Goal: Task Accomplishment & Management: Manage account settings

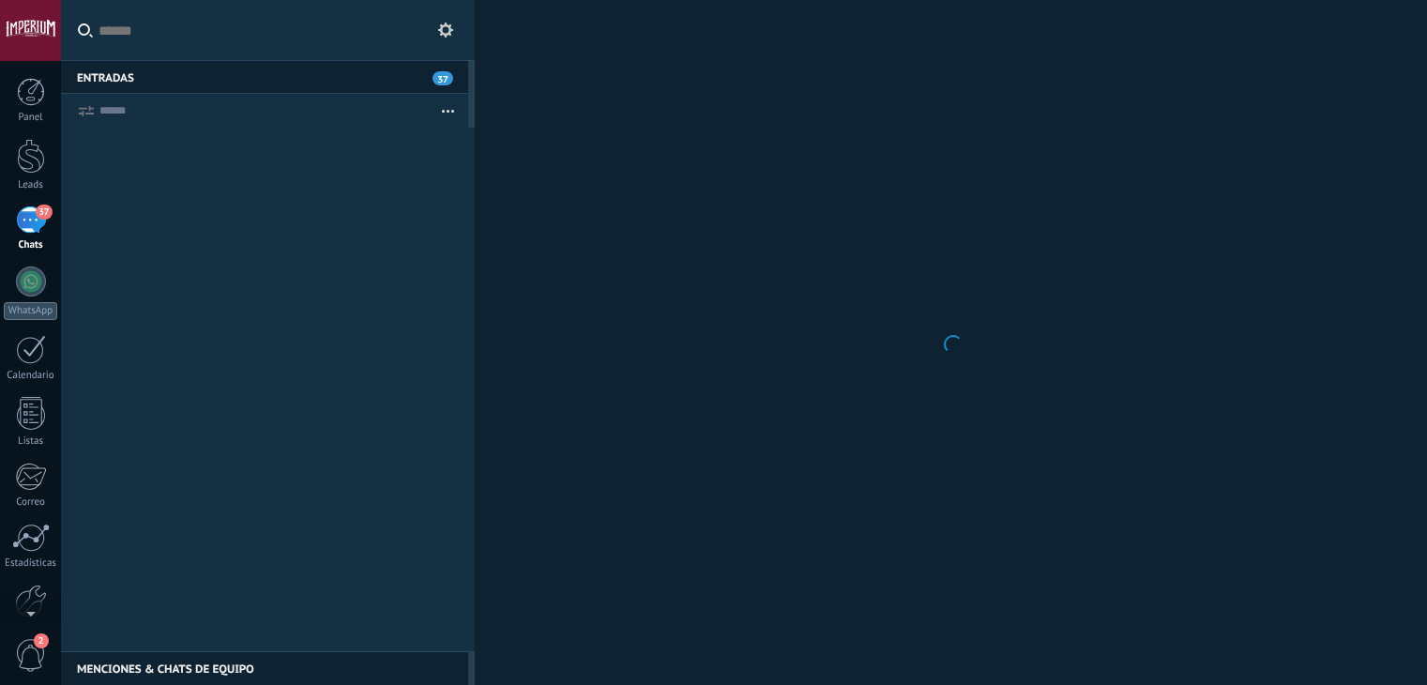
click at [229, 57] on input "text" at bounding box center [268, 30] width 414 height 61
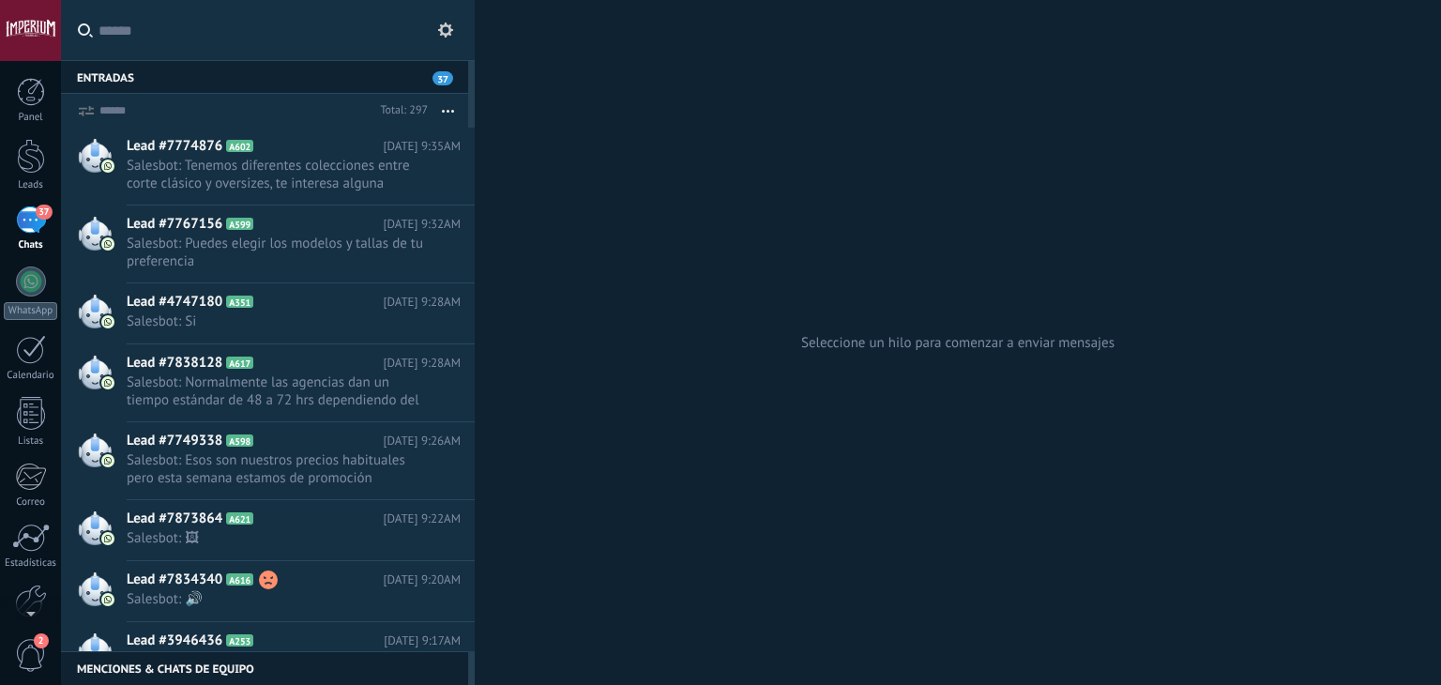
click at [229, 57] on input "text" at bounding box center [279, 30] width 361 height 60
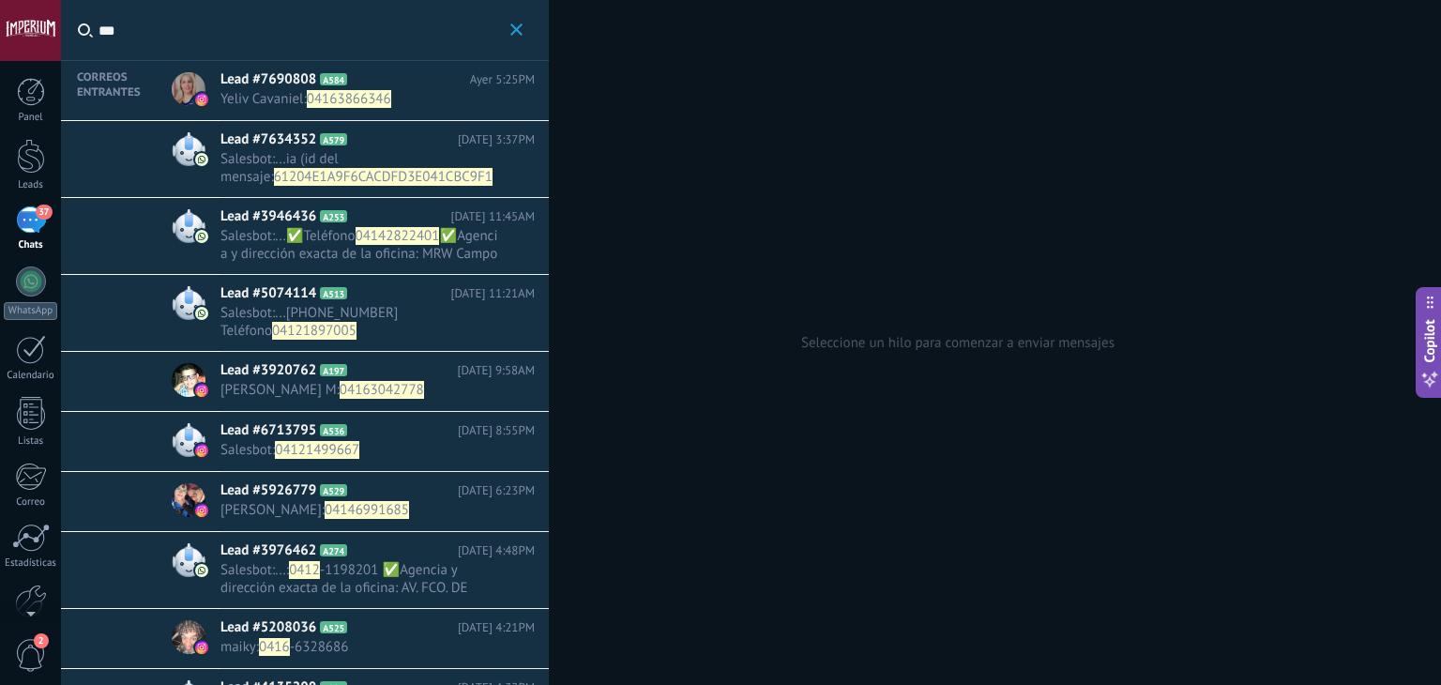
type input "***"
click at [285, 77] on span "Lead #7690808" at bounding box center [269, 79] width 96 height 19
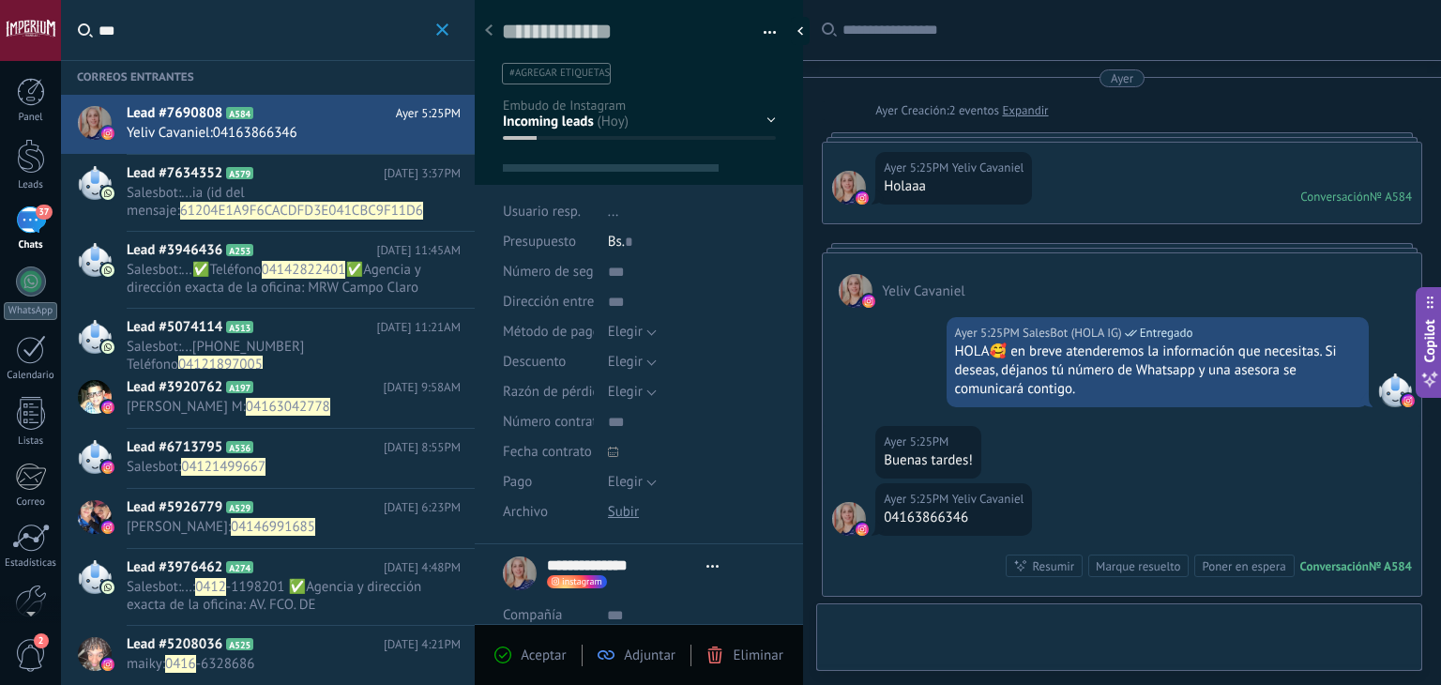
click at [0, 0] on div "WHATSAPP Cualificado Cotización enviada Pedido creado Pedido completado" at bounding box center [0, 0] width 0 height 0
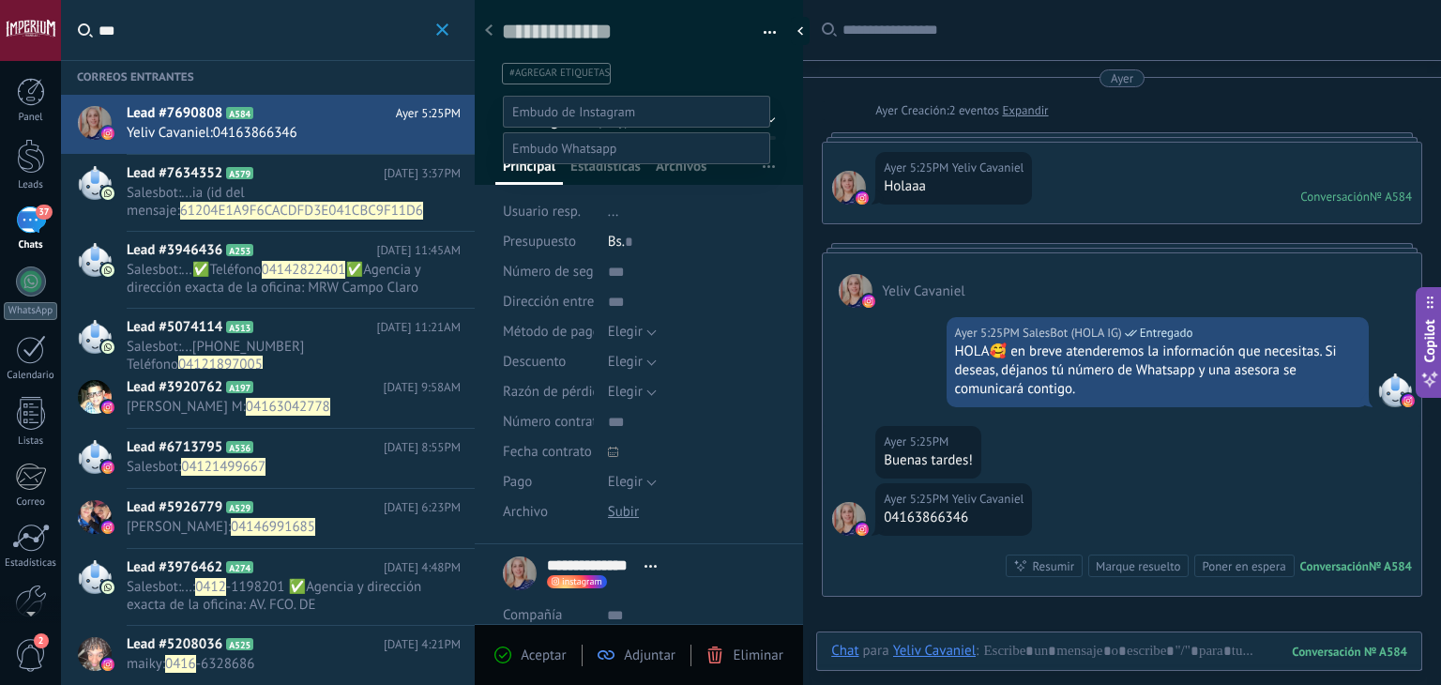
click at [0, 0] on label "WHATSAPP" at bounding box center [0, 0] width 0 height 0
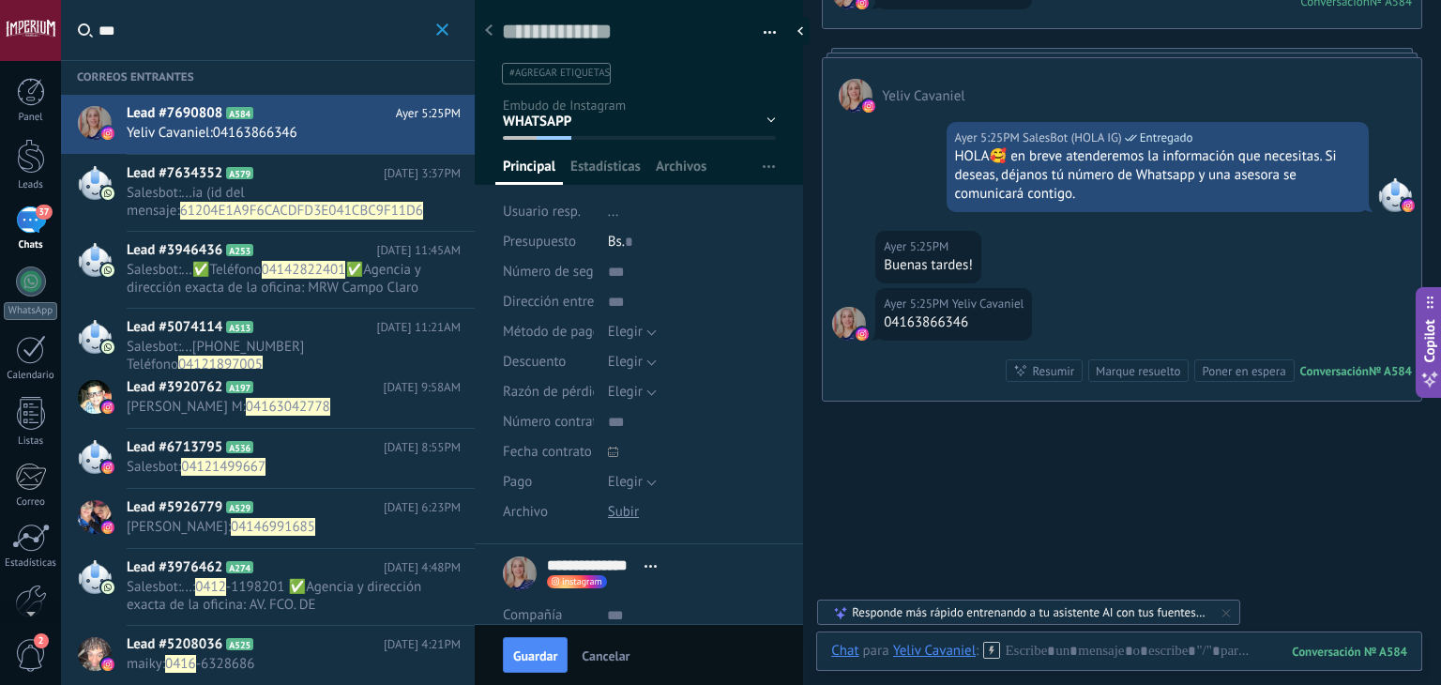
click at [572, 73] on span "#agregar etiquetas" at bounding box center [560, 73] width 100 height 13
click at [0, 0] on div "WHATSAPP Cualificado Cotización enviada Pedido creado Pedido completado" at bounding box center [0, 0] width 0 height 0
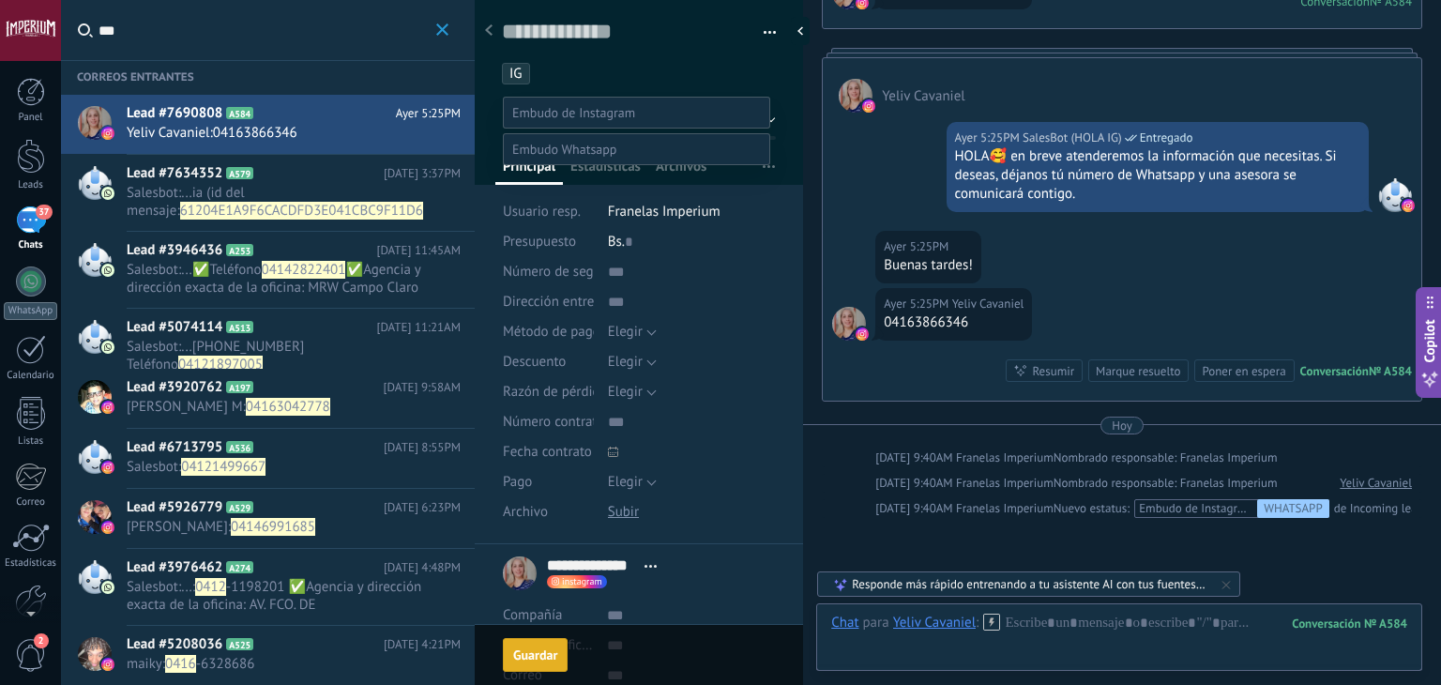
scroll to position [314, 0]
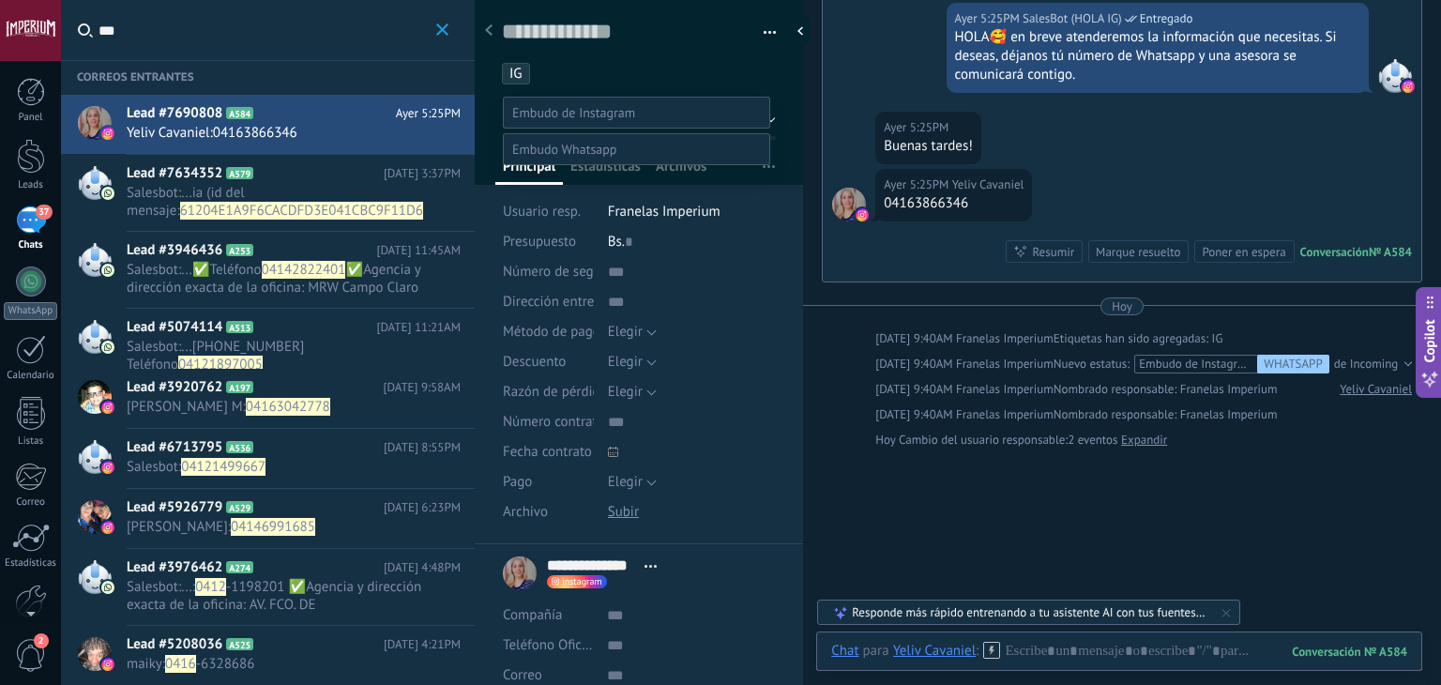
click at [0, 0] on label "WHATSAPP" at bounding box center [0, 0] width 0 height 0
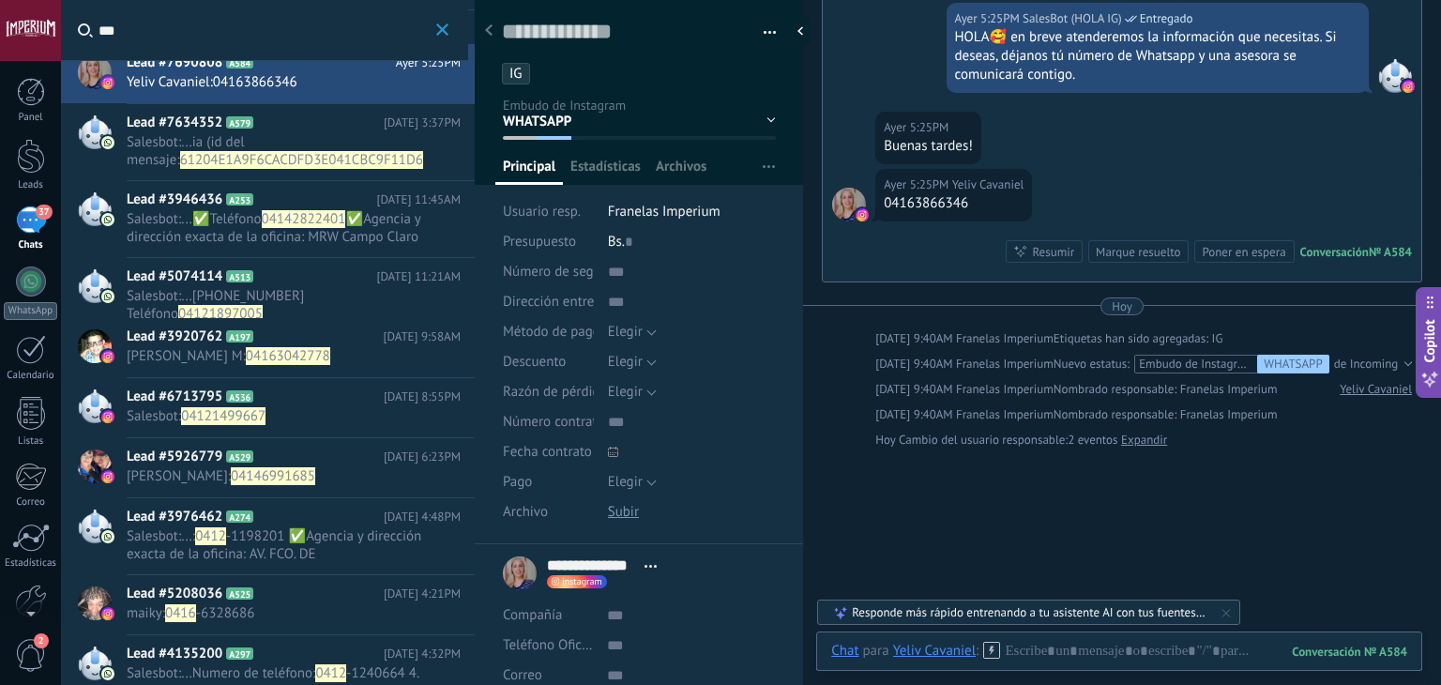
scroll to position [94, 0]
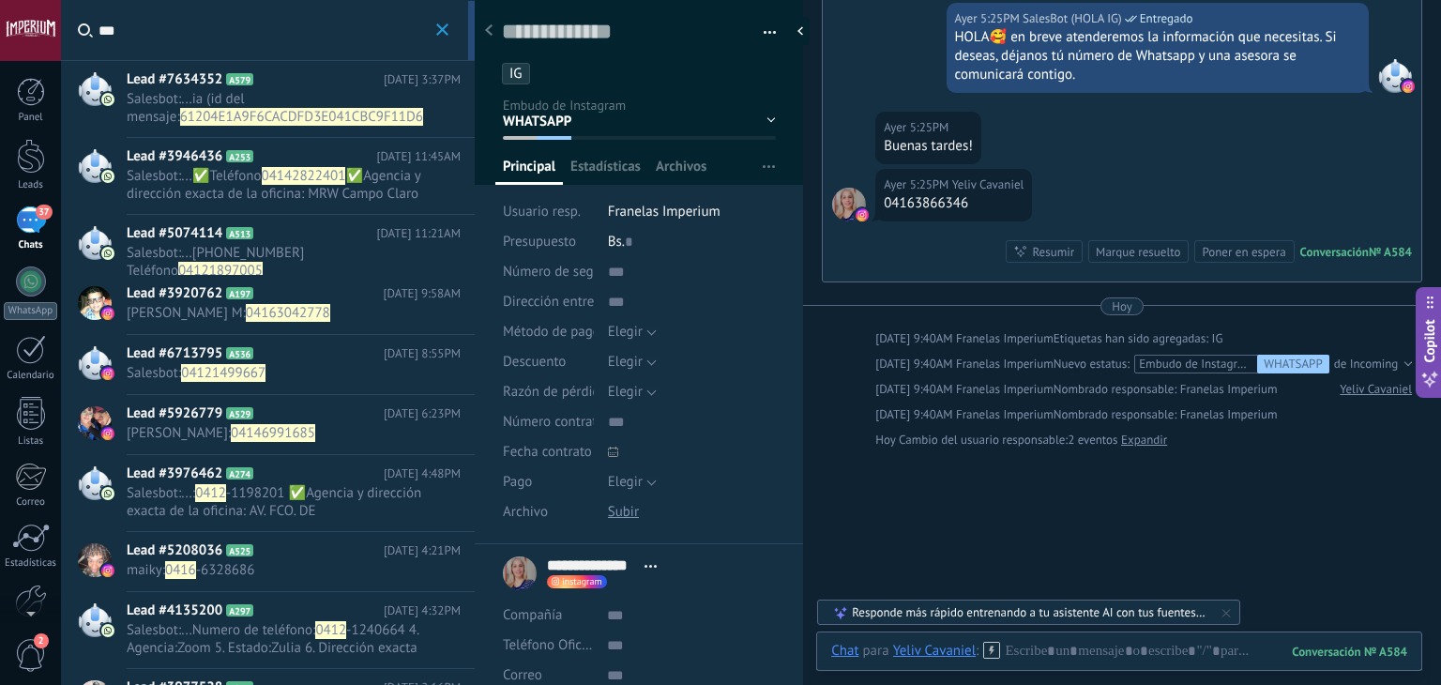
click at [265, 299] on h2 "Lead #3920762 A197" at bounding box center [255, 293] width 257 height 19
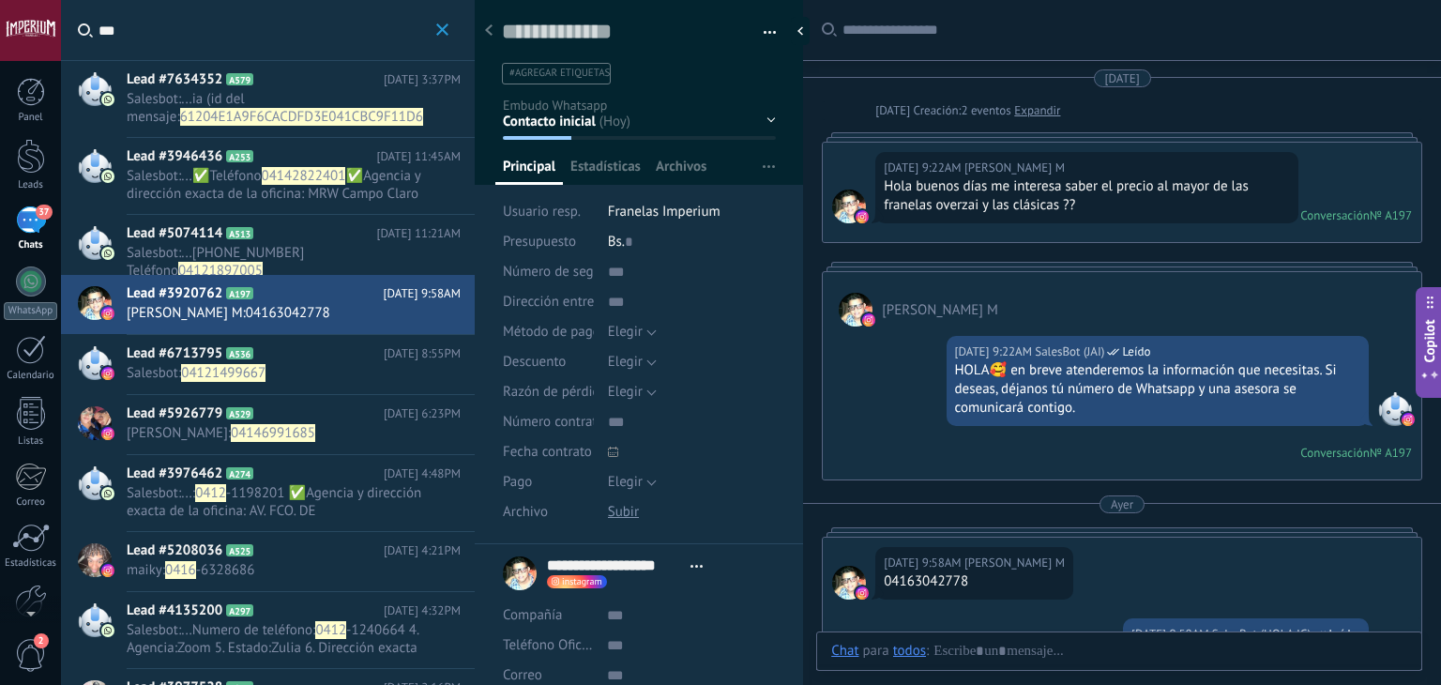
scroll to position [267, 0]
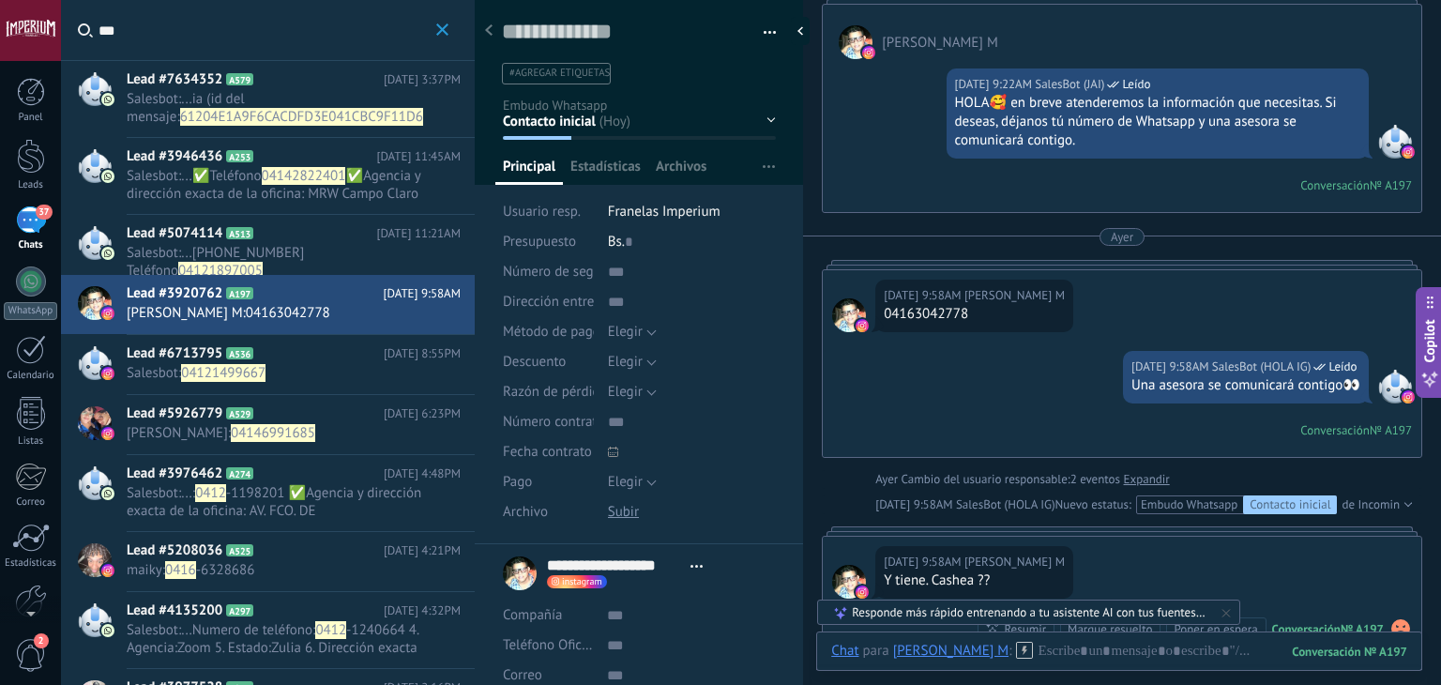
click at [0, 0] on div "Contacto inicial Negociación Tomar decisión Logrado con éxito Ventas Perdidos" at bounding box center [0, 0] width 0 height 0
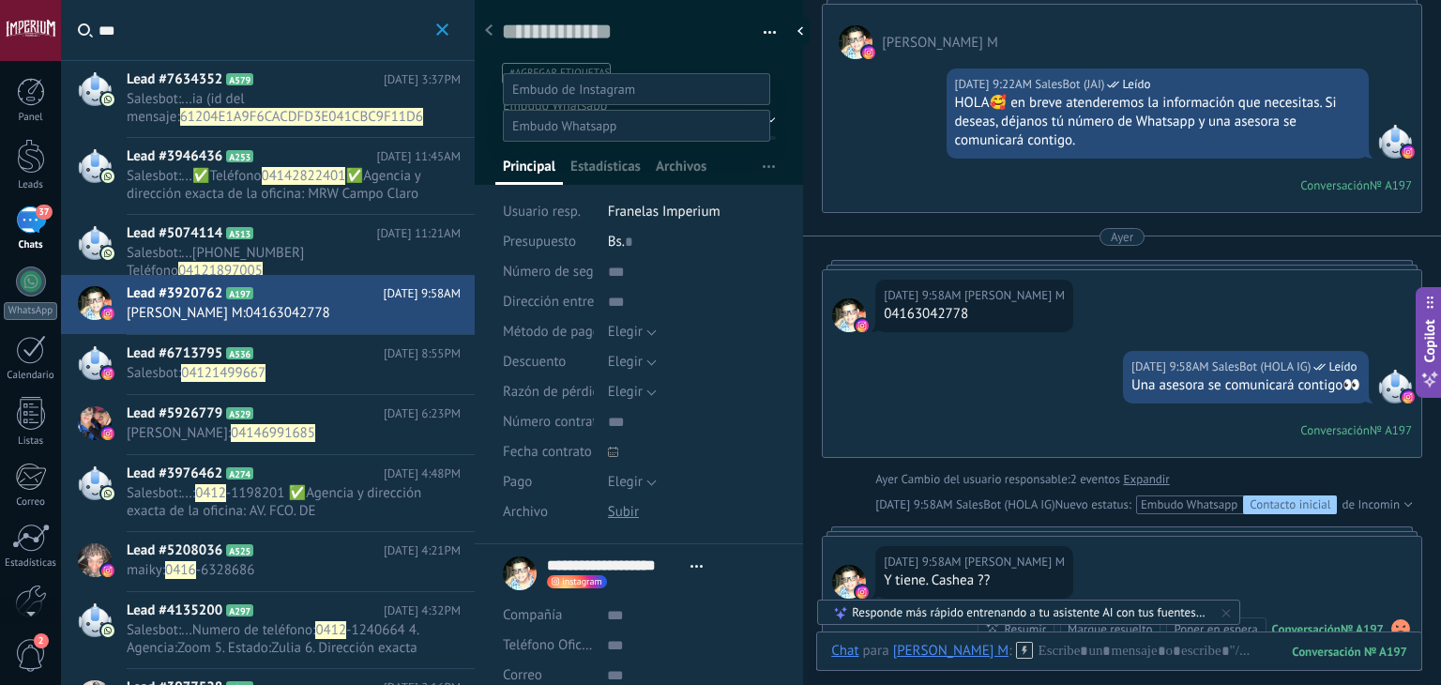
scroll to position [157, 0]
drag, startPoint x: 1073, startPoint y: 396, endPoint x: 1060, endPoint y: 404, distance: 14.8
click at [1070, 396] on div at bounding box center [751, 319] width 1380 height 685
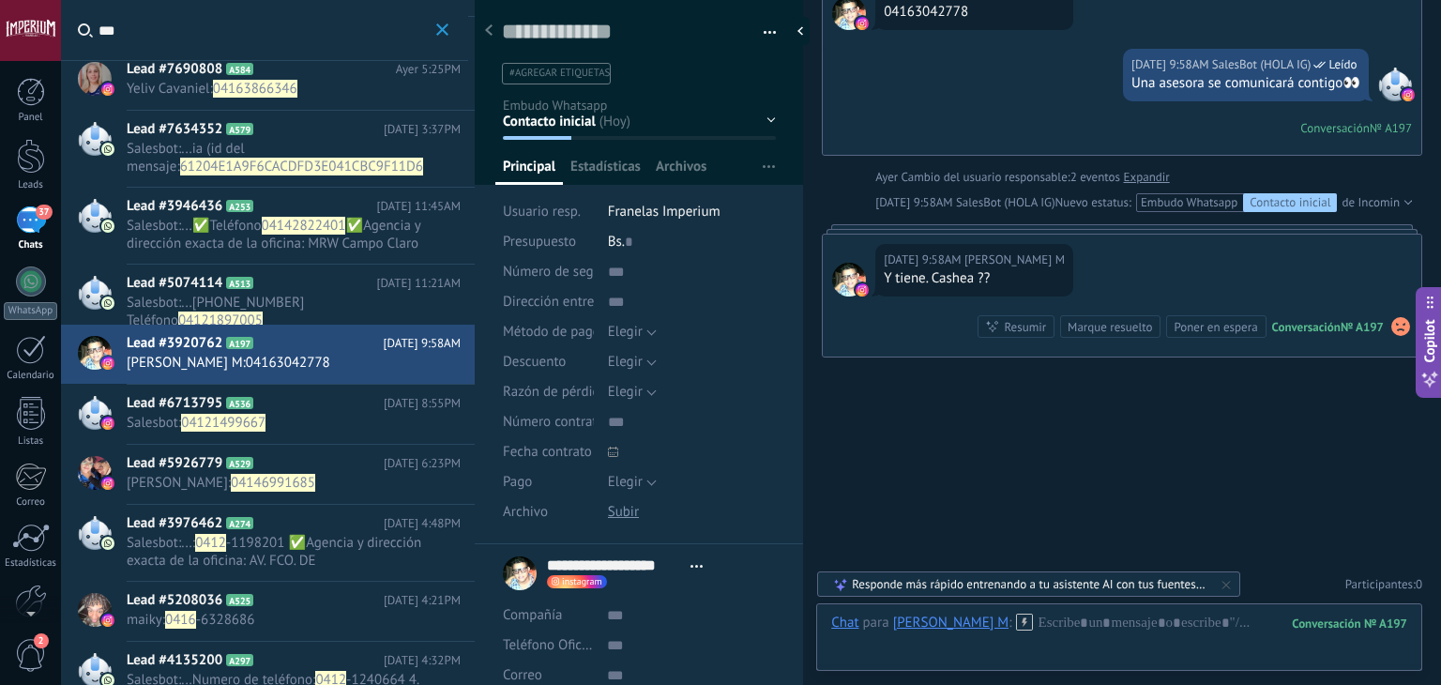
scroll to position [0, 0]
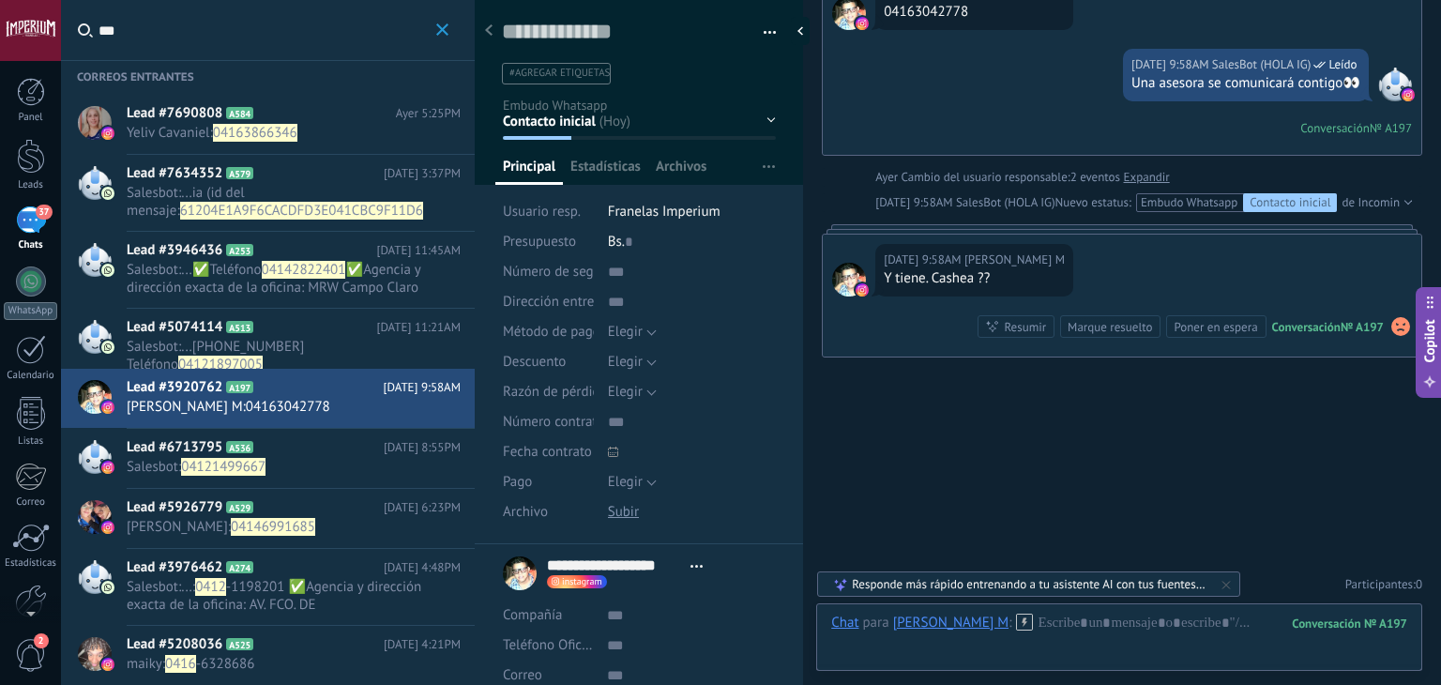
click at [572, 72] on span "#agregar etiquetas" at bounding box center [560, 73] width 100 height 13
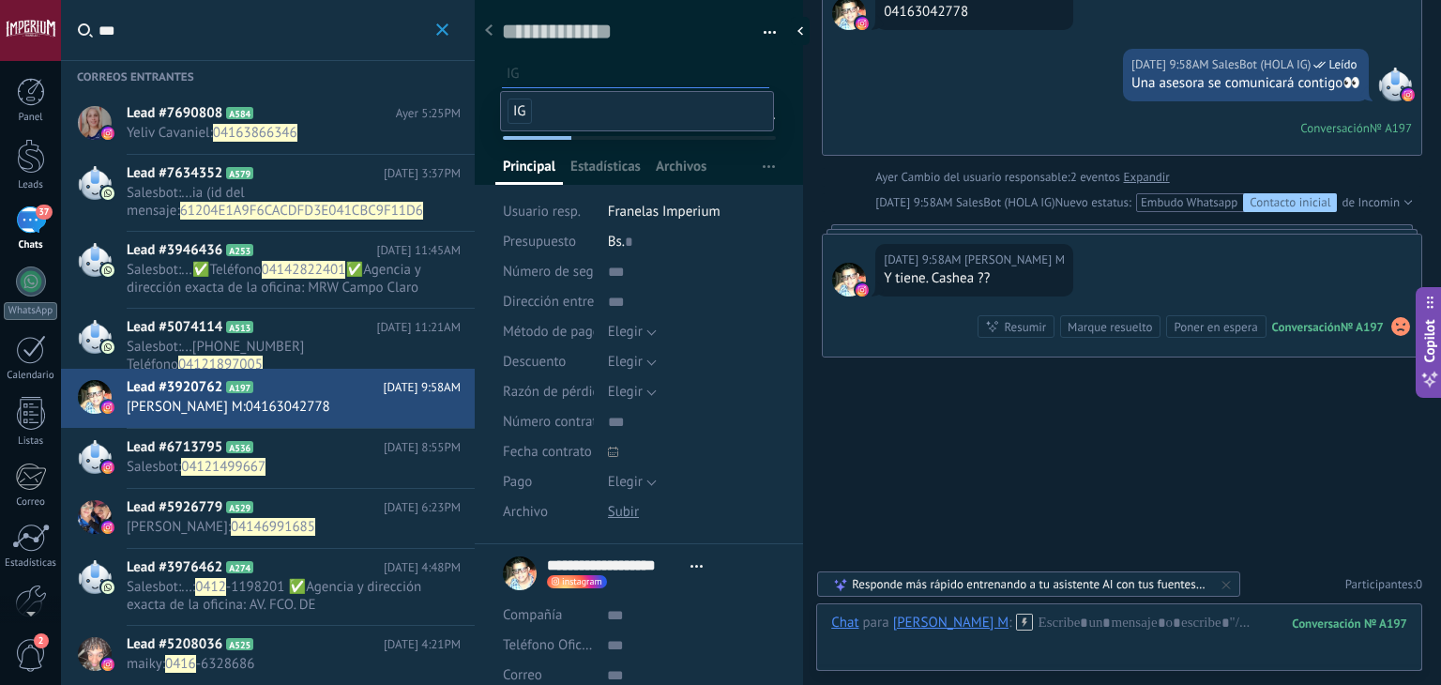
click at [525, 108] on span "IG" at bounding box center [520, 111] width 24 height 25
click at [0, 0] on div "Contacto inicial Negociación Tomar decisión Logrado con éxito Ventas Perdidos" at bounding box center [0, 0] width 0 height 0
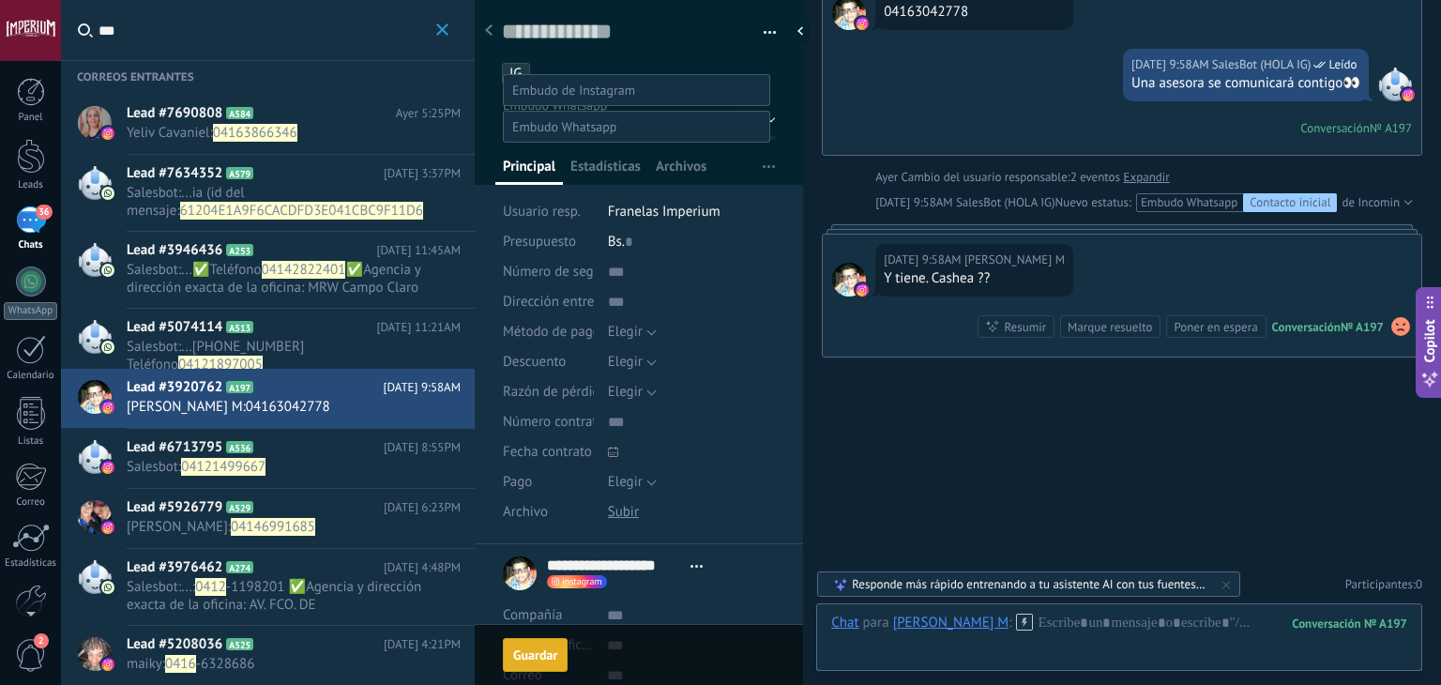
click at [577, 83] on span at bounding box center [573, 90] width 123 height 17
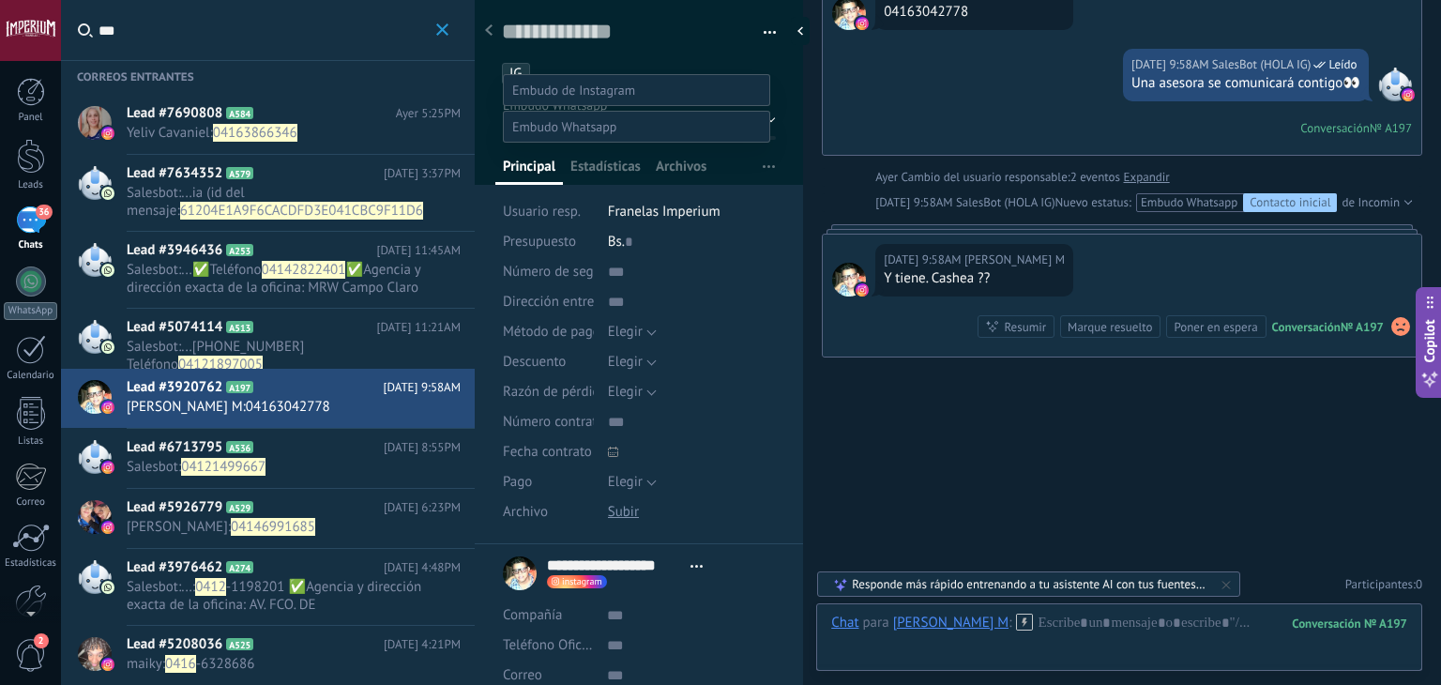
scroll to position [0, 0]
click at [0, 0] on label "WHATSAPP" at bounding box center [0, 0] width 0 height 0
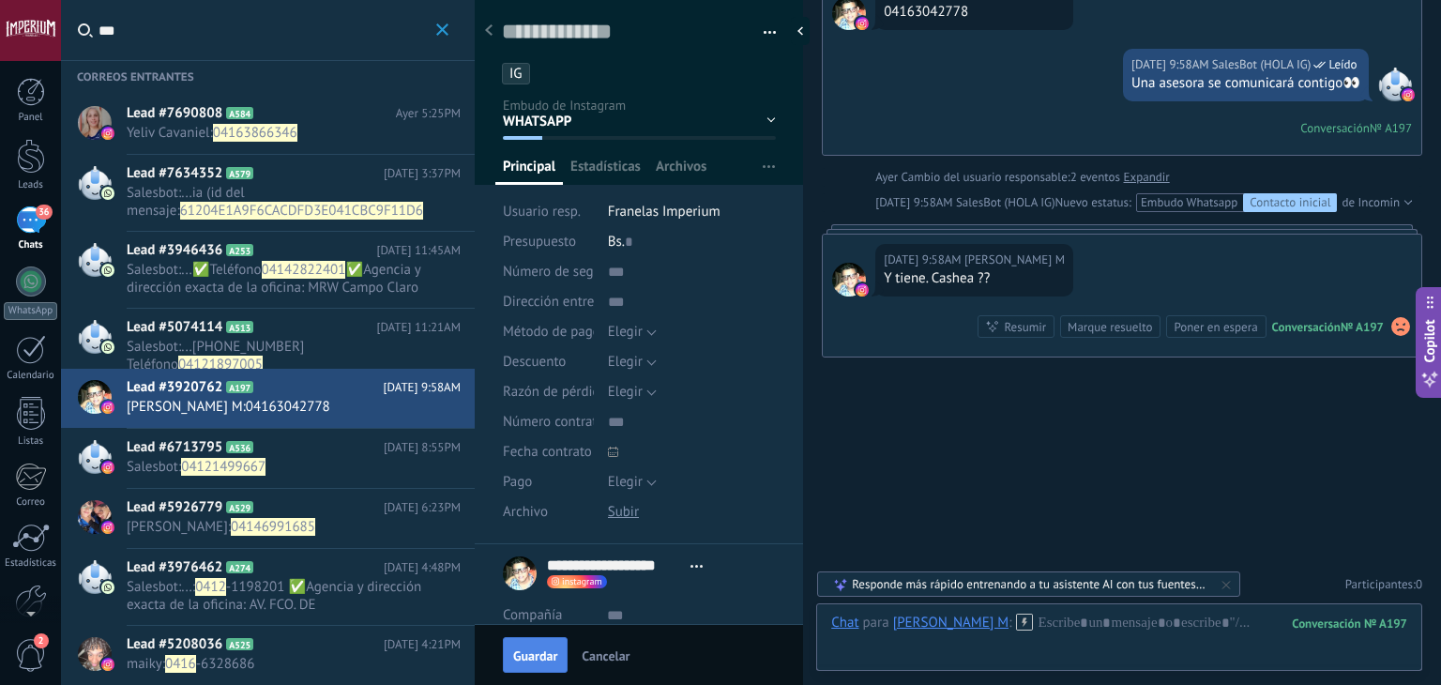
click at [552, 655] on span "Guardar" at bounding box center [535, 655] width 44 height 13
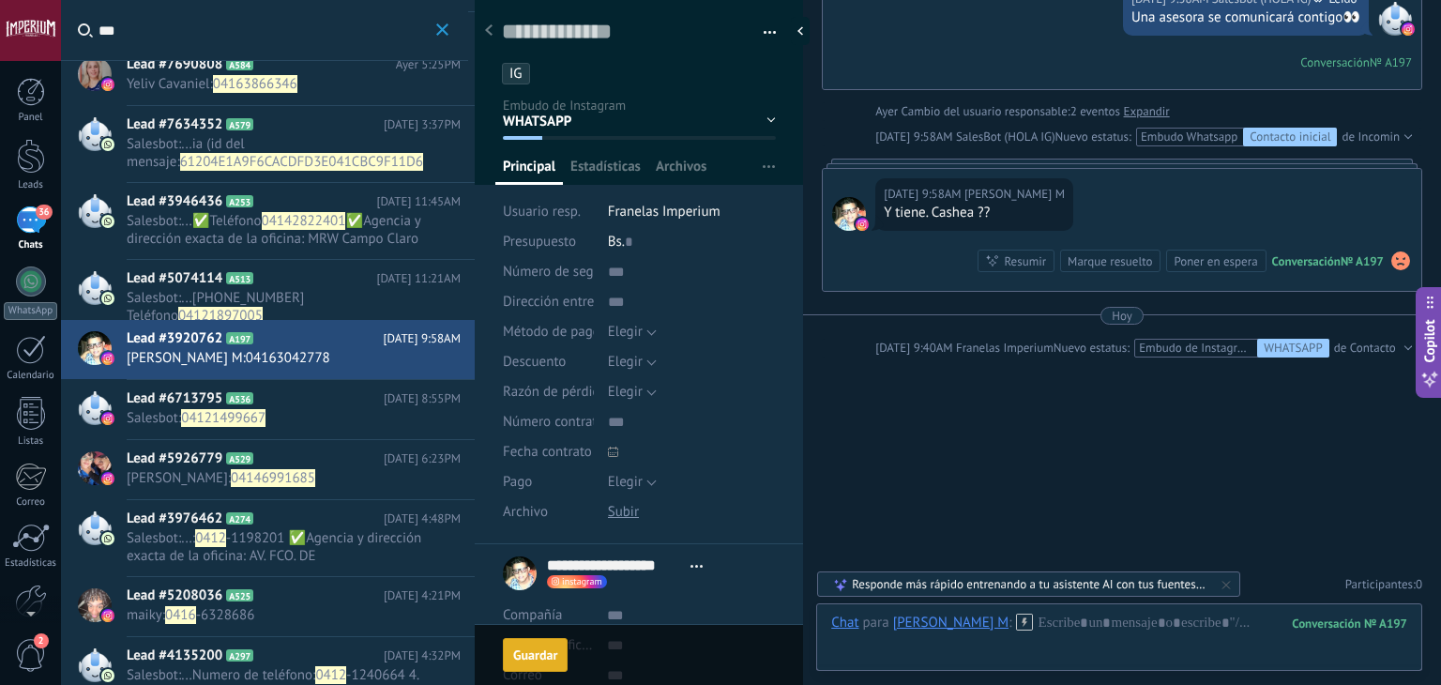
scroll to position [94, 0]
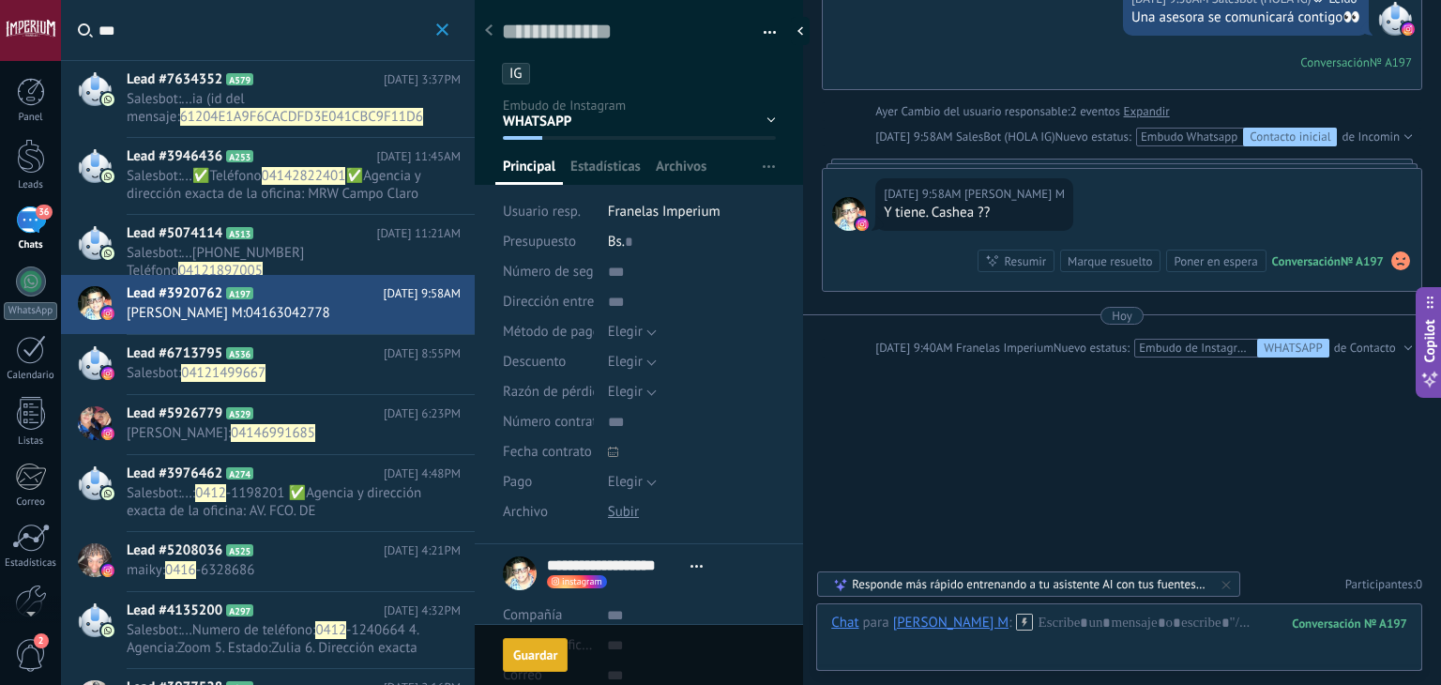
click at [266, 369] on span "04121499667" at bounding box center [223, 373] width 84 height 18
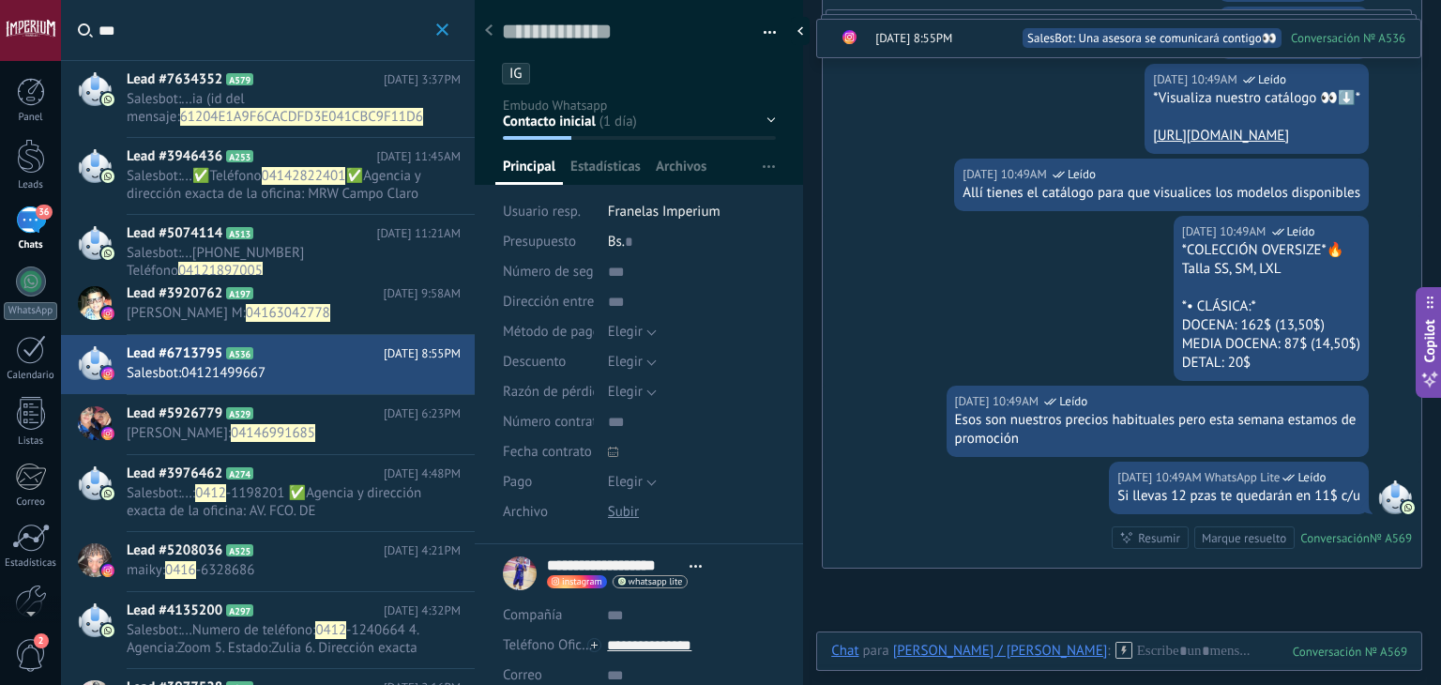
scroll to position [1337, 0]
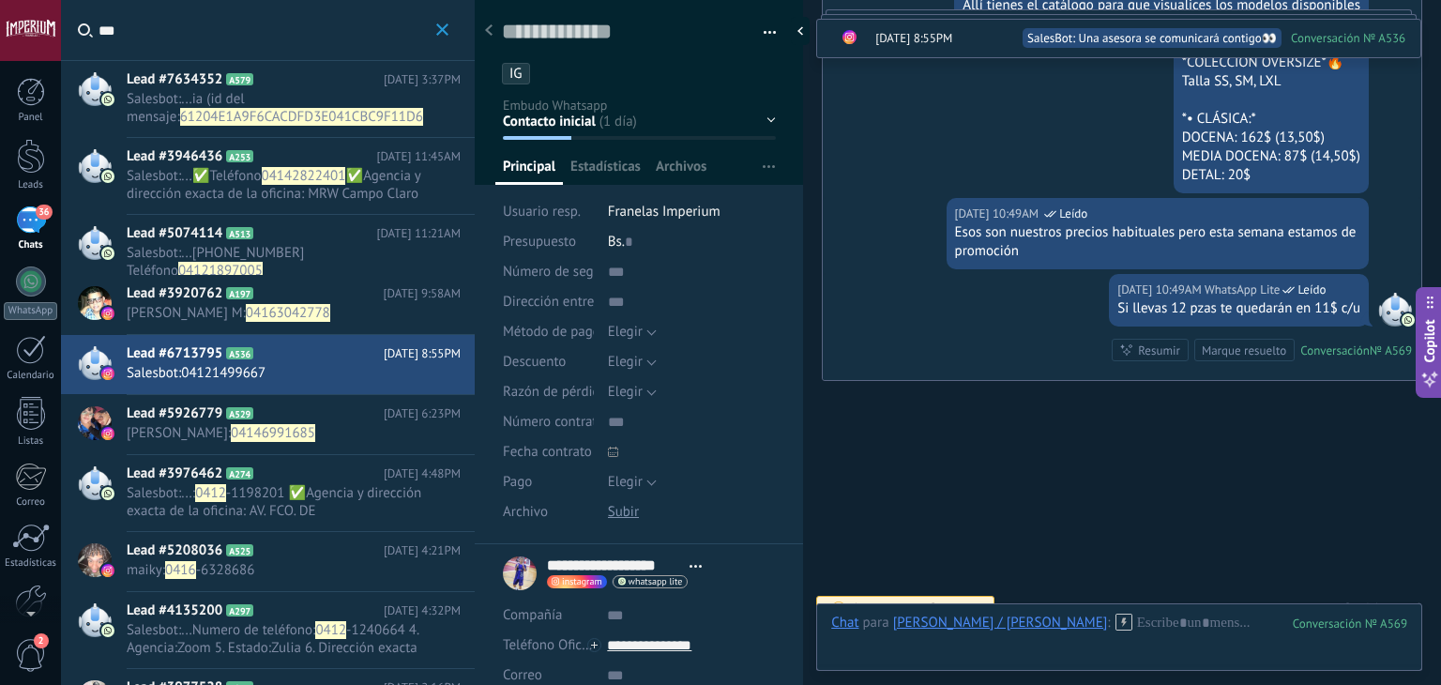
click at [267, 424] on span "04146991685" at bounding box center [273, 433] width 84 height 18
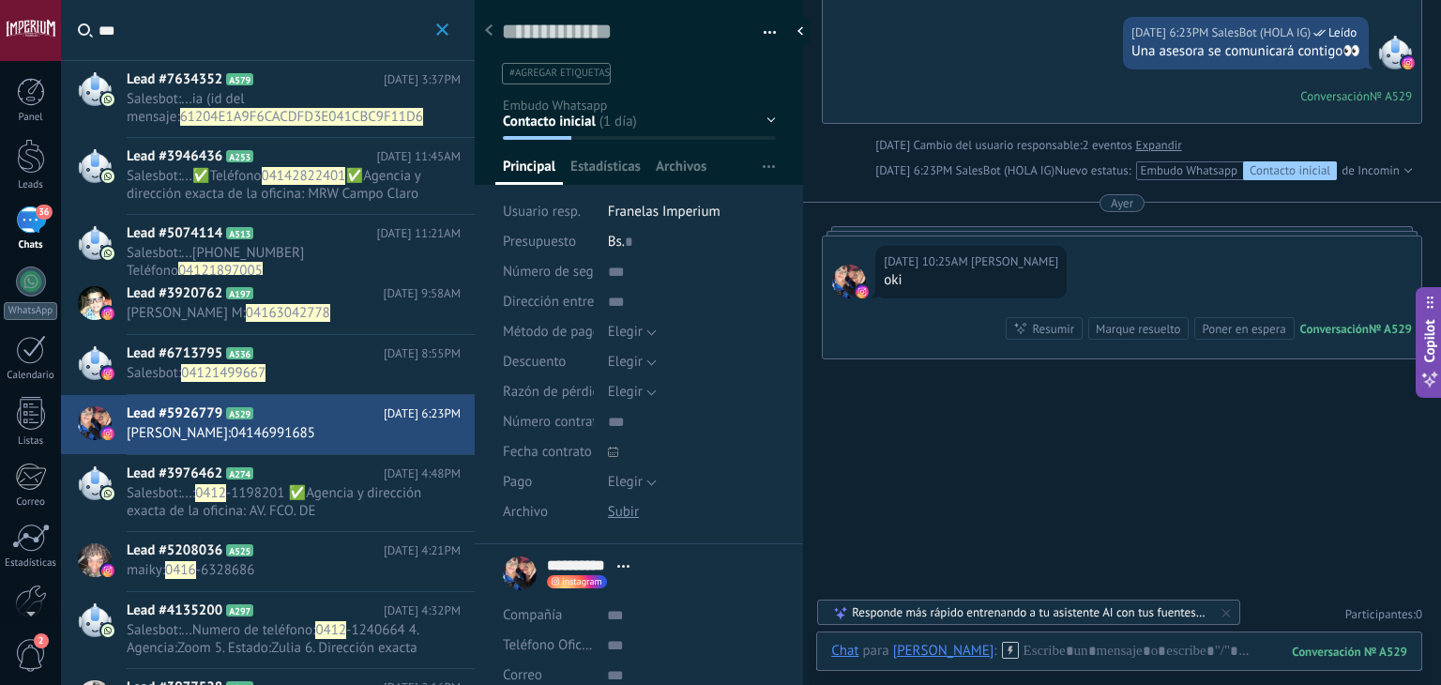
scroll to position [387, 0]
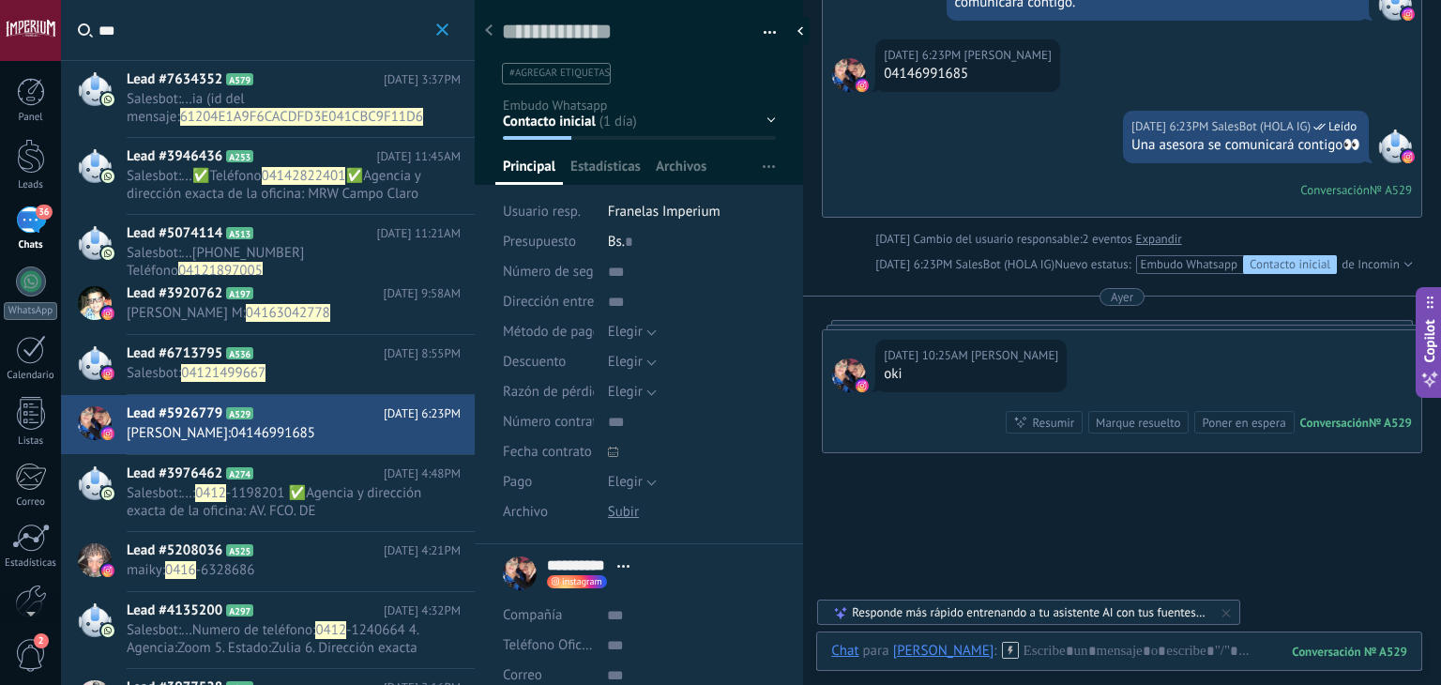
click at [0, 0] on div "Contacto inicial Negociación Tomar decisión Logrado con éxito Ventas Perdidos" at bounding box center [0, 0] width 0 height 0
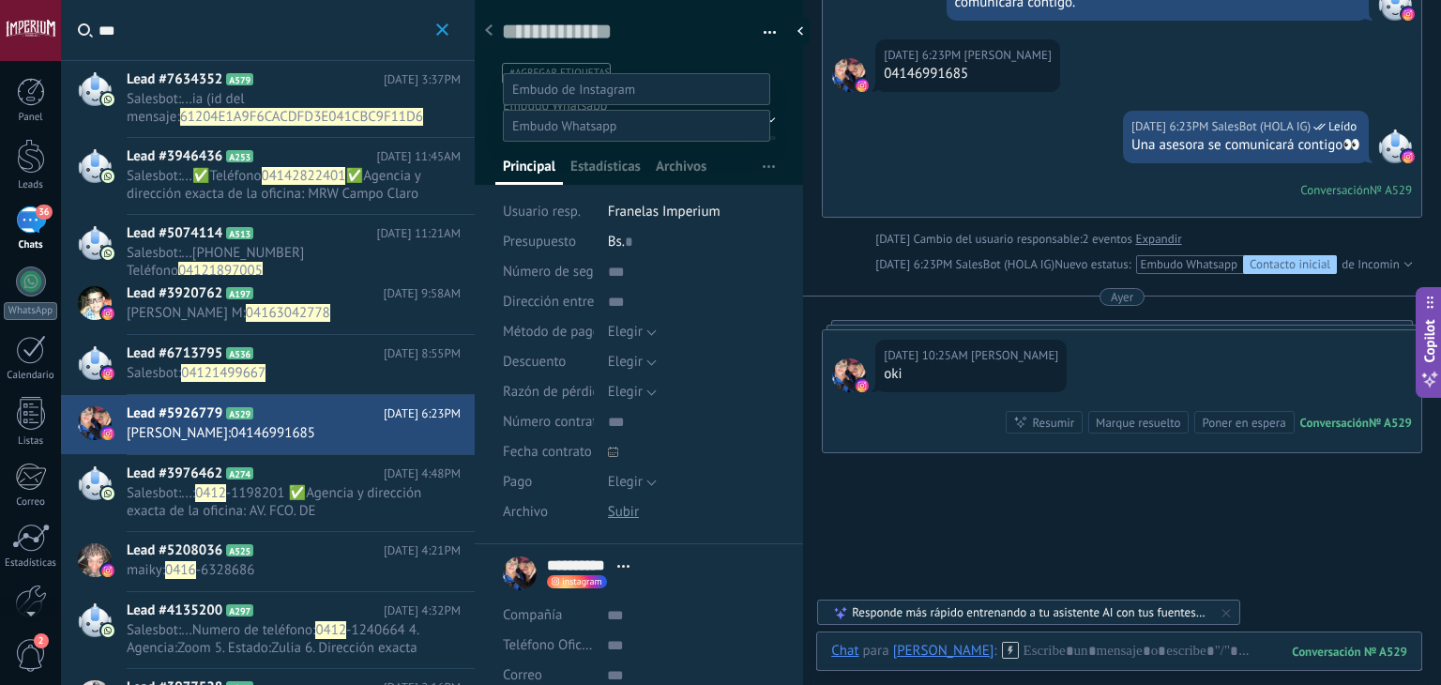
click at [0, 0] on label "Contacto inicial" at bounding box center [0, 0] width 0 height 0
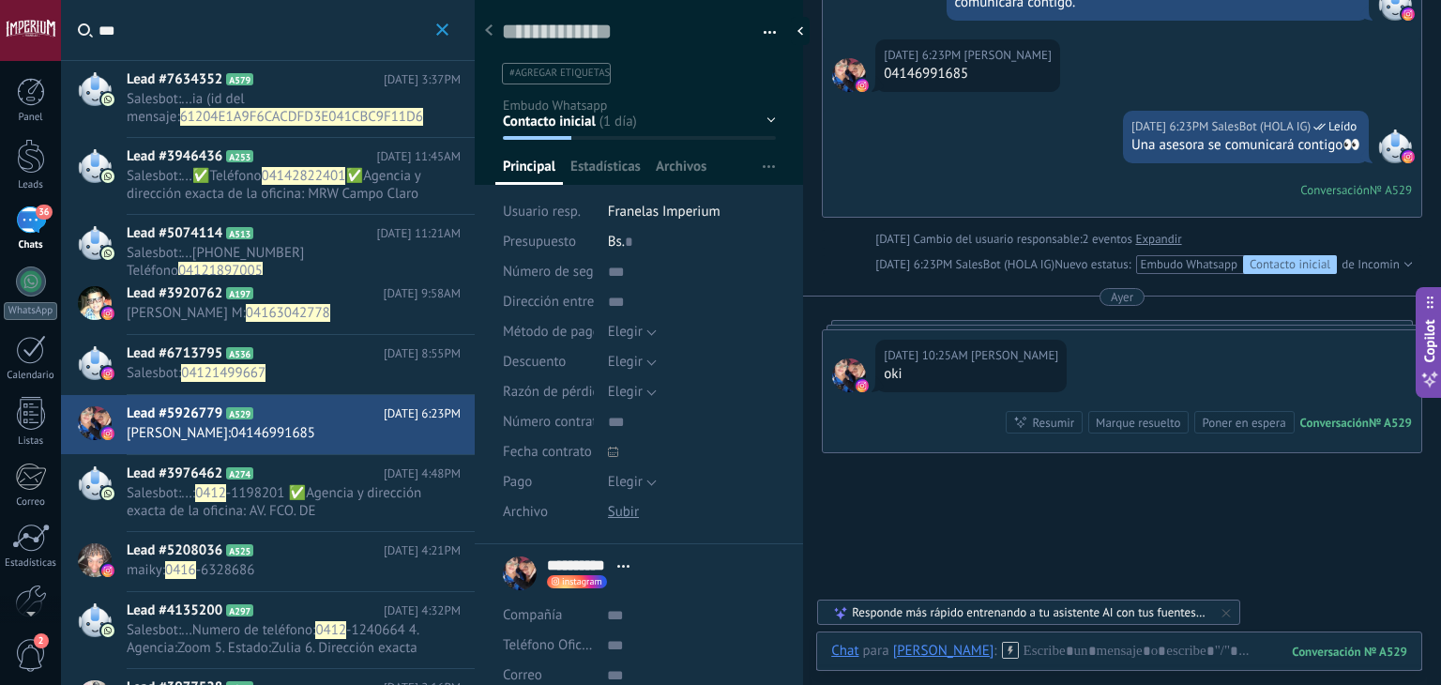
click at [259, 568] on span "maiky : 0416 -6328686" at bounding box center [276, 570] width 298 height 18
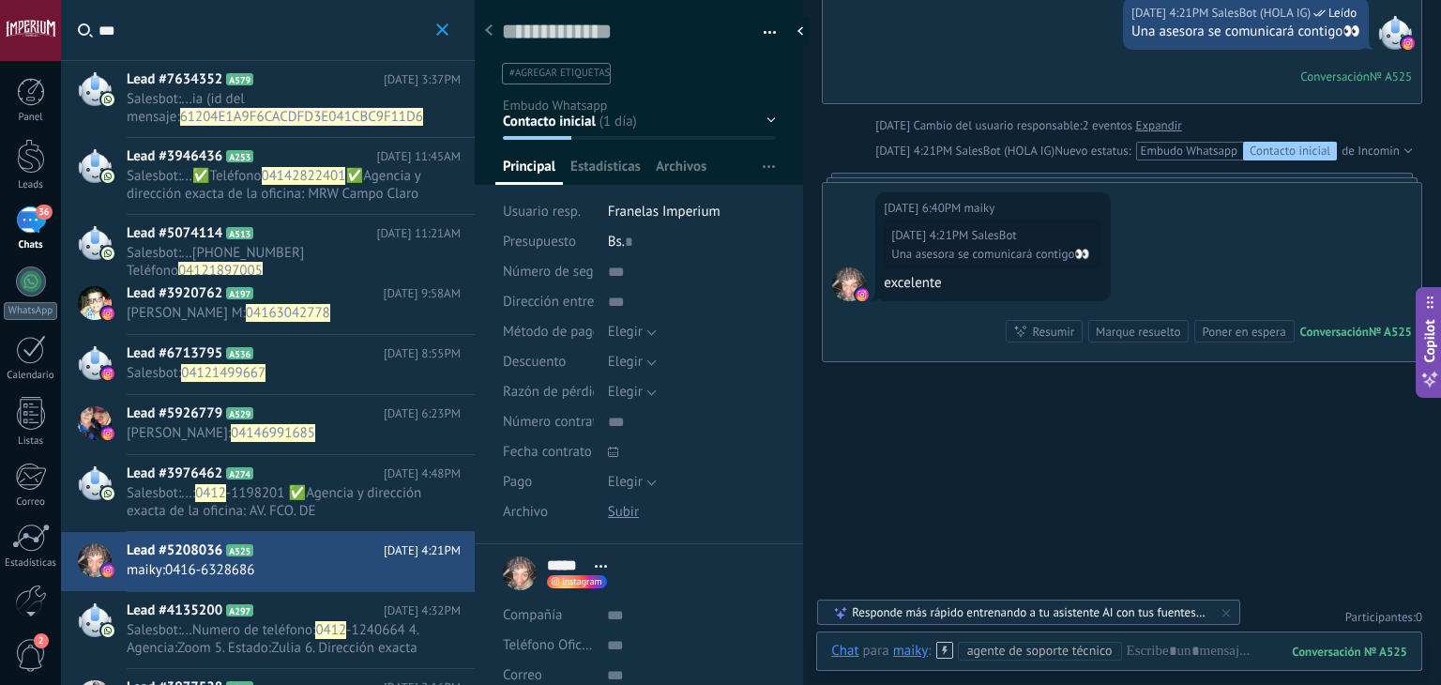
click at [0, 0] on div "Contacto inicial Negociación Tomar decisión Logrado con éxito Ventas Perdidos" at bounding box center [0, 0] width 0 height 0
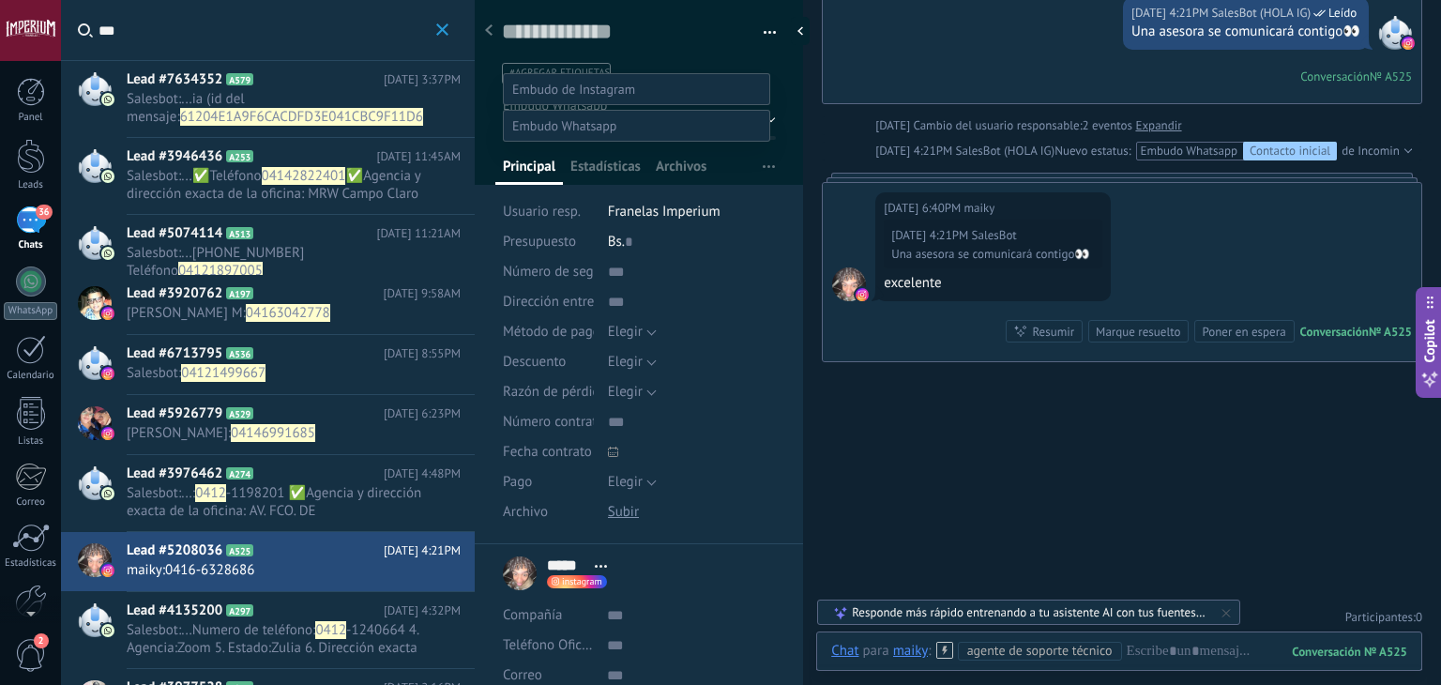
click at [606, 81] on span at bounding box center [573, 89] width 123 height 17
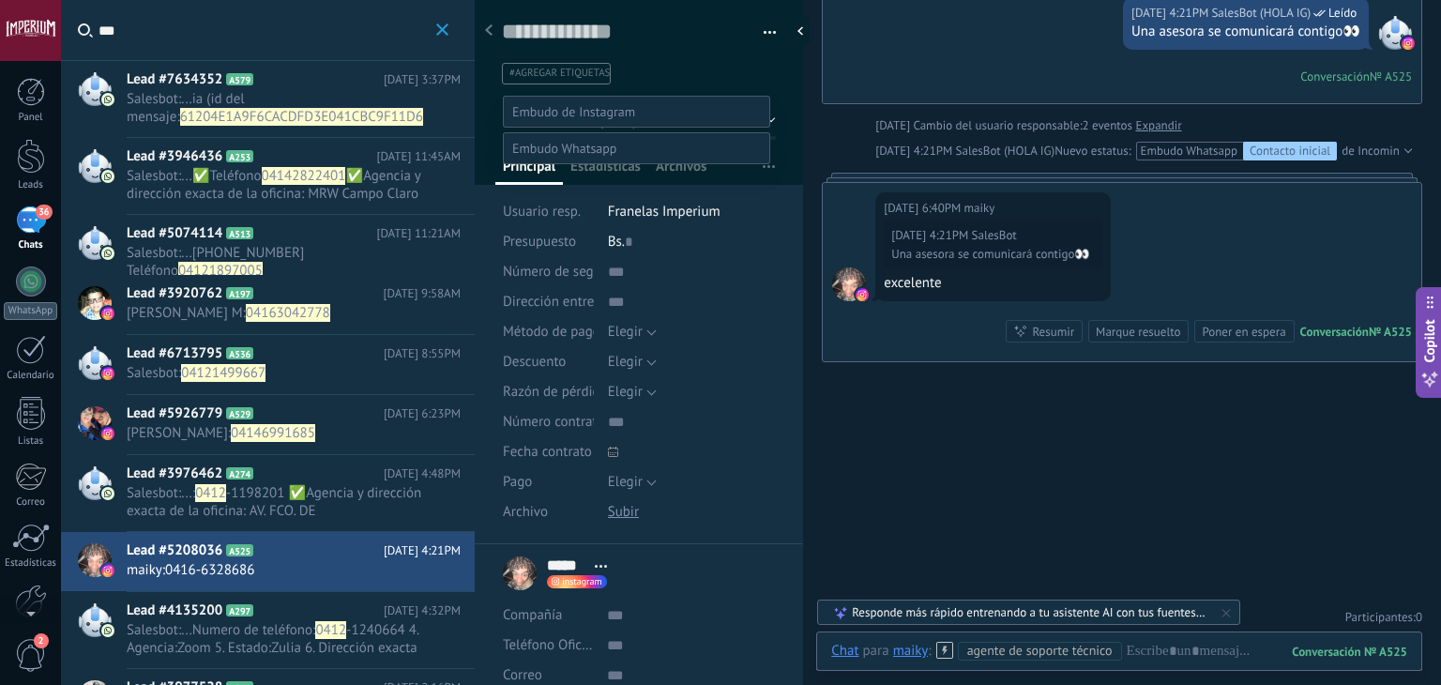
click at [0, 0] on label "WHATSAPP" at bounding box center [0, 0] width 0 height 0
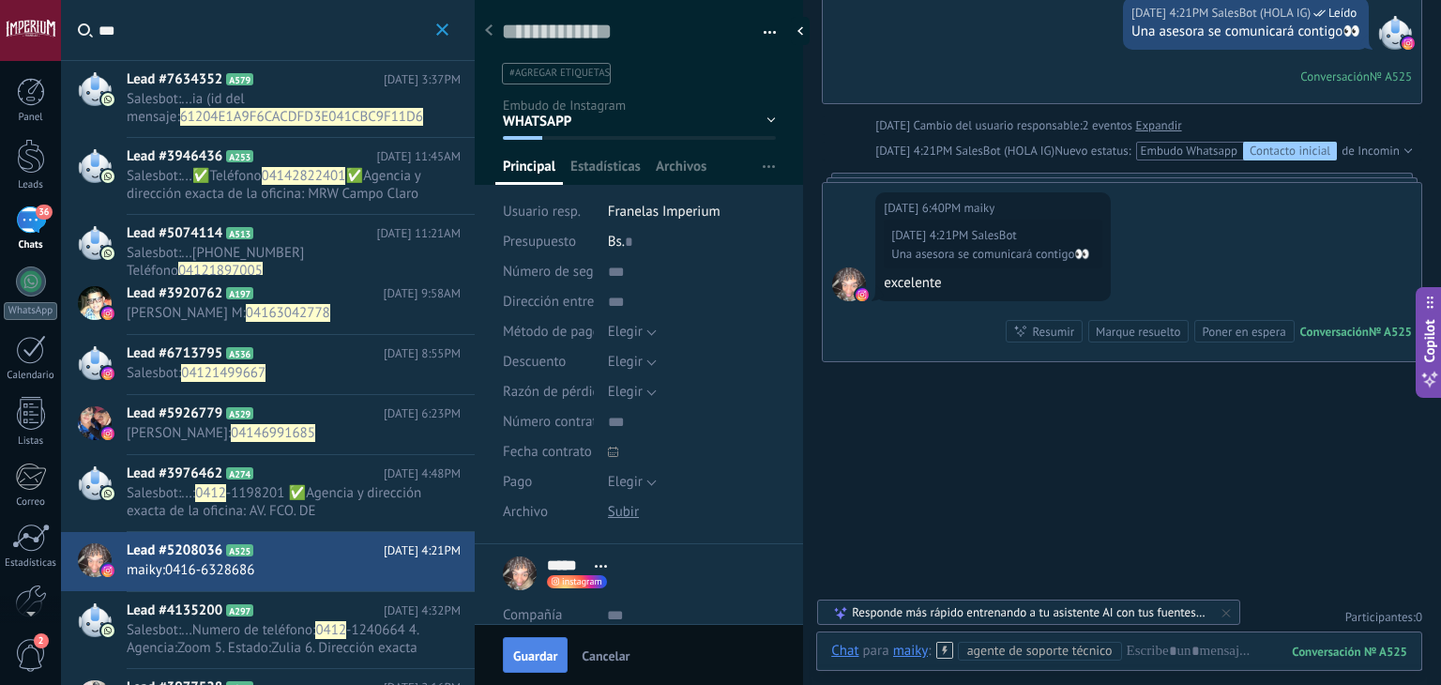
click at [532, 662] on span "Guardar" at bounding box center [535, 655] width 44 height 13
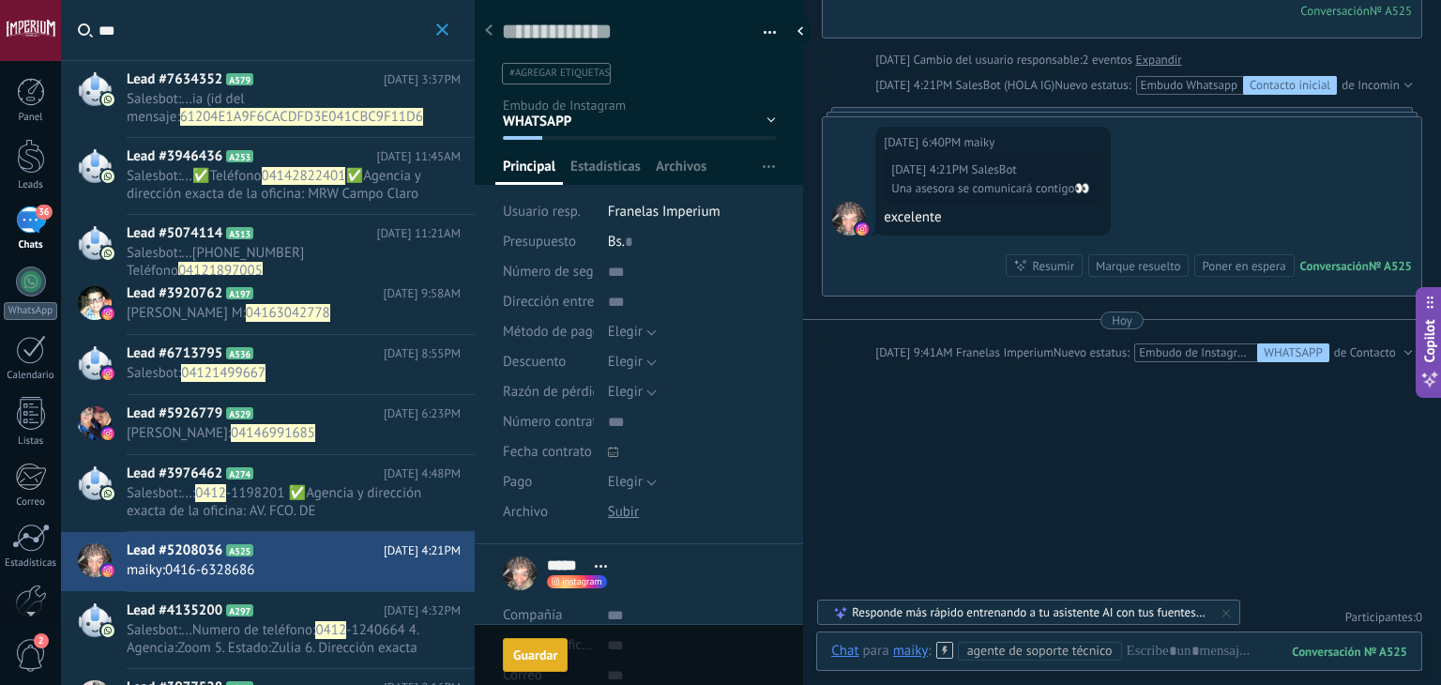
click at [289, 504] on span "-1198201 ✅Agencia y dirección exacta de la oficina: AV. FCO. DE [GEOGRAPHIC_DAT…" at bounding box center [274, 537] width 295 height 107
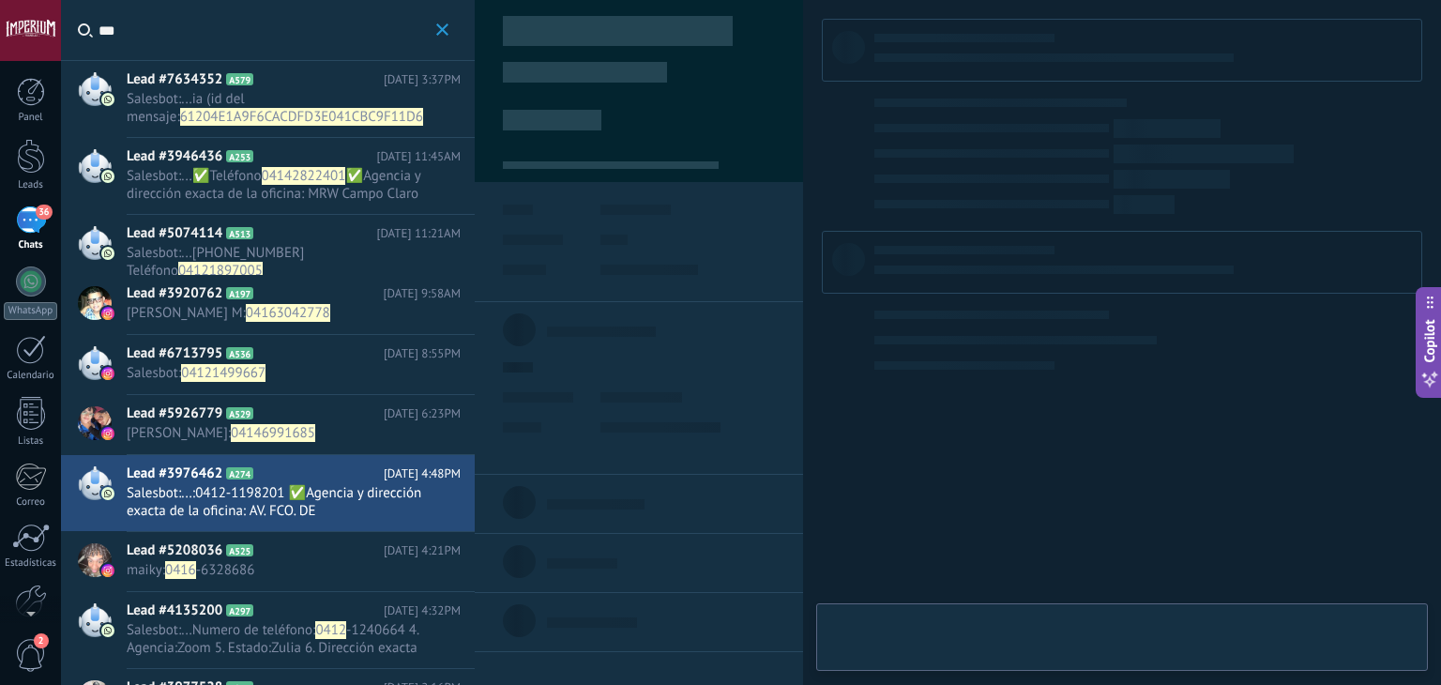
click at [292, 420] on h2 "Lead #5926779 A529" at bounding box center [255, 413] width 257 height 19
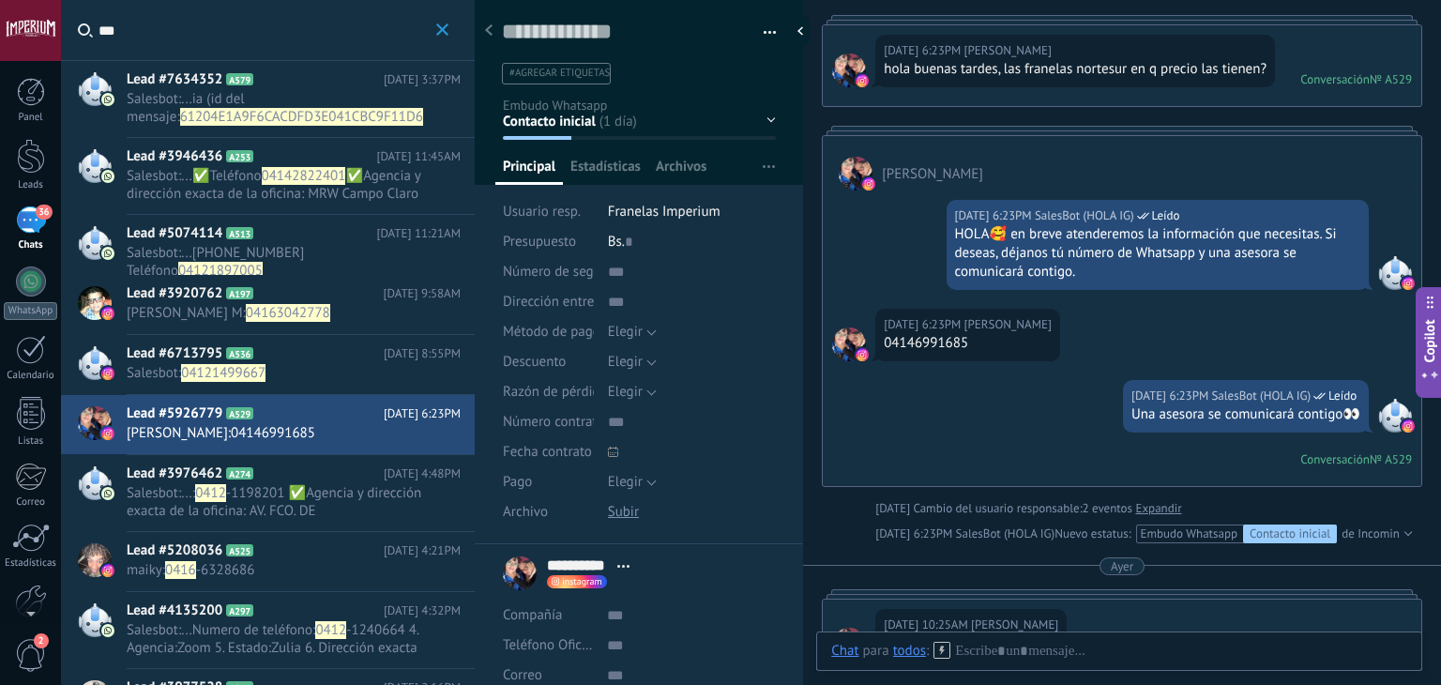
click at [0, 0] on div "Contacto inicial Negociación Tomar decisión Logrado con éxito Ventas Perdidos" at bounding box center [0, 0] width 0 height 0
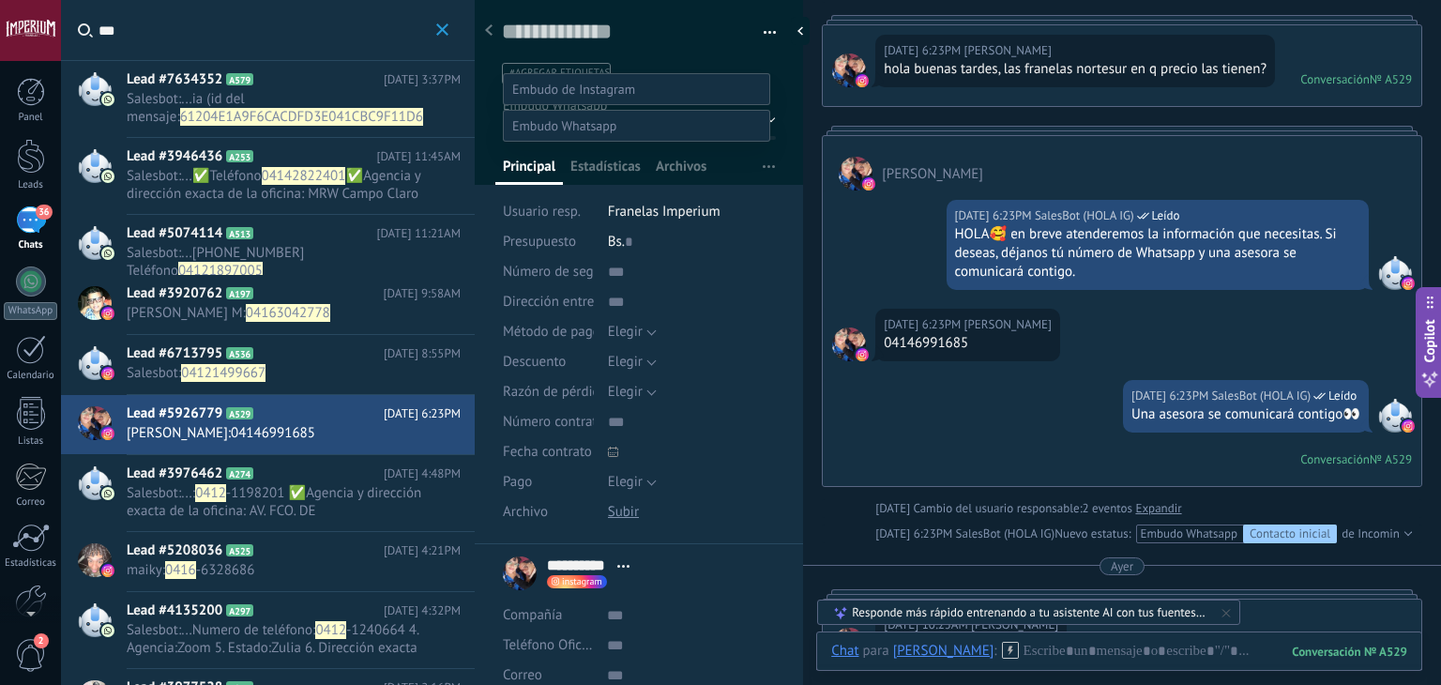
click at [570, 110] on label at bounding box center [636, 126] width 267 height 32
click at [574, 81] on span at bounding box center [573, 89] width 123 height 17
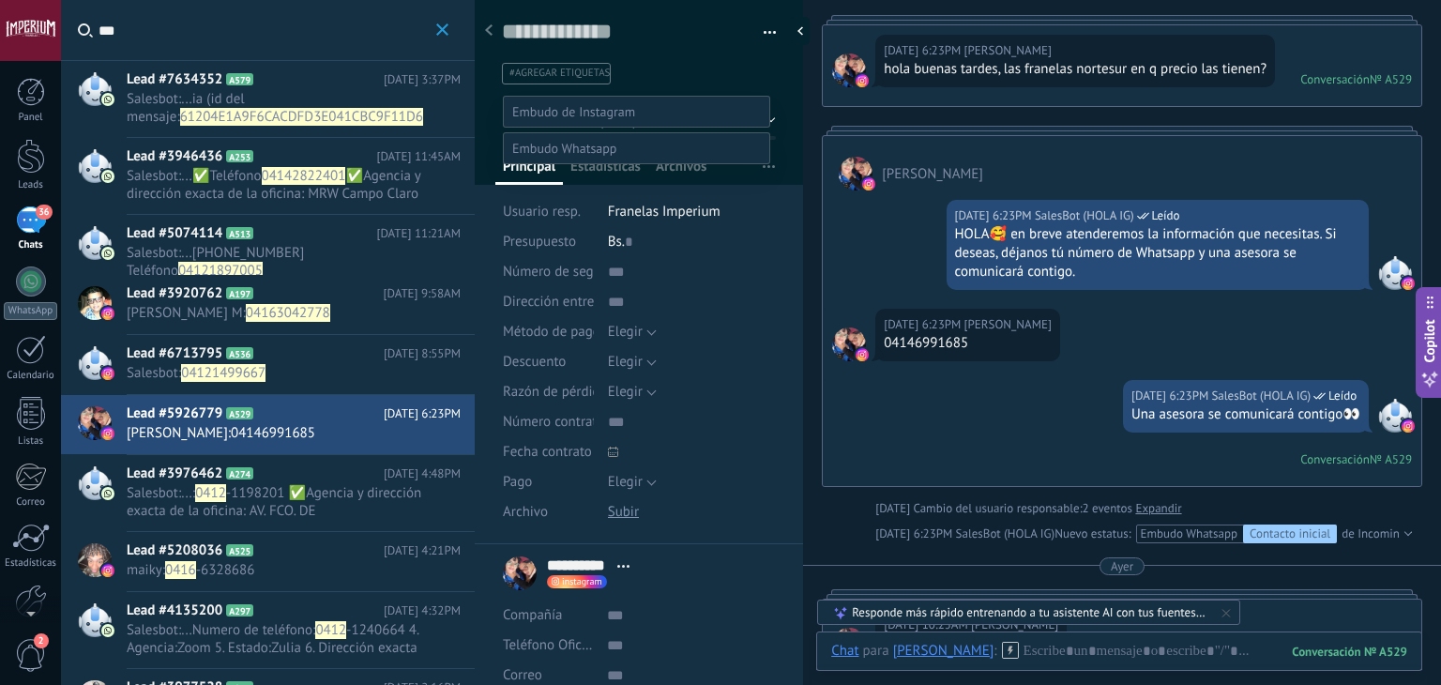
click at [0, 0] on label "WHATSAPP" at bounding box center [0, 0] width 0 height 0
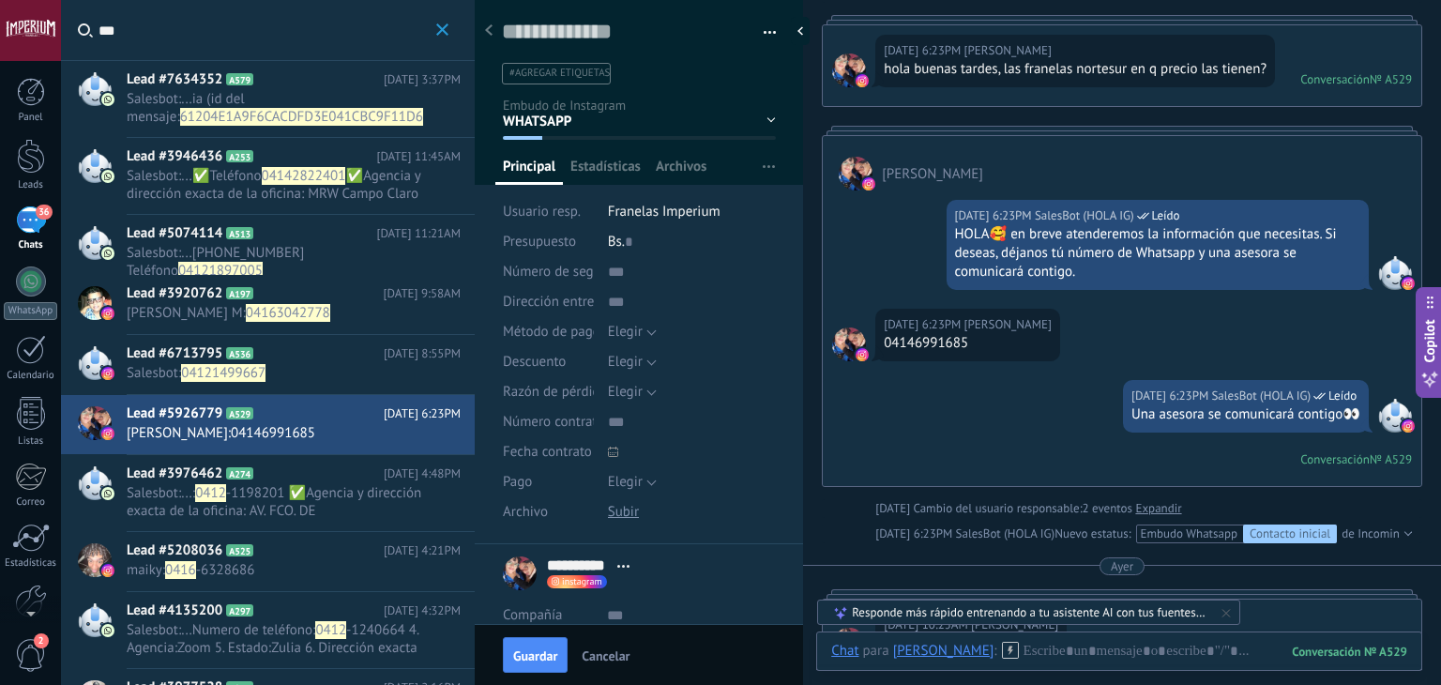
click at [536, 654] on span "Guardar" at bounding box center [535, 655] width 44 height 13
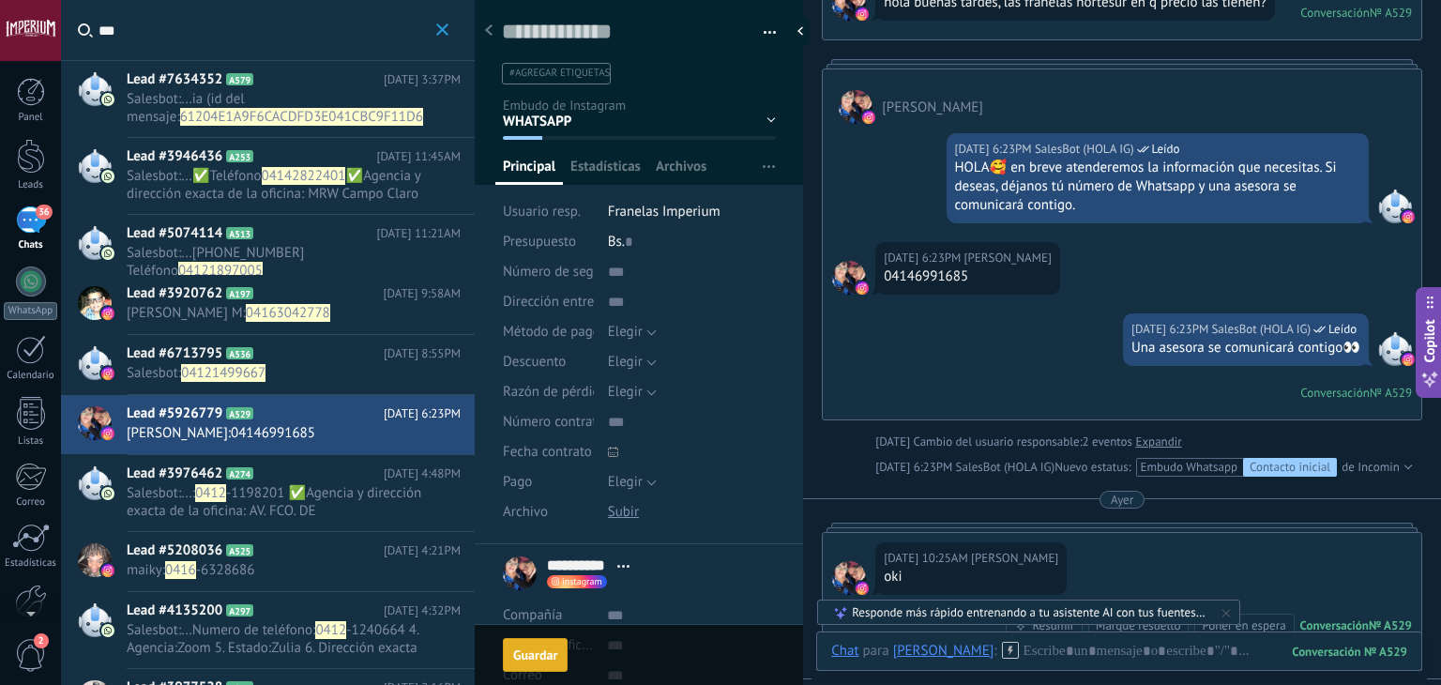
click at [279, 373] on span "Salesbot : 04121499667" at bounding box center [276, 373] width 298 height 18
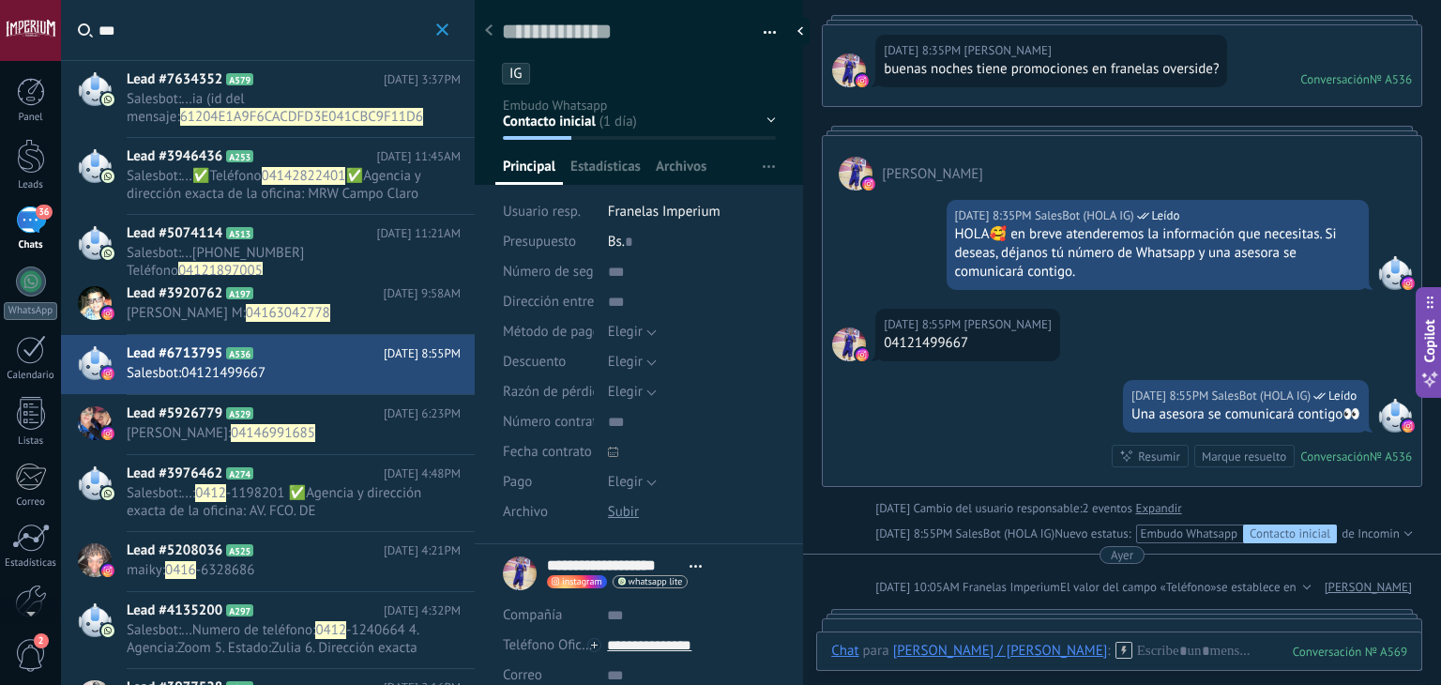
drag, startPoint x: 601, startPoint y: 116, endPoint x: 593, endPoint y: 129, distance: 14.3
click at [0, 0] on div "Contacto inicial Negociación Tomar decisión Logrado con éxito Ventas Perdidos" at bounding box center [0, 0] width 0 height 0
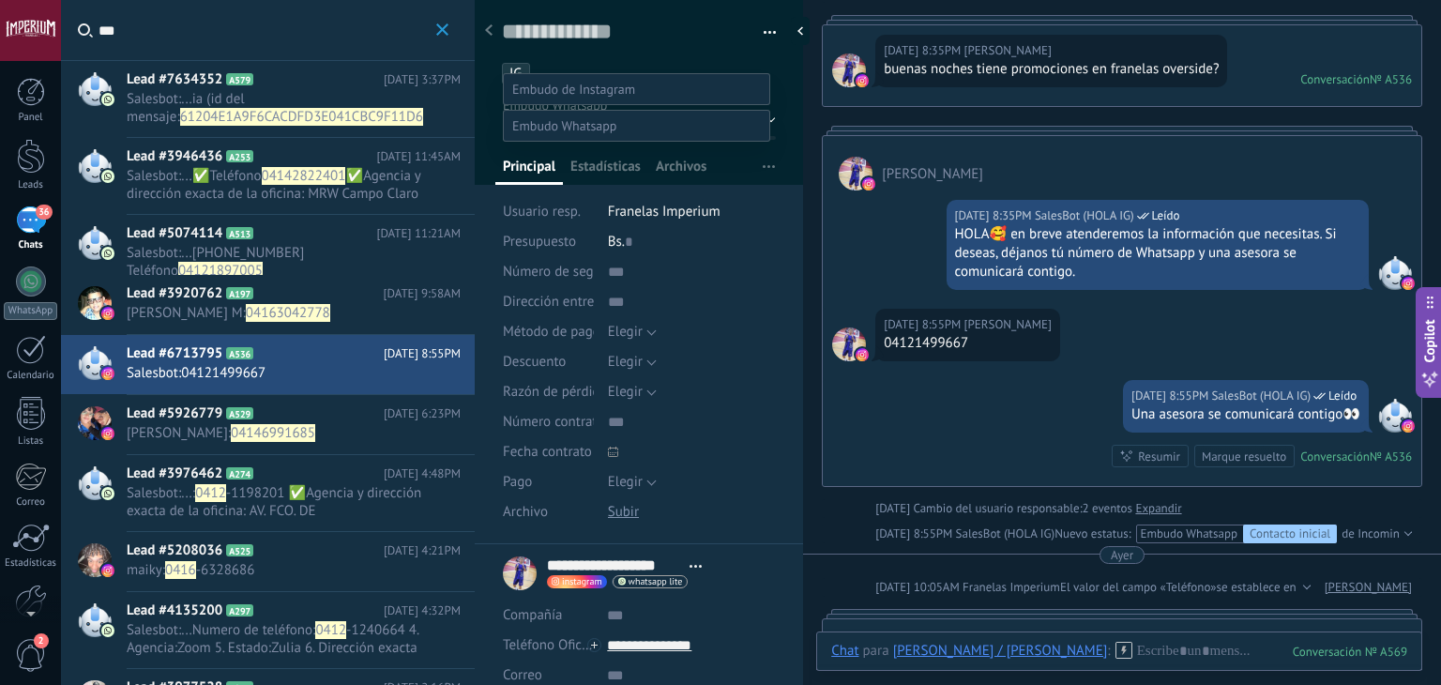
click at [562, 93] on div "WHATSAPP Cualificado Cotización enviada Pedido creado Pedido completado Pedido …" at bounding box center [636, 107] width 267 height 69
click at [570, 81] on span at bounding box center [573, 89] width 123 height 17
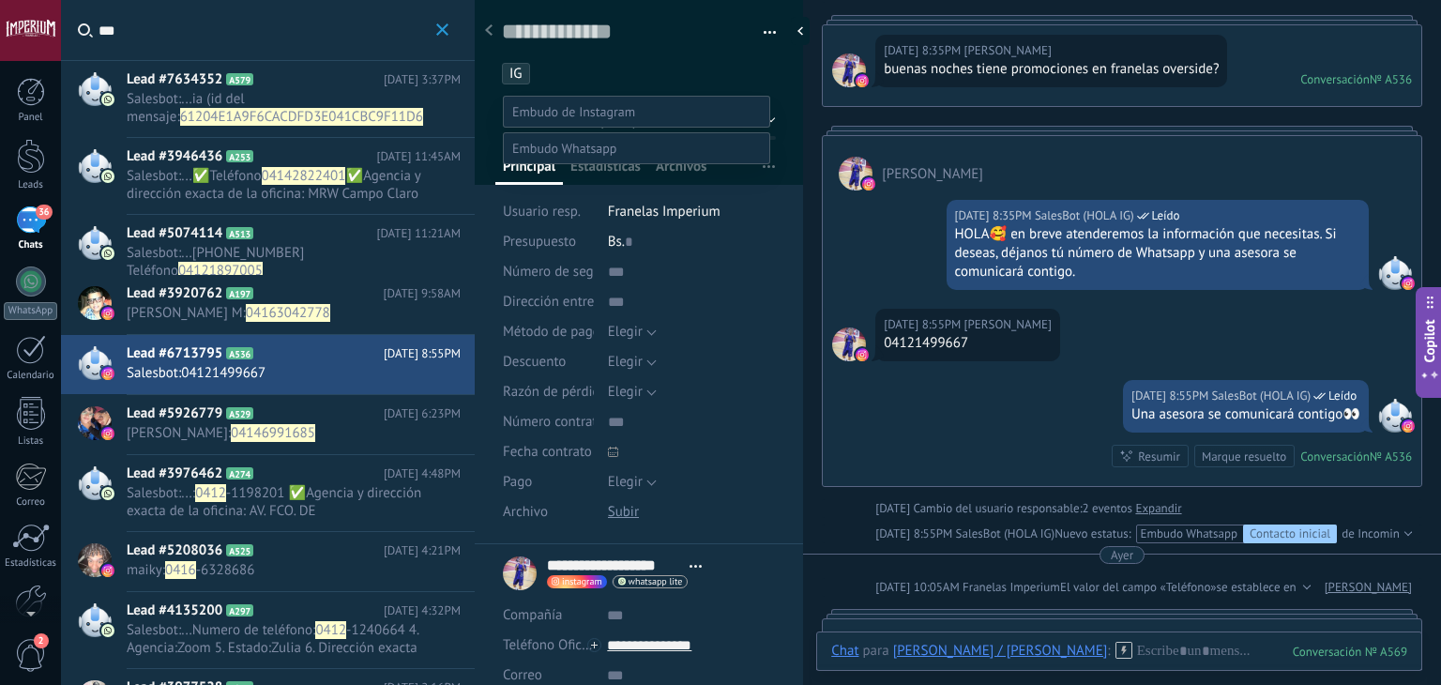
click at [0, 0] on label "WHATSAPP" at bounding box center [0, 0] width 0 height 0
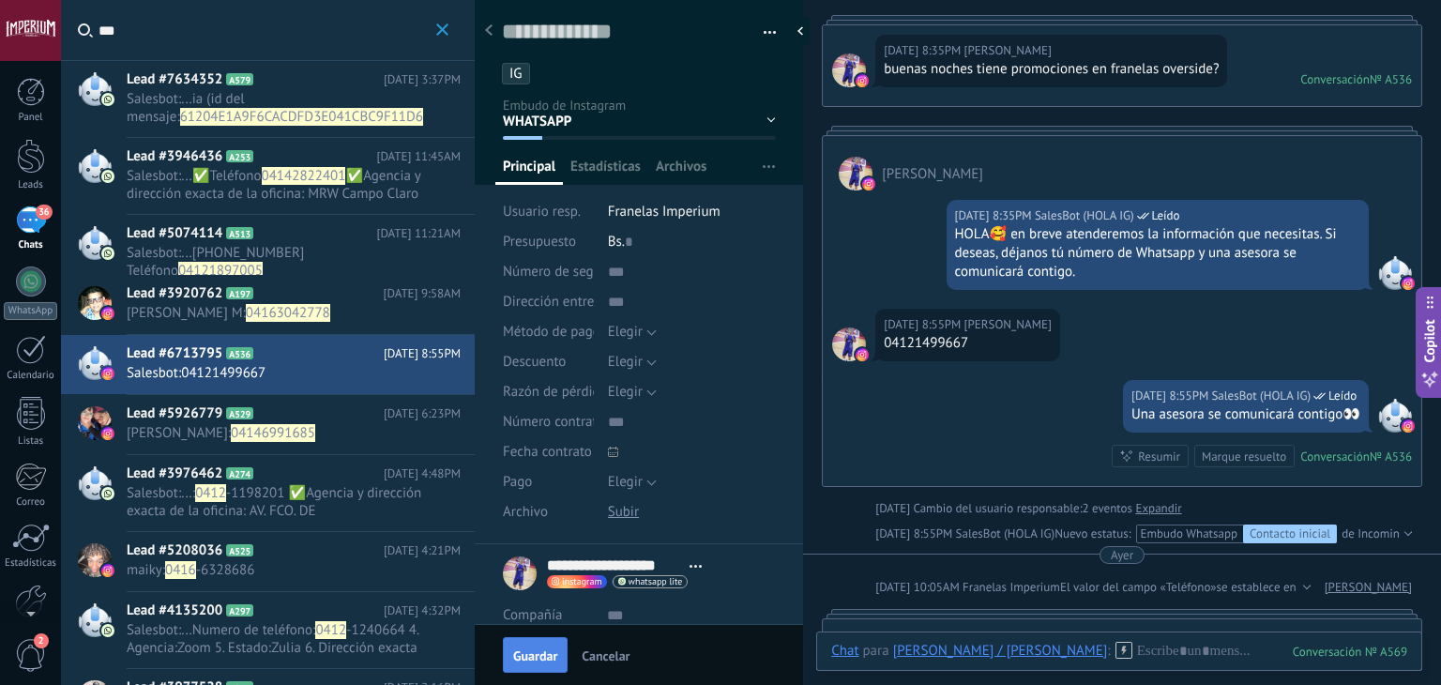
click at [518, 649] on span "Guardar" at bounding box center [535, 655] width 44 height 13
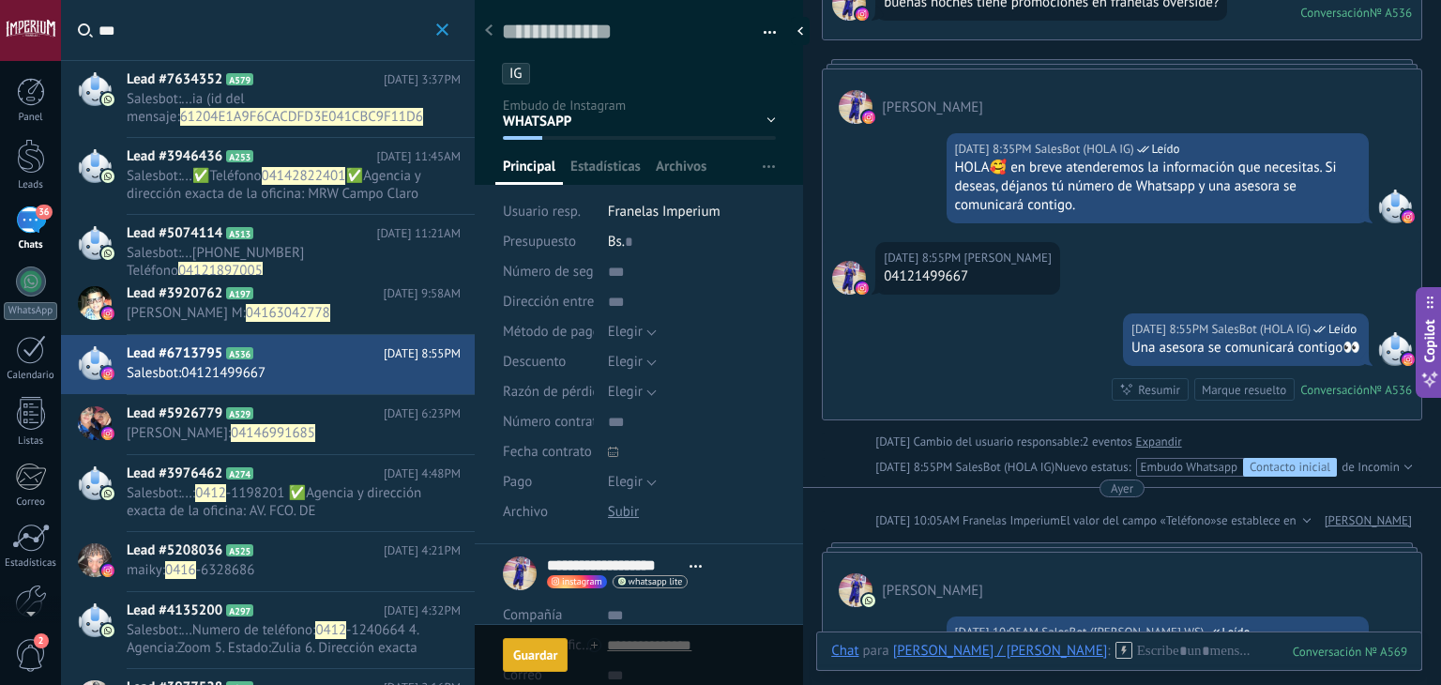
click at [328, 309] on span "04163042778" at bounding box center [288, 313] width 84 height 18
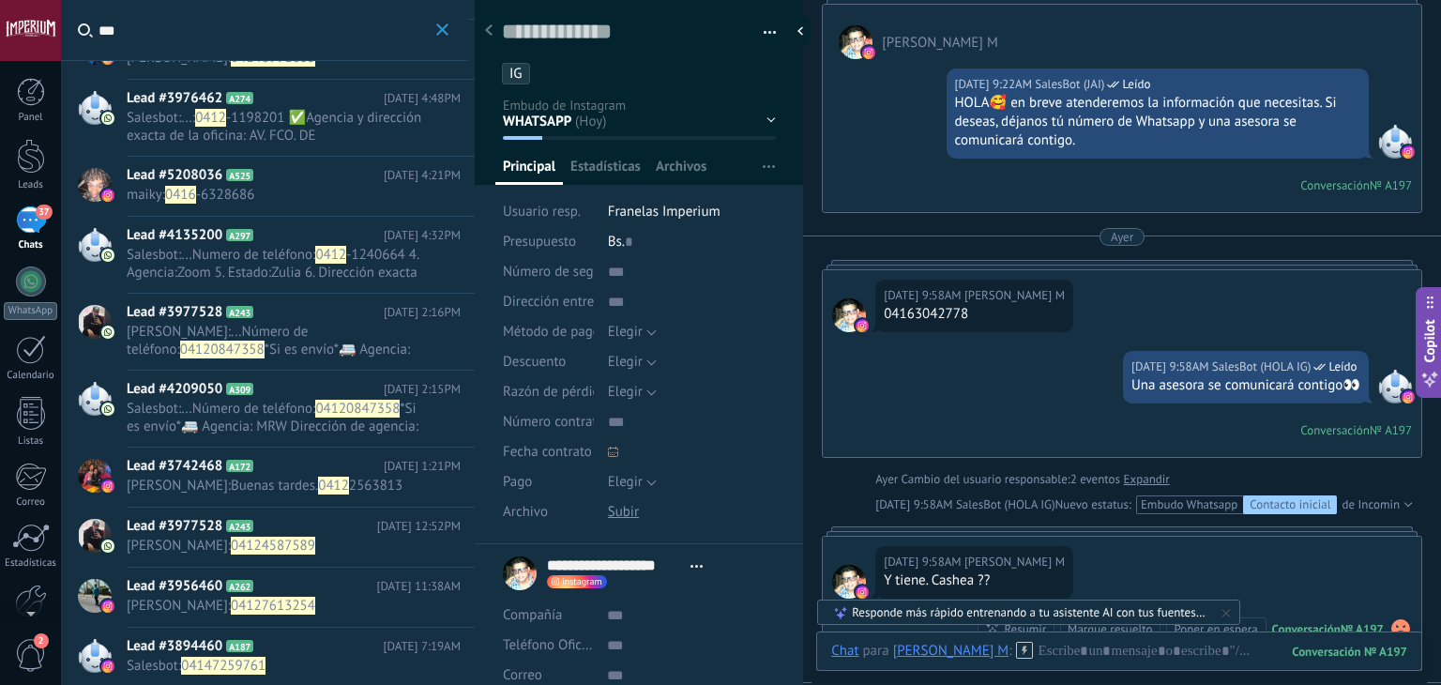
click at [242, 480] on span "Buenas tardes." at bounding box center [274, 486] width 87 height 18
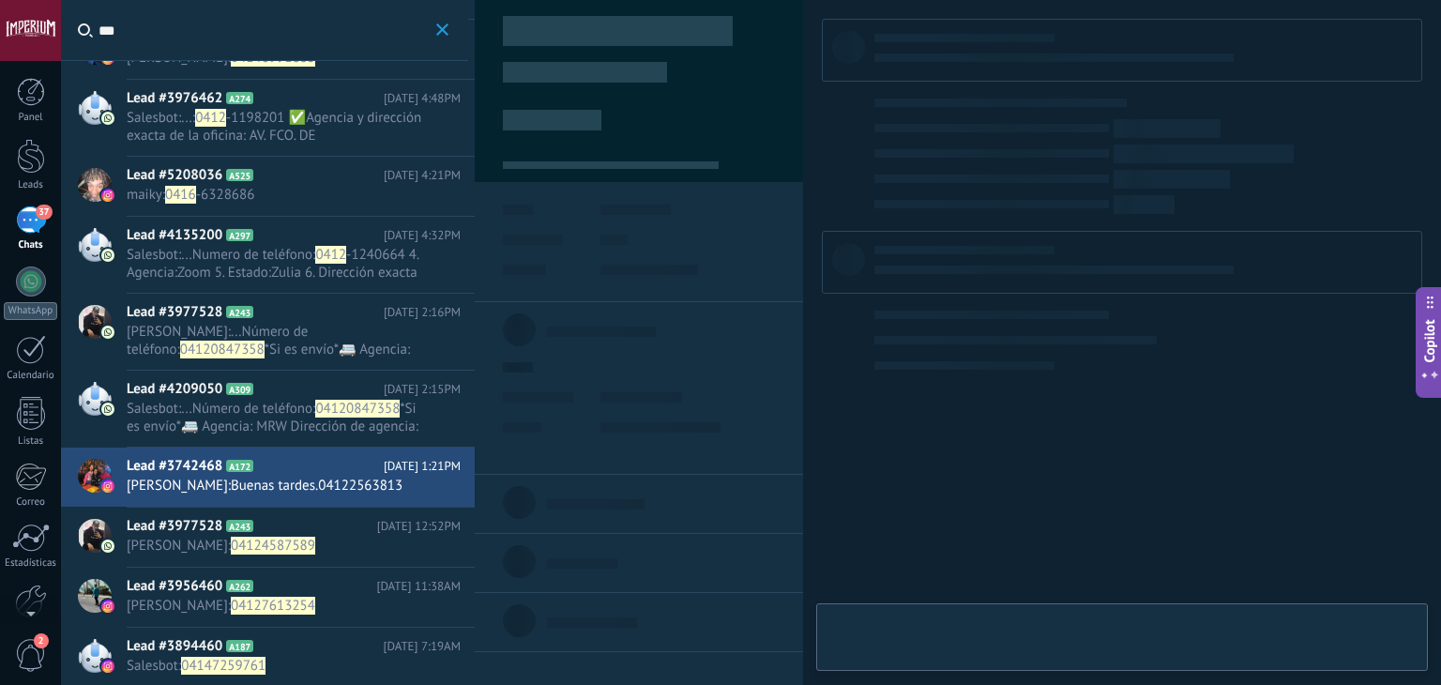
type textarea "**********"
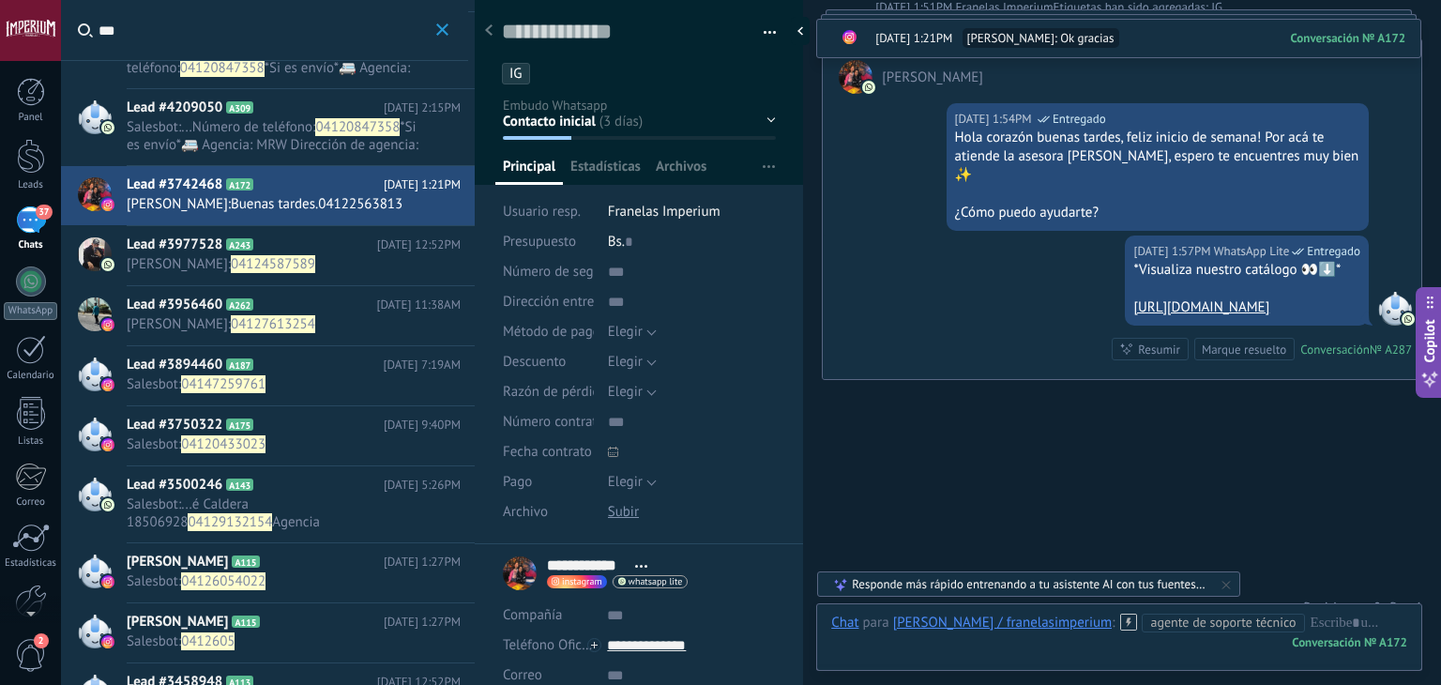
click at [143, 36] on input "***" at bounding box center [265, 30] width 333 height 60
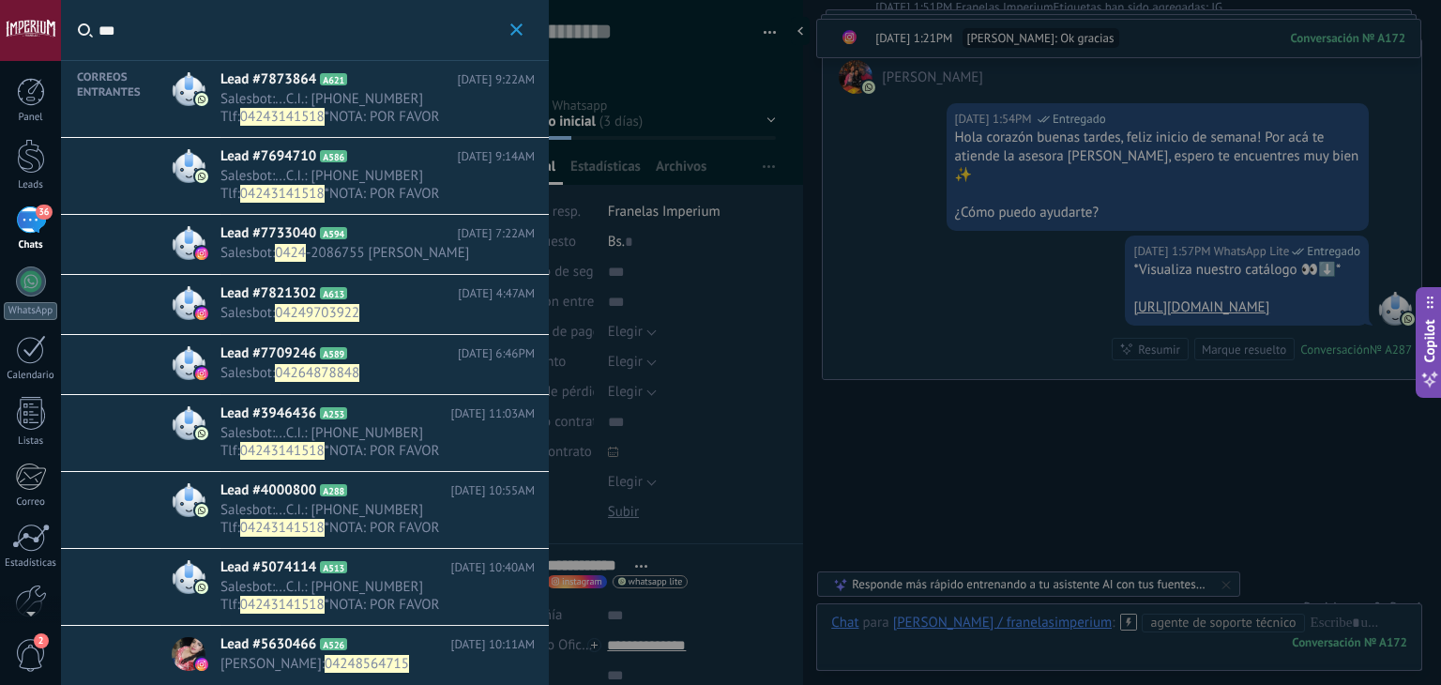
type input "***"
click at [377, 234] on h2 "Lead #7733040 A594" at bounding box center [339, 233] width 237 height 19
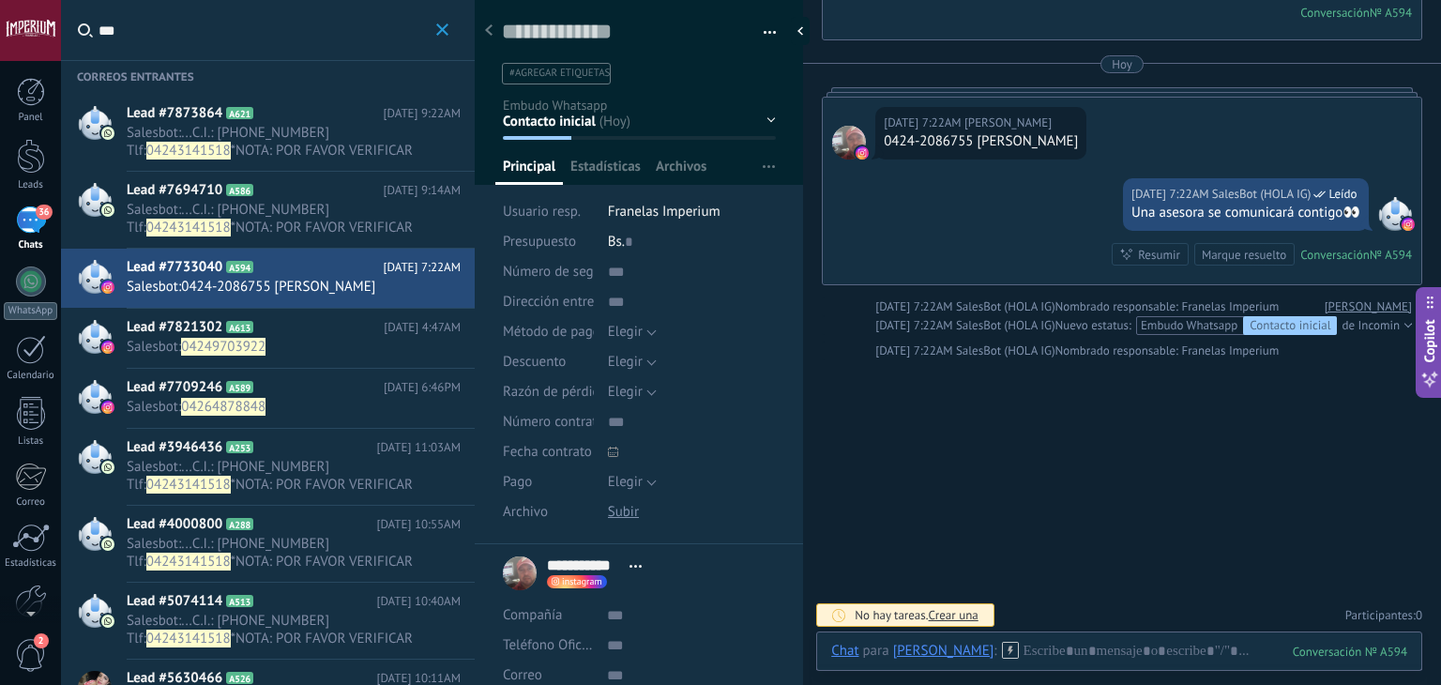
click at [0, 0] on div "Contacto inicial Negociación Tomar decisión Logrado con éxito Ventas Perdidos" at bounding box center [0, 0] width 0 height 0
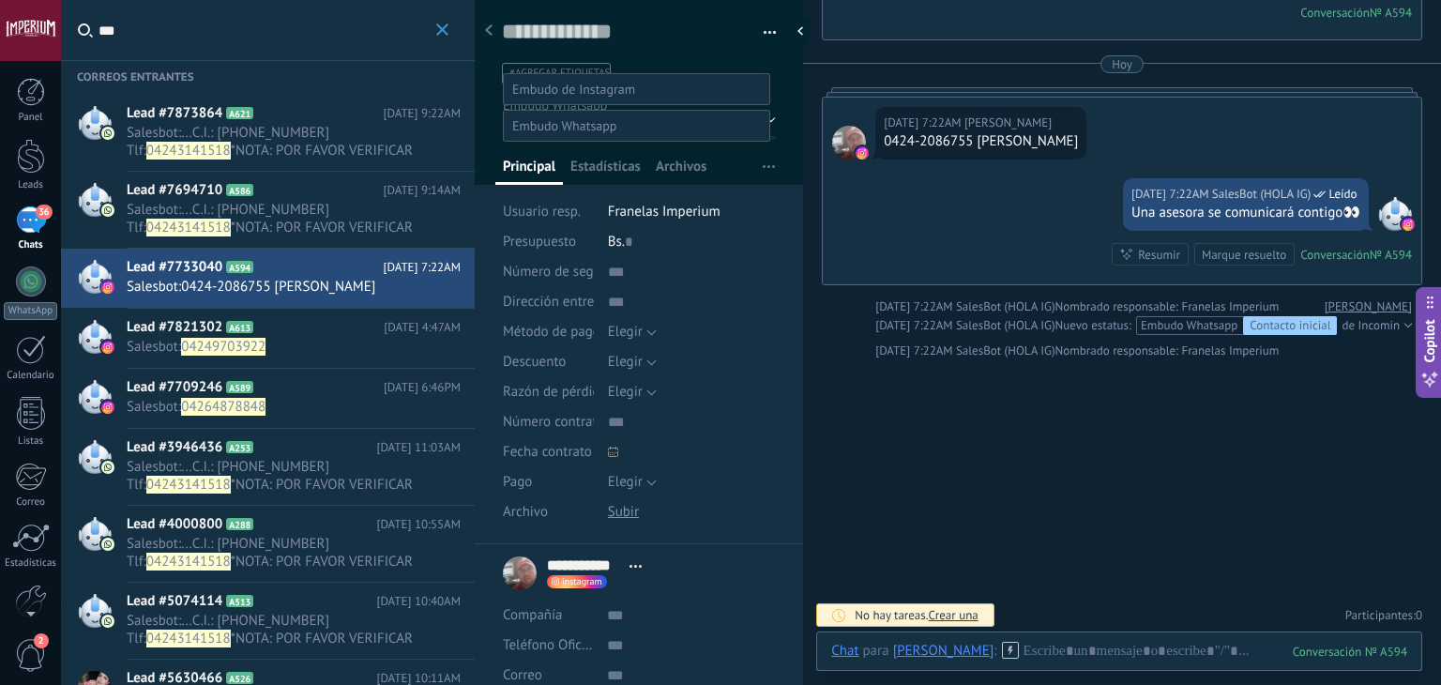
click at [559, 81] on span at bounding box center [573, 89] width 123 height 17
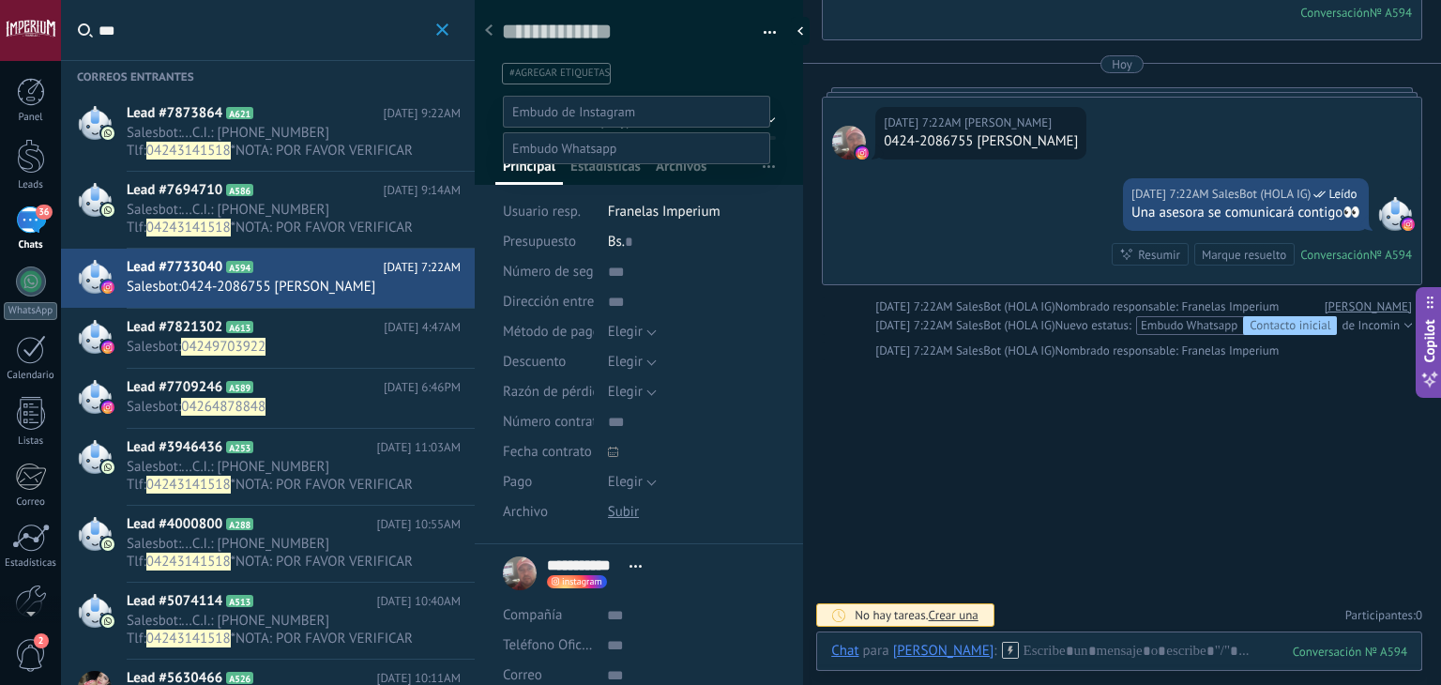
click at [0, 0] on label "WHATSAPP" at bounding box center [0, 0] width 0 height 0
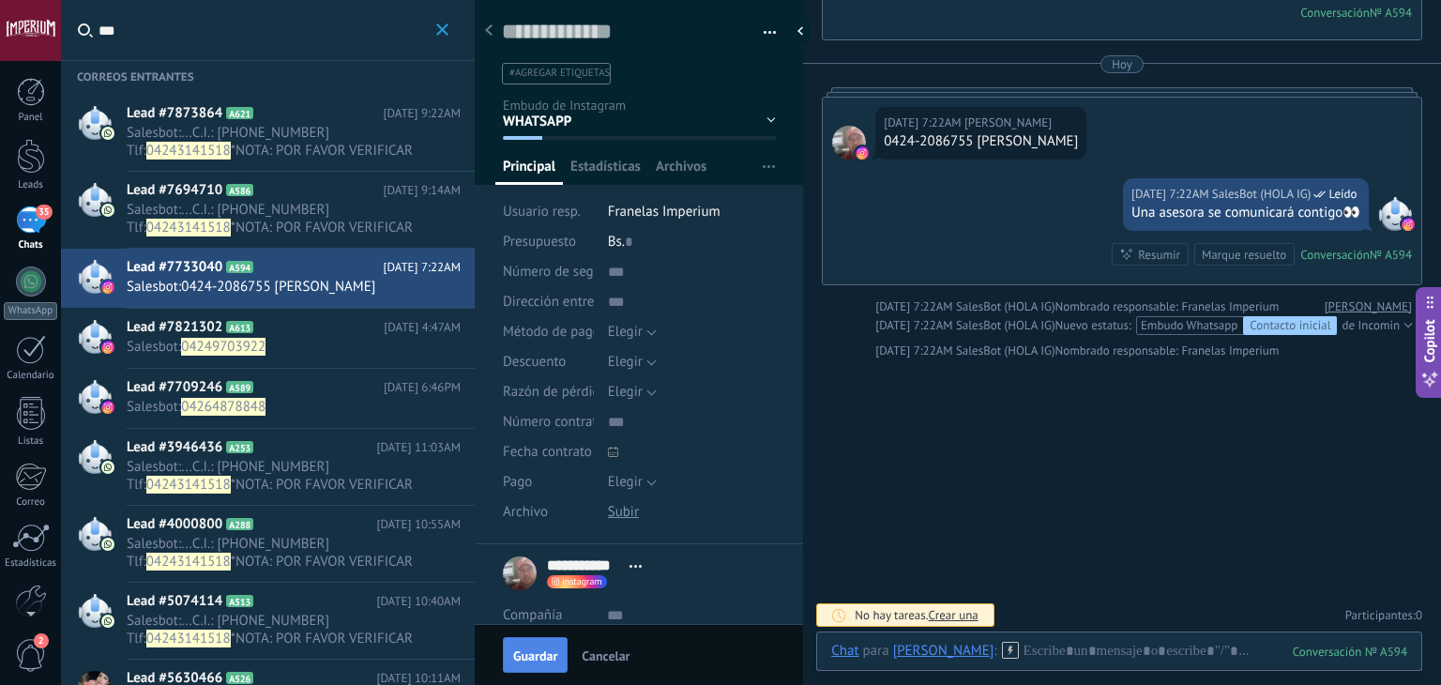
click at [548, 667] on button "Guardar" at bounding box center [535, 655] width 65 height 36
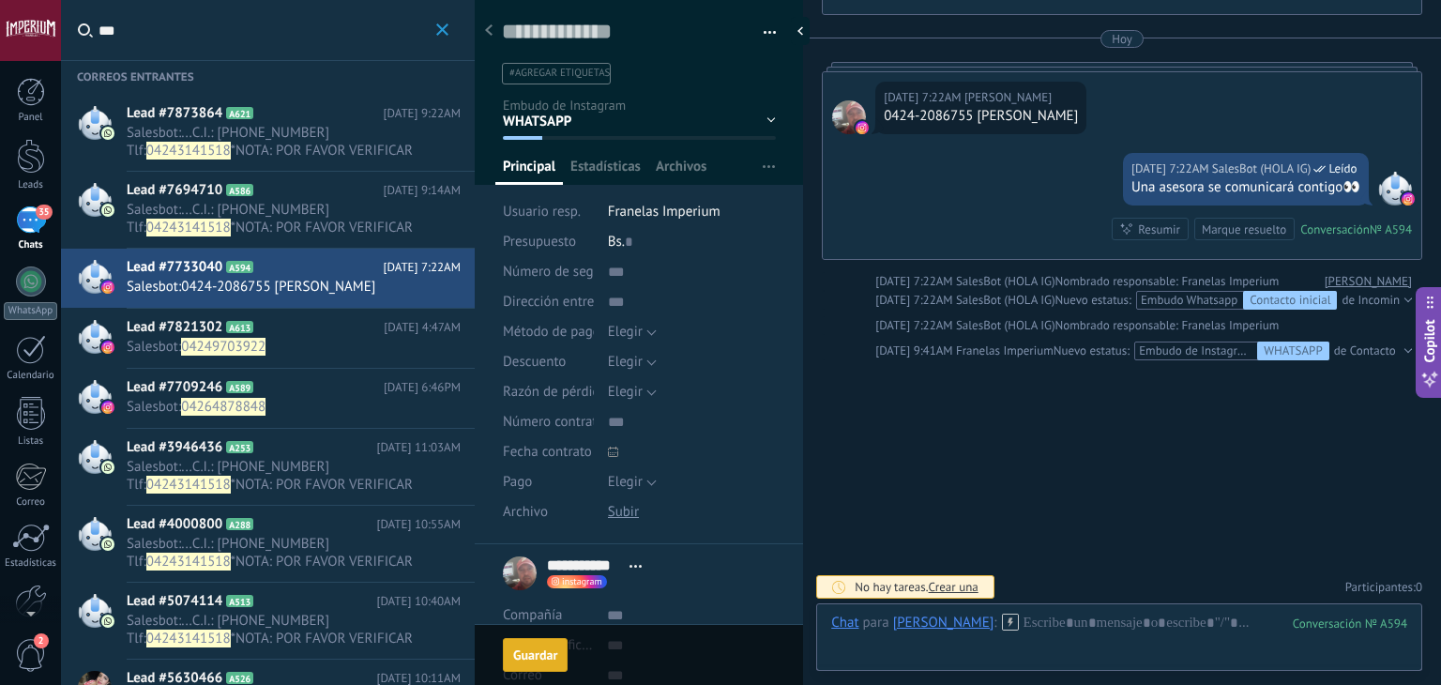
click at [310, 352] on span "Salesbot : 04249703922" at bounding box center [276, 347] width 298 height 18
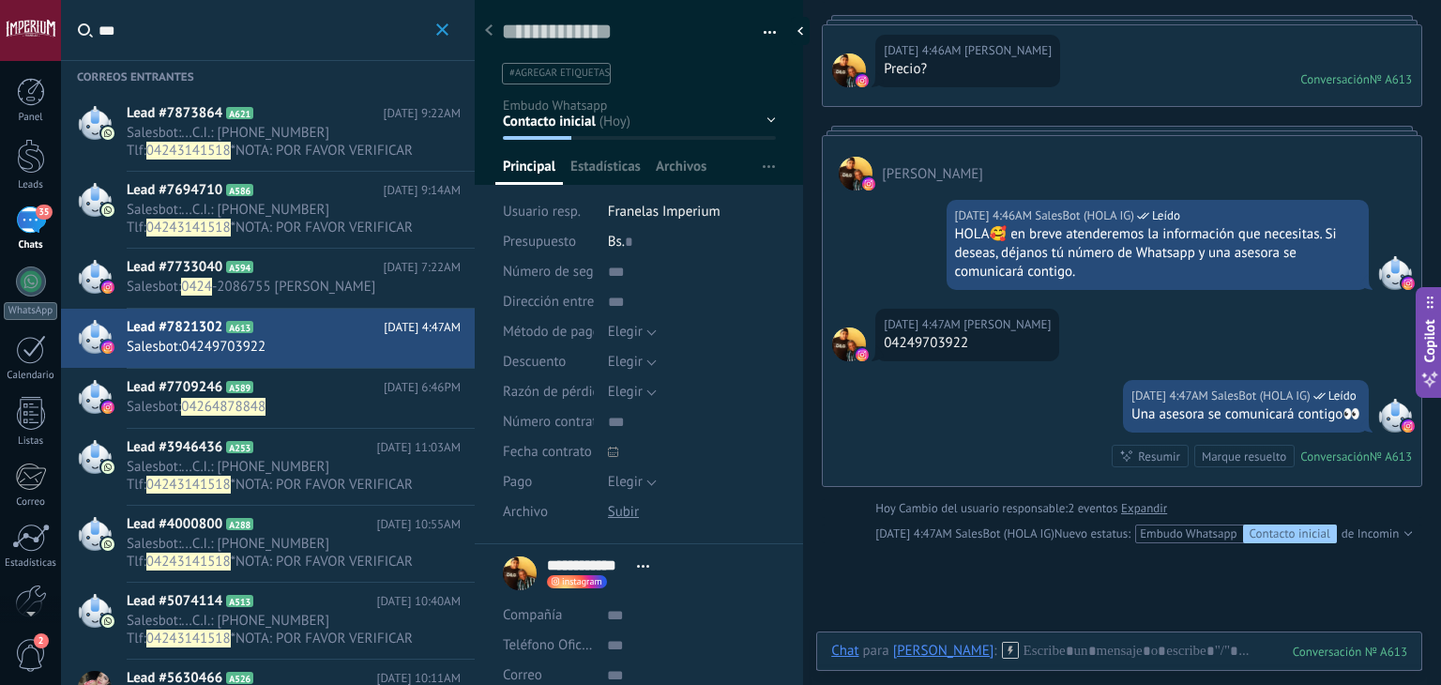
click at [0, 0] on div "Contacto inicial Negociación Tomar decisión Logrado con éxito Ventas Perdidos" at bounding box center [0, 0] width 0 height 0
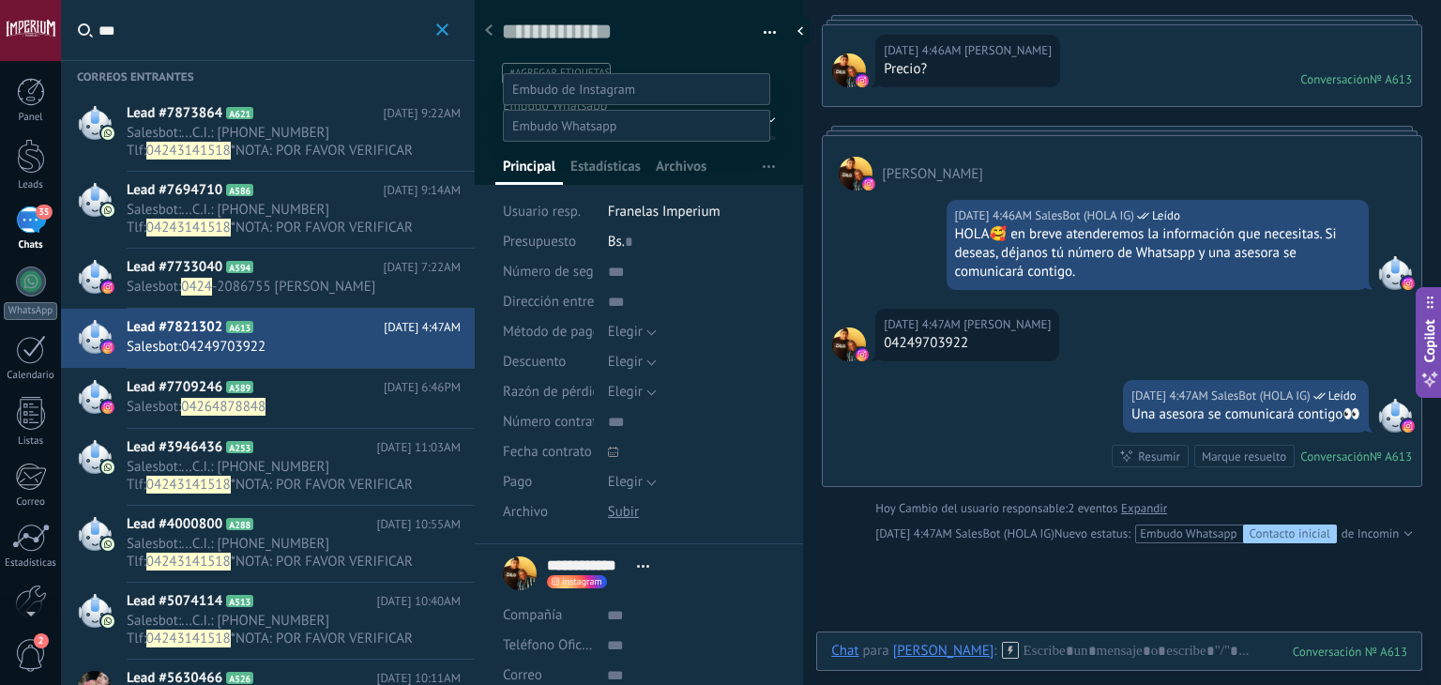
click at [581, 81] on span at bounding box center [573, 89] width 123 height 17
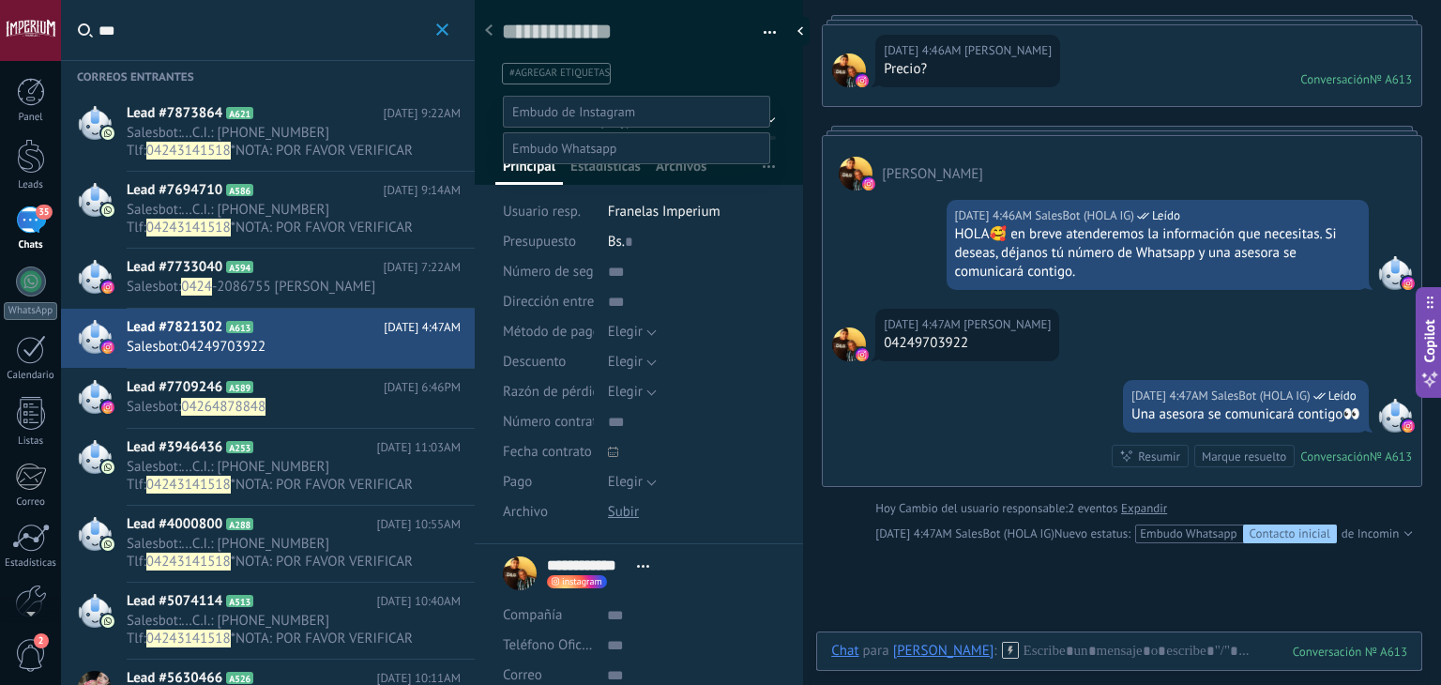
click at [0, 0] on label "WHATSAPP" at bounding box center [0, 0] width 0 height 0
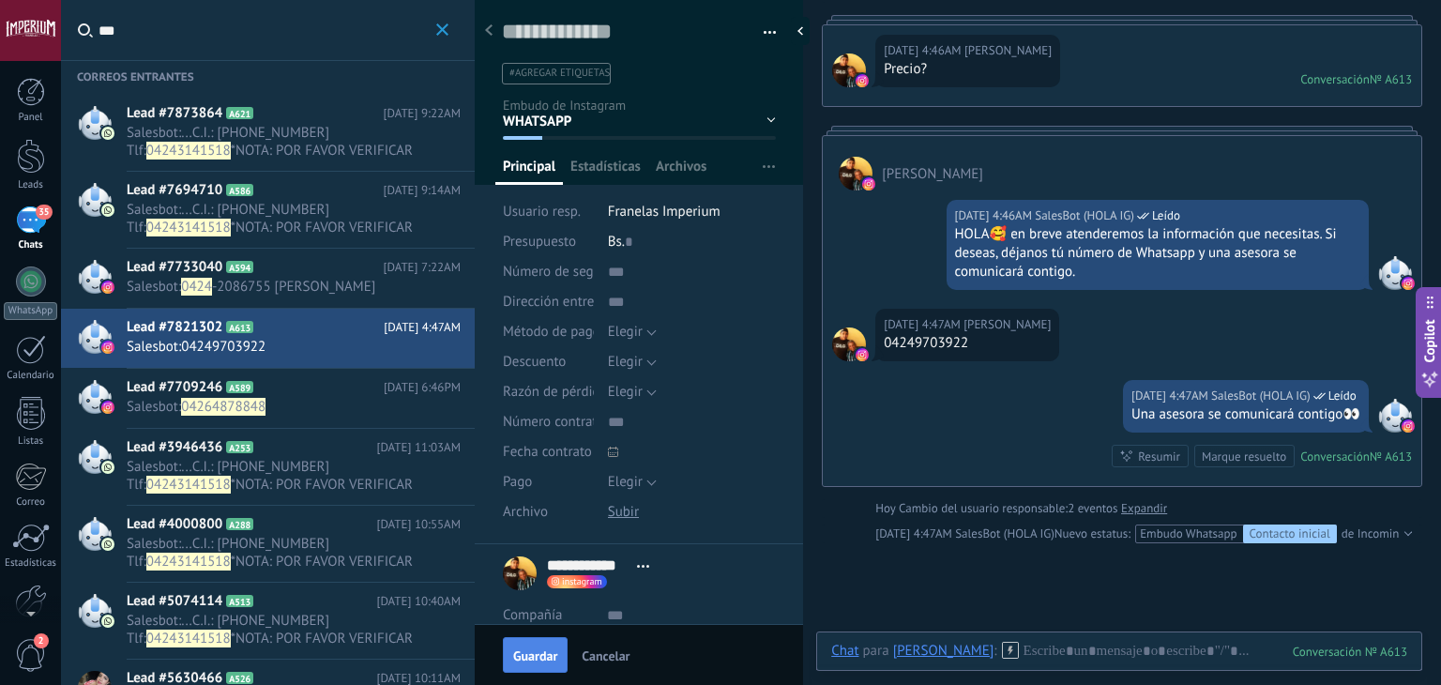
click at [542, 658] on span "Guardar" at bounding box center [535, 655] width 44 height 13
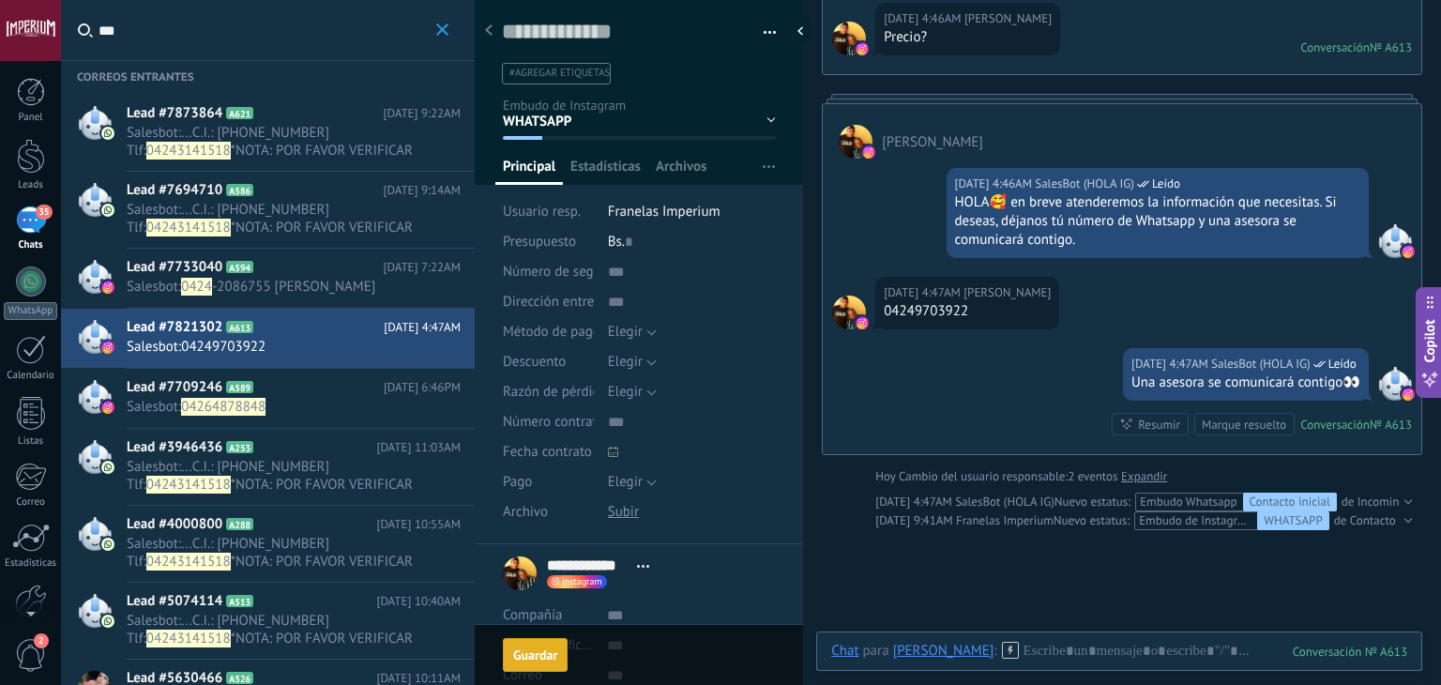
click at [276, 386] on h2 "Lead #7709246 A589" at bounding box center [255, 387] width 257 height 19
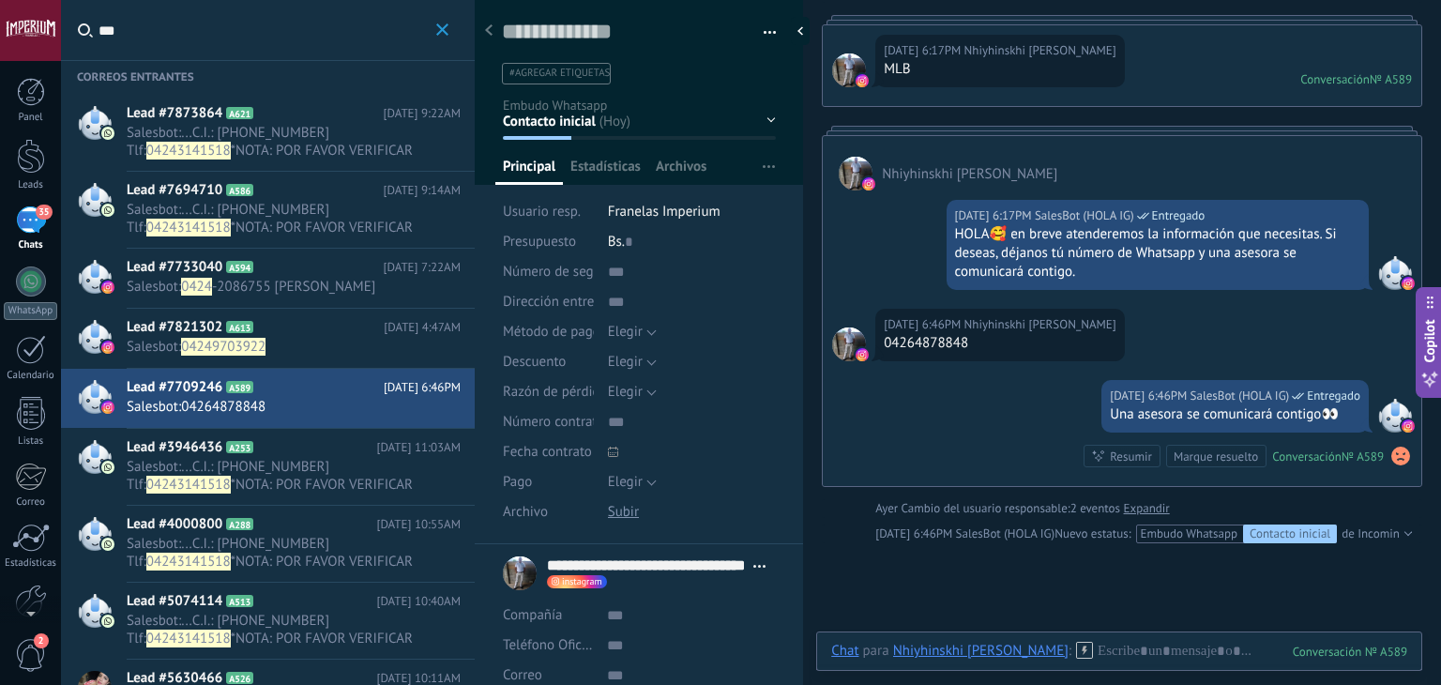
click at [0, 0] on div "Contacto inicial Negociación Tomar decisión Logrado con éxito Ventas Perdidos" at bounding box center [0, 0] width 0 height 0
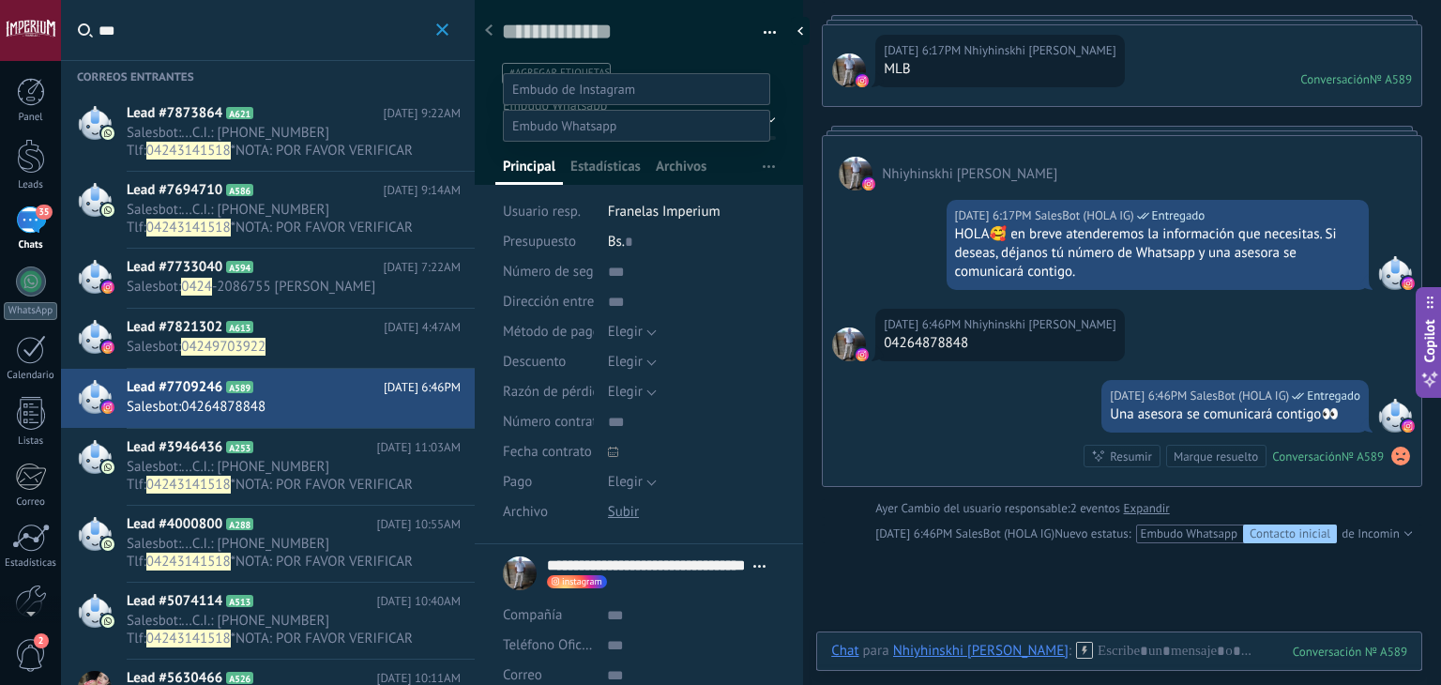
click at [601, 81] on span at bounding box center [573, 89] width 123 height 17
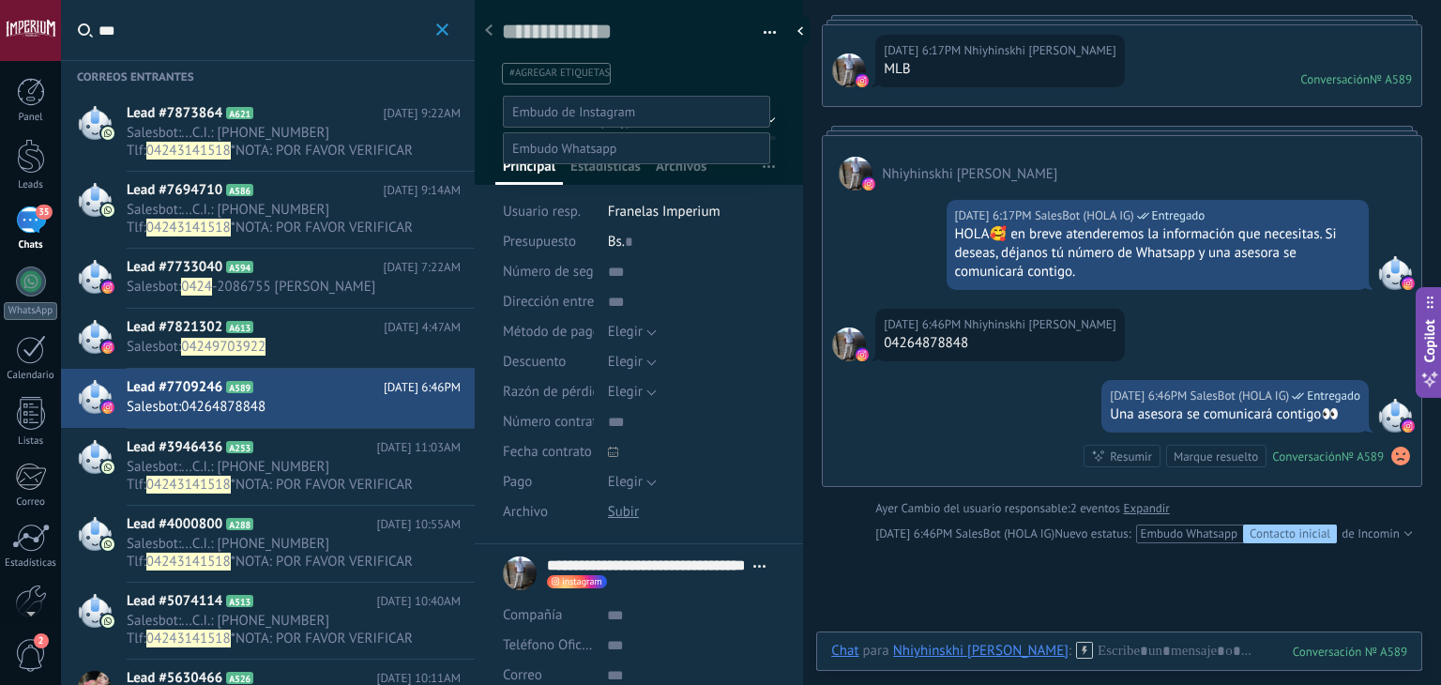
click at [0, 0] on label "WHATSAPP" at bounding box center [0, 0] width 0 height 0
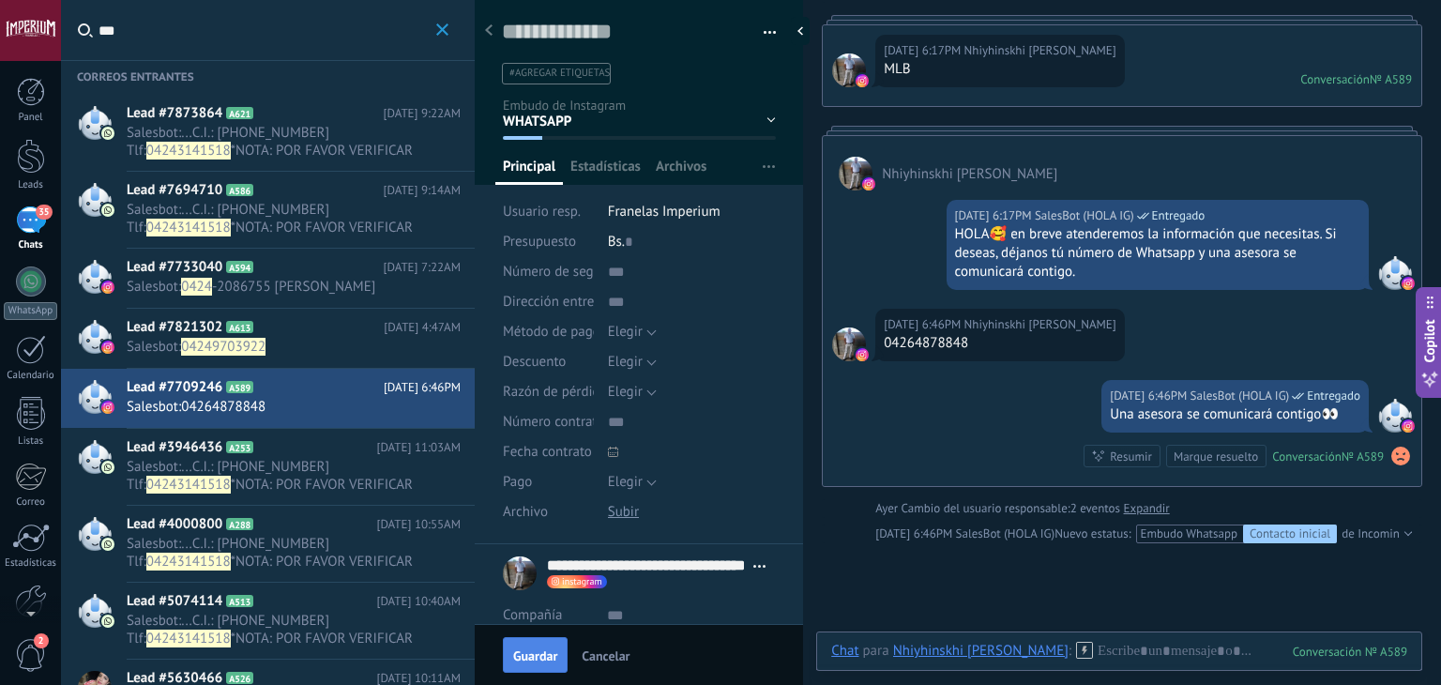
click at [516, 650] on span "Guardar" at bounding box center [535, 655] width 44 height 13
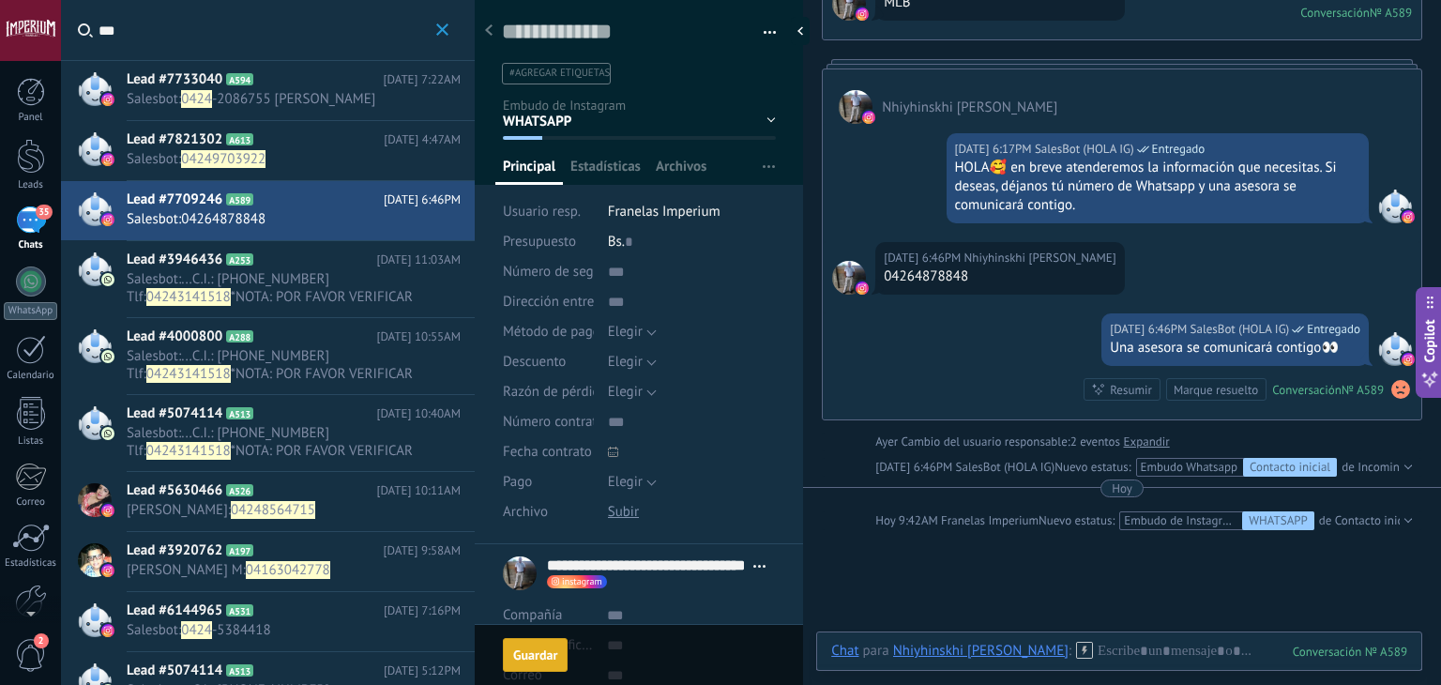
click at [258, 470] on div "Lead #5074114 A513 [DATE] 10:40AM Salesbot : ... C.I.: [PHONE_NUMBER] Tlf: [PHO…" at bounding box center [268, 433] width 414 height 77
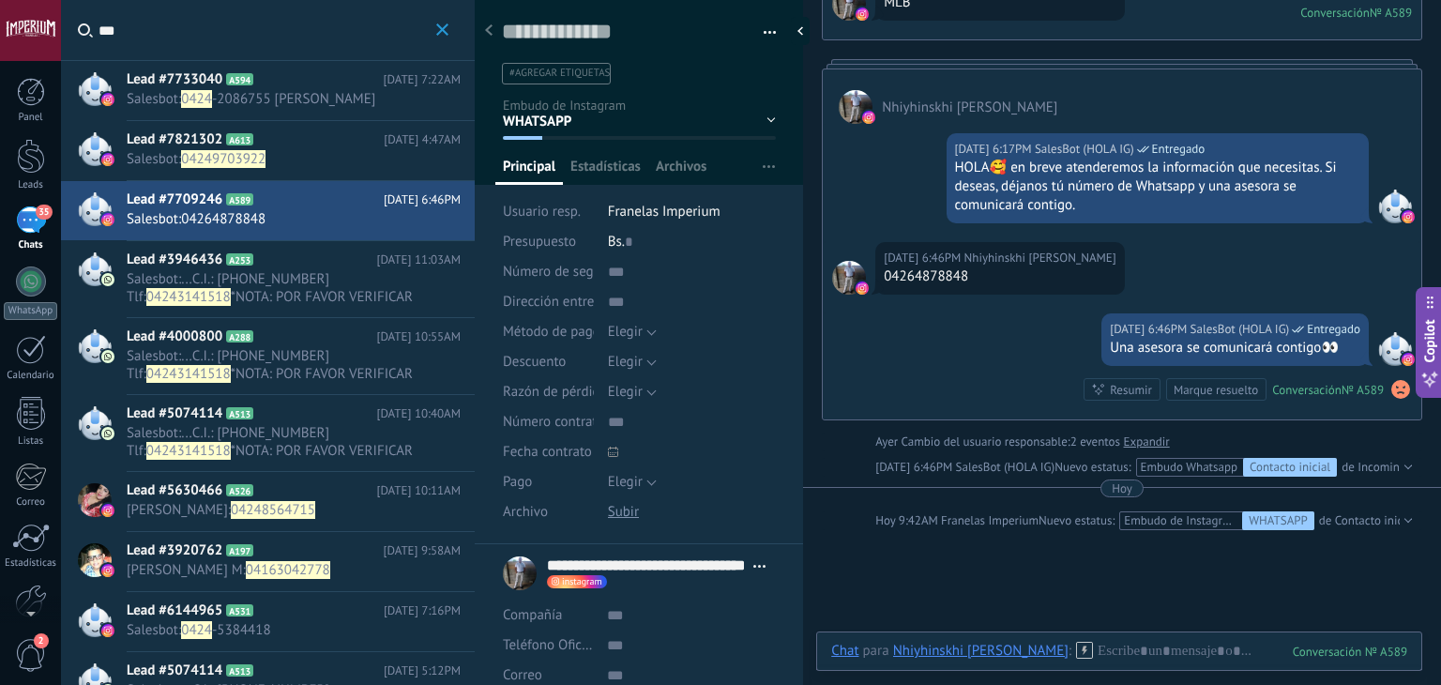
click at [262, 478] on div "Lead #5630466 A526 [DATE] 10:11AM [PERSON_NAME] : 04248564715" at bounding box center [301, 501] width 348 height 59
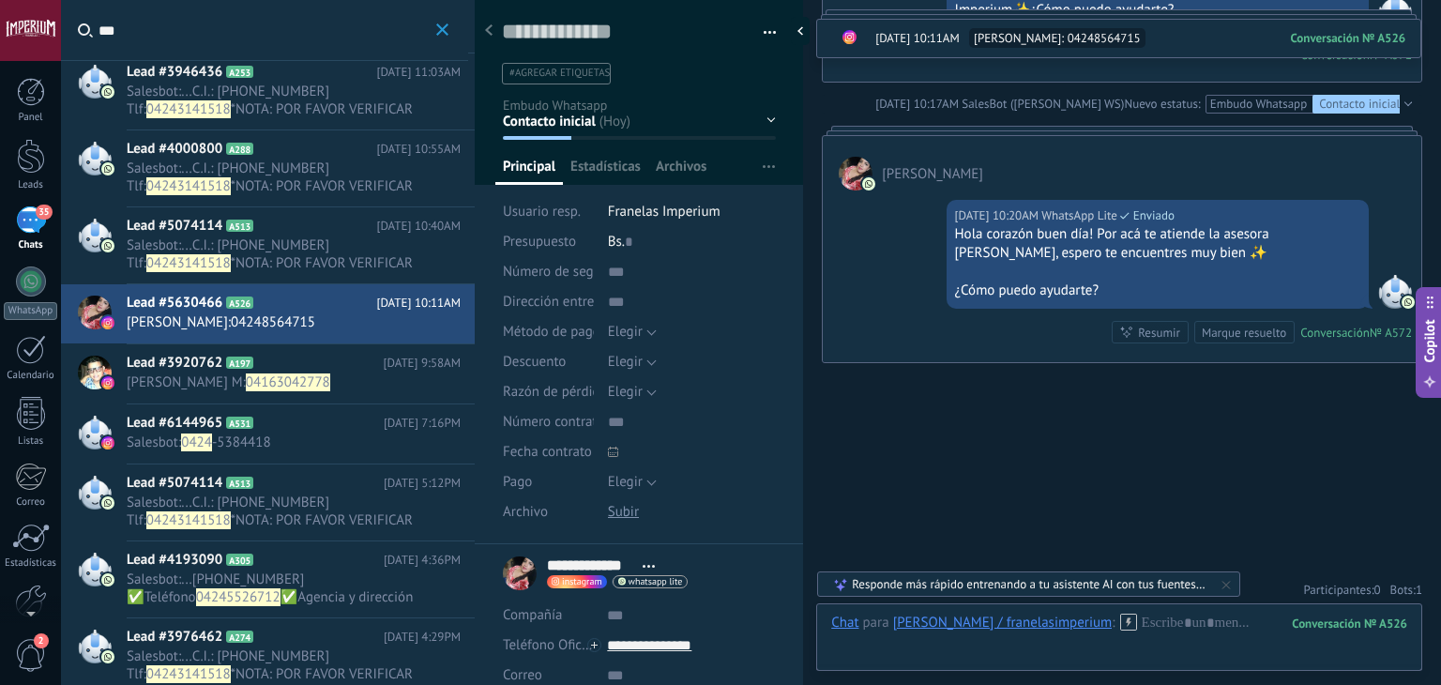
click at [311, 393] on div "Lead #3920762 A197 [DATE] 9:58AM [PERSON_NAME] M : 04163042778" at bounding box center [301, 373] width 348 height 59
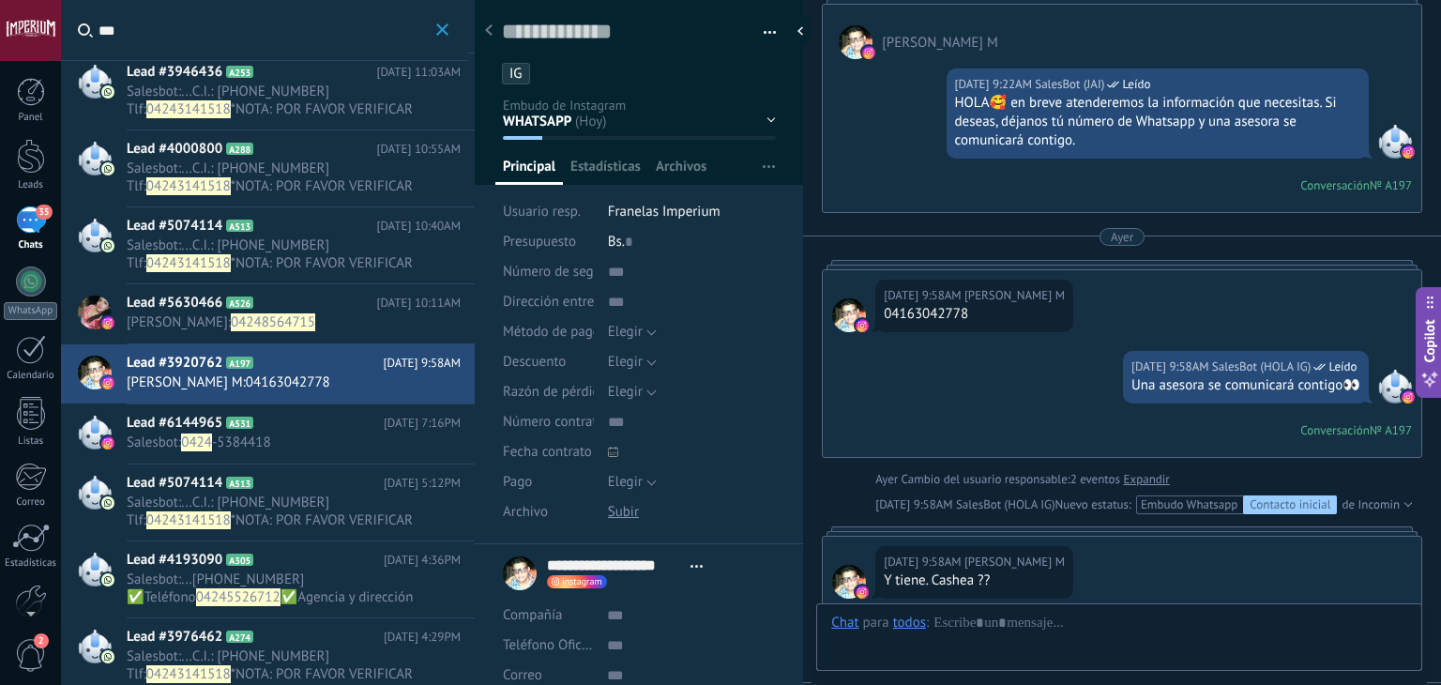
click at [195, 438] on span "0424" at bounding box center [196, 443] width 31 height 18
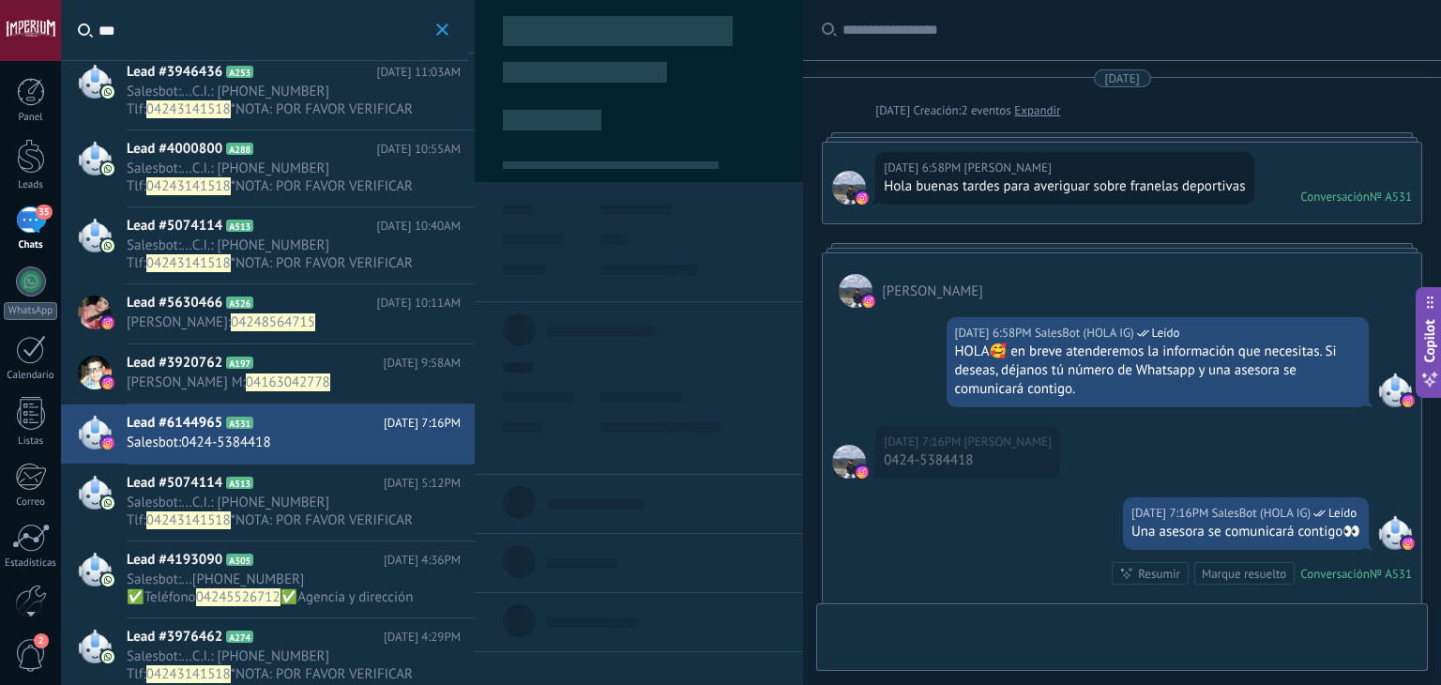
click at [275, 382] on span "04163042778" at bounding box center [288, 382] width 84 height 18
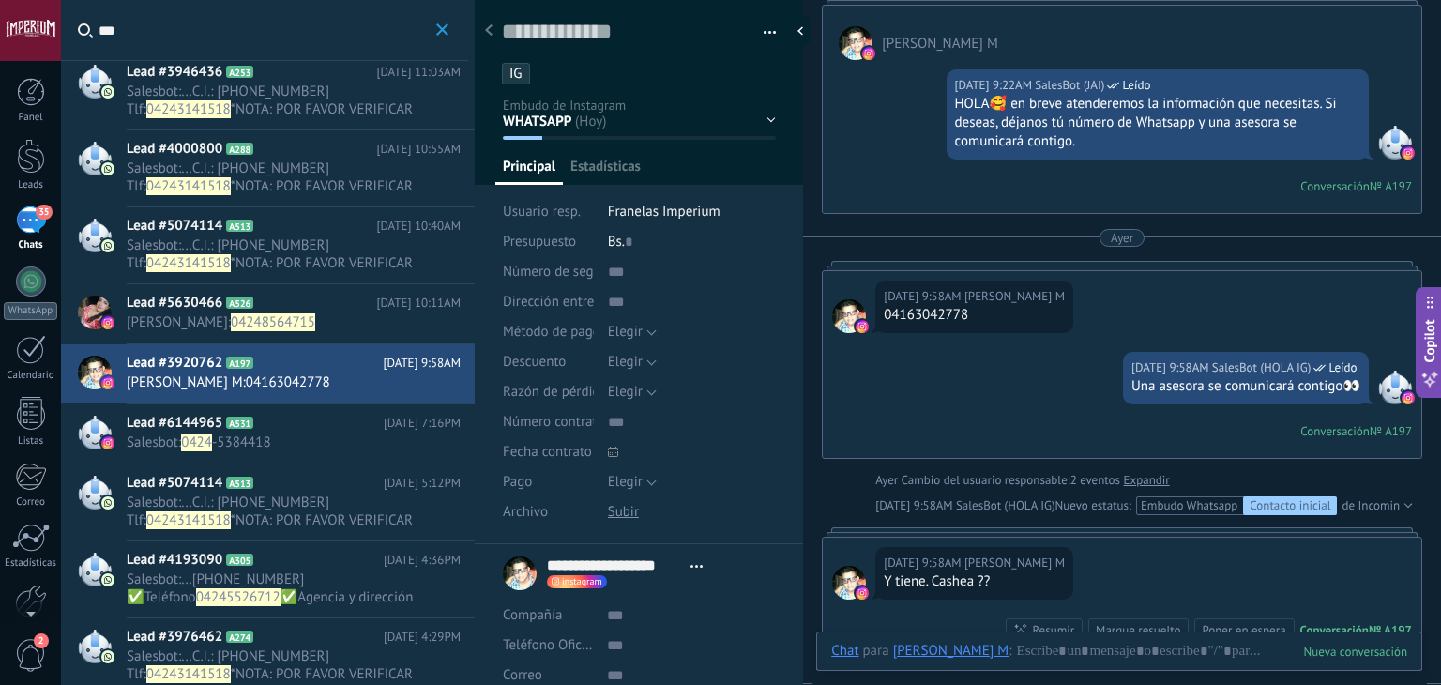
click at [259, 428] on h2 "Lead #6144965 A531" at bounding box center [255, 423] width 257 height 19
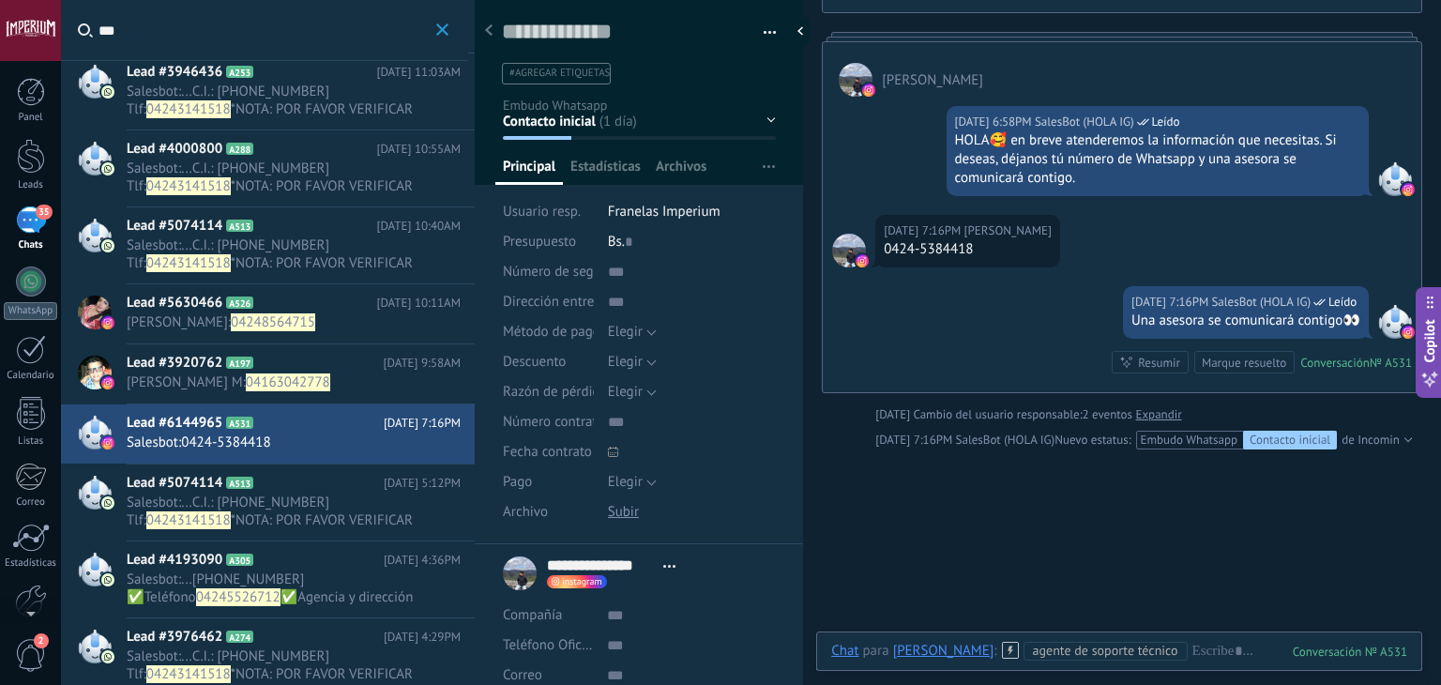
click at [0, 0] on div "Contacto inicial Negociación Tomar decisión Logrado con éxito Ventas Perdidos" at bounding box center [0, 0] width 0 height 0
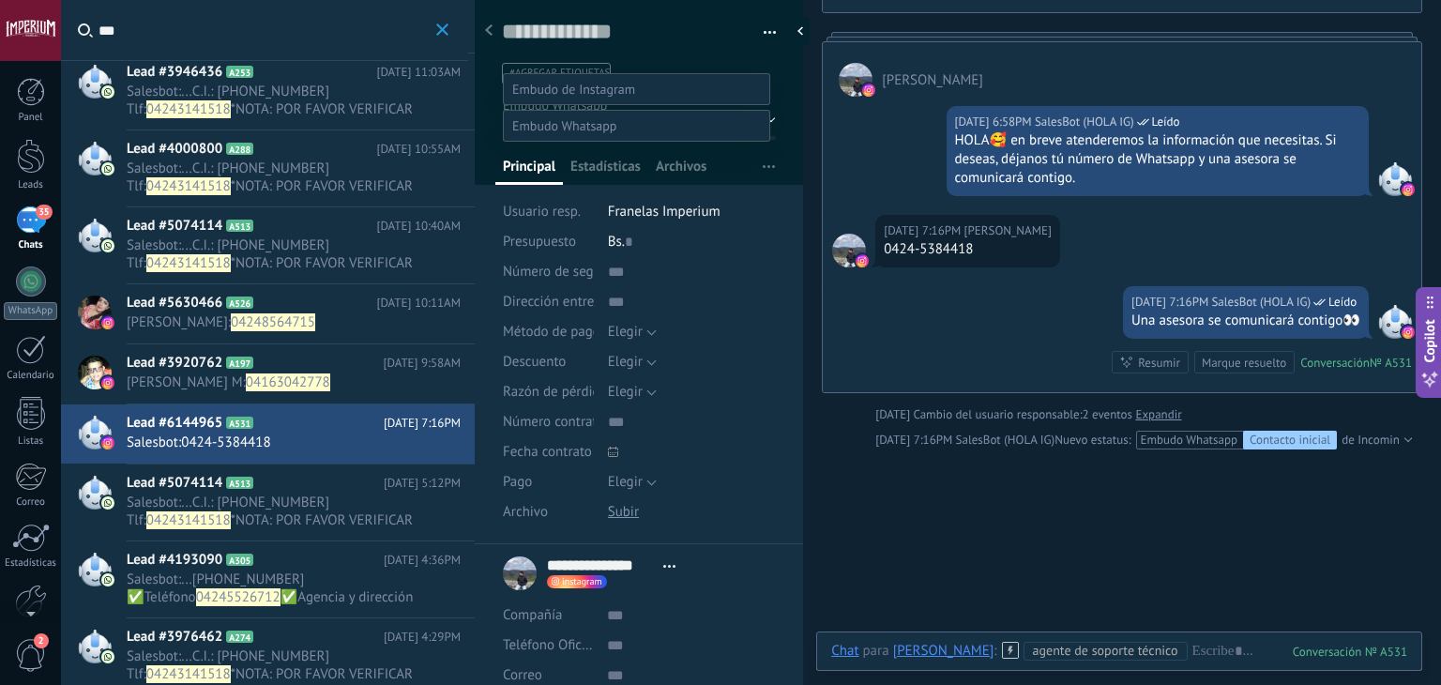
click at [582, 81] on span at bounding box center [573, 89] width 123 height 17
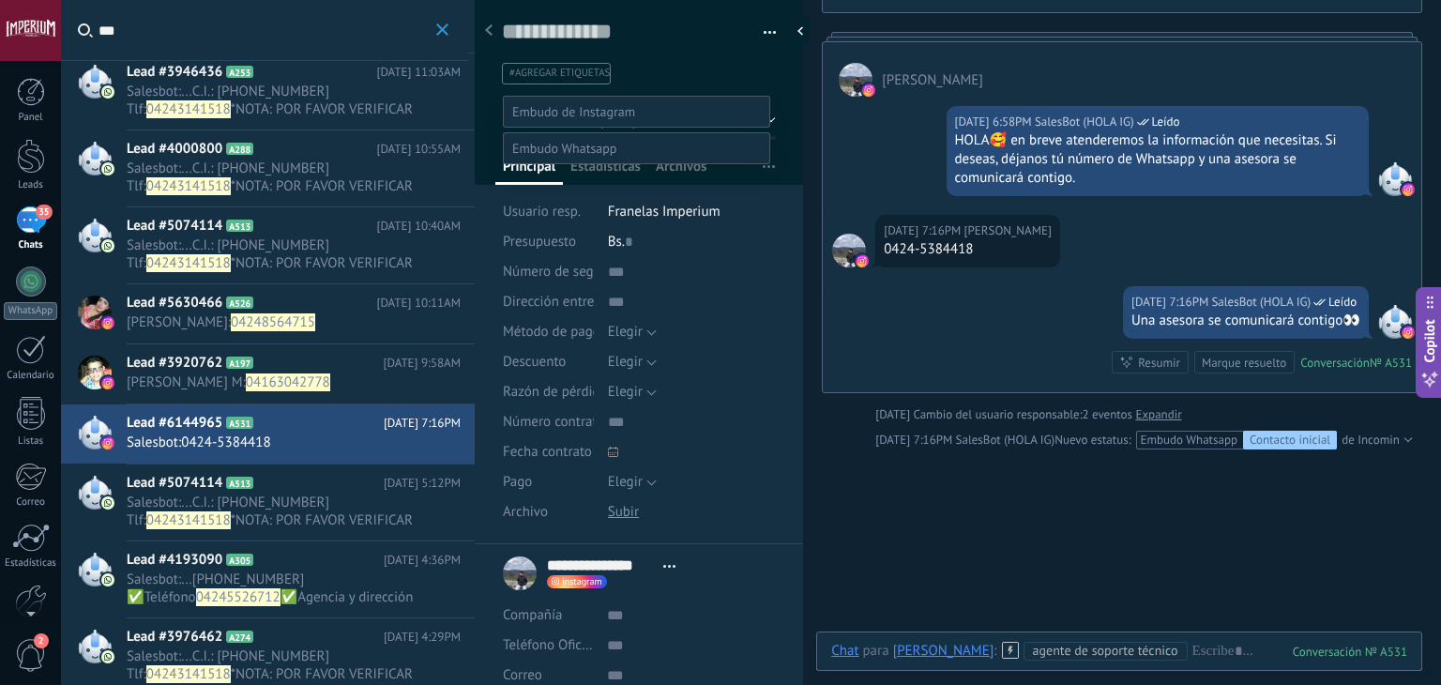
click at [0, 0] on label "WHATSAPP" at bounding box center [0, 0] width 0 height 0
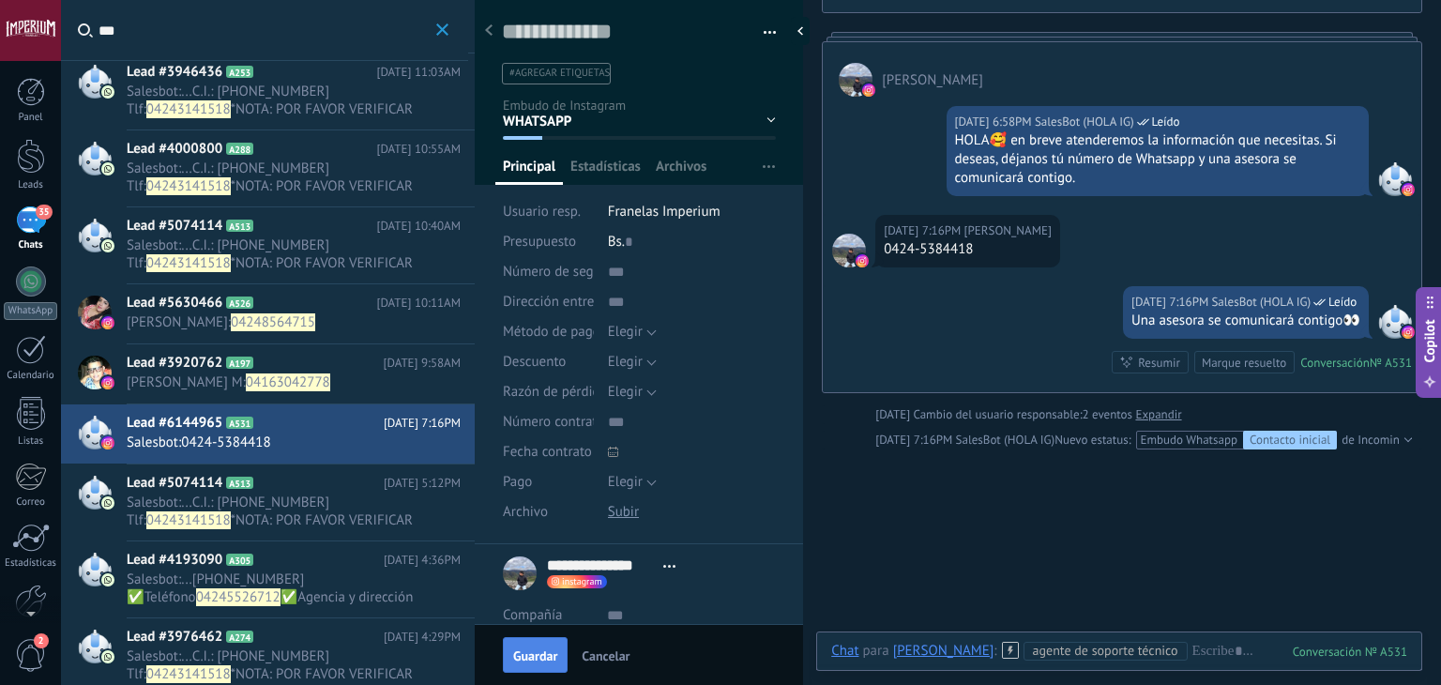
click at [548, 655] on span "Guardar" at bounding box center [535, 655] width 44 height 13
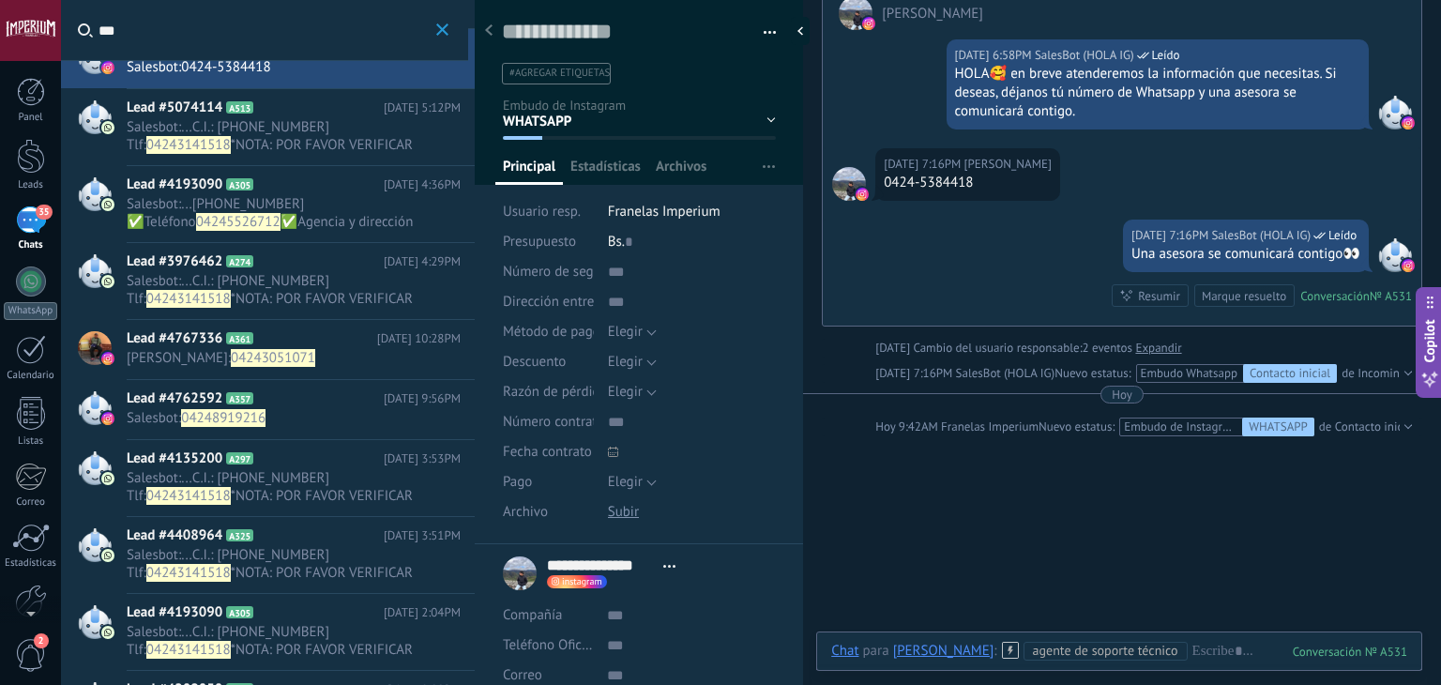
click at [221, 374] on div "Lead #4767336 A361 [DATE] 10:28PM [PERSON_NAME] : 04243051071" at bounding box center [301, 349] width 348 height 59
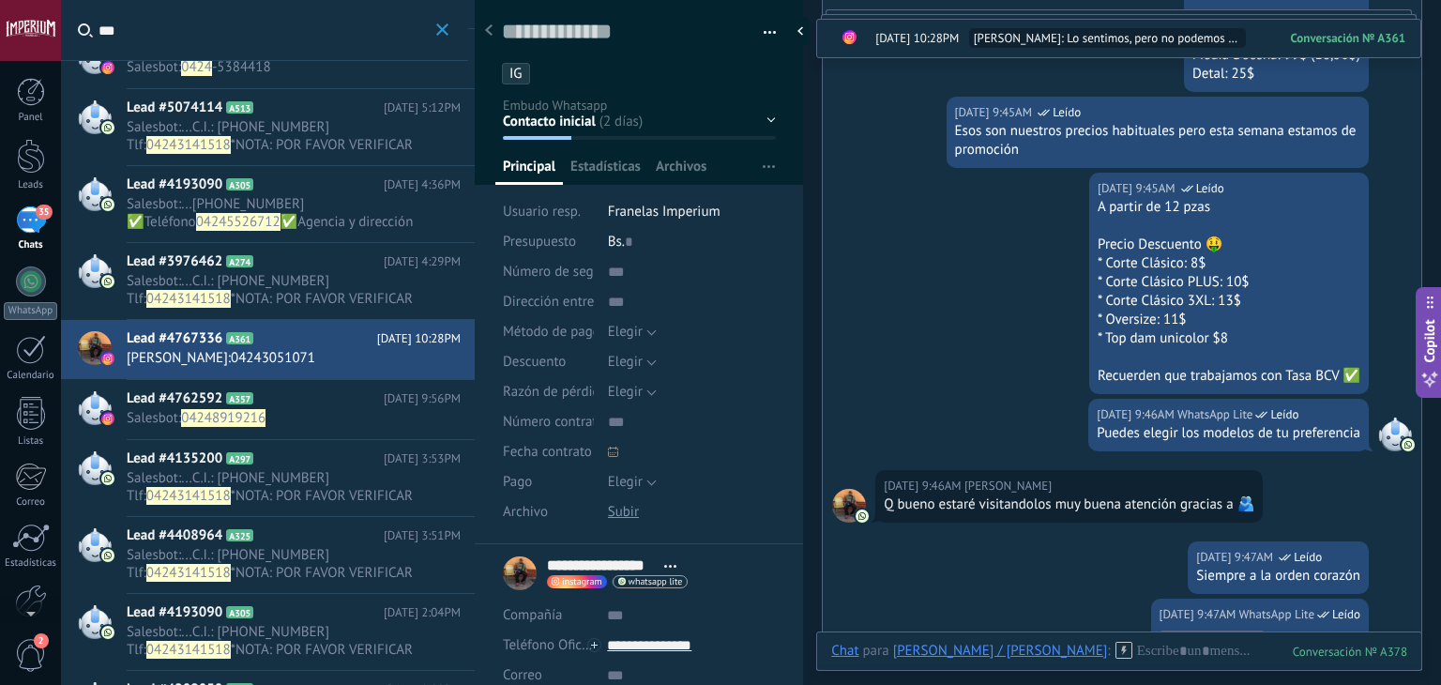
click at [346, 393] on h2 "Lead #4762592 A357" at bounding box center [255, 398] width 257 height 19
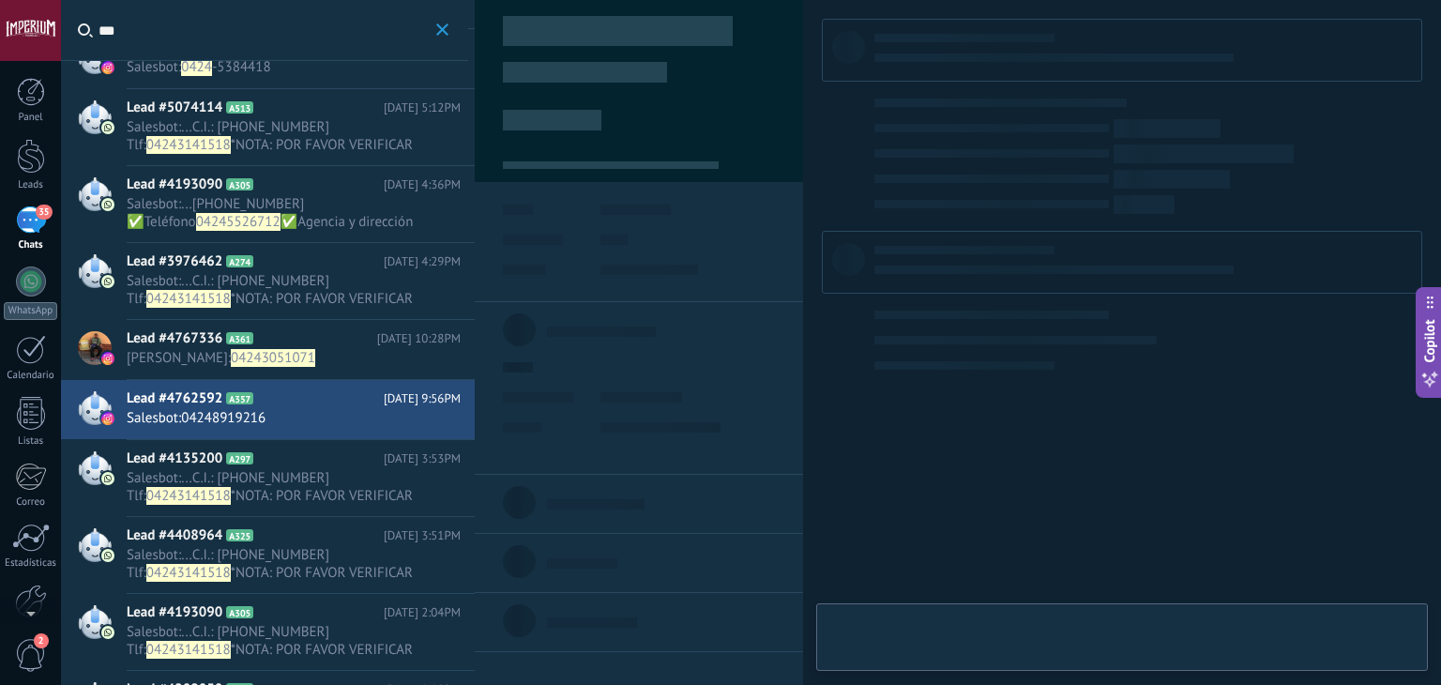
type textarea "**********"
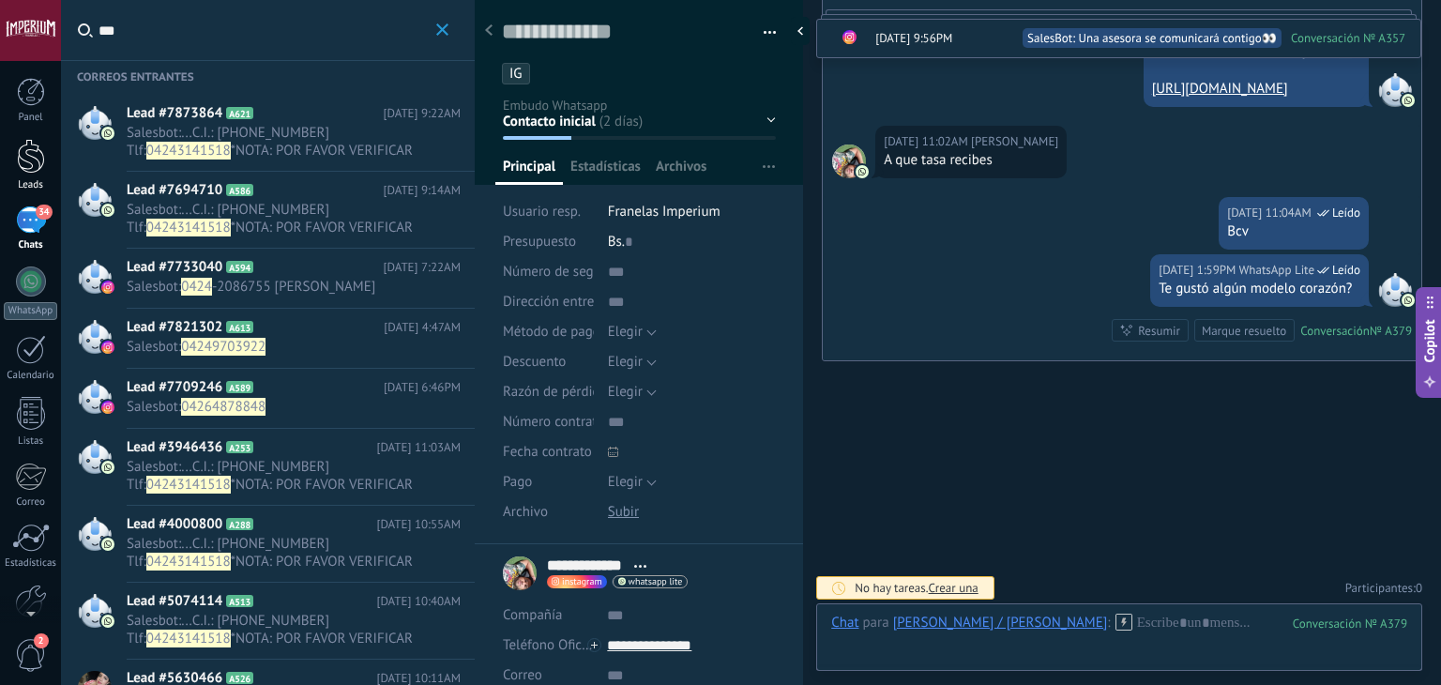
click at [19, 181] on div "Leads" at bounding box center [31, 185] width 54 height 12
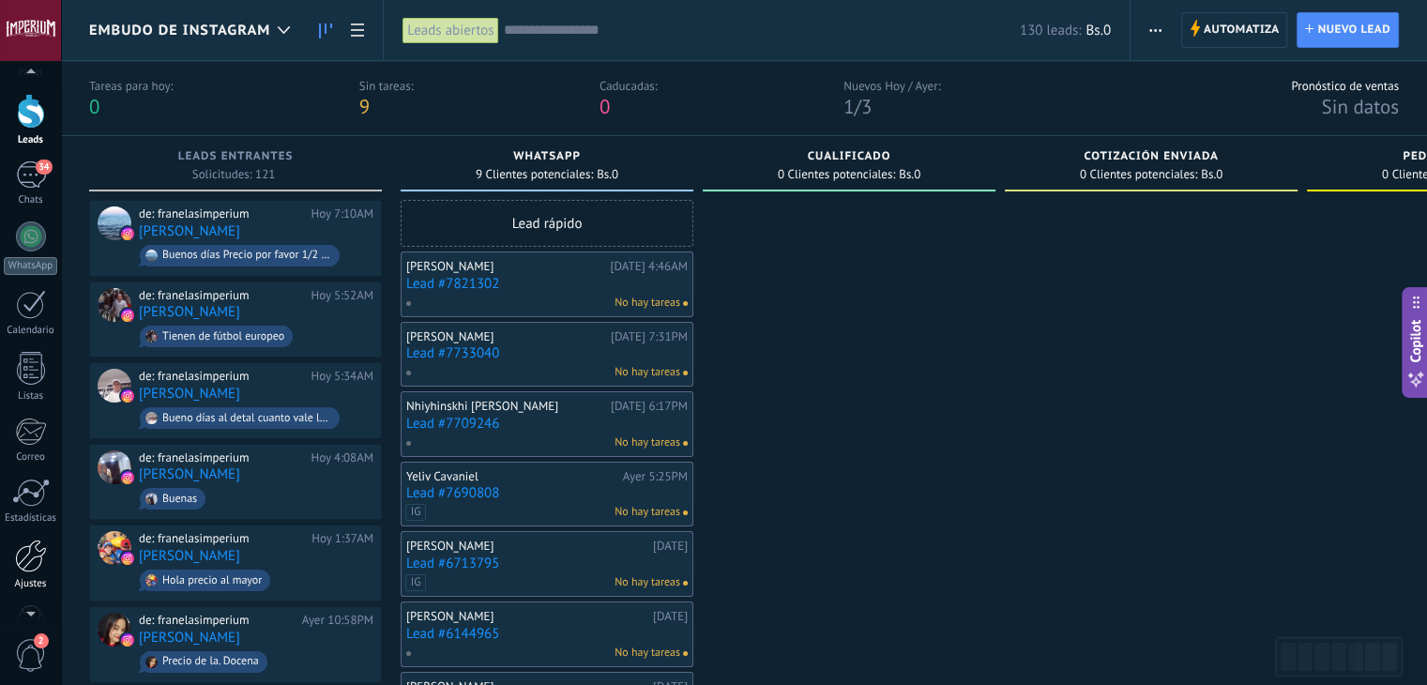
click at [30, 568] on div at bounding box center [31, 556] width 32 height 33
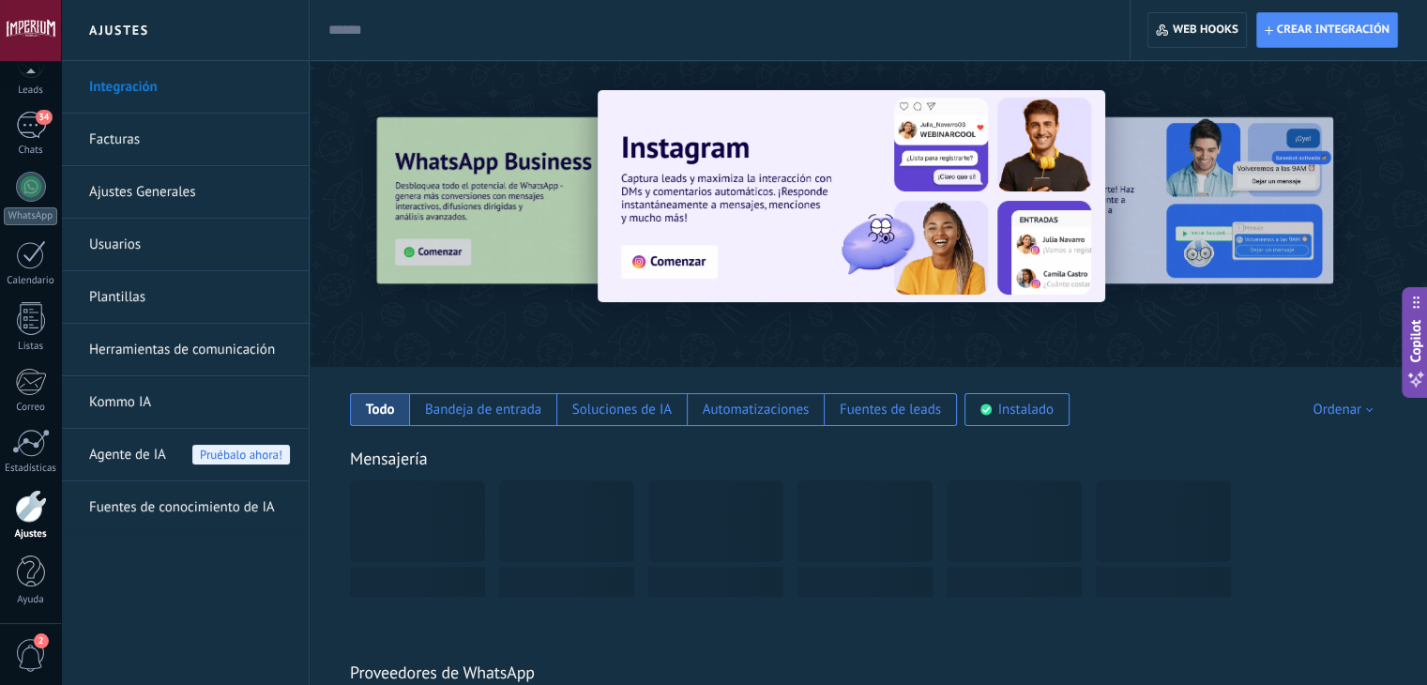
click at [249, 362] on link "Herramientas de comunicación" at bounding box center [189, 350] width 201 height 53
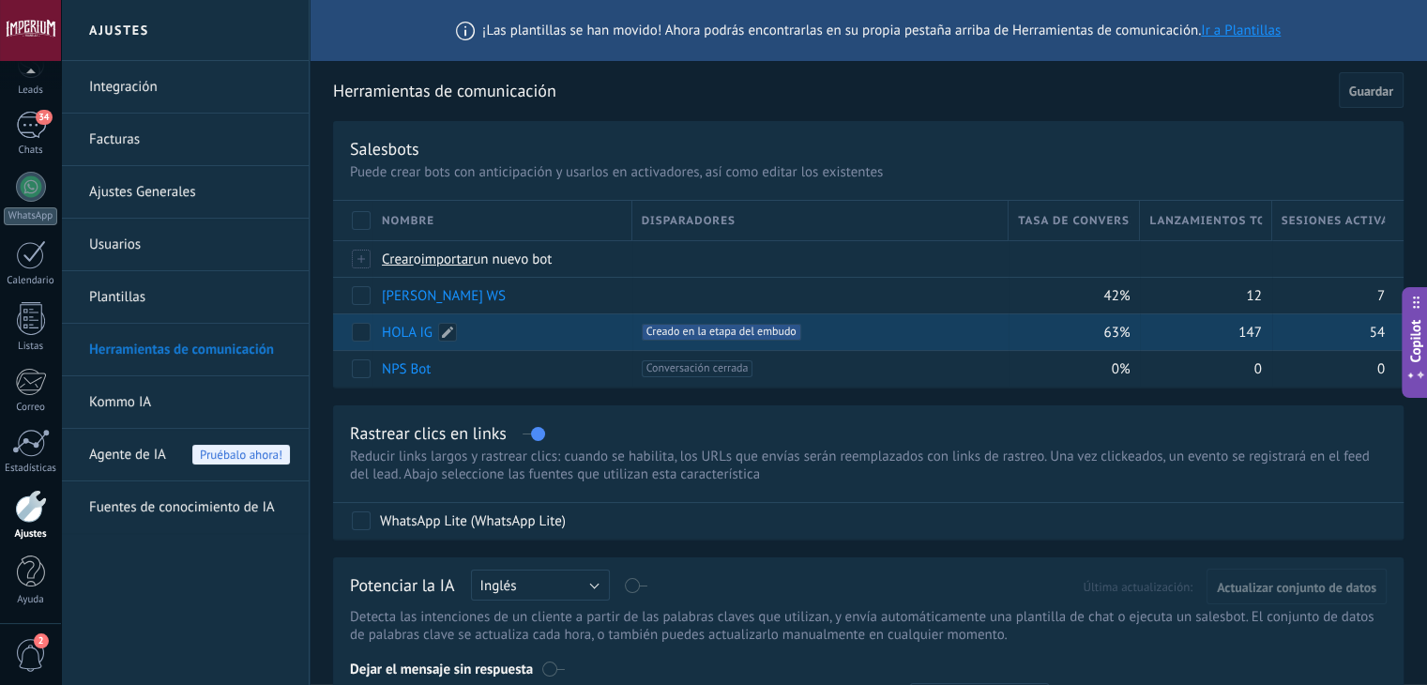
click at [413, 330] on link "HOLA IG" at bounding box center [407, 333] width 51 height 18
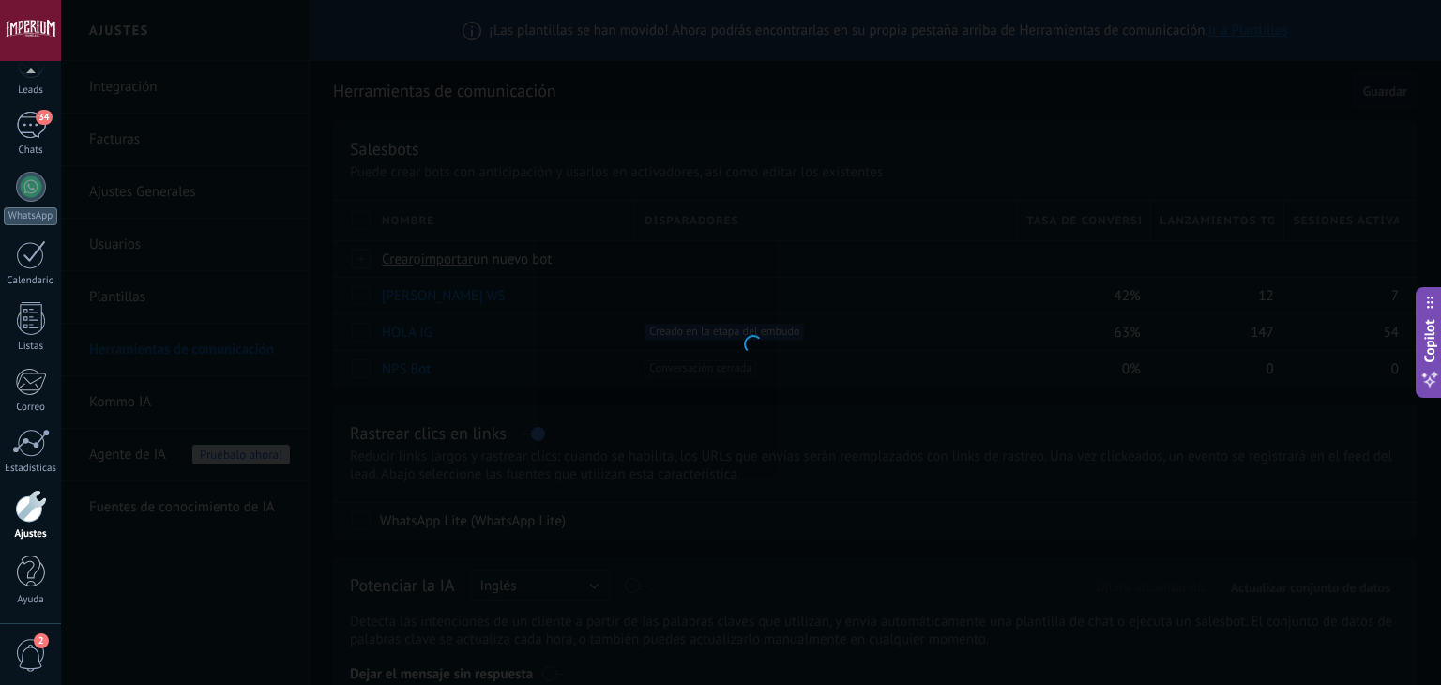
type input "*******"
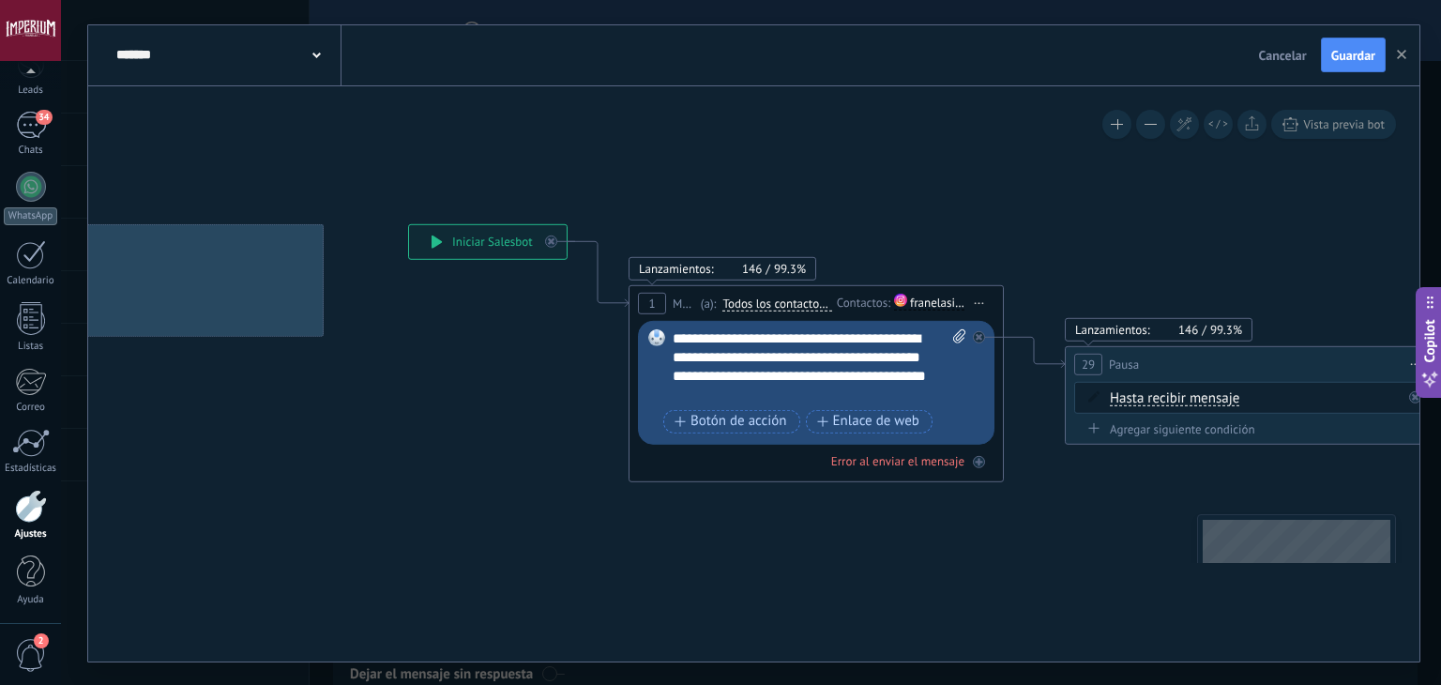
drag, startPoint x: 979, startPoint y: 201, endPoint x: 306, endPoint y: 194, distance: 672.9
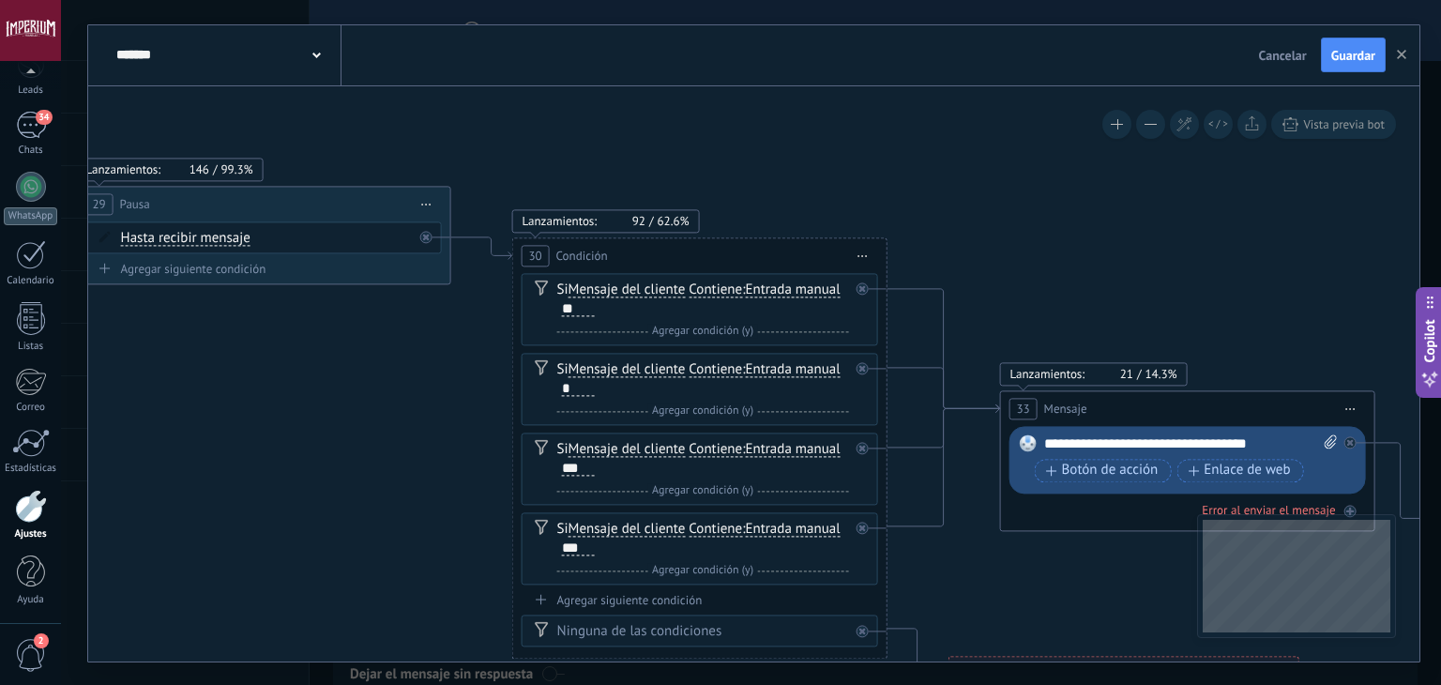
drag, startPoint x: 776, startPoint y: 213, endPoint x: 539, endPoint y: 86, distance: 269.1
click at [543, 86] on icon at bounding box center [819, 389] width 3738 height 1589
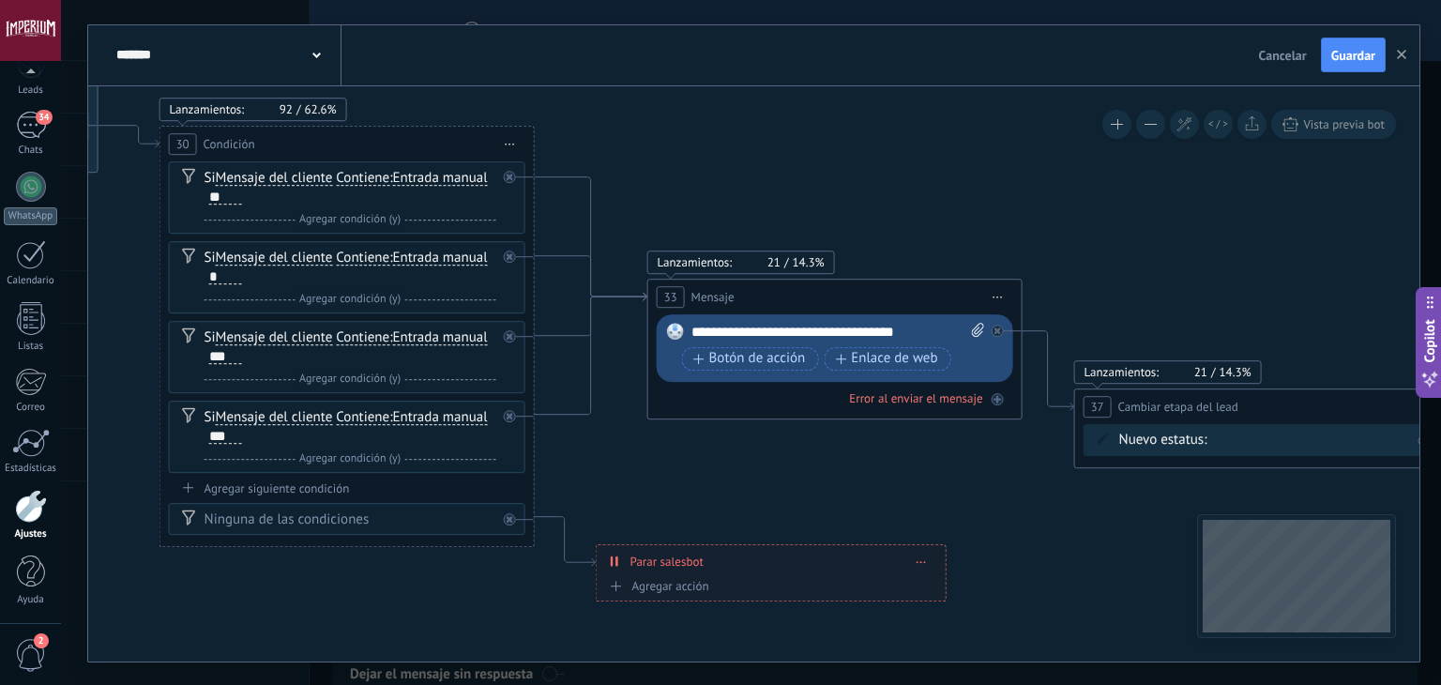
drag, startPoint x: 1059, startPoint y: 296, endPoint x: 514, endPoint y: 113, distance: 574.2
click at [522, 116] on icon at bounding box center [466, 277] width 3738 height 1589
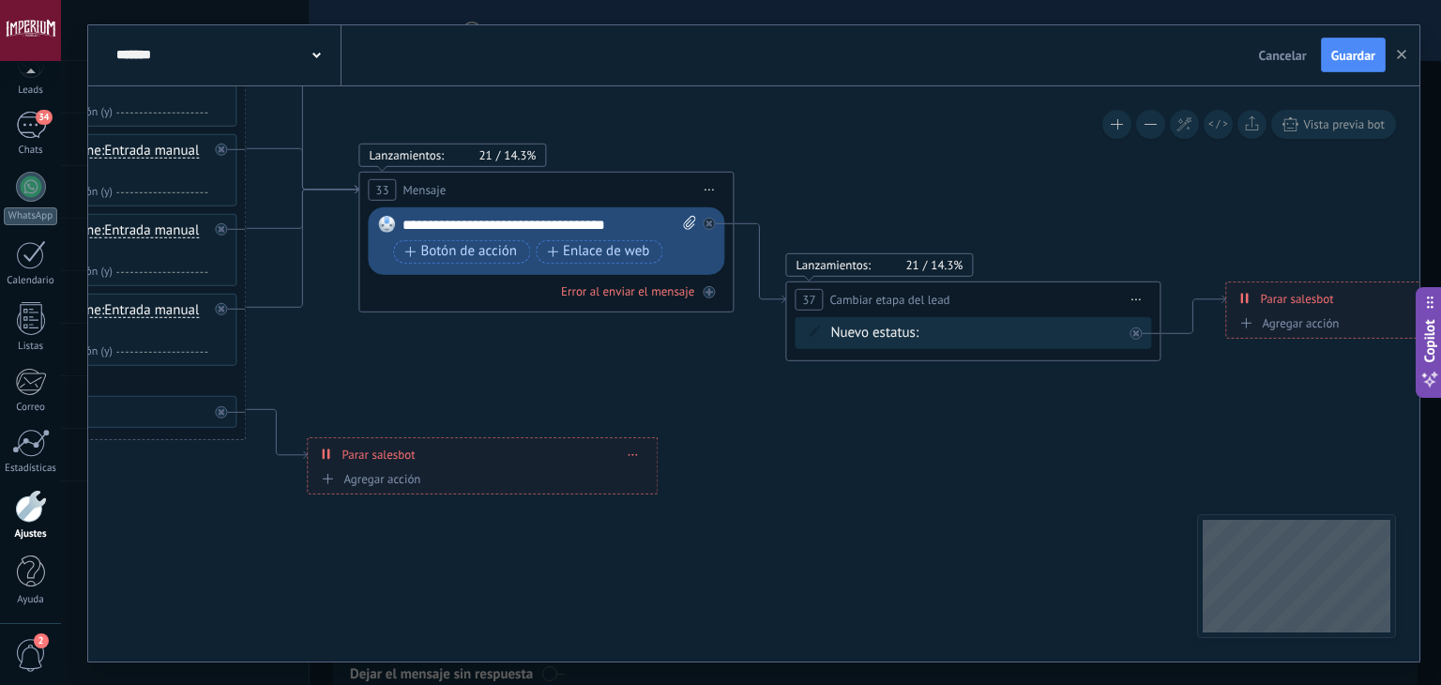
drag, startPoint x: 1173, startPoint y: 279, endPoint x: 1020, endPoint y: 273, distance: 153.1
click at [1021, 273] on icon at bounding box center [177, 169] width 3738 height 1589
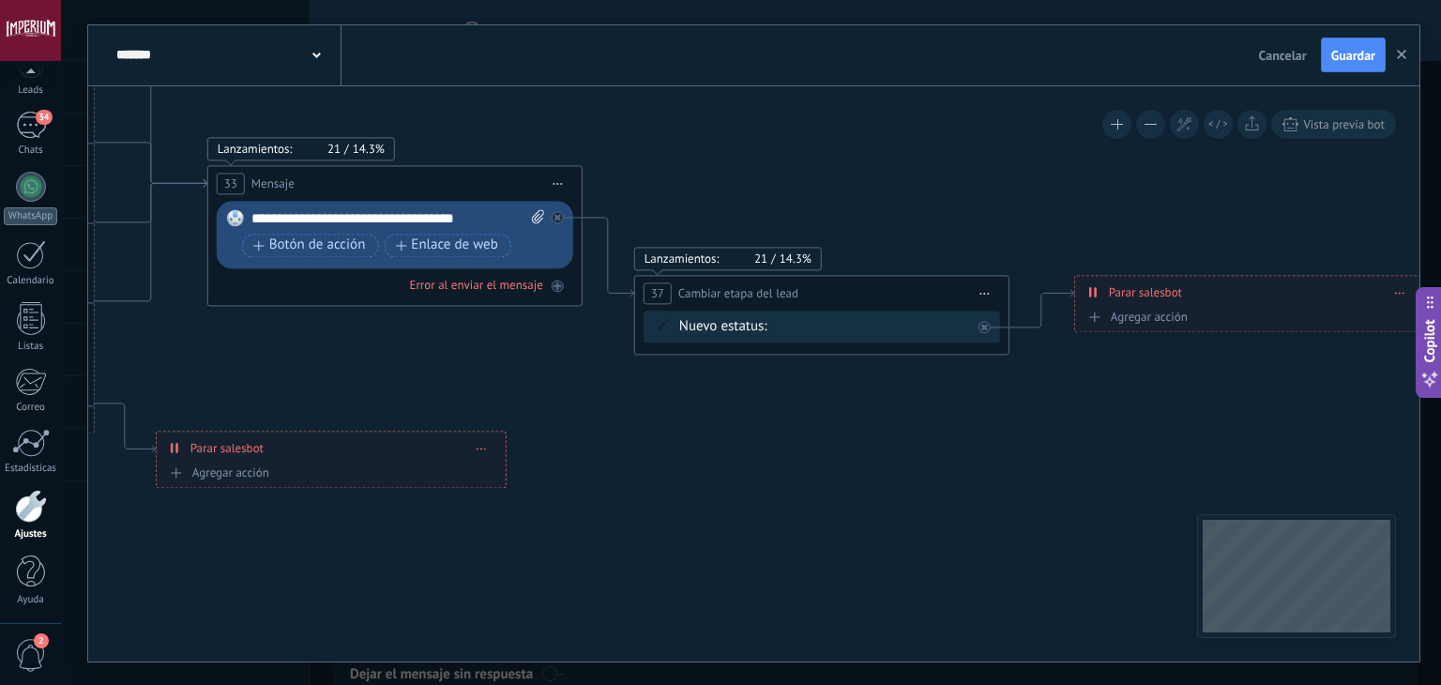
click at [0, 0] on div "Contacto inicial Negociación Tomar decisión Logrado con éxito Ventas Perdidos" at bounding box center [0, 0] width 0 height 0
click at [834, 294] on span at bounding box center [840, 293] width 114 height 16
click at [0, 0] on label "WHATSAPP" at bounding box center [0, 0] width 0 height 0
click at [1348, 55] on span "Guardar" at bounding box center [1354, 55] width 44 height 13
drag, startPoint x: 1039, startPoint y: 200, endPoint x: 979, endPoint y: 199, distance: 60.1
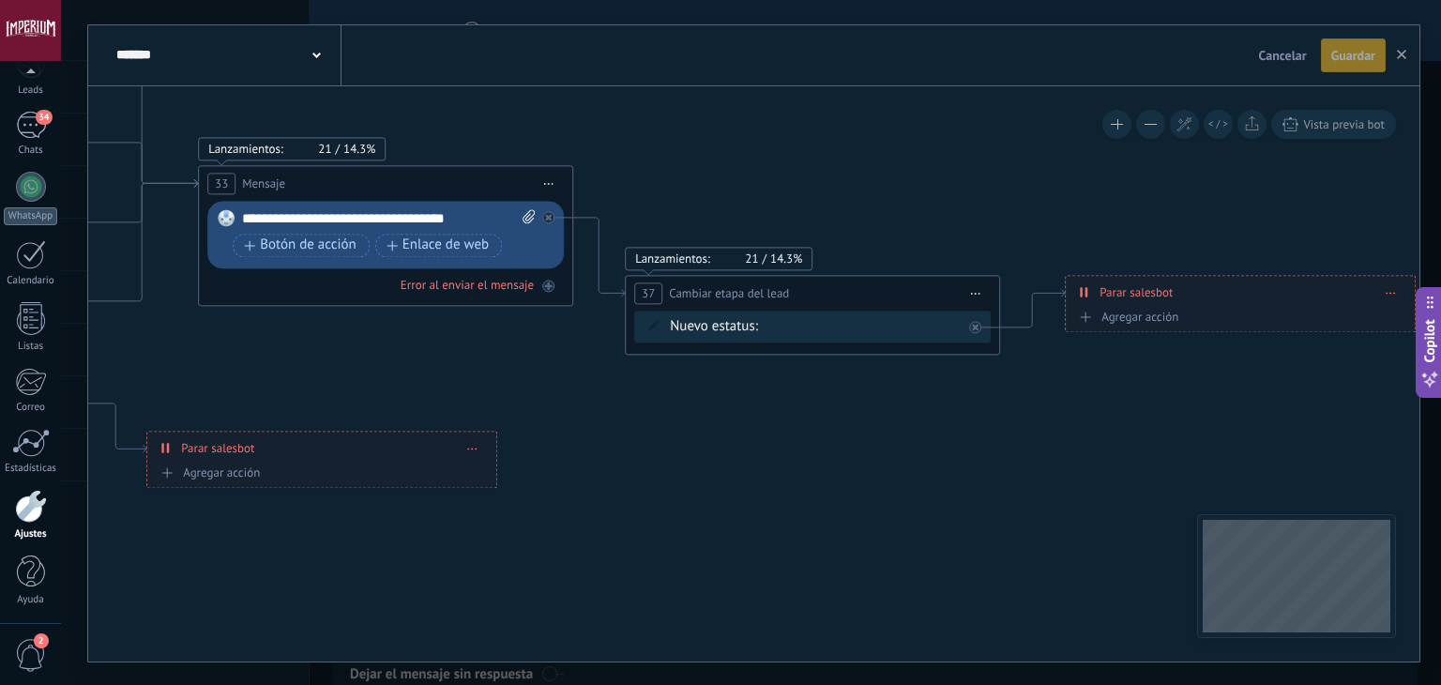
click at [980, 199] on icon at bounding box center [17, 163] width 3738 height 1589
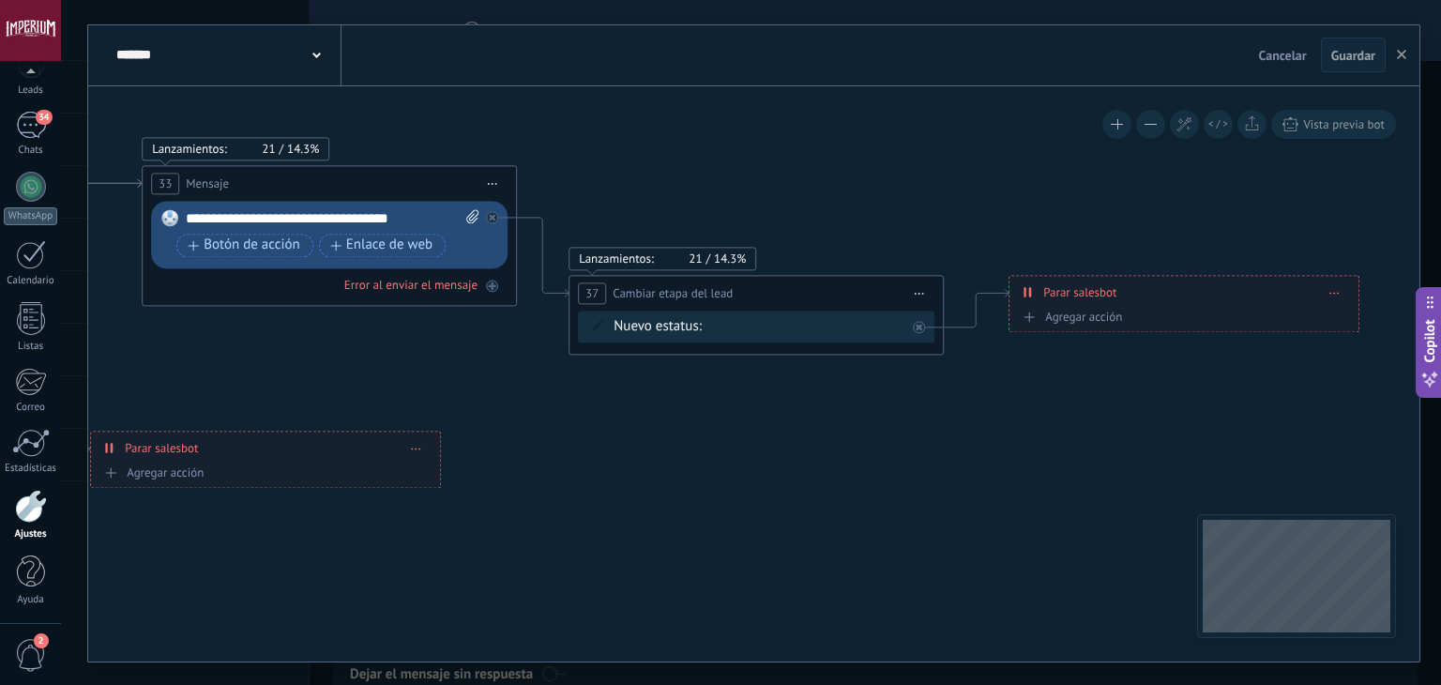
drag, startPoint x: 578, startPoint y: 465, endPoint x: 1201, endPoint y: 465, distance: 623.1
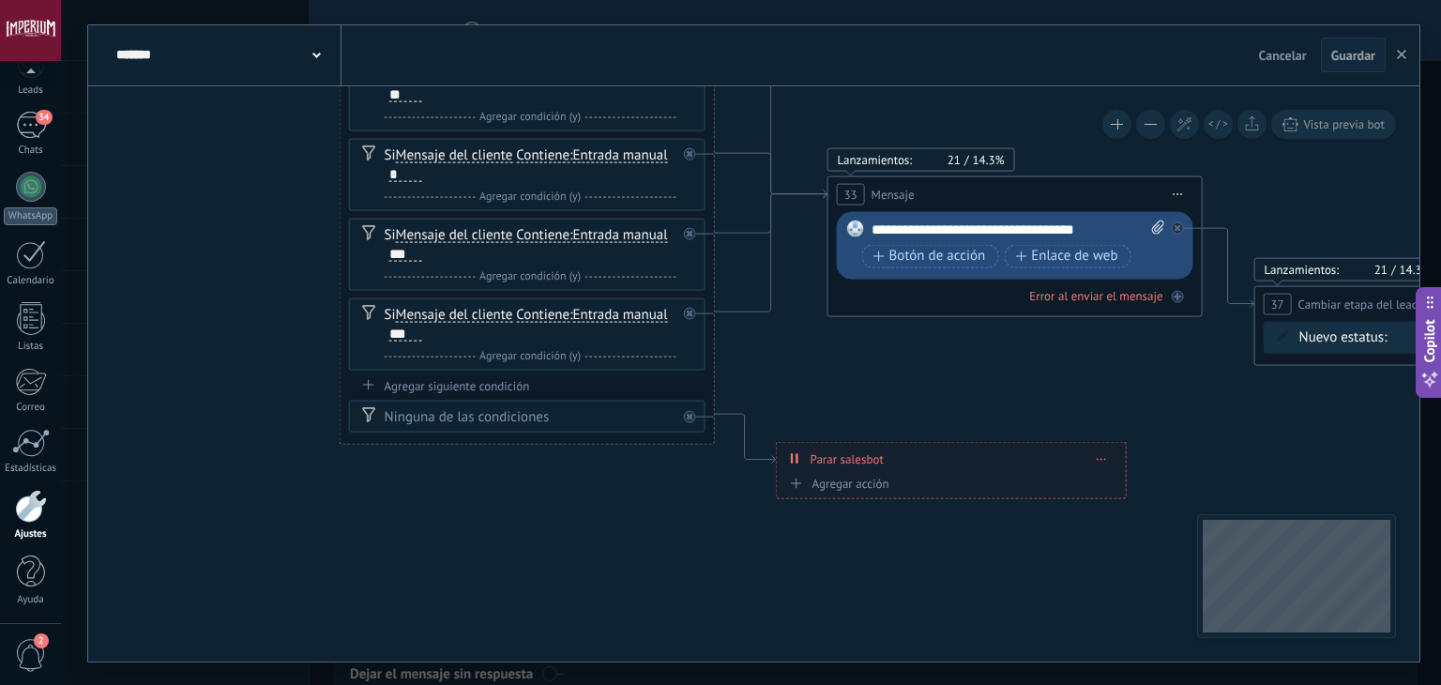
drag, startPoint x: 520, startPoint y: 499, endPoint x: 639, endPoint y: 515, distance: 120.2
click at [639, 515] on icon at bounding box center [646, 174] width 3738 height 1589
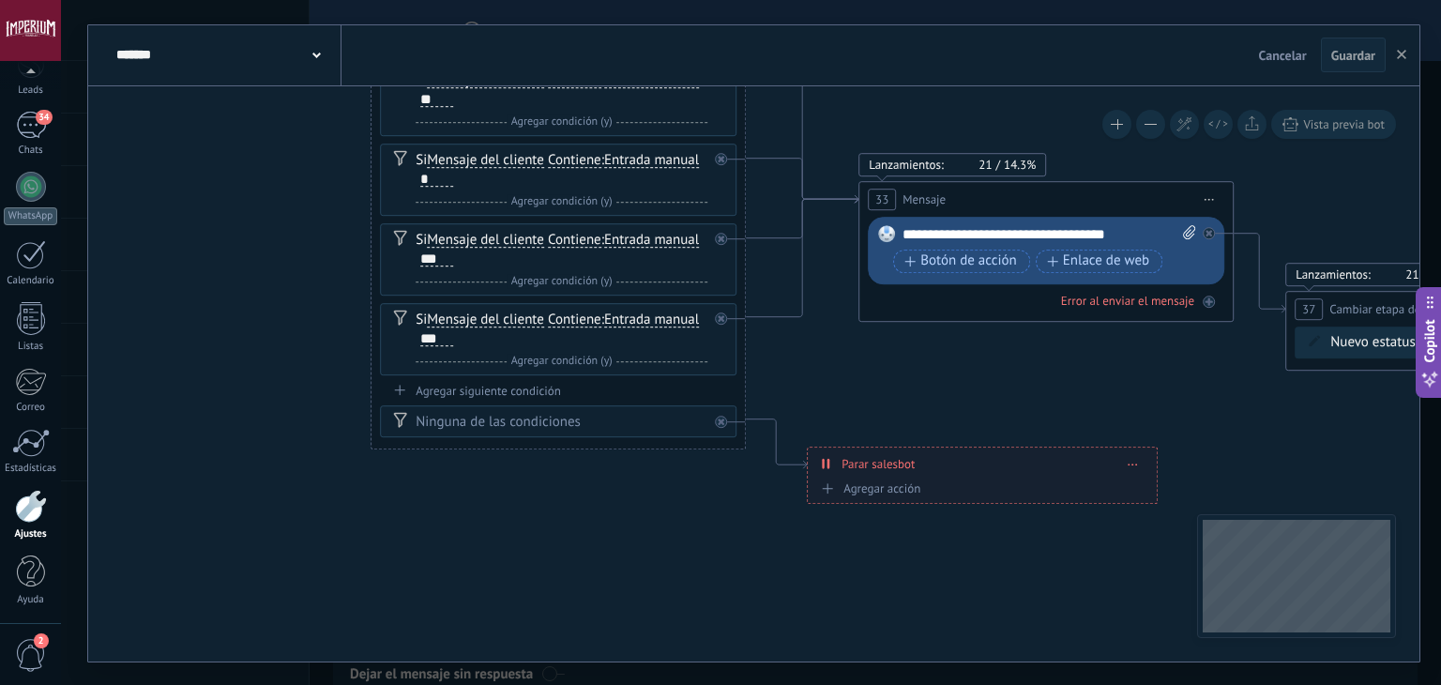
drag, startPoint x: 413, startPoint y: 495, endPoint x: 589, endPoint y: 598, distance: 204.4
click at [587, 595] on icon at bounding box center [677, 179] width 3738 height 1589
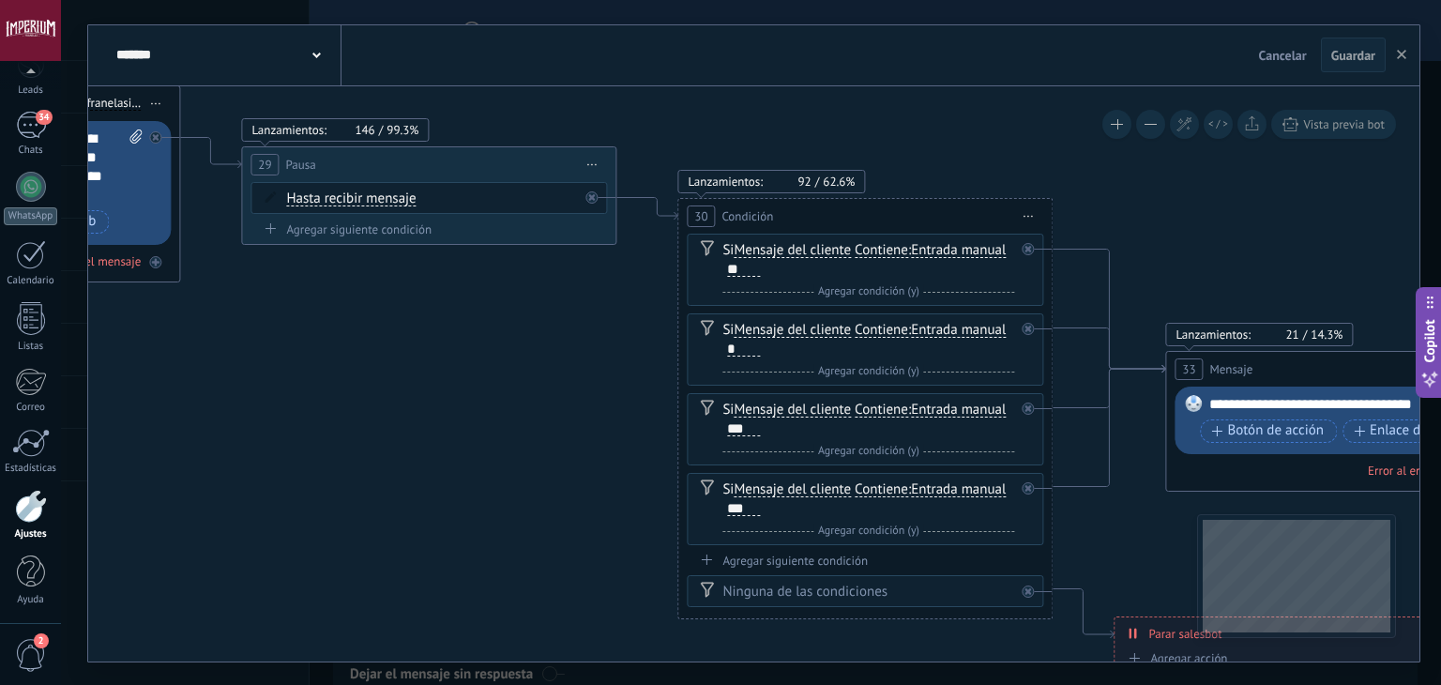
drag, startPoint x: 359, startPoint y: 440, endPoint x: 612, endPoint y: 566, distance: 282.0
click at [609, 565] on icon at bounding box center [984, 349] width 3738 height 1589
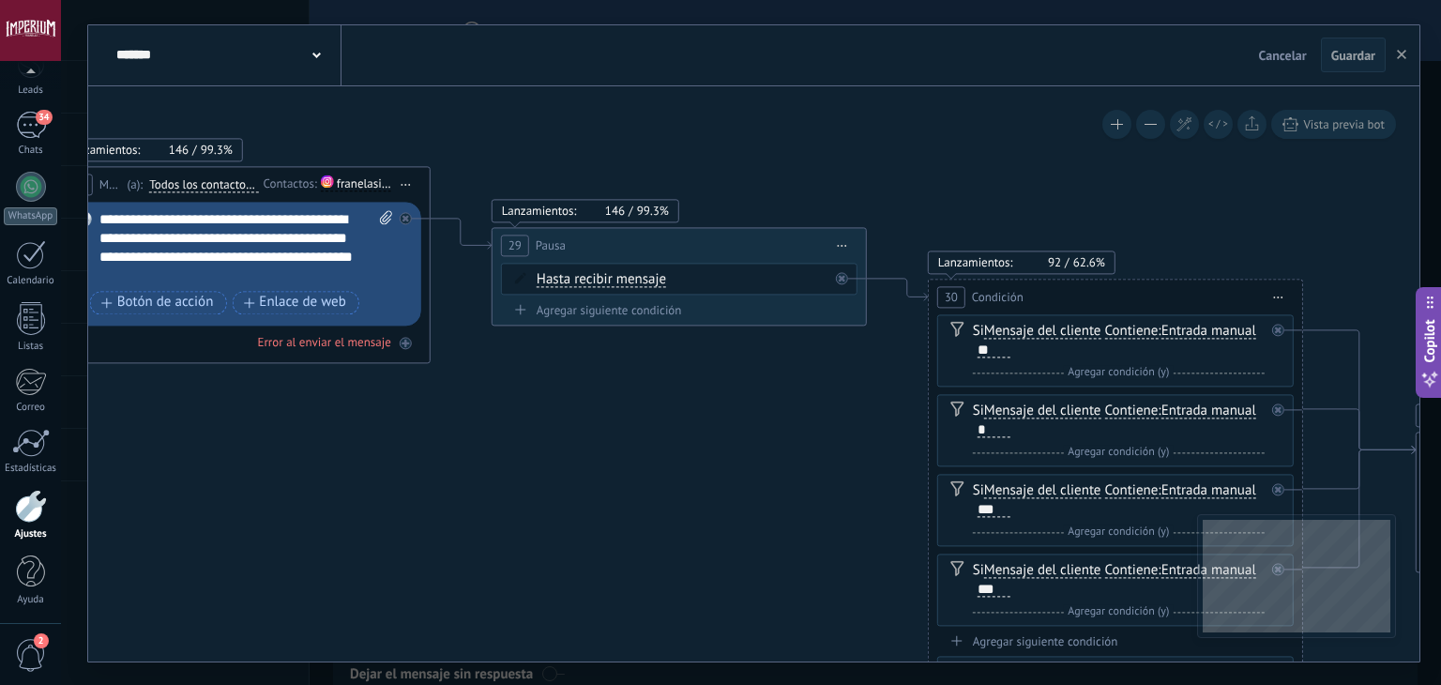
drag, startPoint x: 663, startPoint y: 519, endPoint x: 733, endPoint y: 526, distance: 70.7
click at [728, 526] on icon at bounding box center [1235, 430] width 3738 height 1589
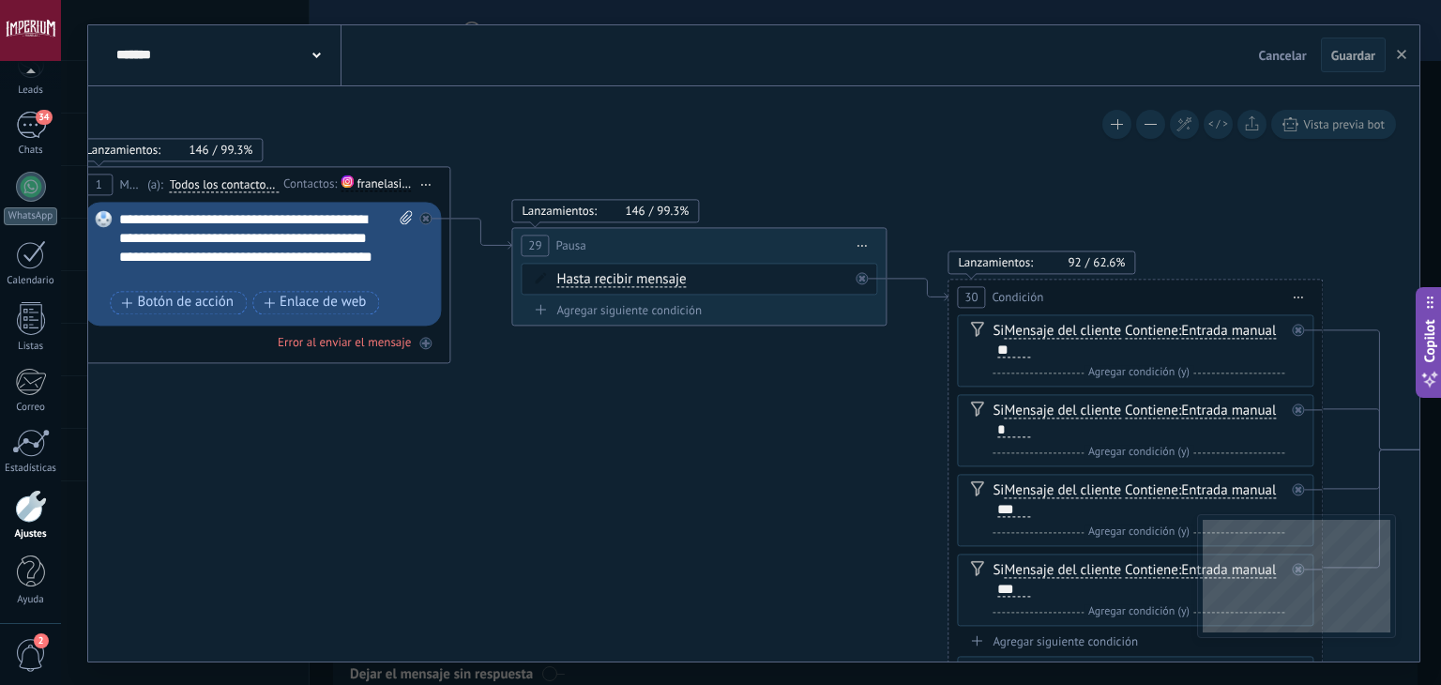
drag, startPoint x: 640, startPoint y: 495, endPoint x: 343, endPoint y: 392, distance: 313.7
click at [343, 392] on icon at bounding box center [1254, 430] width 3738 height 1589
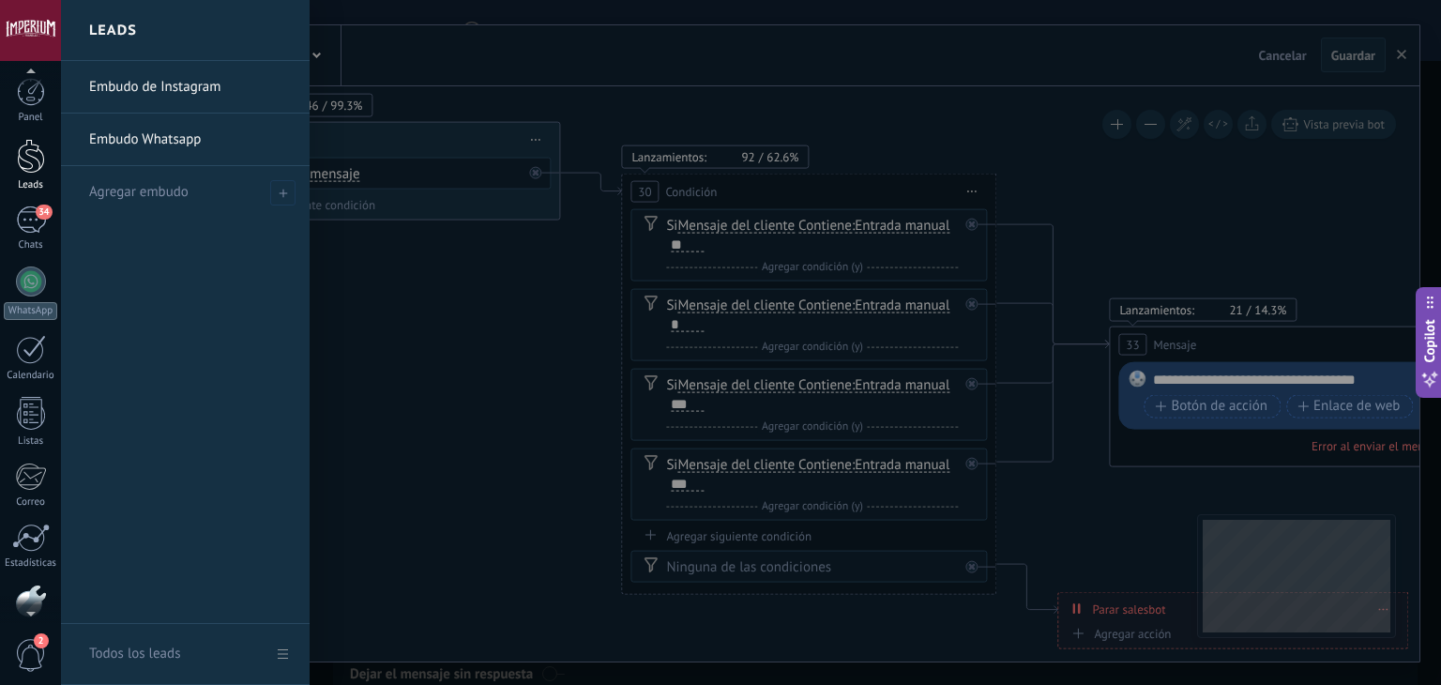
click at [19, 160] on div at bounding box center [31, 156] width 28 height 35
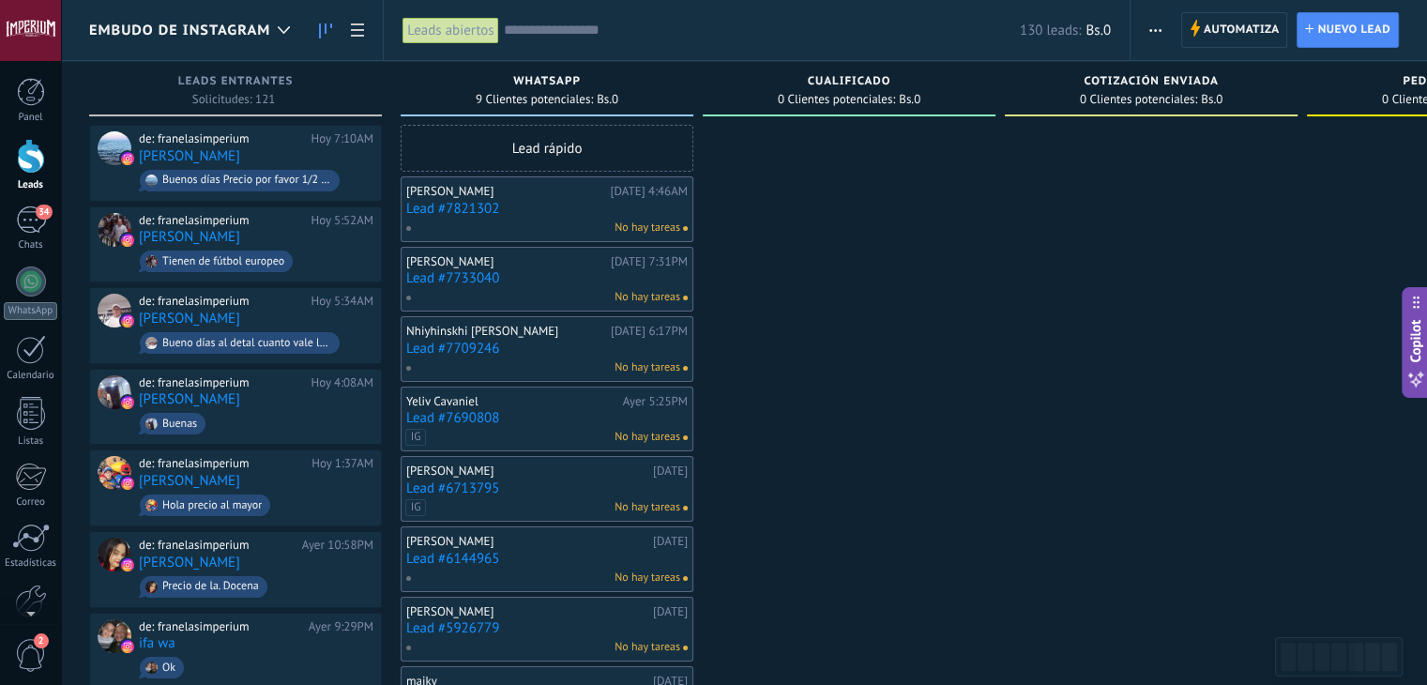
click at [450, 211] on link "Lead #7821302" at bounding box center [547, 209] width 282 height 16
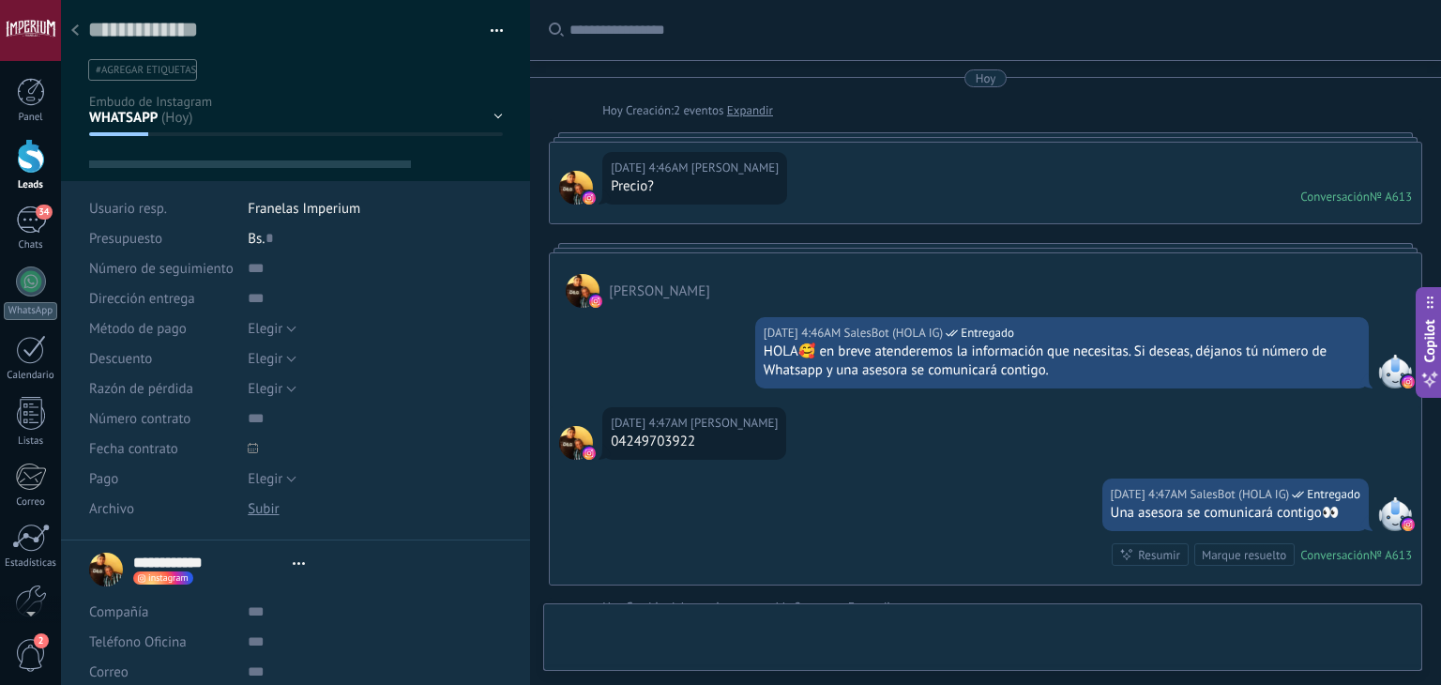
type textarea "**********"
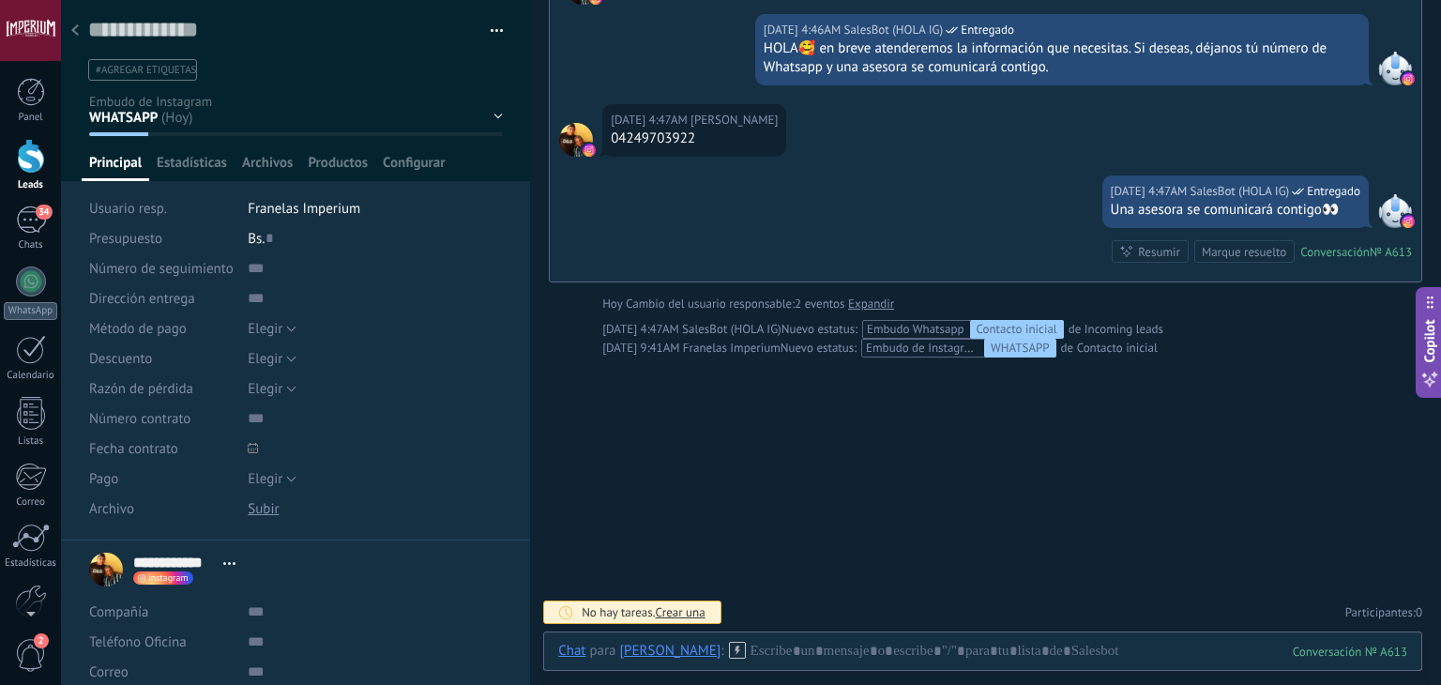
scroll to position [301, 0]
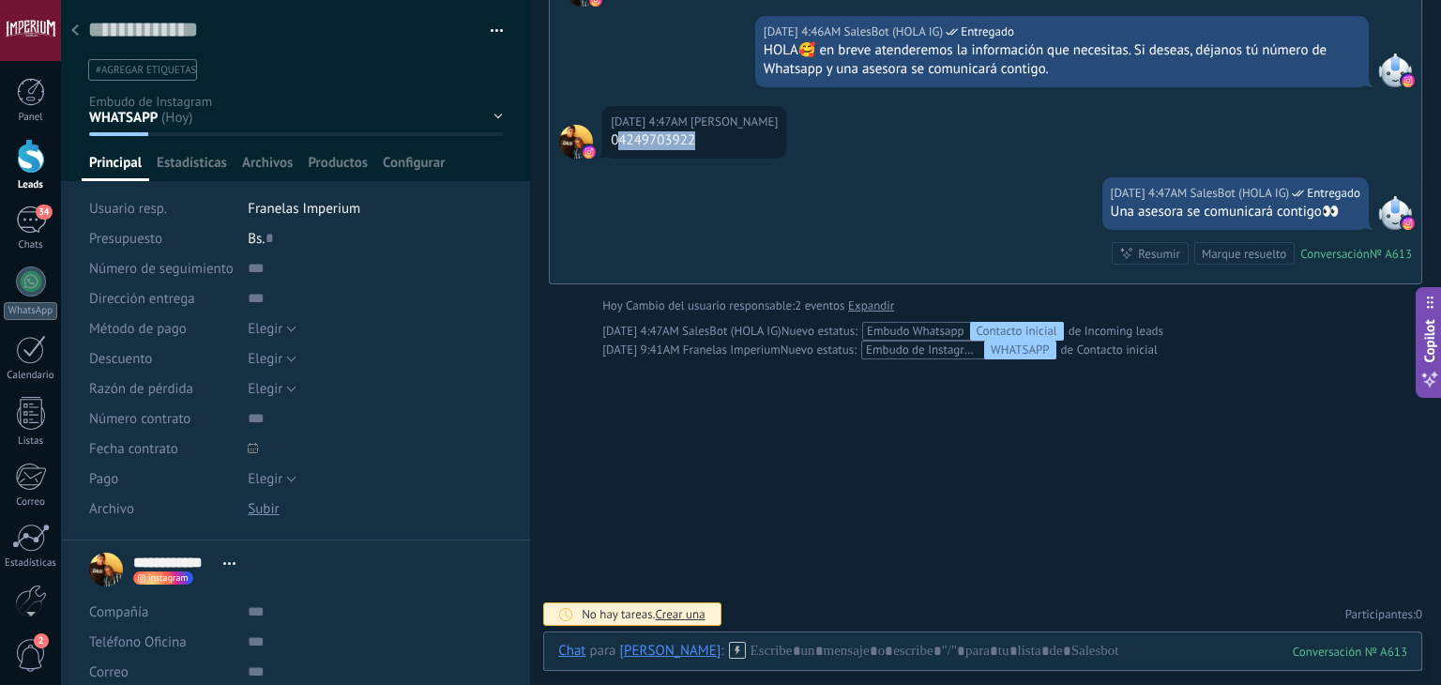
drag, startPoint x: 616, startPoint y: 140, endPoint x: 717, endPoint y: 149, distance: 101.8
click at [717, 149] on div "[DATE] 4:47AM [PERSON_NAME] 04249703922" at bounding box center [694, 132] width 184 height 53
copy div "4249703922"
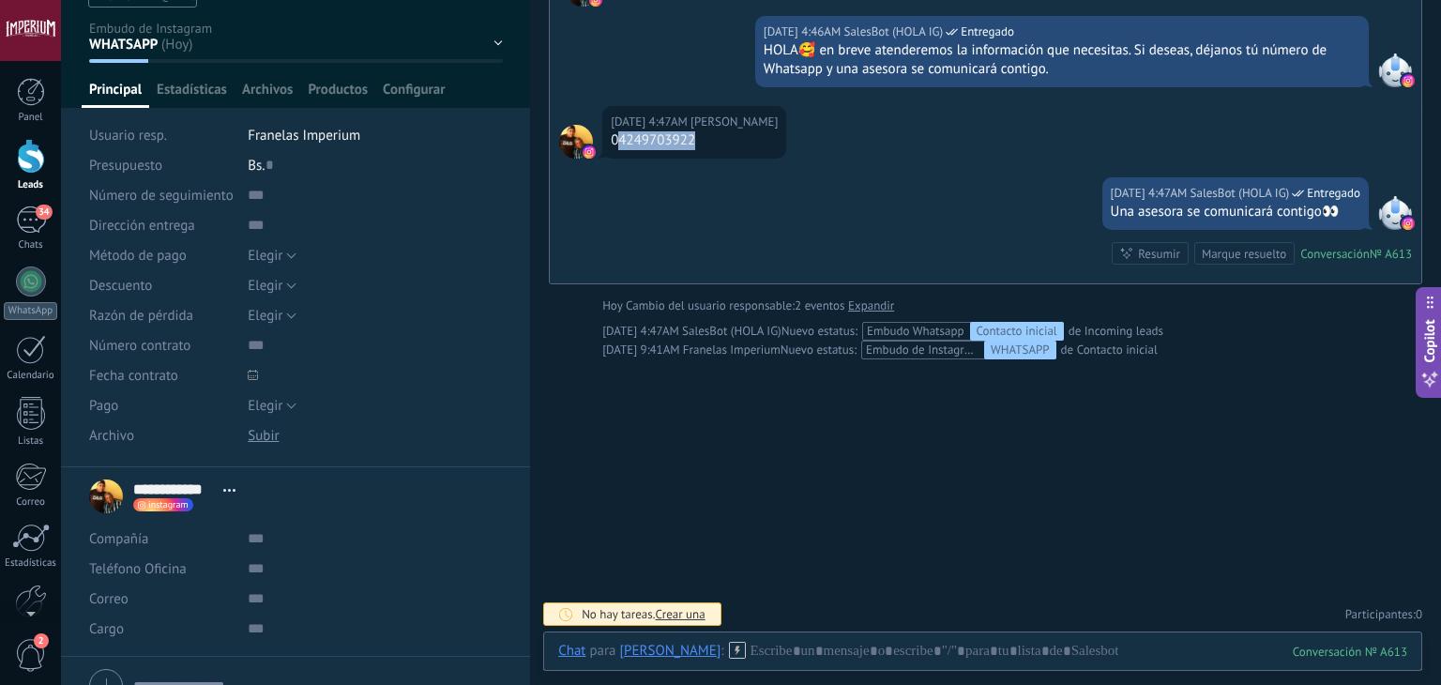
scroll to position [163, 0]
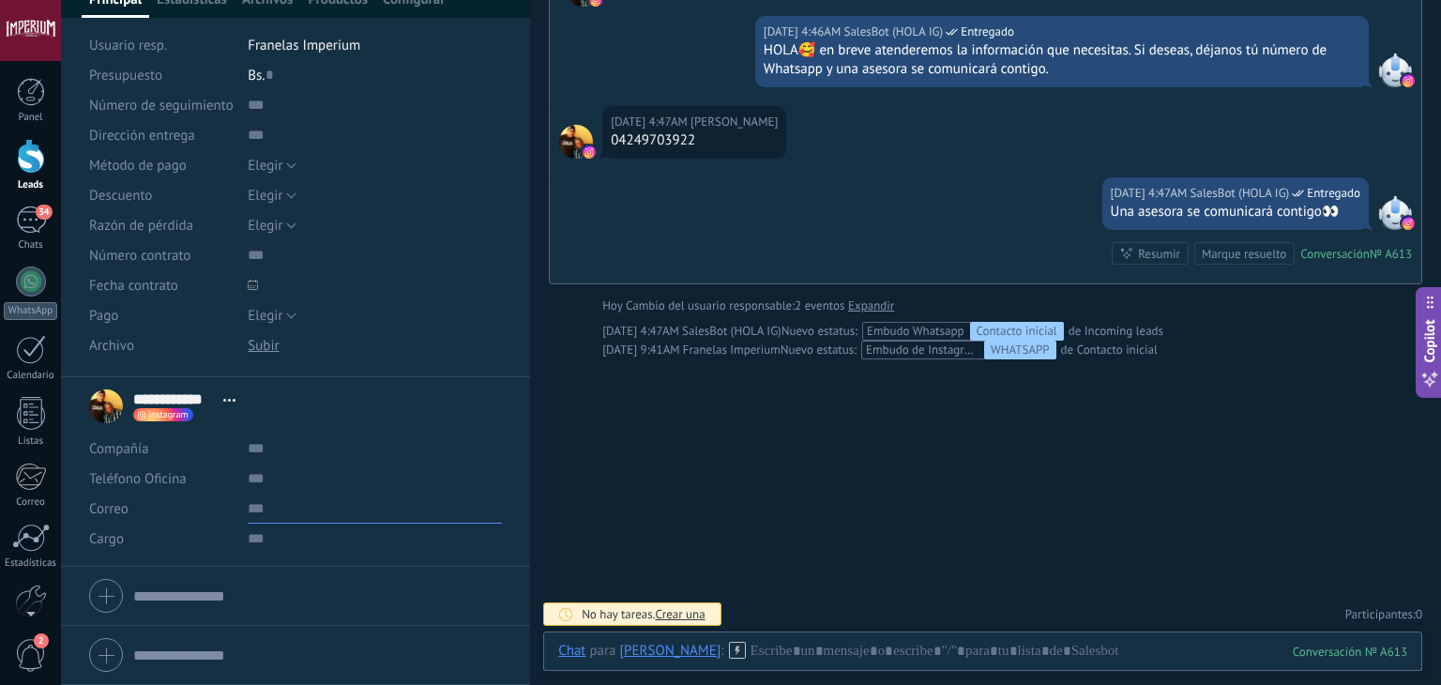
click at [274, 498] on input "text" at bounding box center [375, 509] width 254 height 30
click at [256, 478] on input "text" at bounding box center [375, 479] width 254 height 30
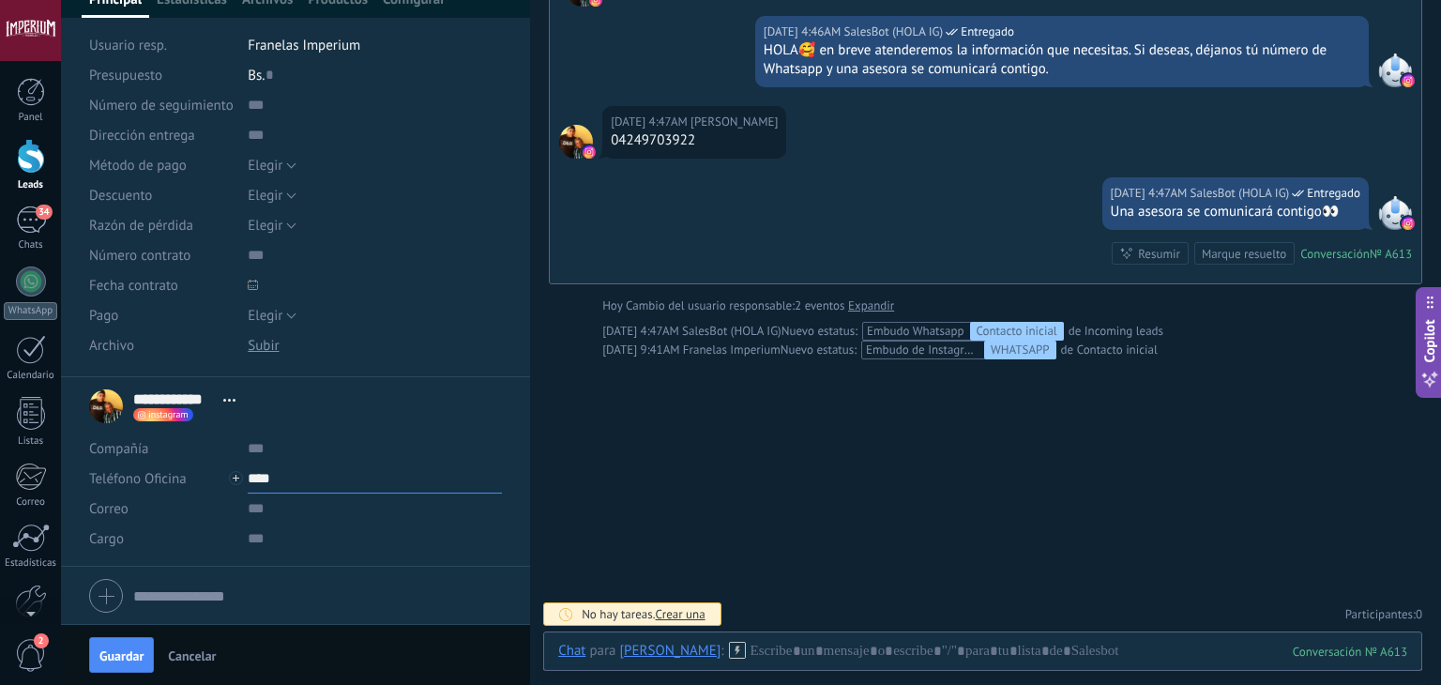
paste input "**********"
click at [138, 660] on span "Guardar" at bounding box center [121, 655] width 44 height 13
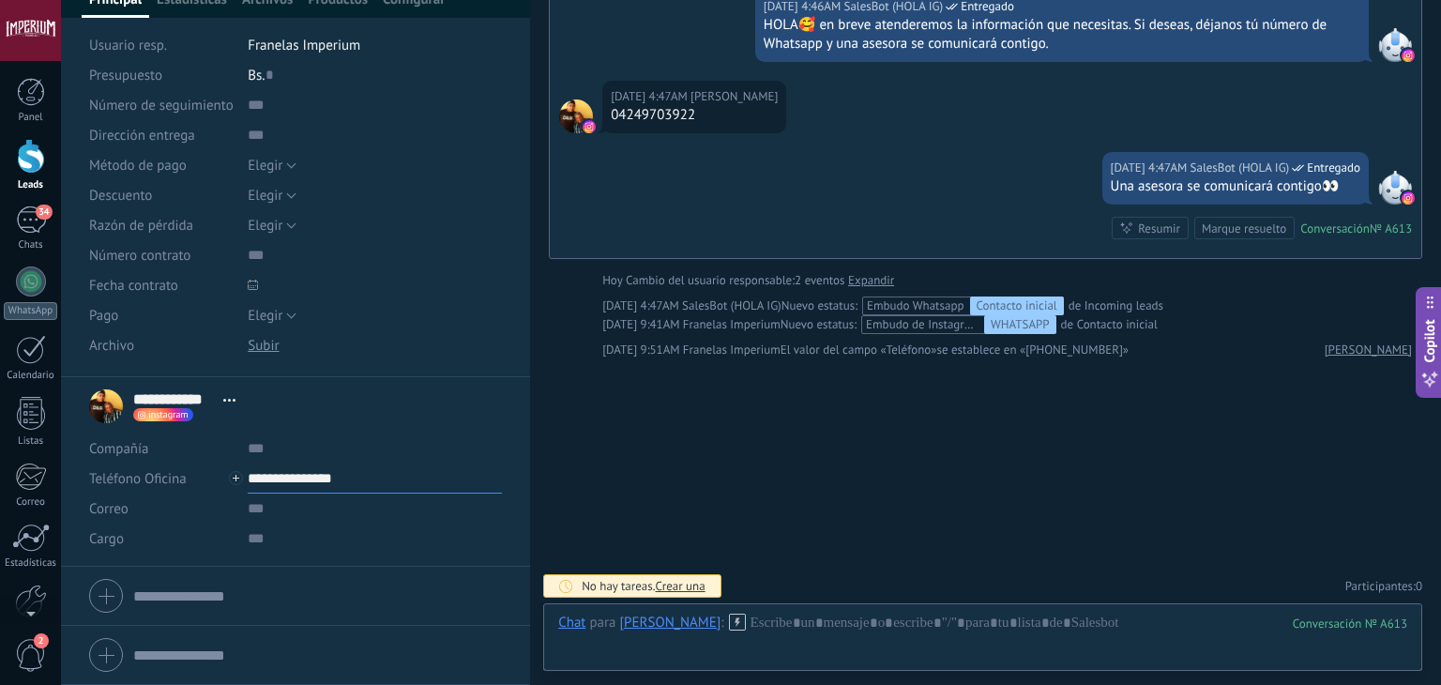
click at [304, 470] on input "**********" at bounding box center [375, 479] width 254 height 30
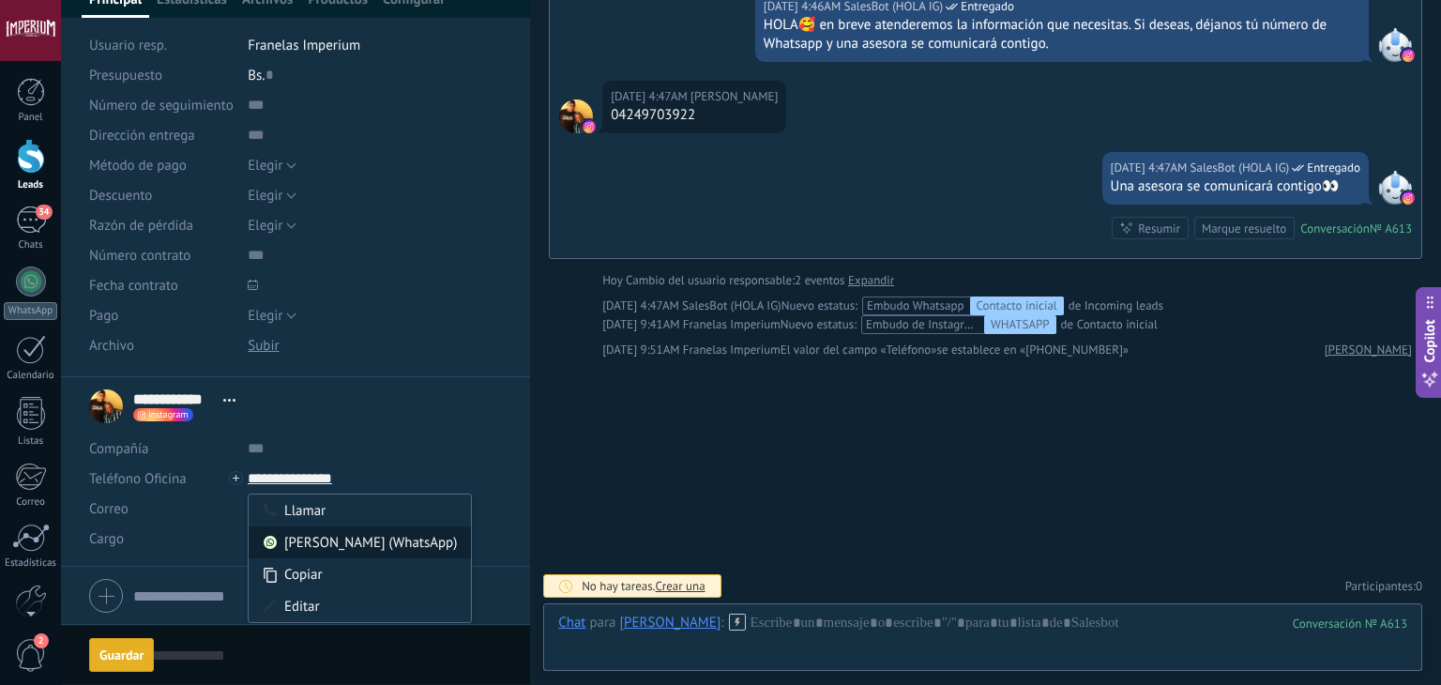
type input "**********"
click at [308, 538] on div "[PERSON_NAME] (WhatsApp)" at bounding box center [360, 542] width 222 height 32
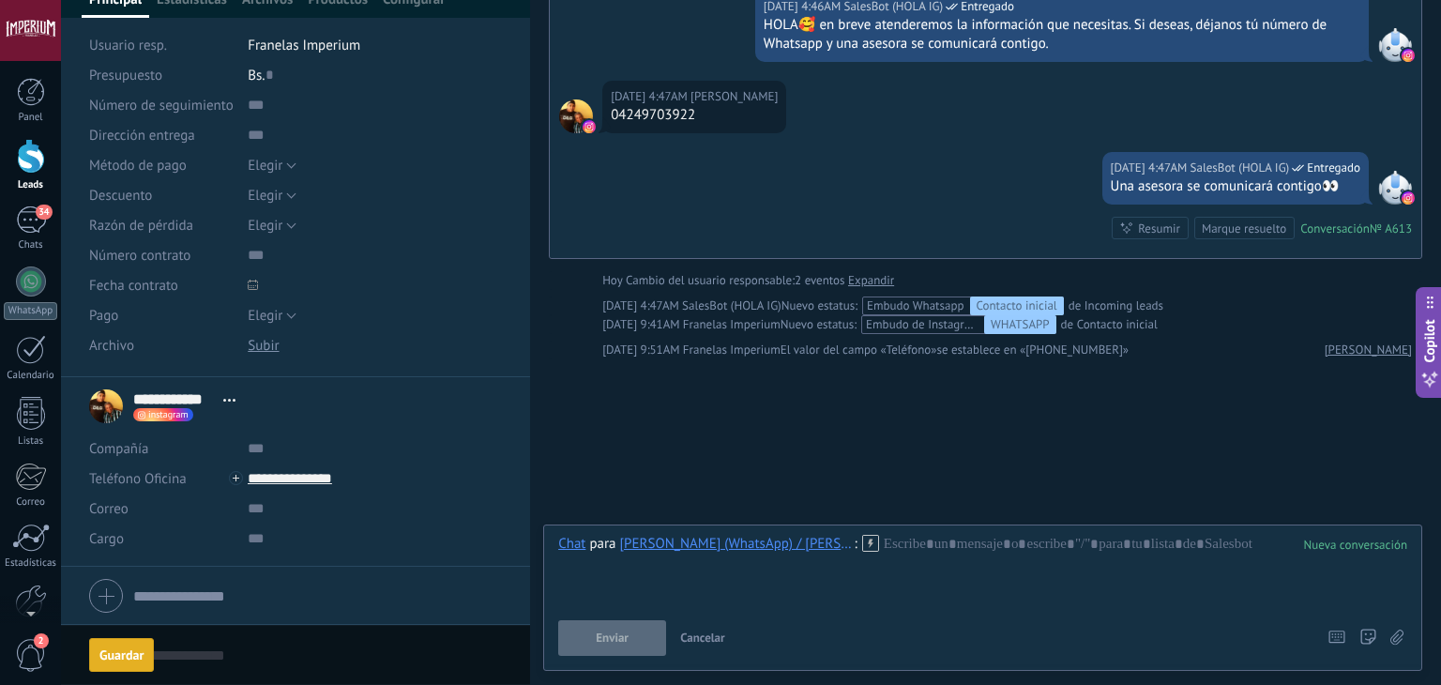
click at [862, 535] on use at bounding box center [870, 543] width 16 height 16
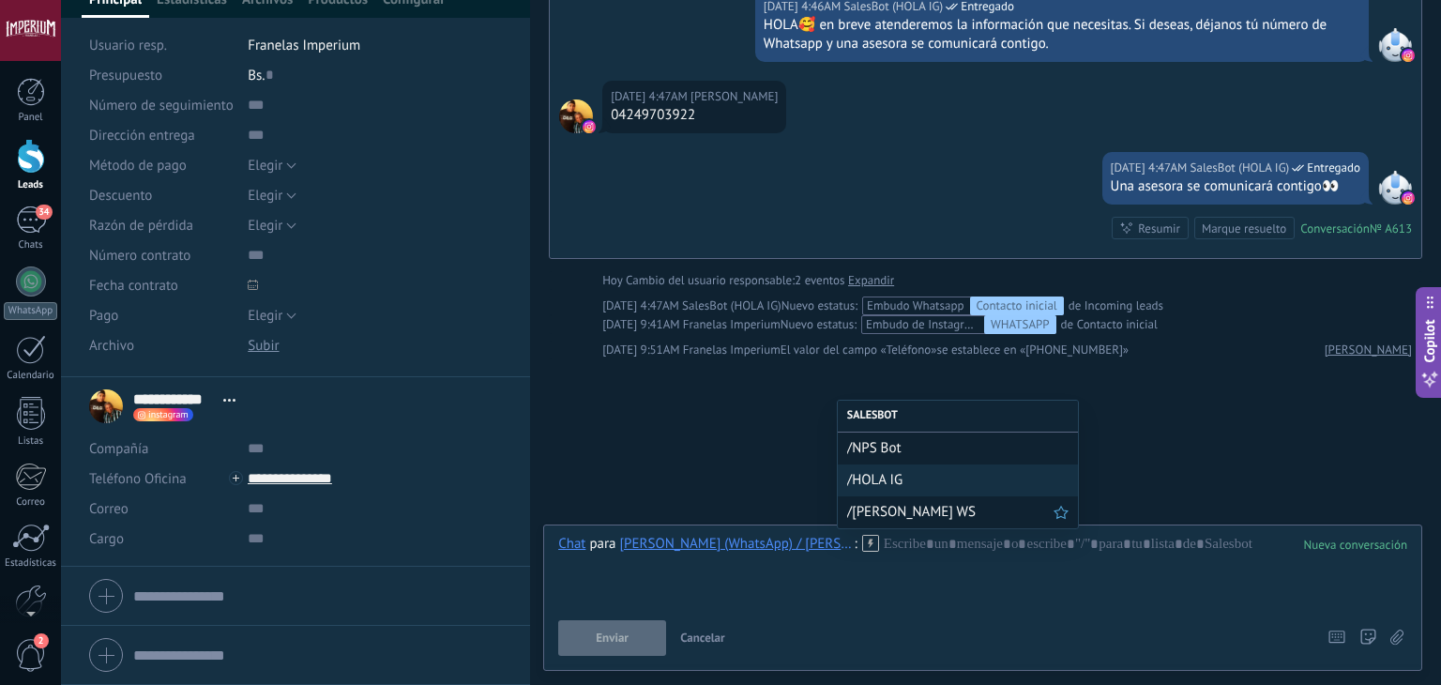
click at [878, 505] on span "/[PERSON_NAME] WS" at bounding box center [950, 512] width 206 height 18
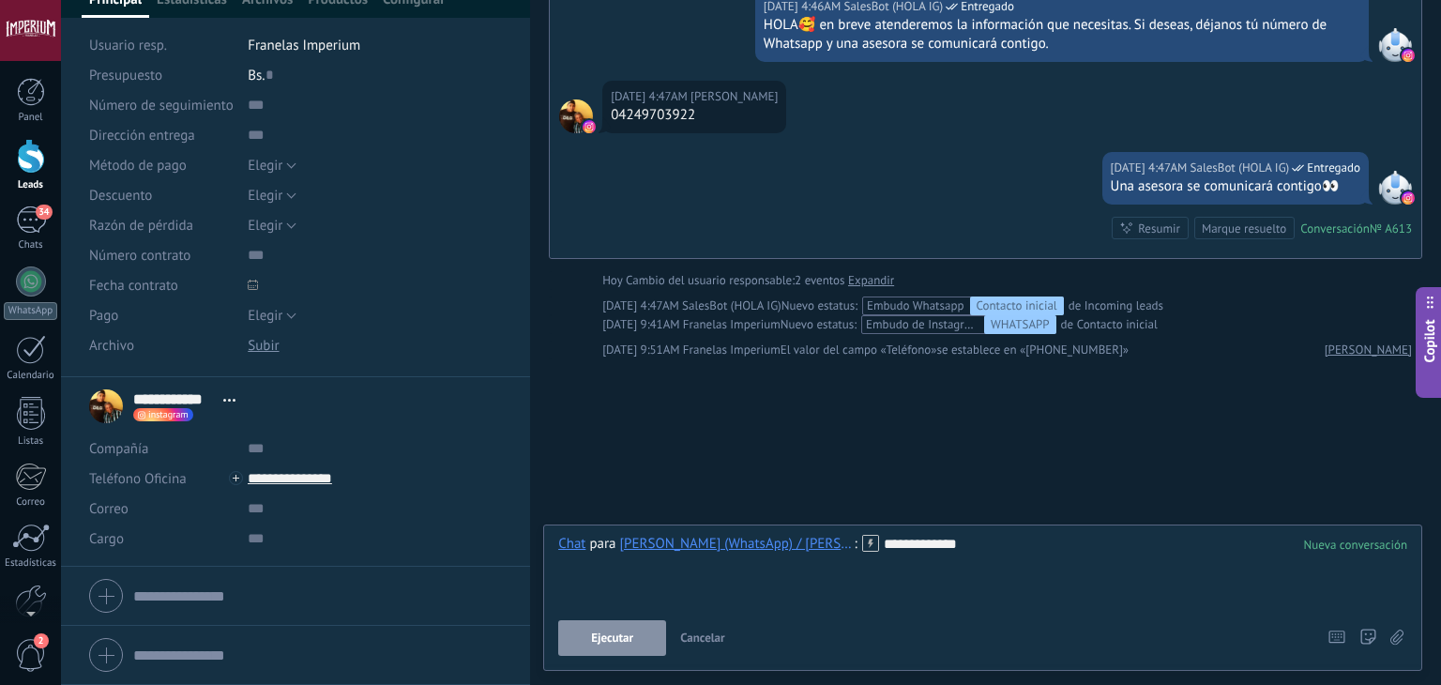
click at [592, 641] on span "Ejecutar" at bounding box center [612, 638] width 42 height 13
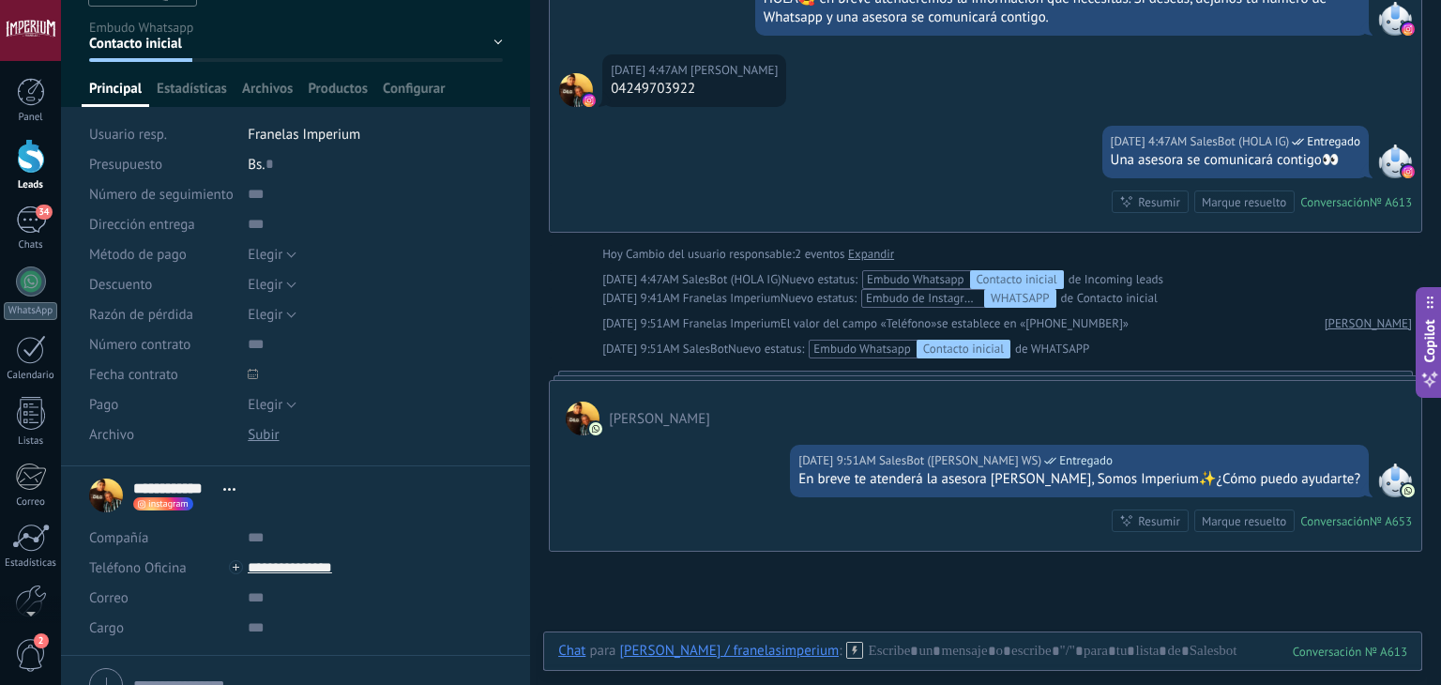
scroll to position [0, 0]
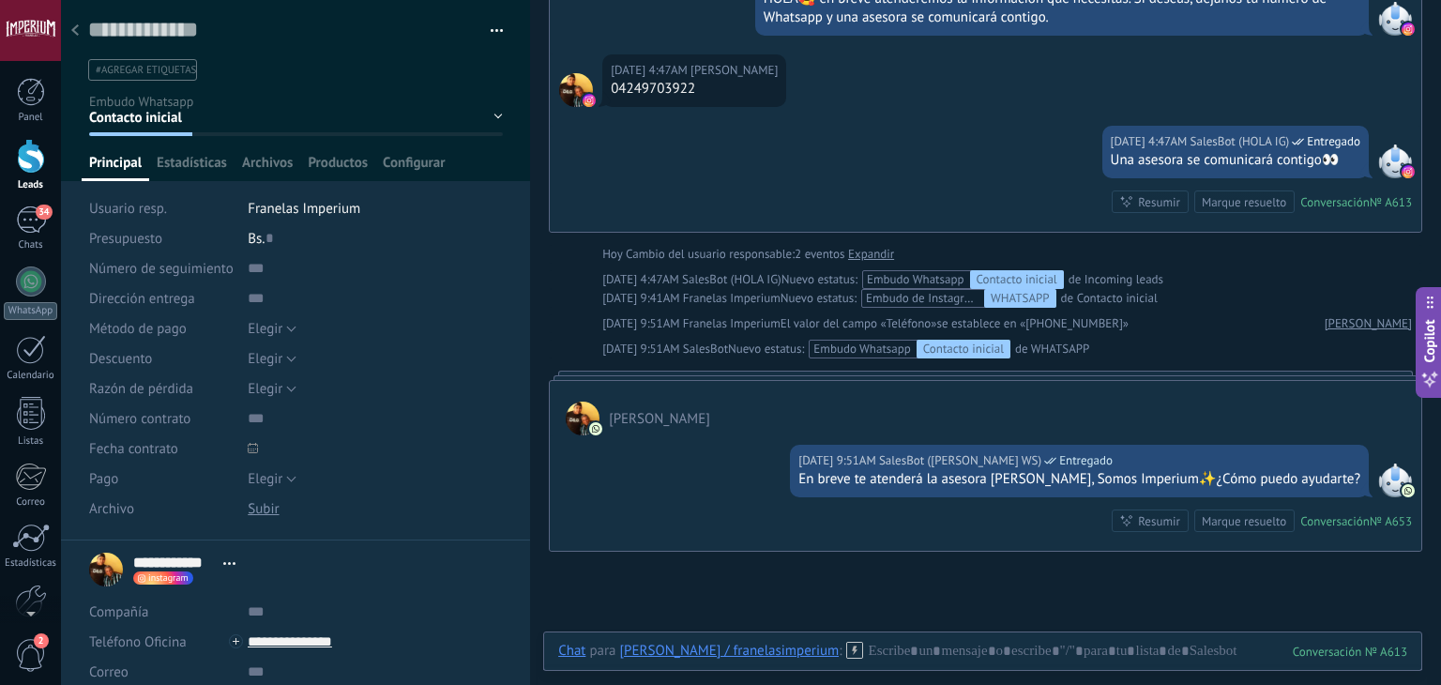
click at [75, 38] on div at bounding box center [75, 31] width 26 height 37
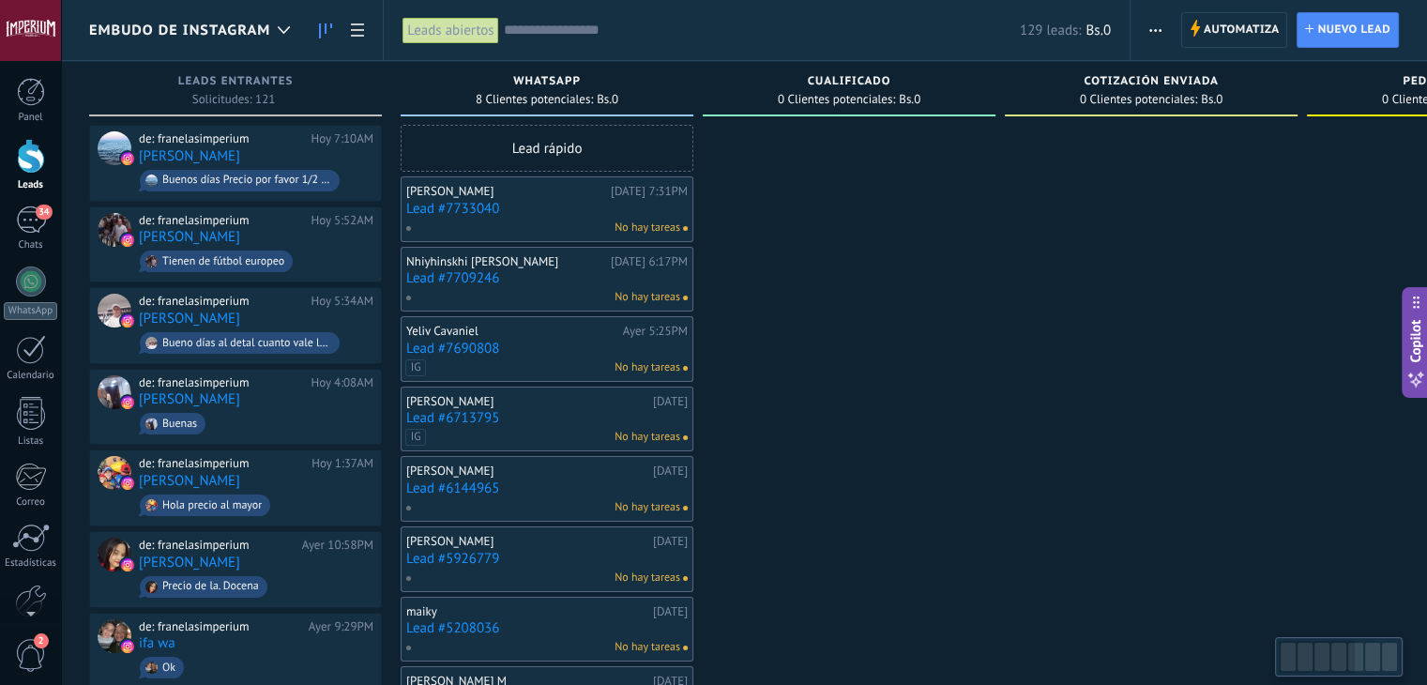
click at [463, 210] on link "Lead #7733040" at bounding box center [547, 209] width 282 height 16
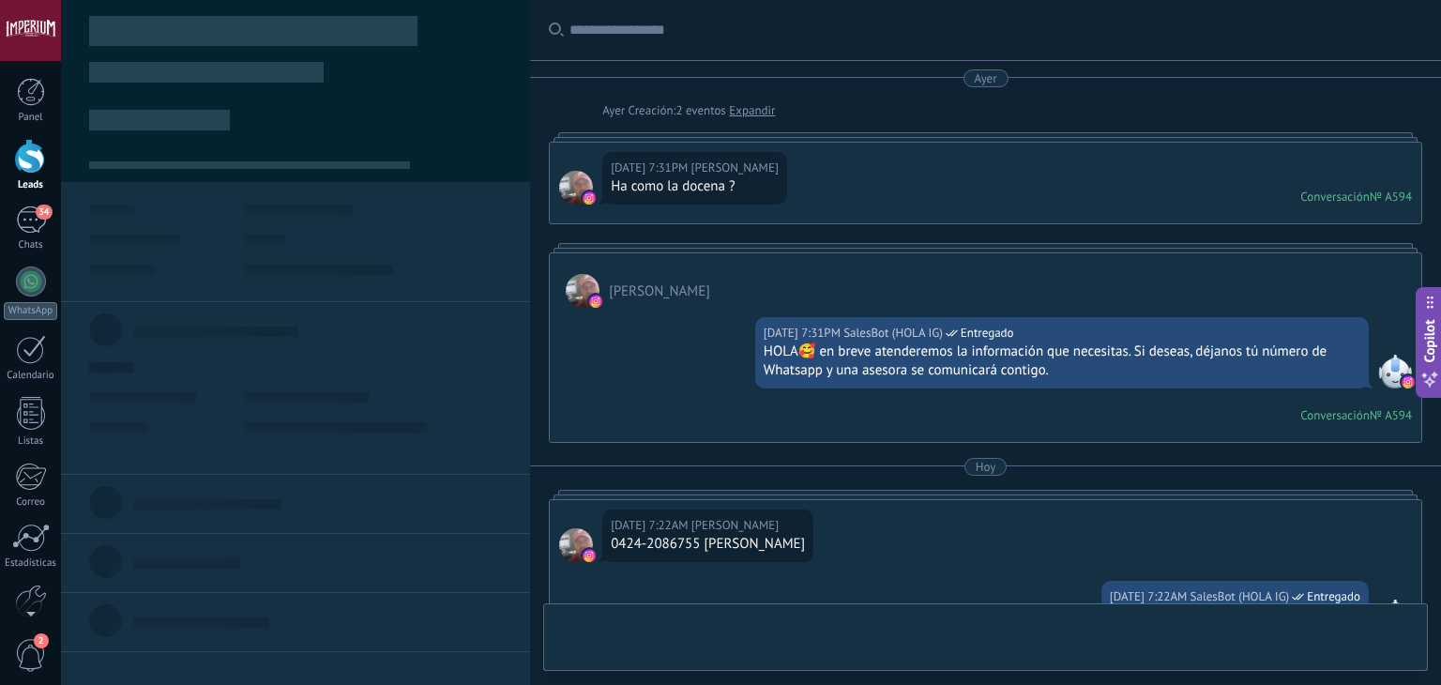
scroll to position [435, 0]
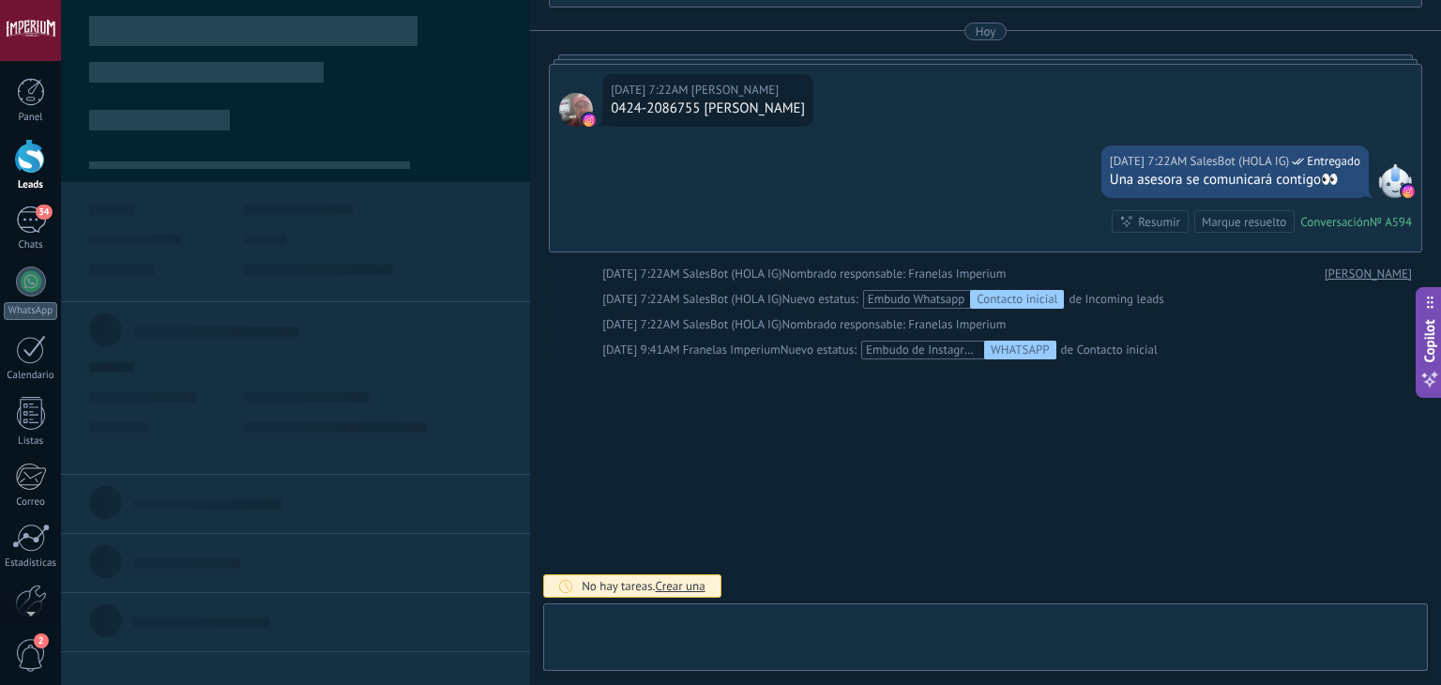
type textarea "**********"
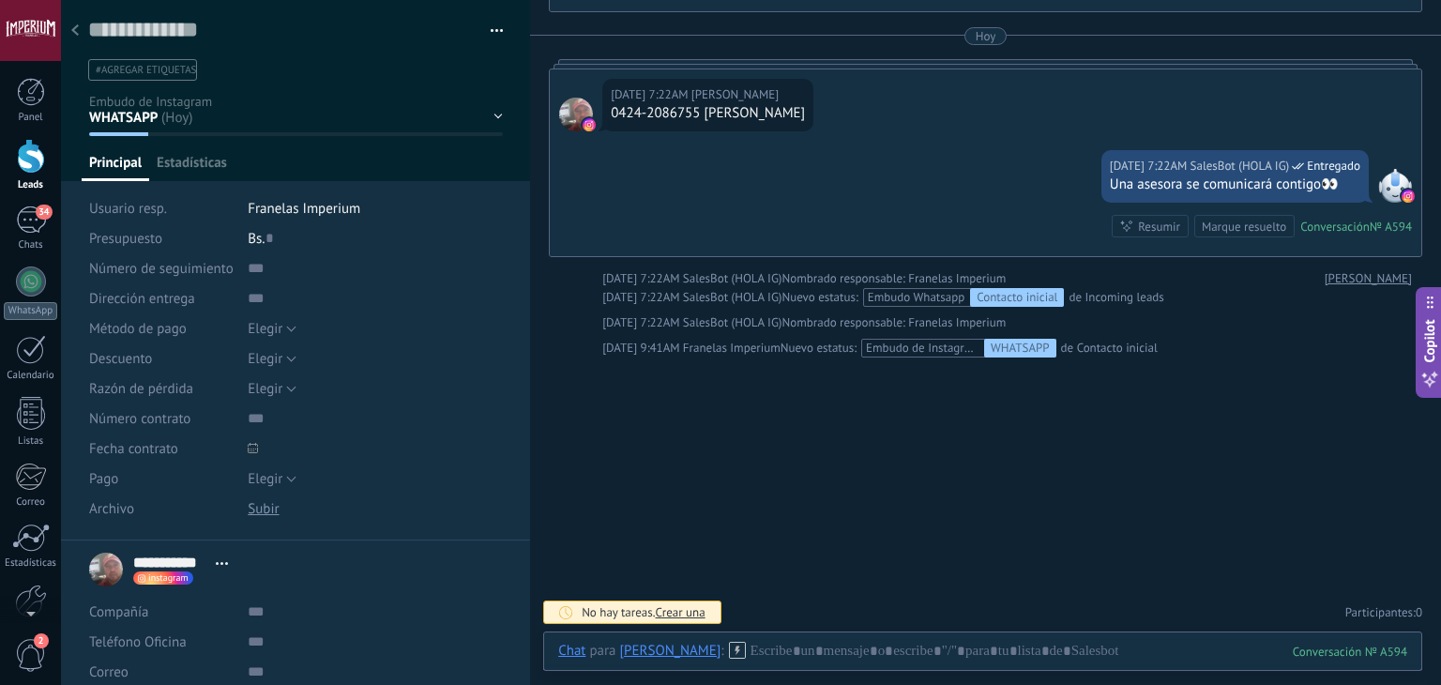
scroll to position [428, 0]
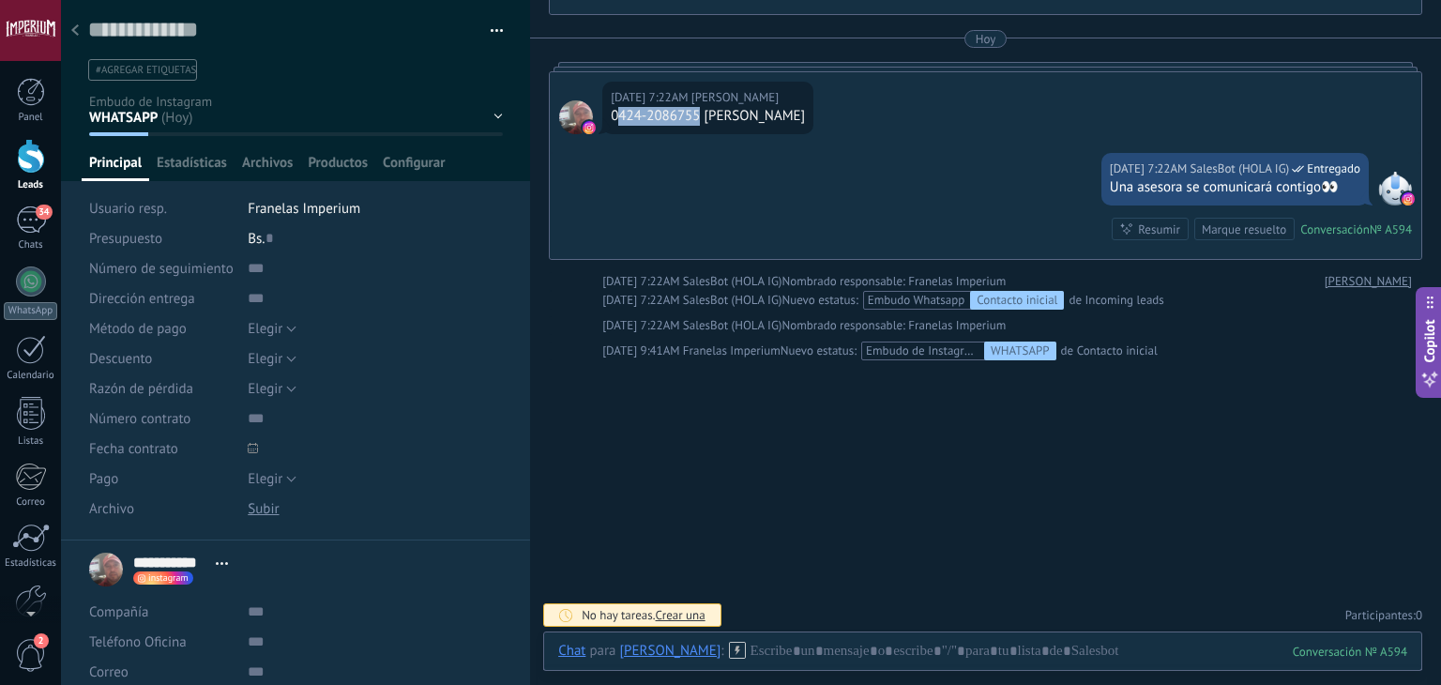
drag, startPoint x: 617, startPoint y: 114, endPoint x: 698, endPoint y: 121, distance: 81.1
click at [698, 121] on div "0424-2086755 [PERSON_NAME]" at bounding box center [708, 116] width 194 height 19
copy div "424-2086755"
click at [267, 655] on input "text" at bounding box center [375, 642] width 254 height 30
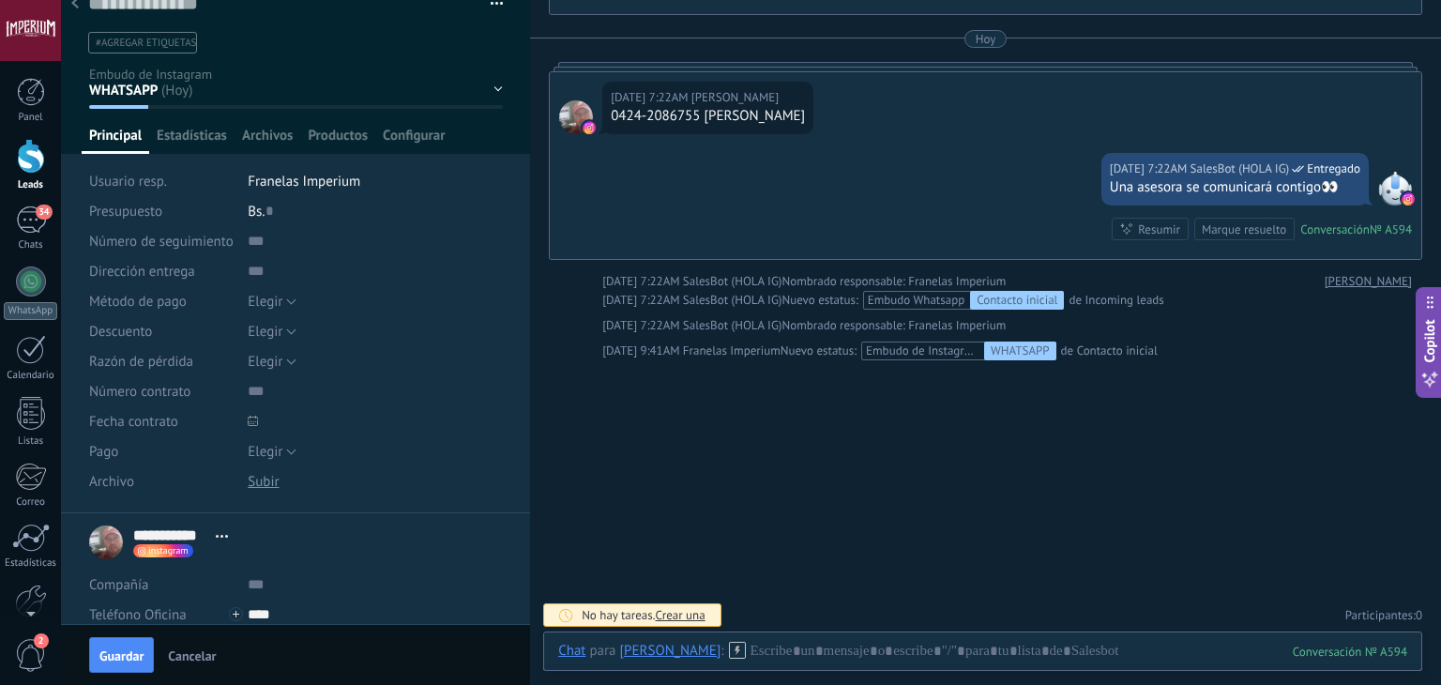
paste input "**********"
type input "**********"
click at [112, 643] on button "Guardar" at bounding box center [121, 655] width 65 height 36
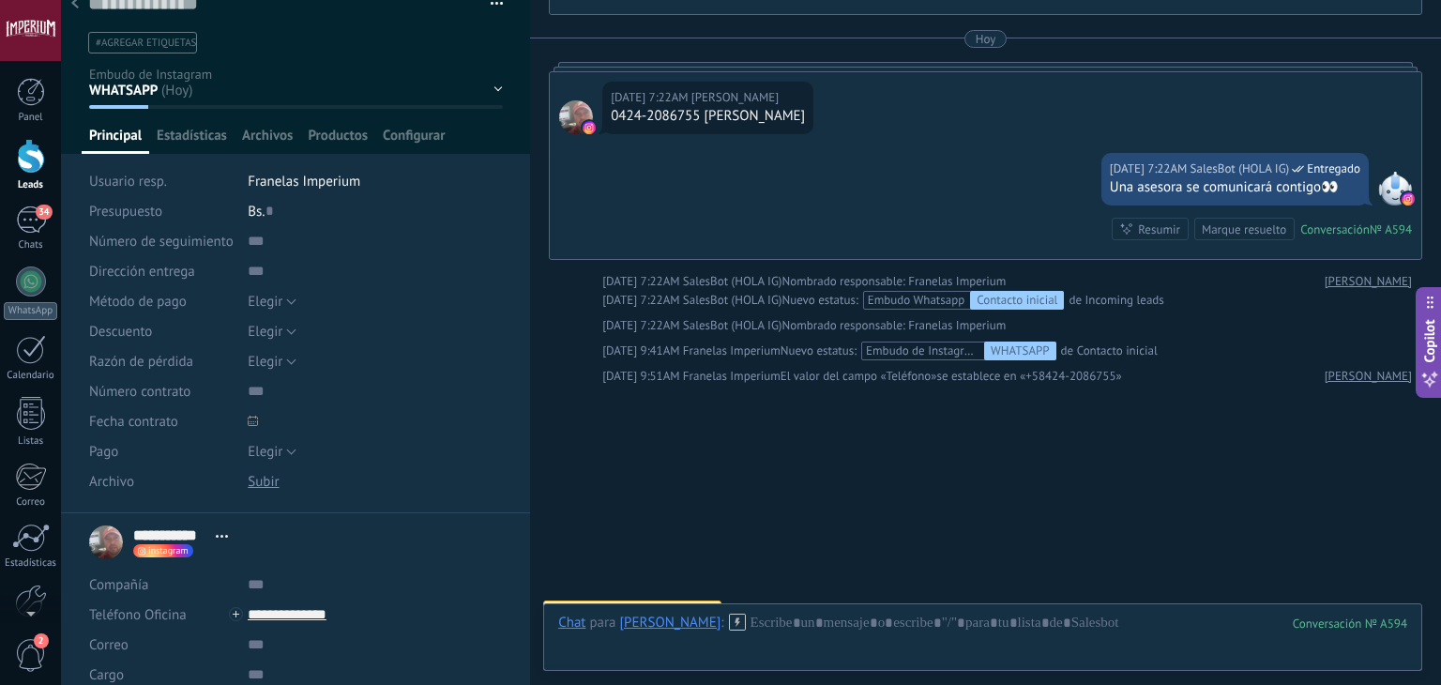
scroll to position [454, 0]
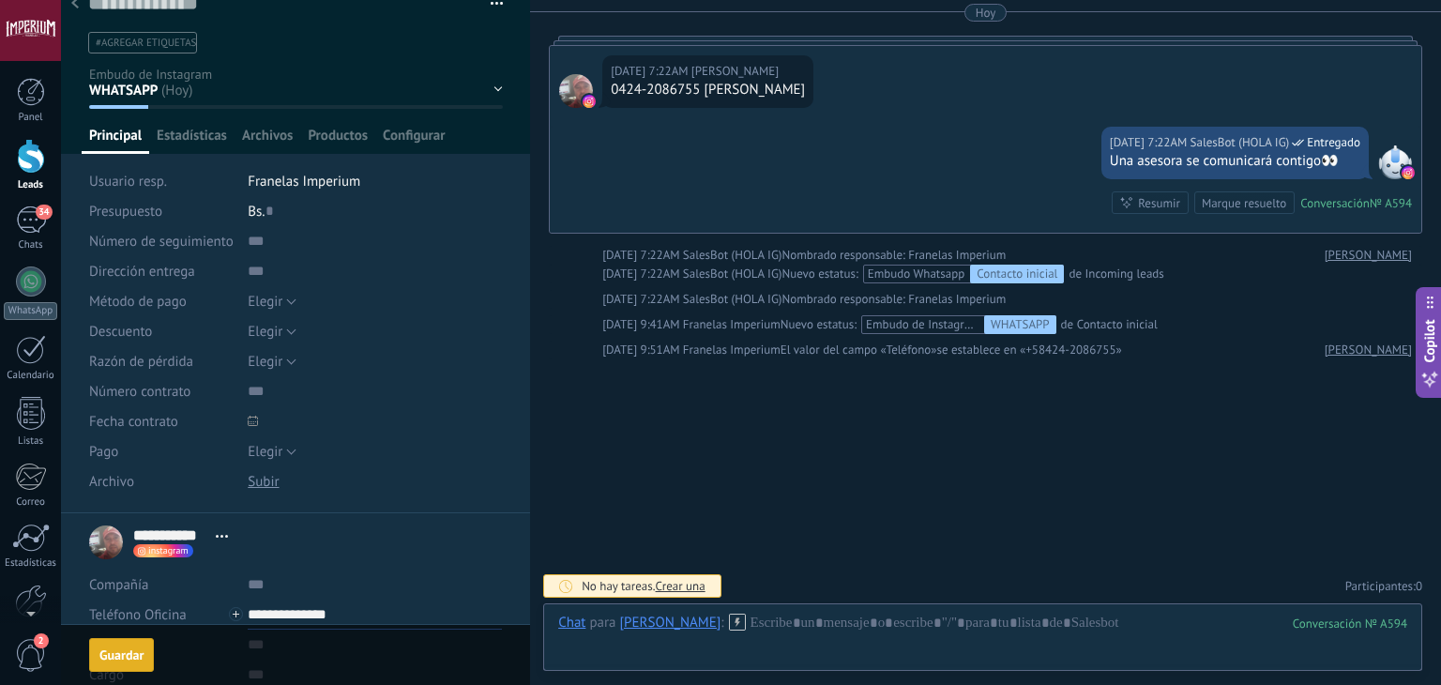
click at [334, 615] on input "**********" at bounding box center [375, 615] width 254 height 30
click at [335, 522] on div "[PERSON_NAME] (WhatsApp)" at bounding box center [360, 519] width 222 height 32
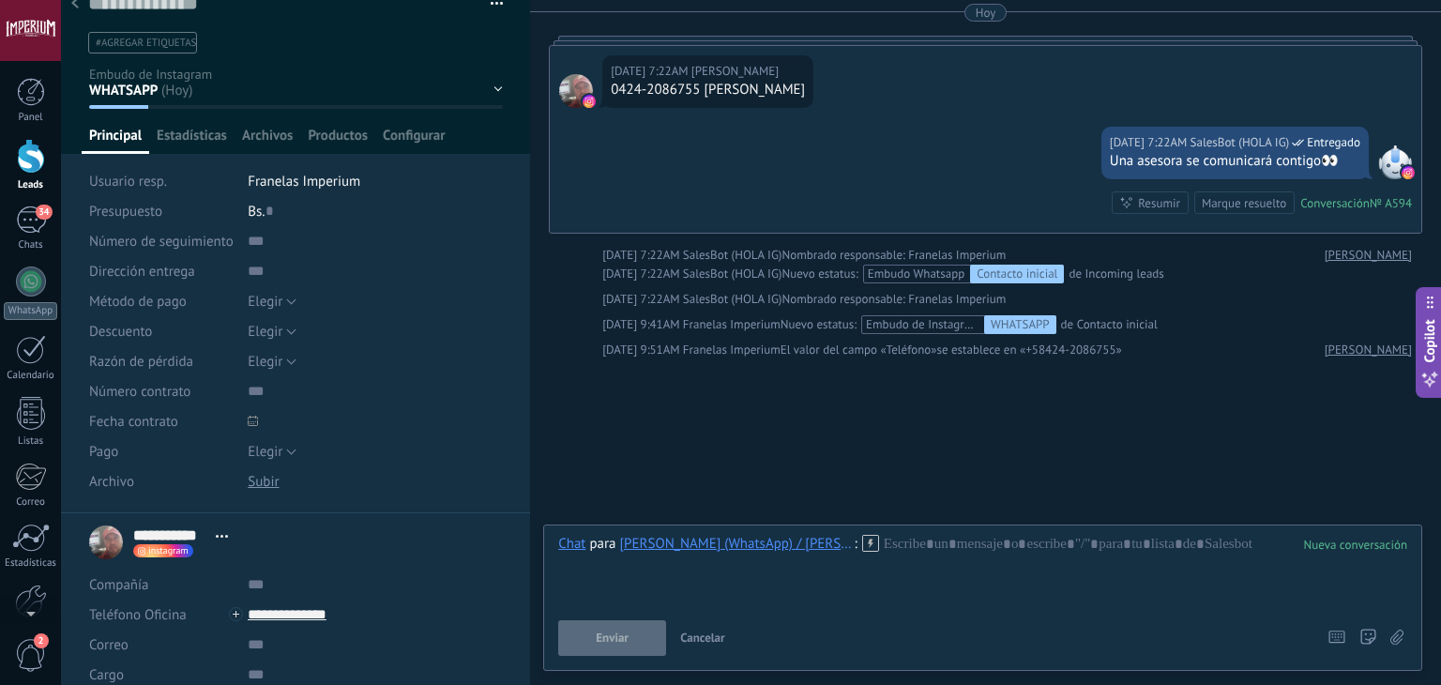
click at [862, 542] on use at bounding box center [870, 543] width 16 height 16
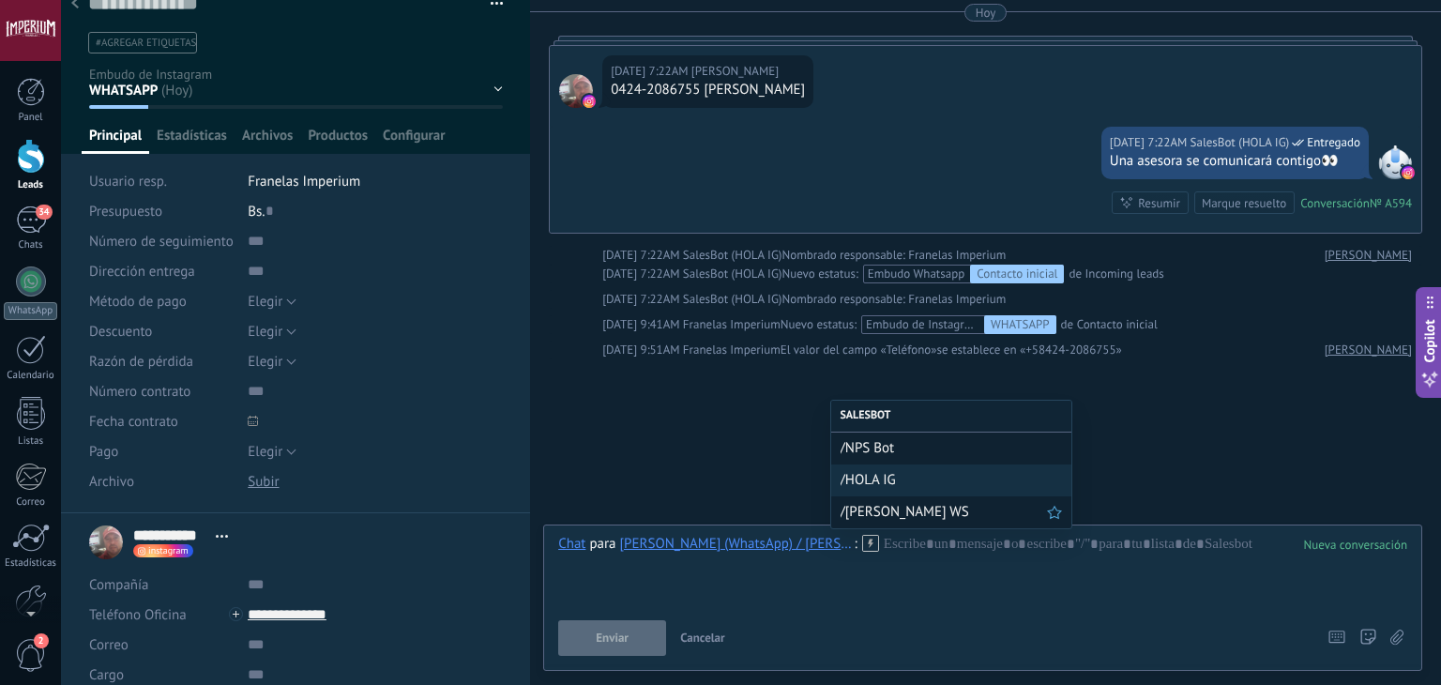
click at [854, 504] on span "/[PERSON_NAME] WS" at bounding box center [944, 512] width 206 height 18
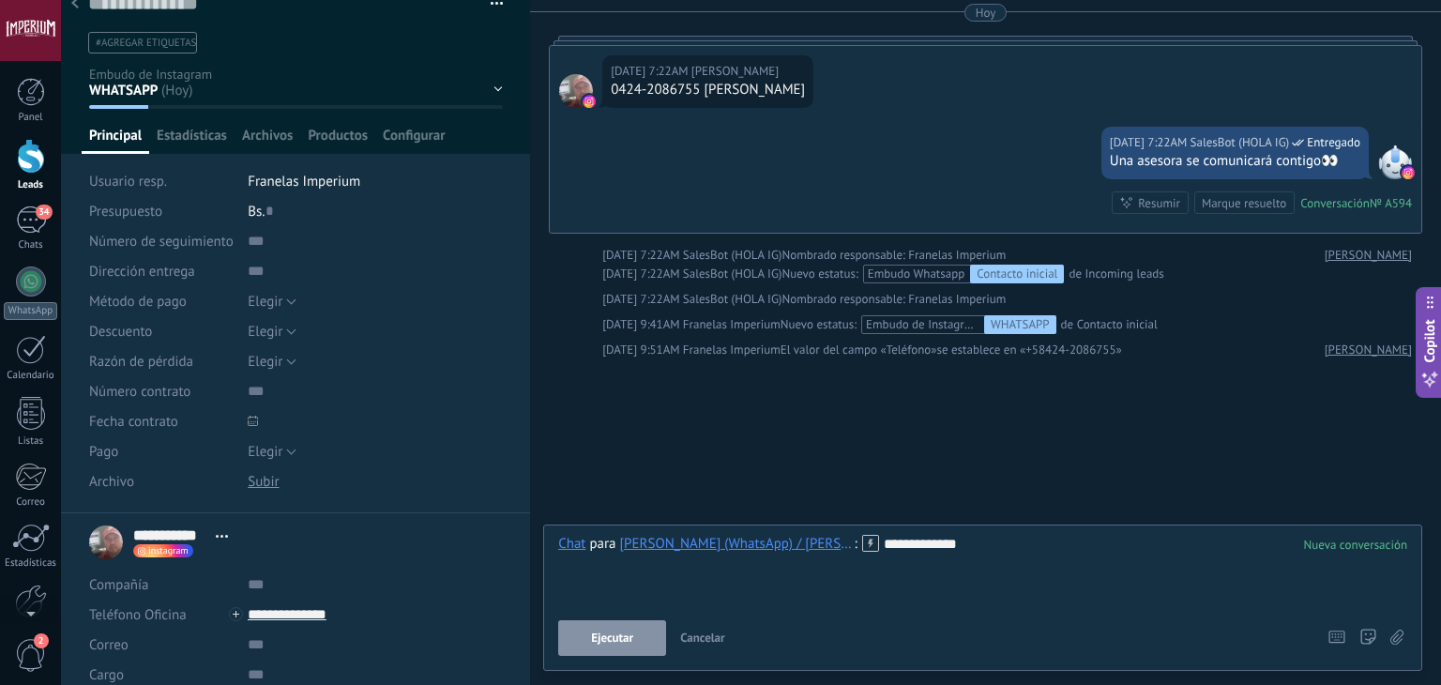
click at [586, 641] on button "Ejecutar" at bounding box center [612, 638] width 108 height 36
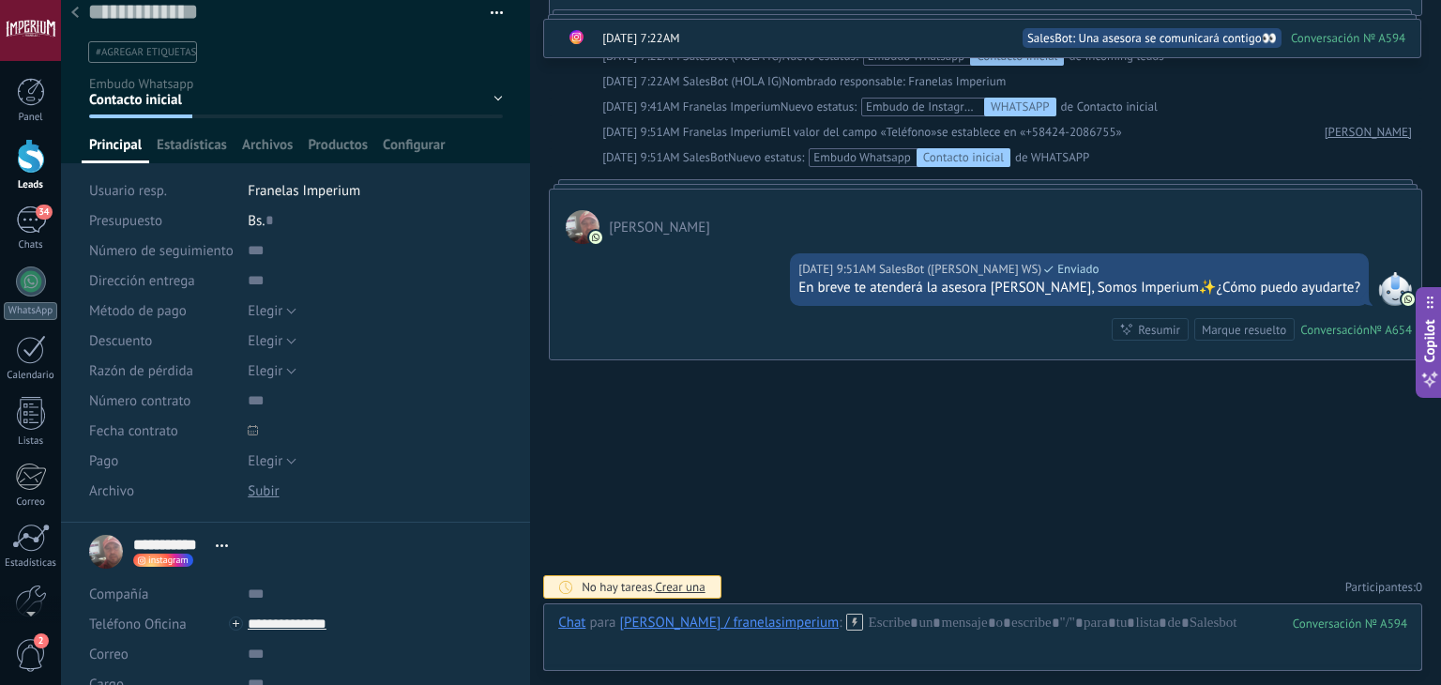
scroll to position [0, 0]
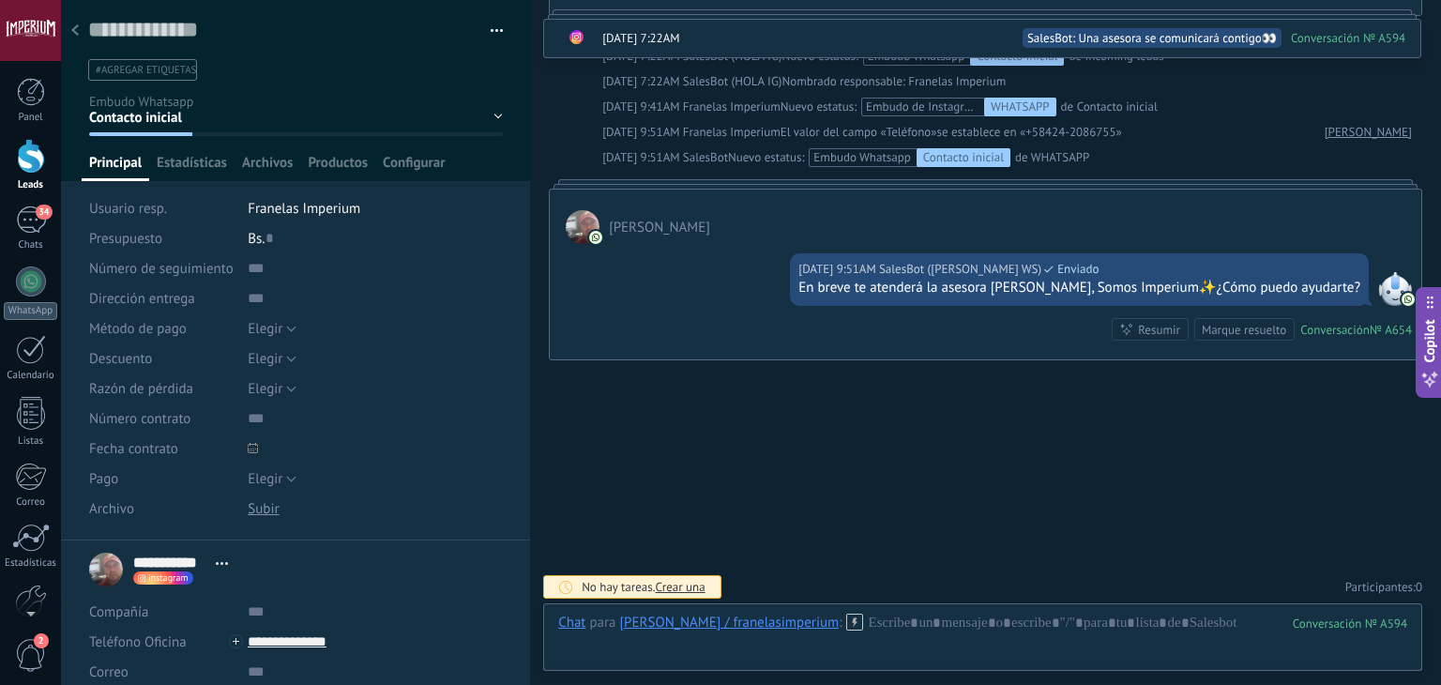
click at [80, 31] on div at bounding box center [75, 31] width 26 height 37
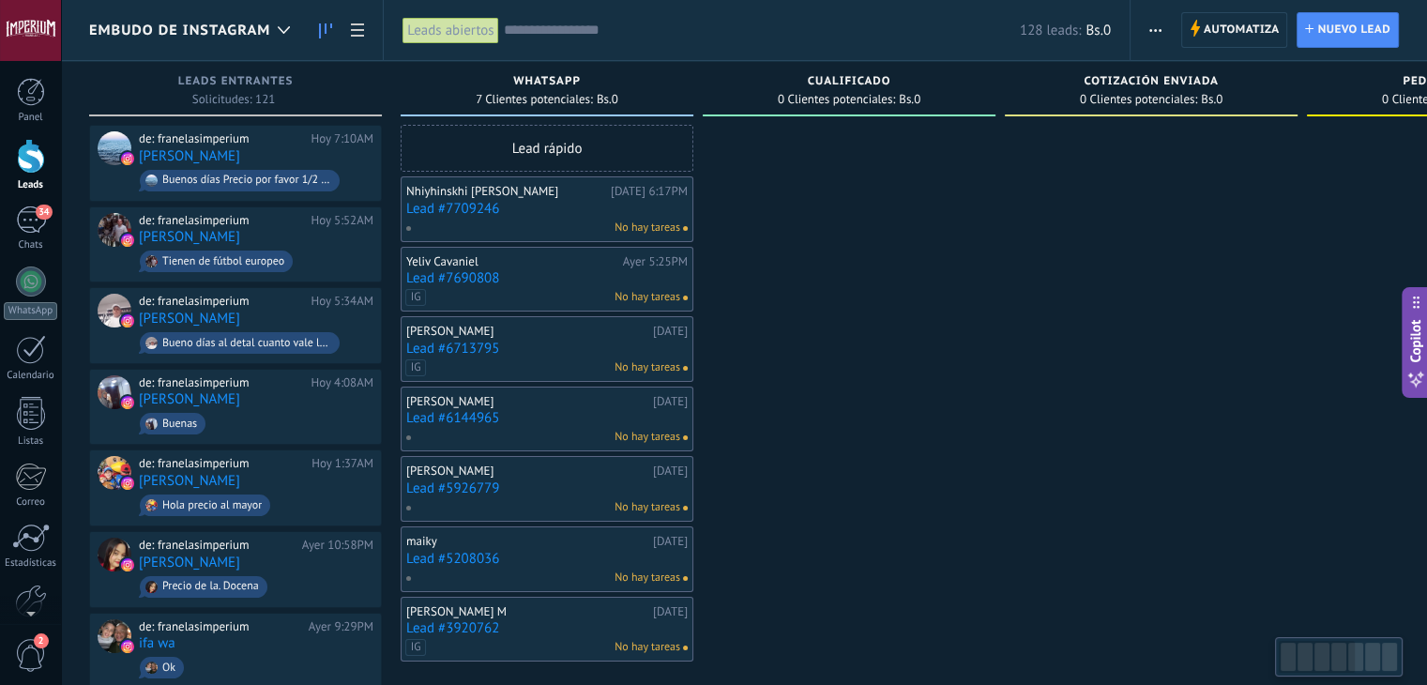
click at [480, 210] on link "Lead #7709246" at bounding box center [547, 209] width 282 height 16
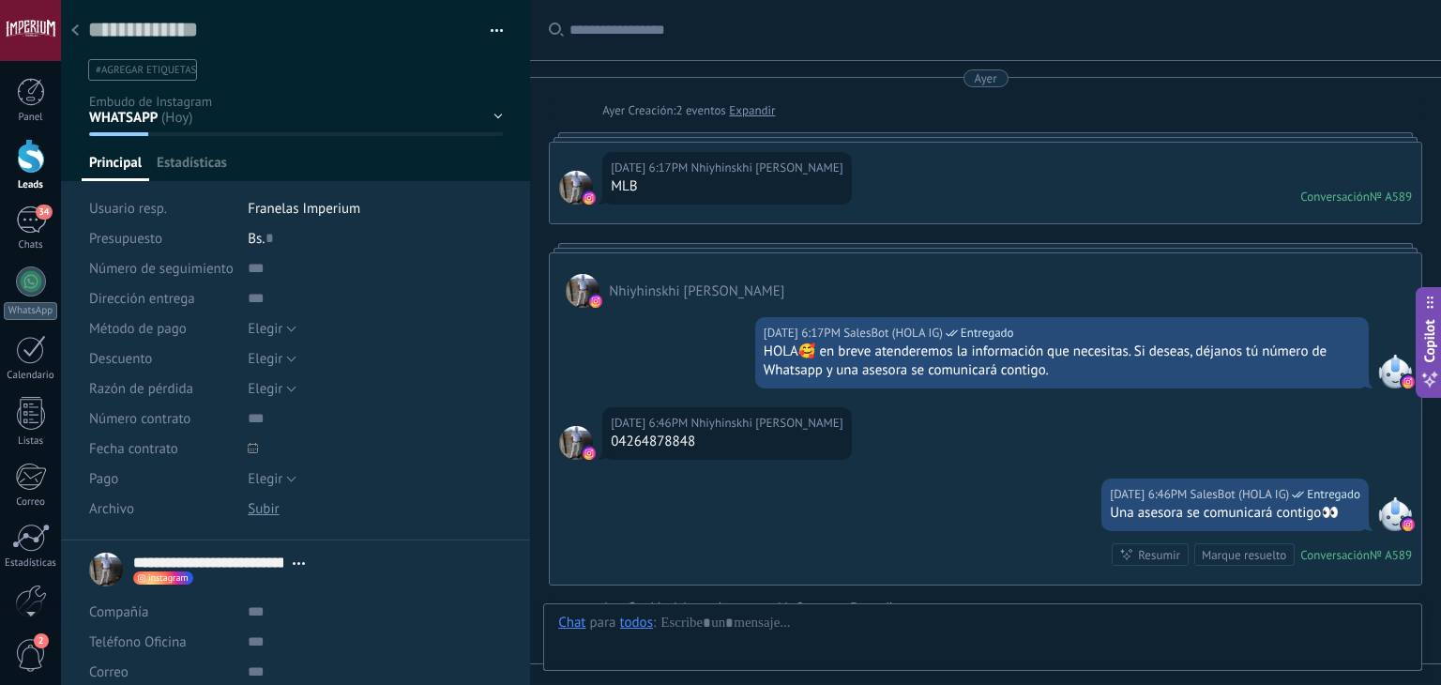
type textarea "**********"
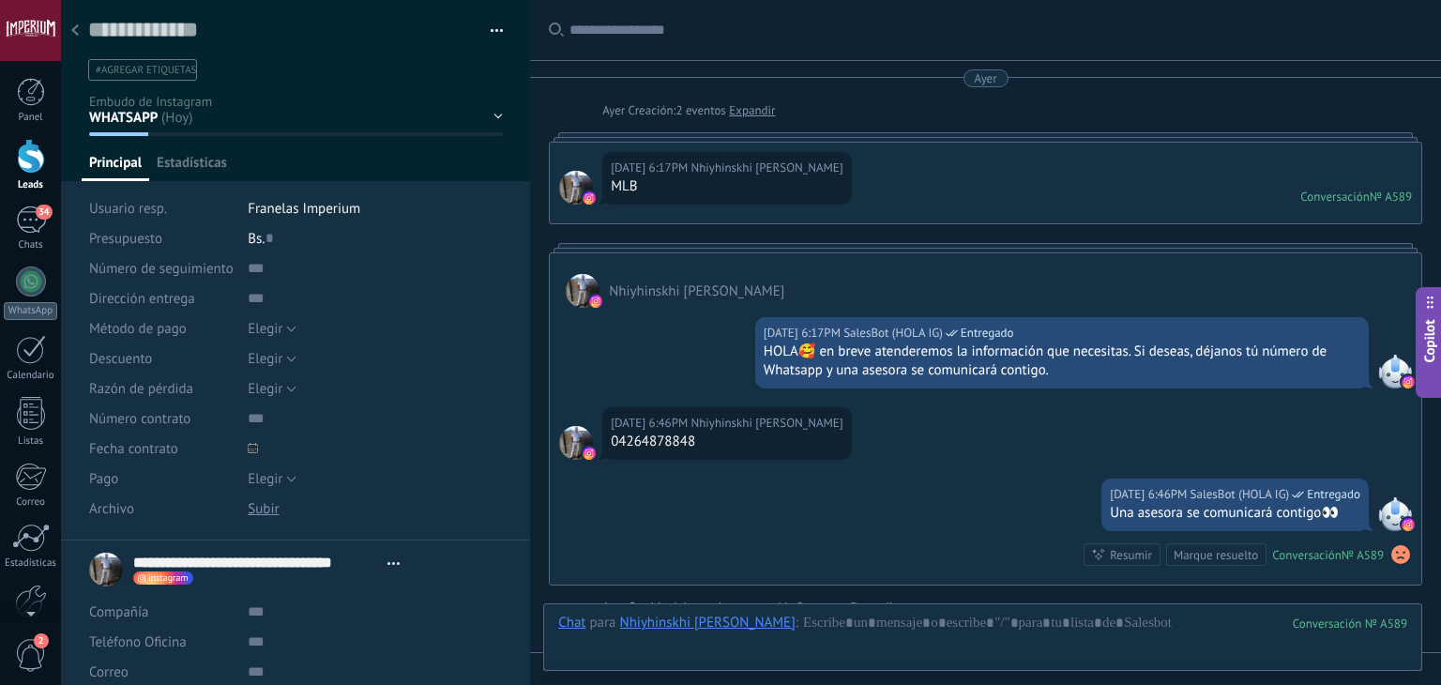
scroll to position [336, 0]
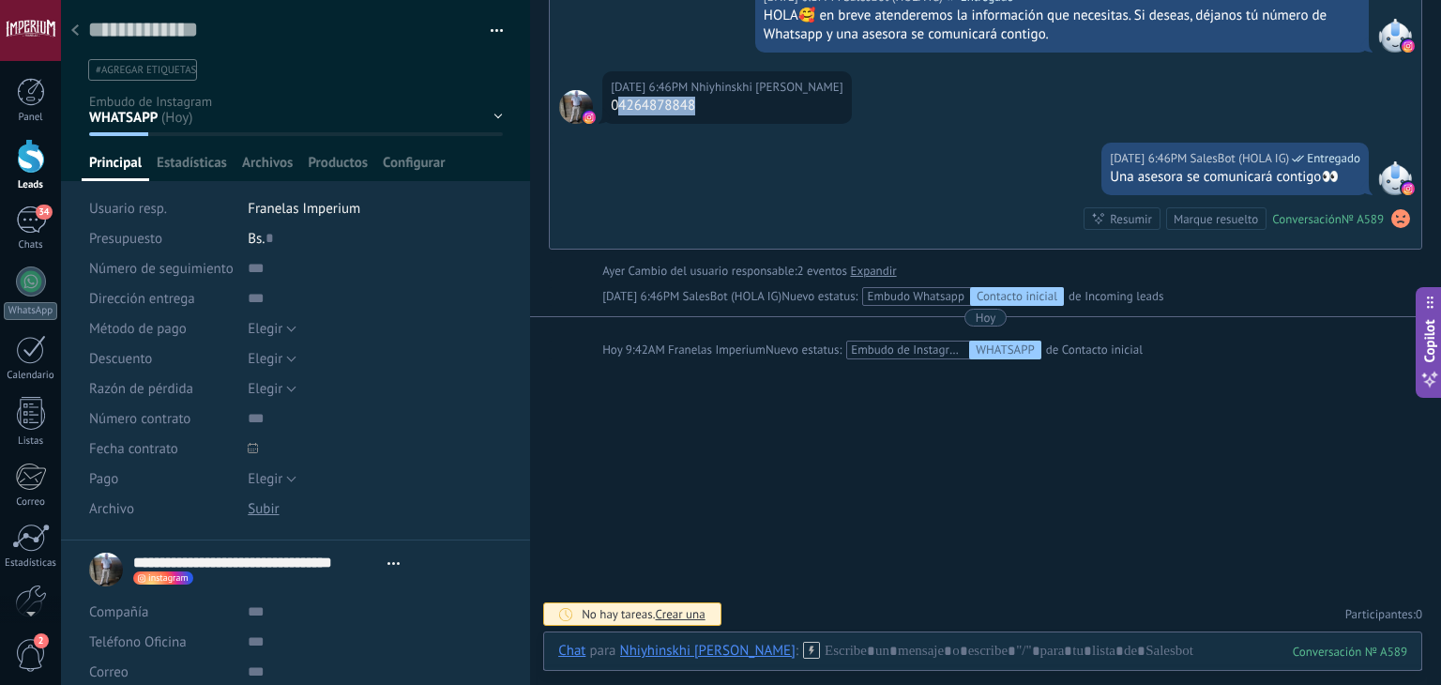
drag, startPoint x: 618, startPoint y: 104, endPoint x: 697, endPoint y: 106, distance: 78.8
click at [697, 106] on div "04264878848" at bounding box center [727, 106] width 233 height 19
copy div "4264878848"
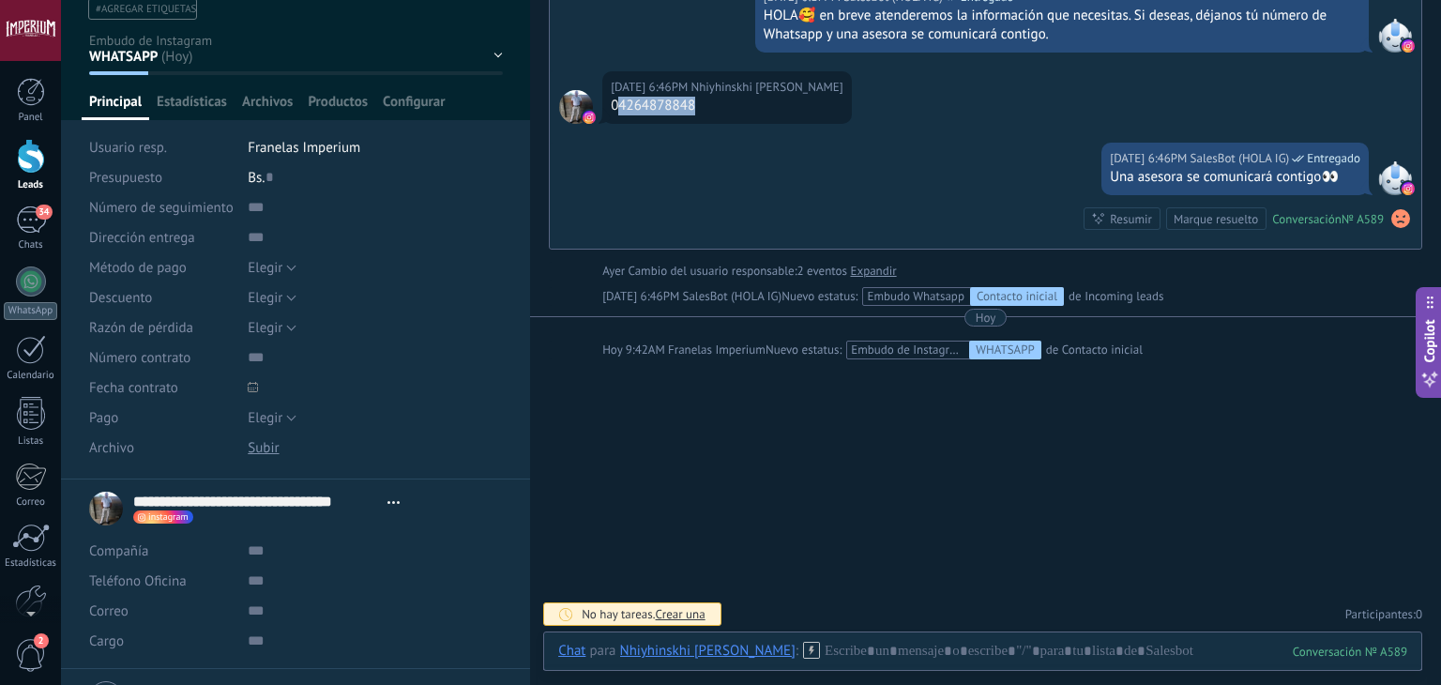
scroll to position [94, 0]
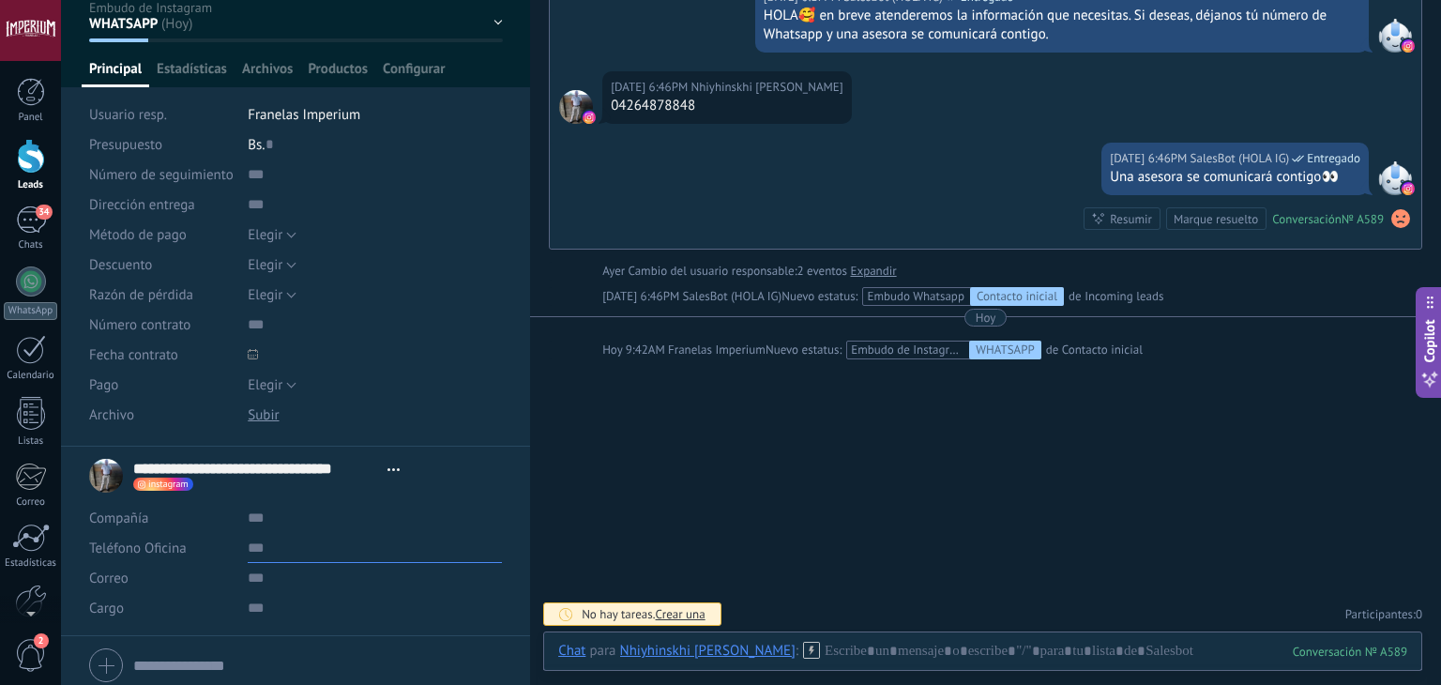
click at [261, 540] on input "text" at bounding box center [375, 548] width 254 height 30
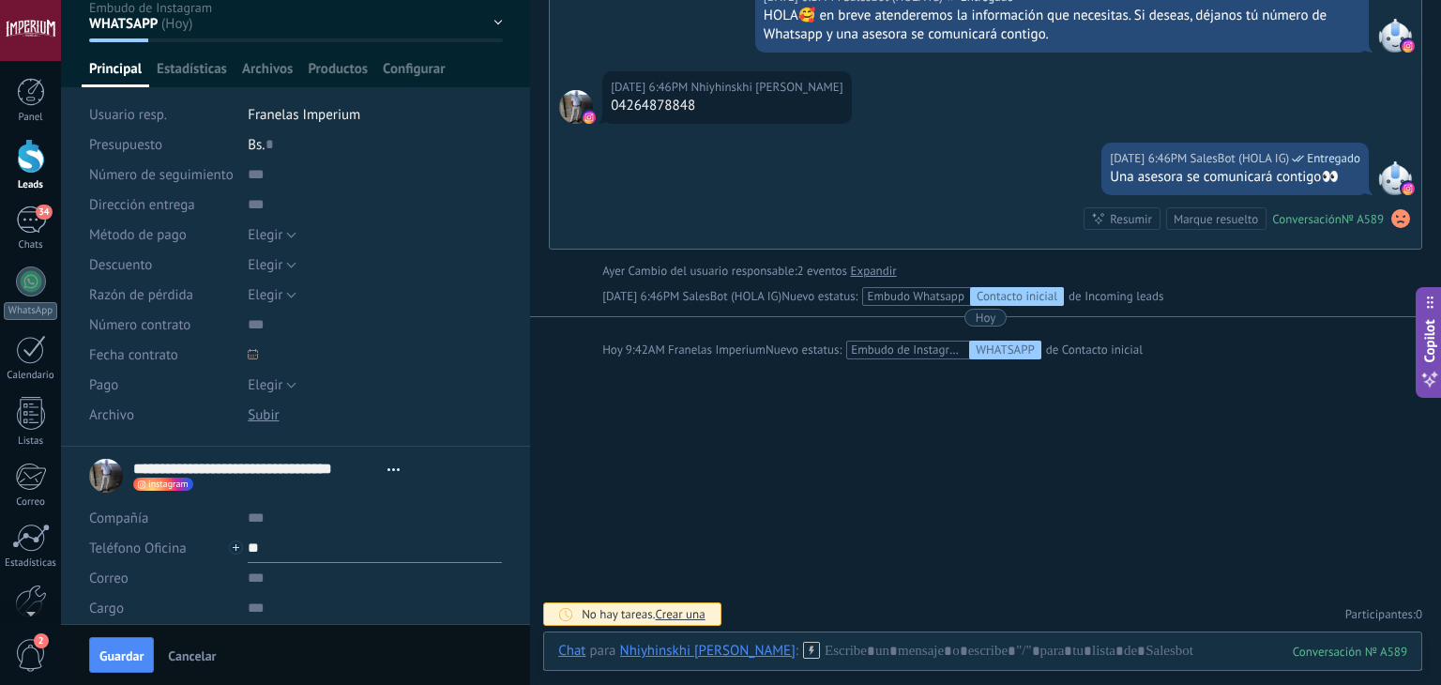
paste input "**********"
click at [248, 547] on input "**********" at bounding box center [375, 548] width 254 height 30
click at [418, 448] on div "[PERSON_NAME] (WhatsApp)" at bounding box center [360, 452] width 222 height 32
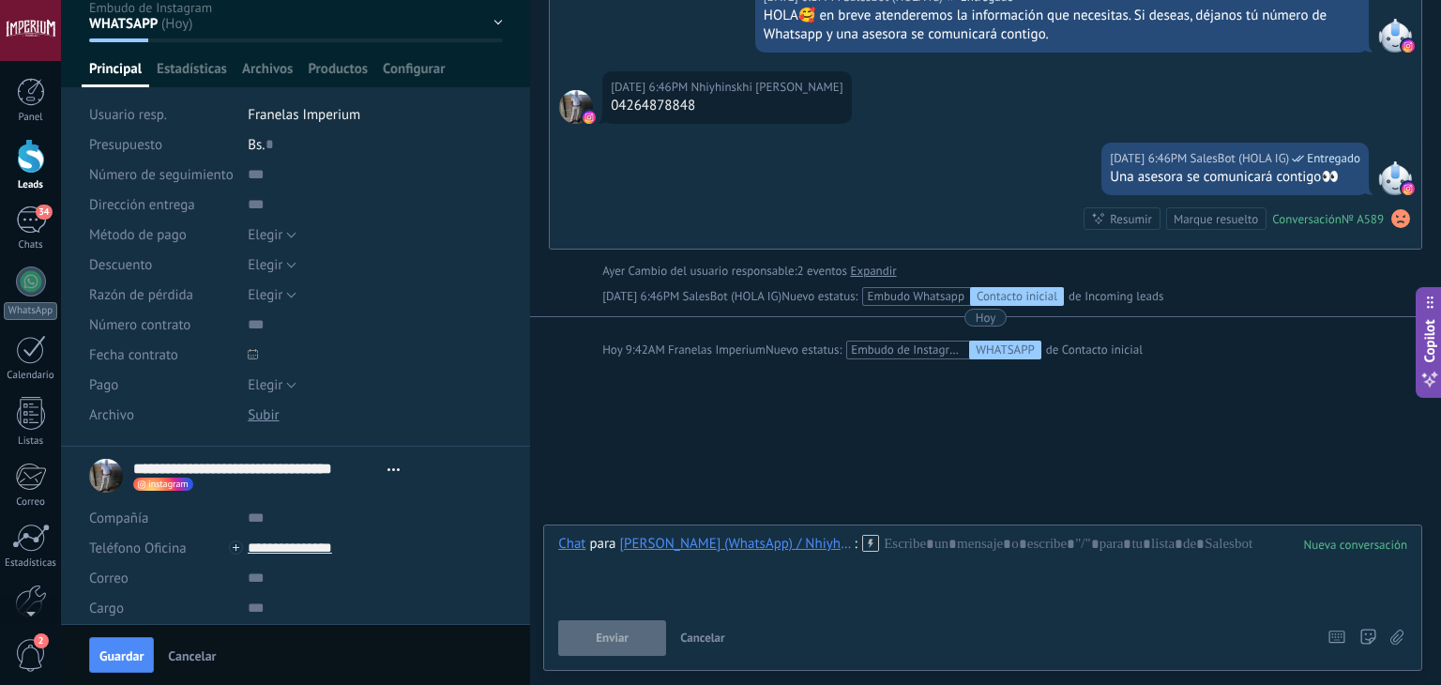
click at [868, 545] on icon at bounding box center [870, 543] width 17 height 17
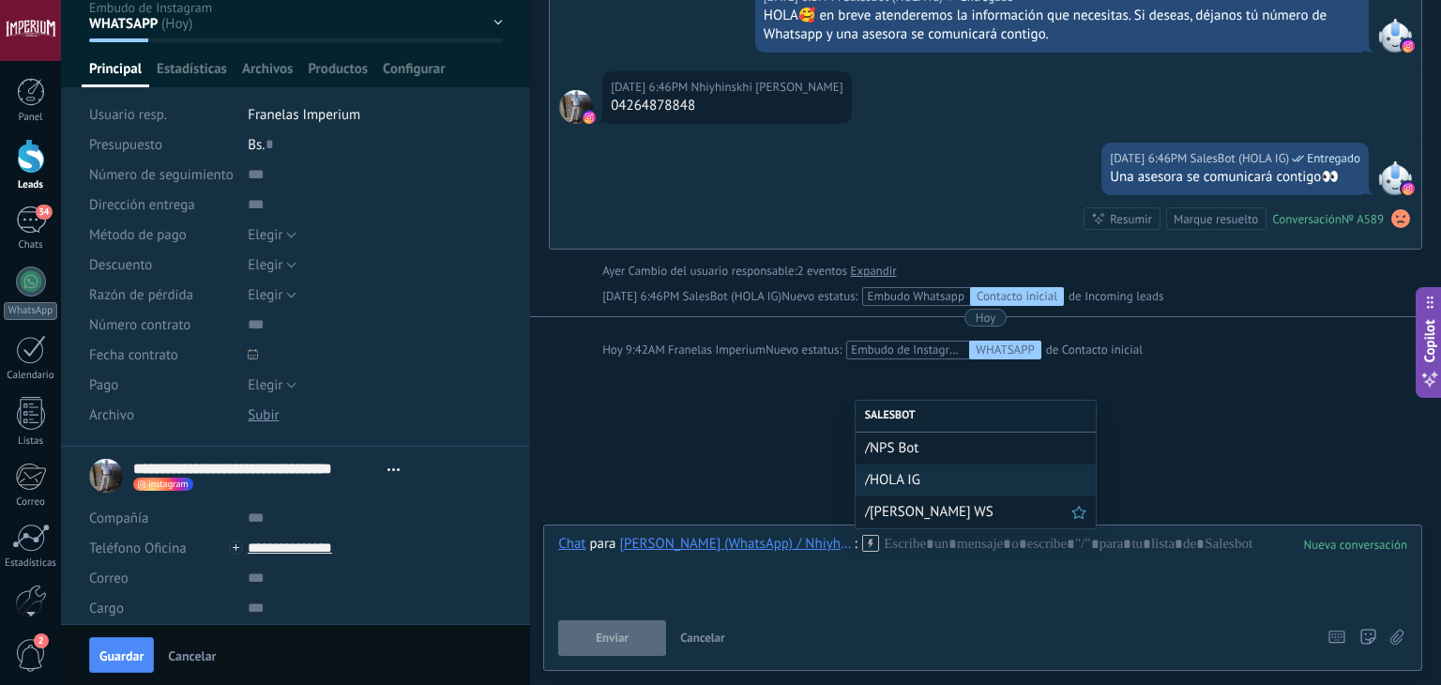
click at [899, 508] on span "/[PERSON_NAME] WS" at bounding box center [968, 512] width 206 height 18
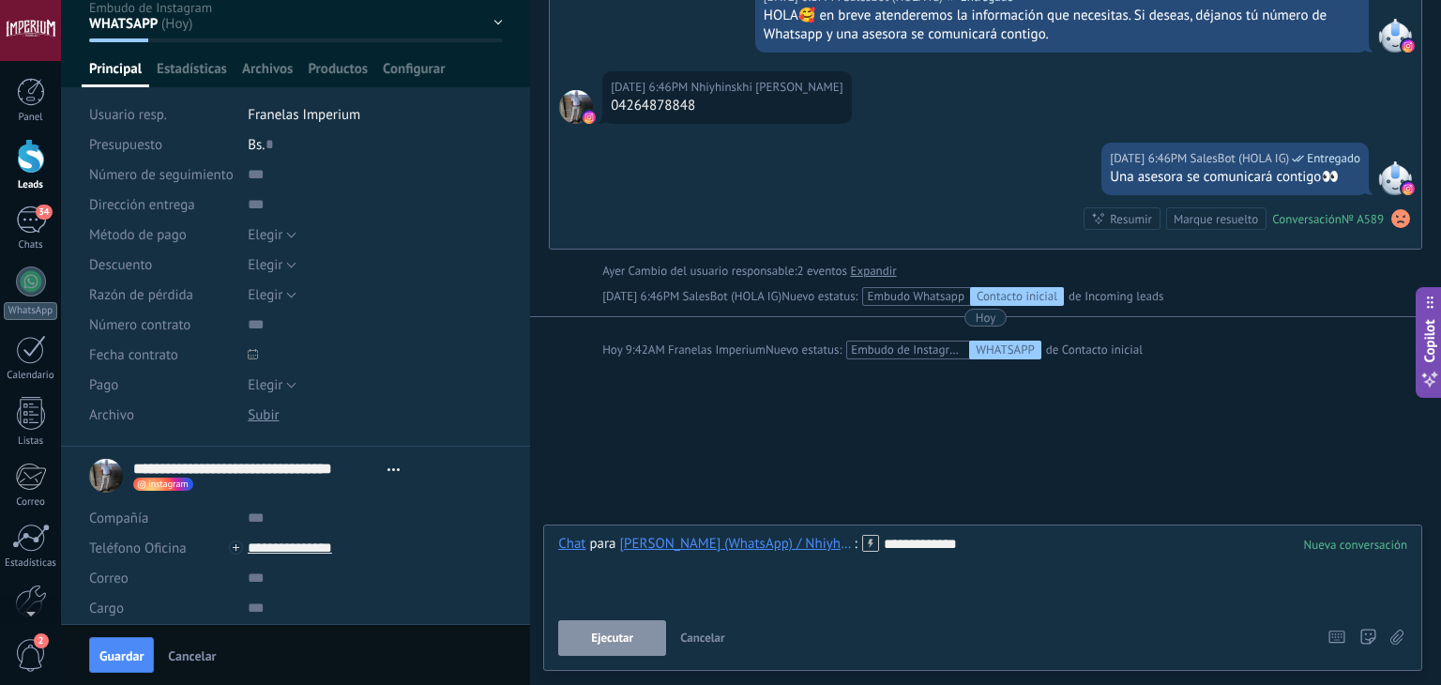
click at [647, 632] on button "Ejecutar" at bounding box center [612, 638] width 108 height 36
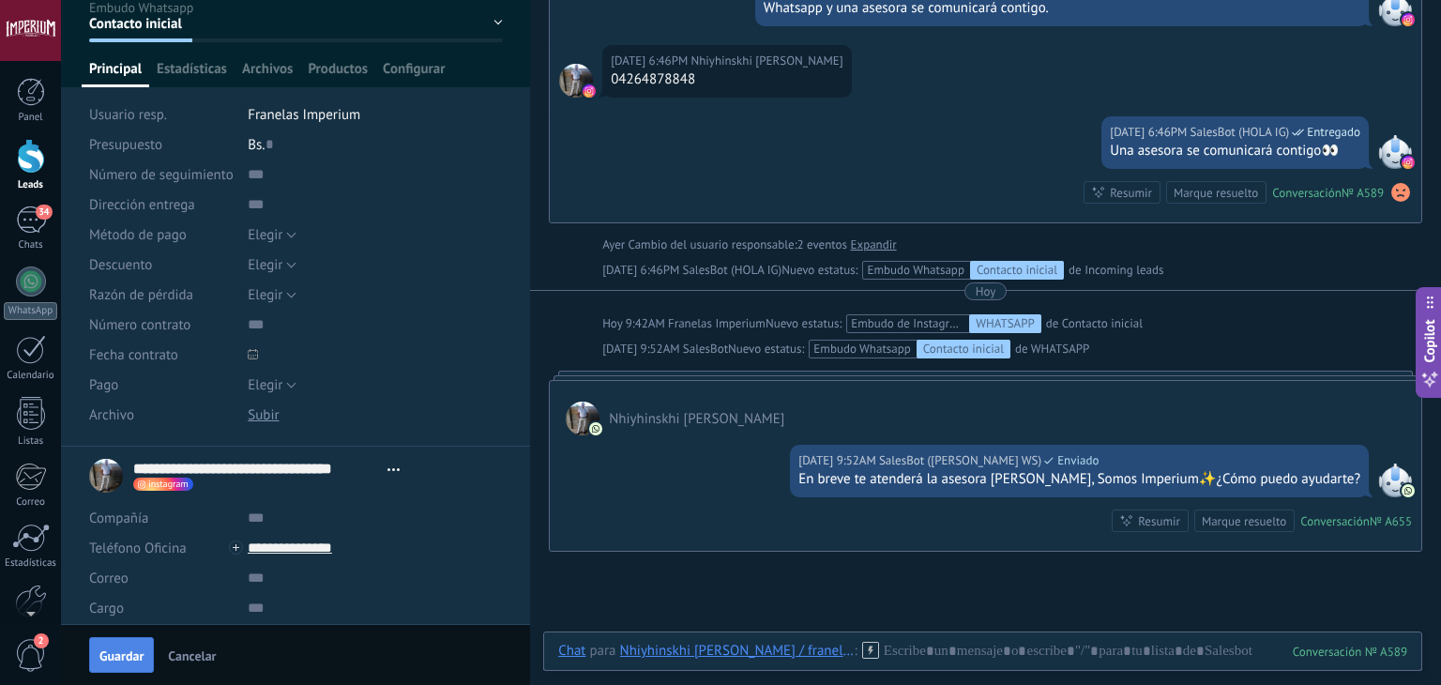
click at [118, 663] on button "Guardar" at bounding box center [121, 655] width 65 height 36
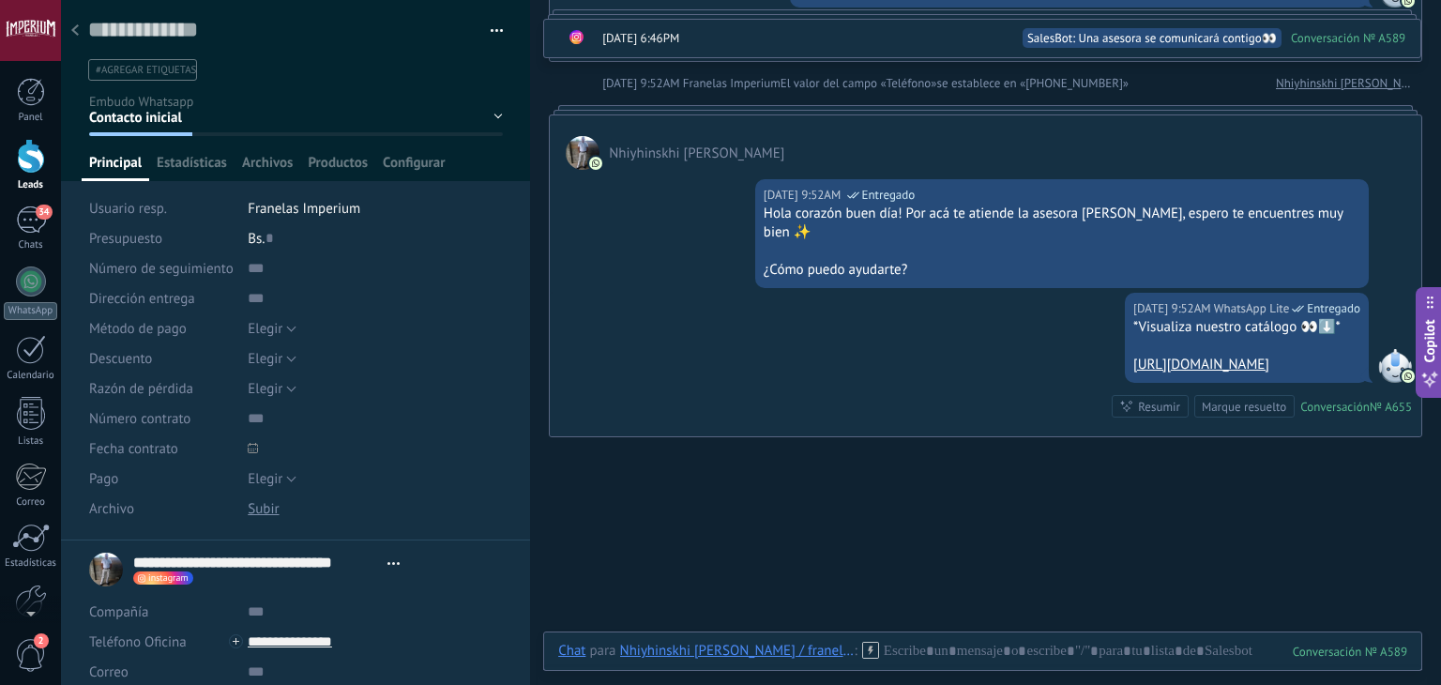
scroll to position [856, 0]
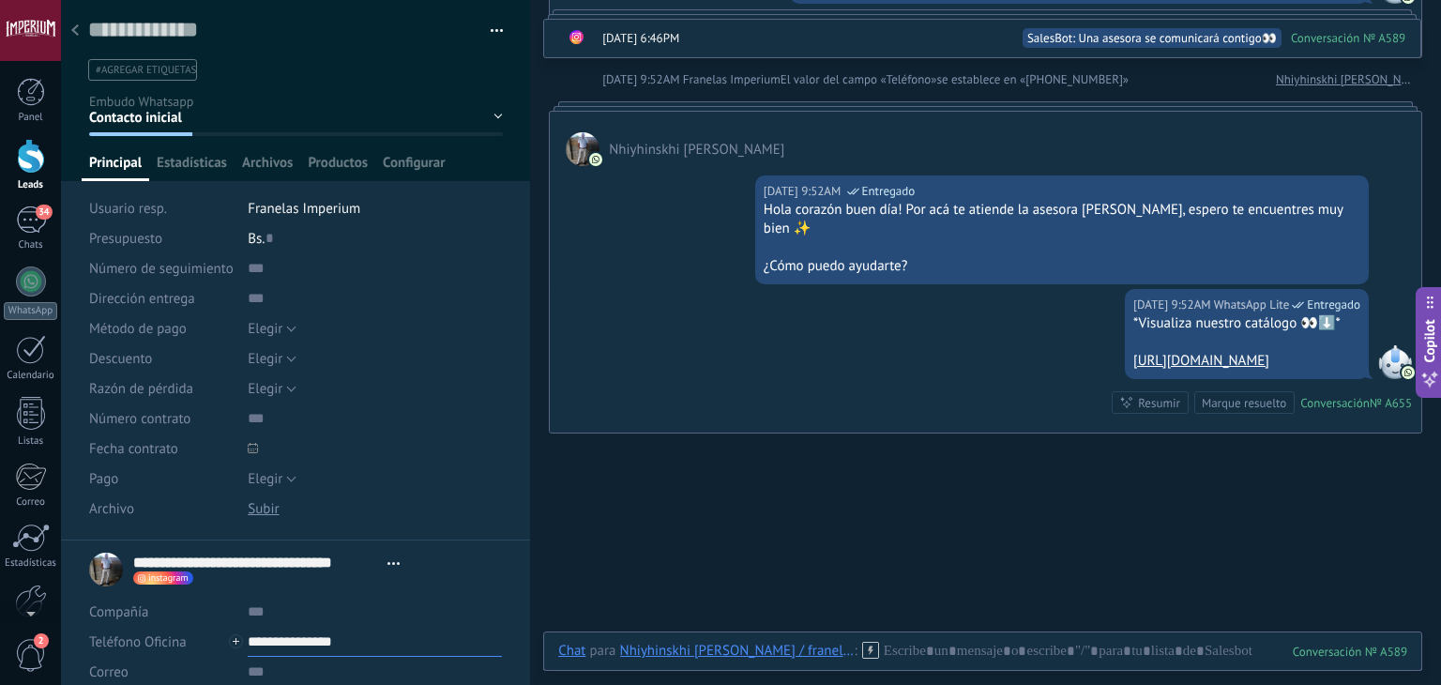
click at [325, 637] on input "**********" at bounding box center [375, 642] width 254 height 30
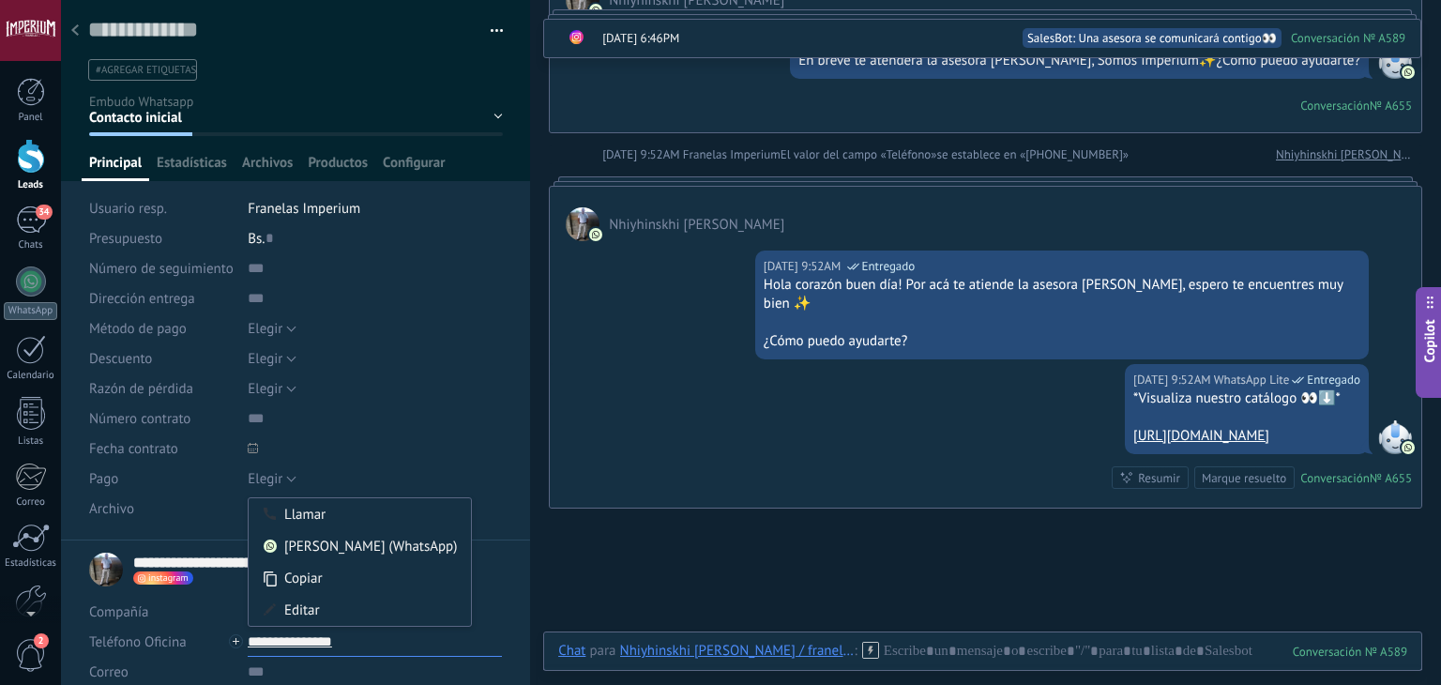
scroll to position [668, 0]
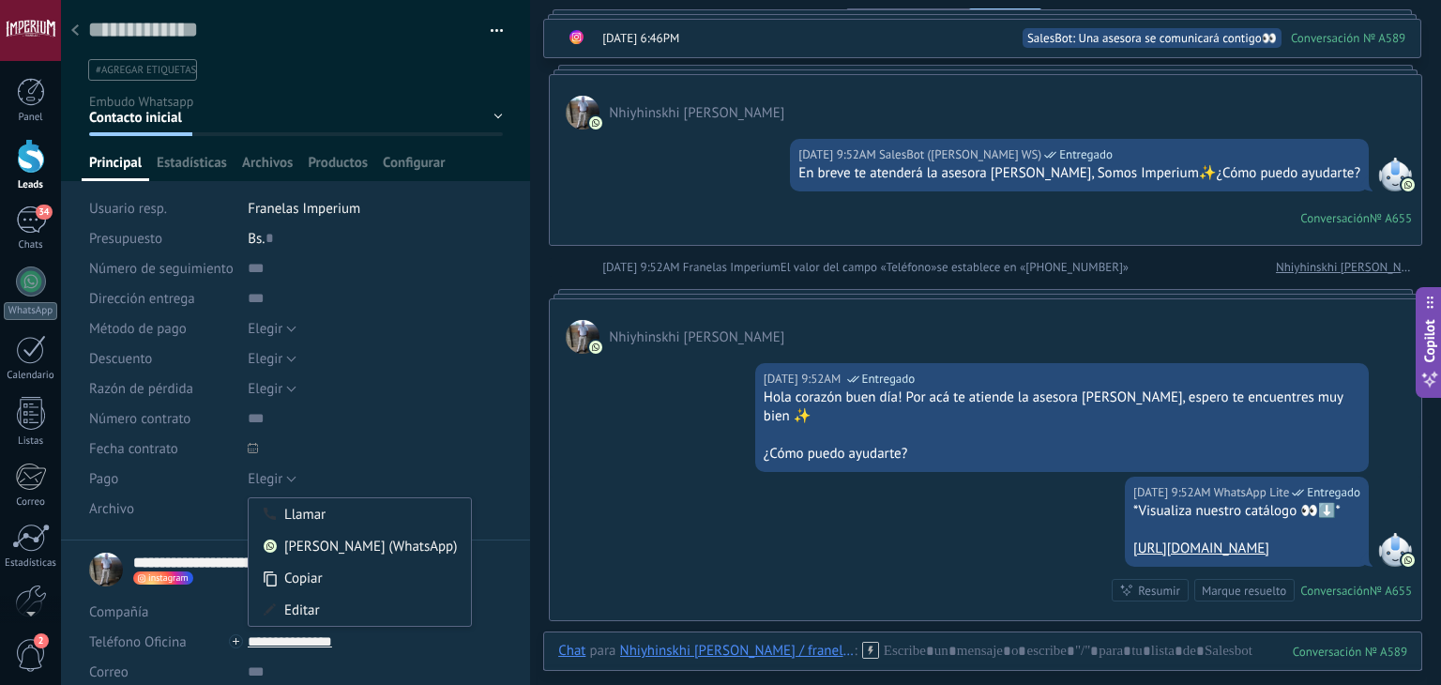
type input "**********"
click at [698, 155] on div "[DATE] 9:52AM SalesBot ([PERSON_NAME]) Entregado En breve te atenderá la asesor…" at bounding box center [986, 187] width 872 height 115
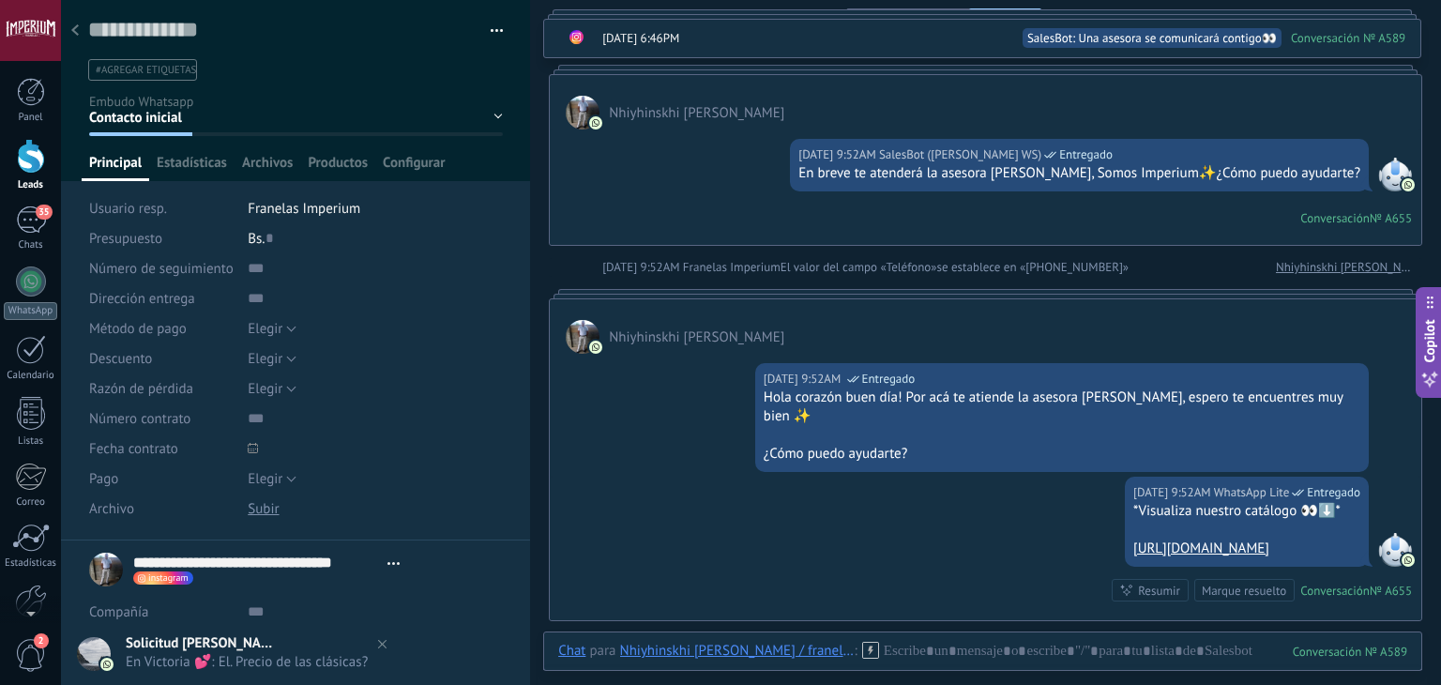
click at [86, 33] on div at bounding box center [75, 31] width 26 height 37
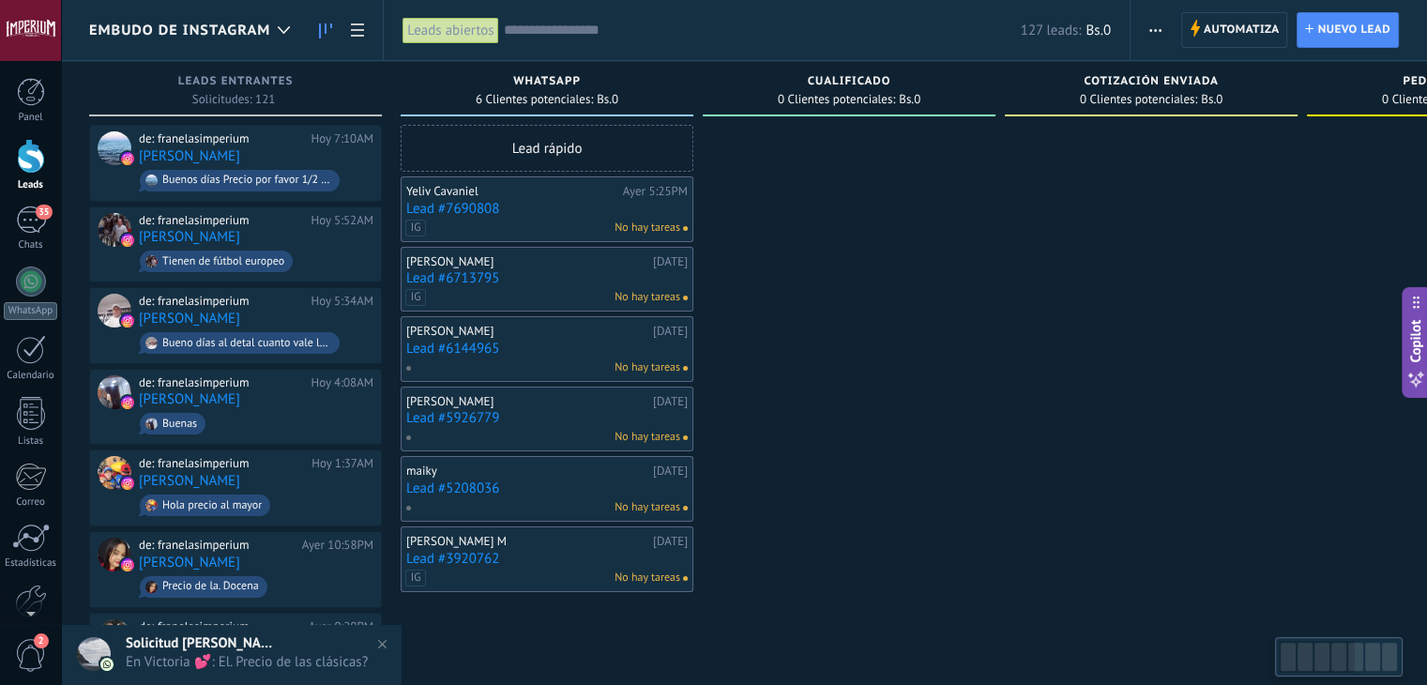
click at [462, 209] on link "Lead #7690808" at bounding box center [547, 209] width 282 height 16
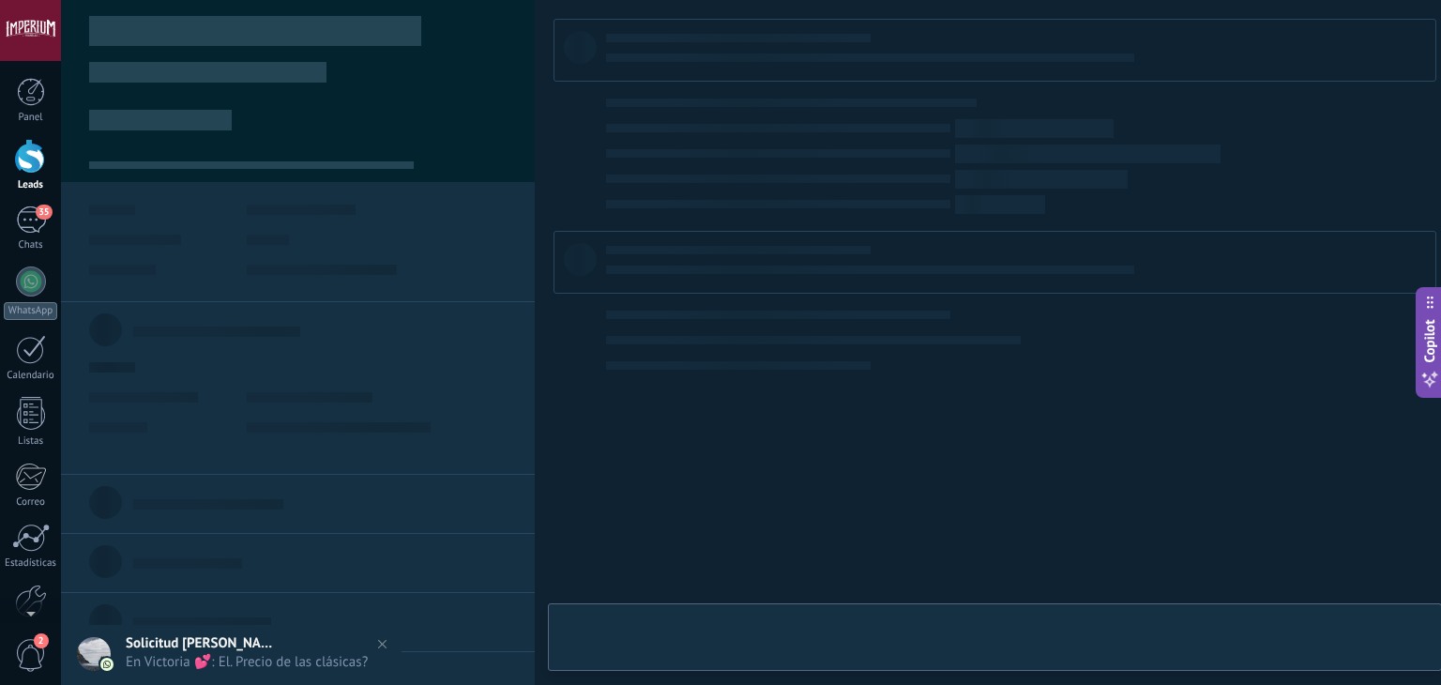
type textarea "**********"
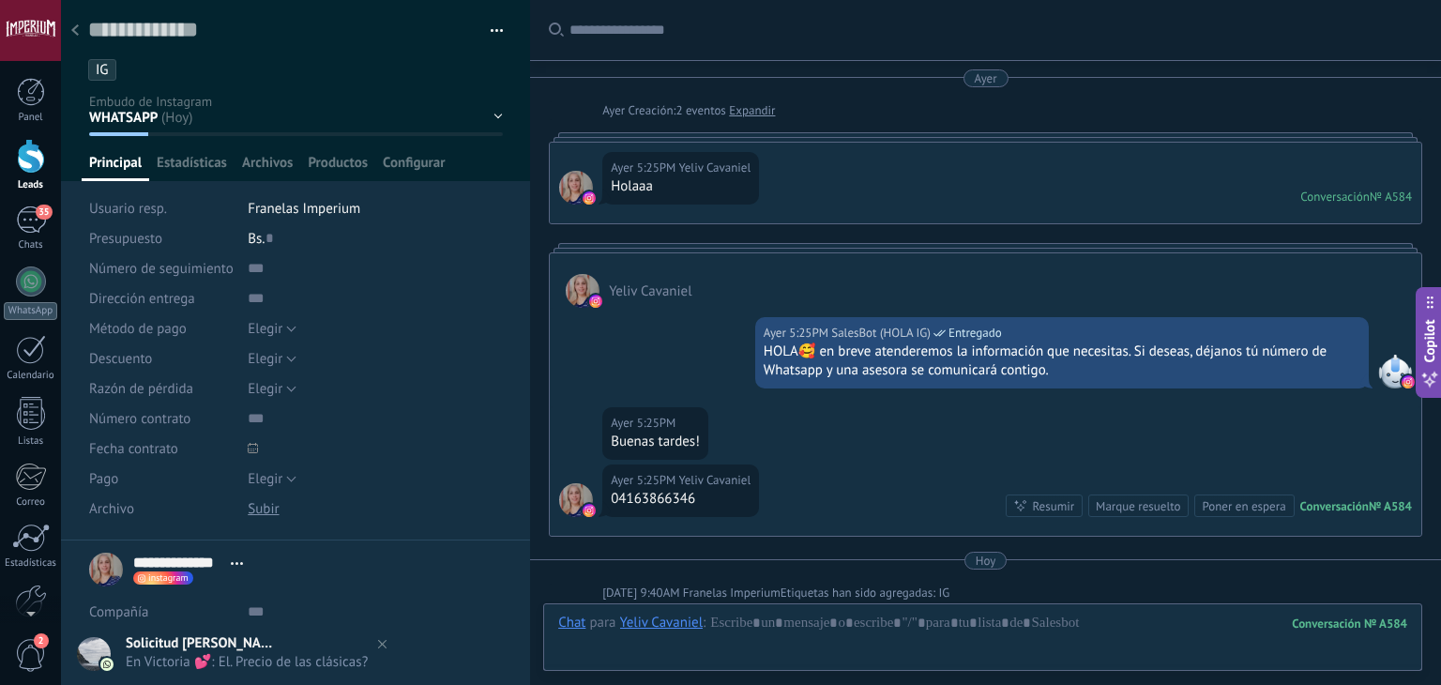
scroll to position [294, 0]
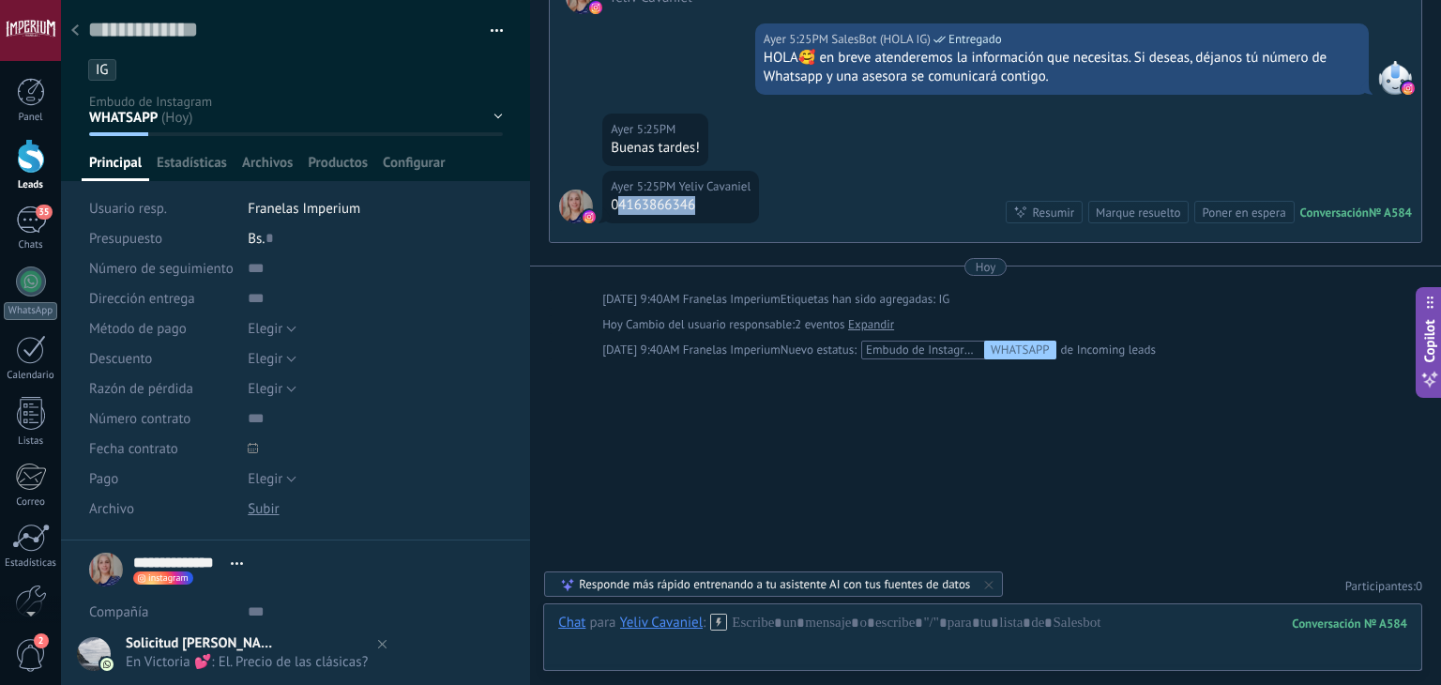
drag, startPoint x: 618, startPoint y: 208, endPoint x: 709, endPoint y: 218, distance: 90.6
click at [709, 218] on div "[DATE] 5:25PM Yeliv [PERSON_NAME] 04163866346" at bounding box center [680, 197] width 157 height 53
copy div "4163866346"
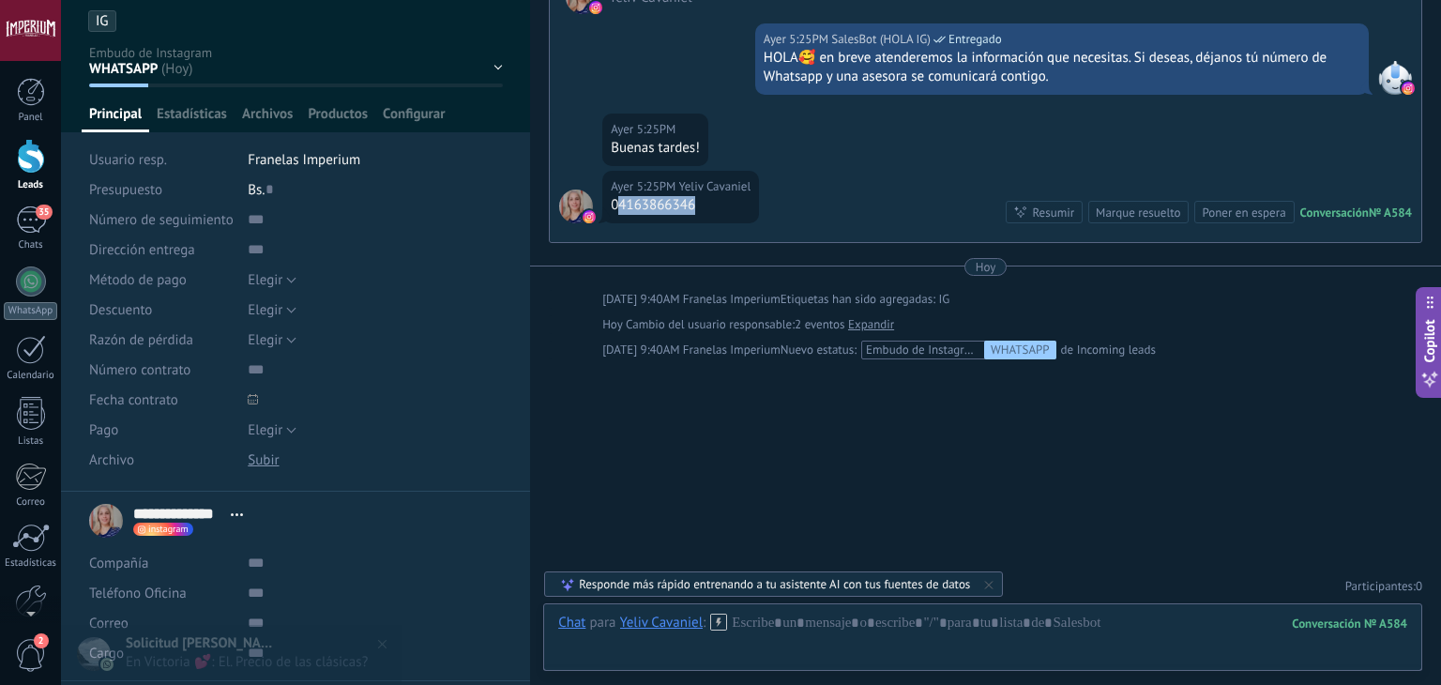
scroll to position [94, 0]
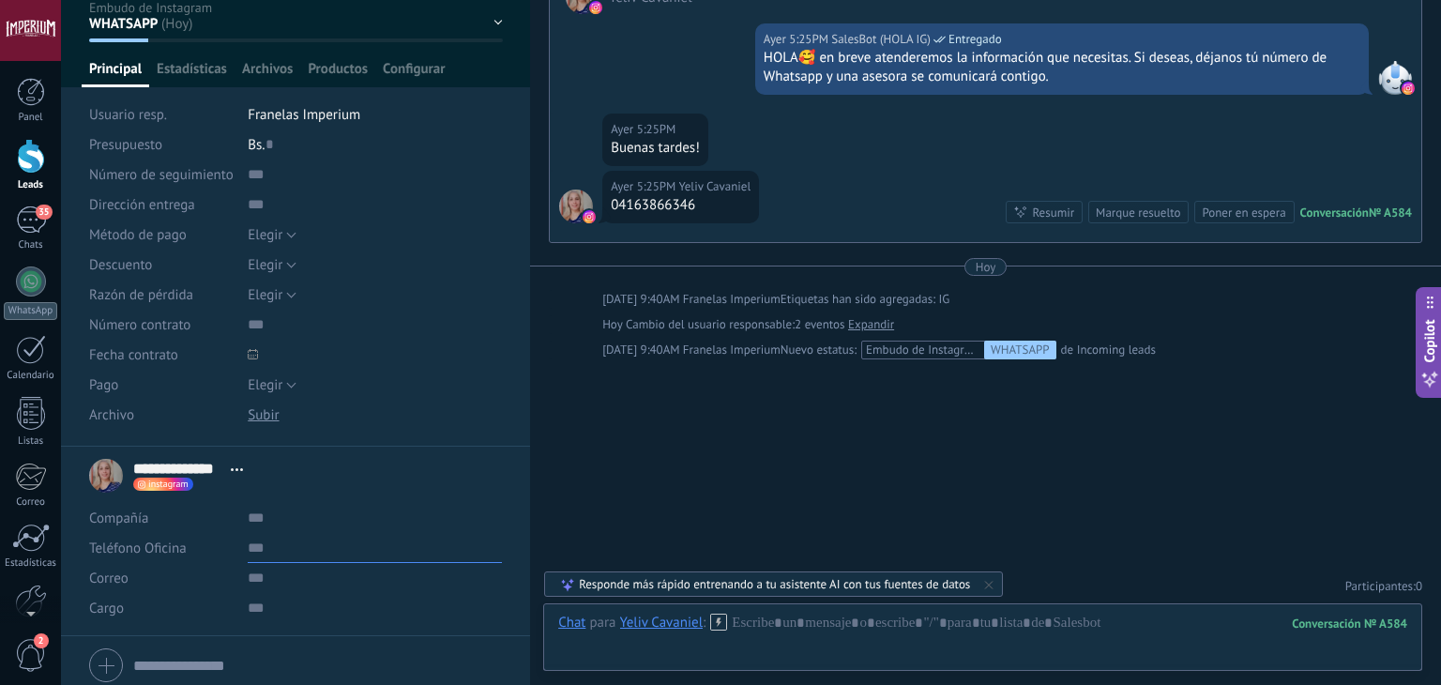
click at [260, 544] on input "text" at bounding box center [375, 548] width 254 height 30
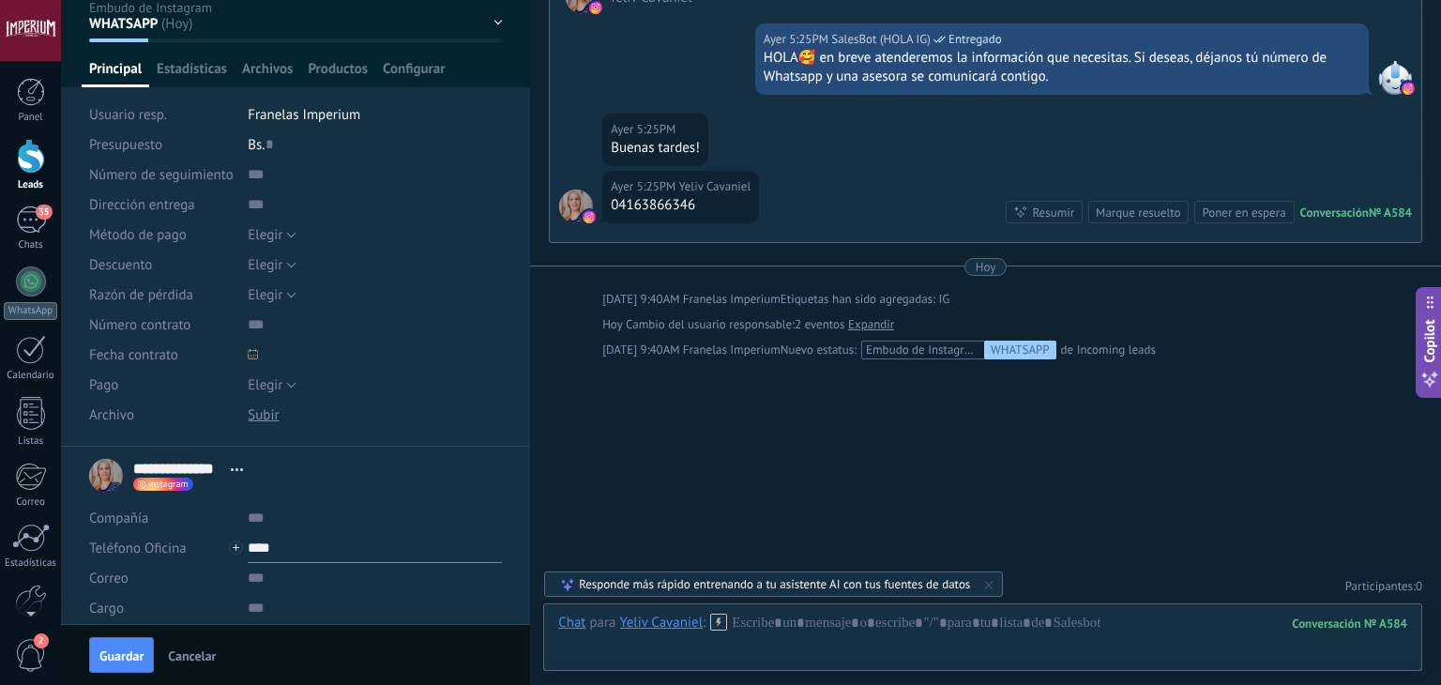
paste input "**********"
click at [128, 666] on button "Guardar" at bounding box center [121, 655] width 65 height 36
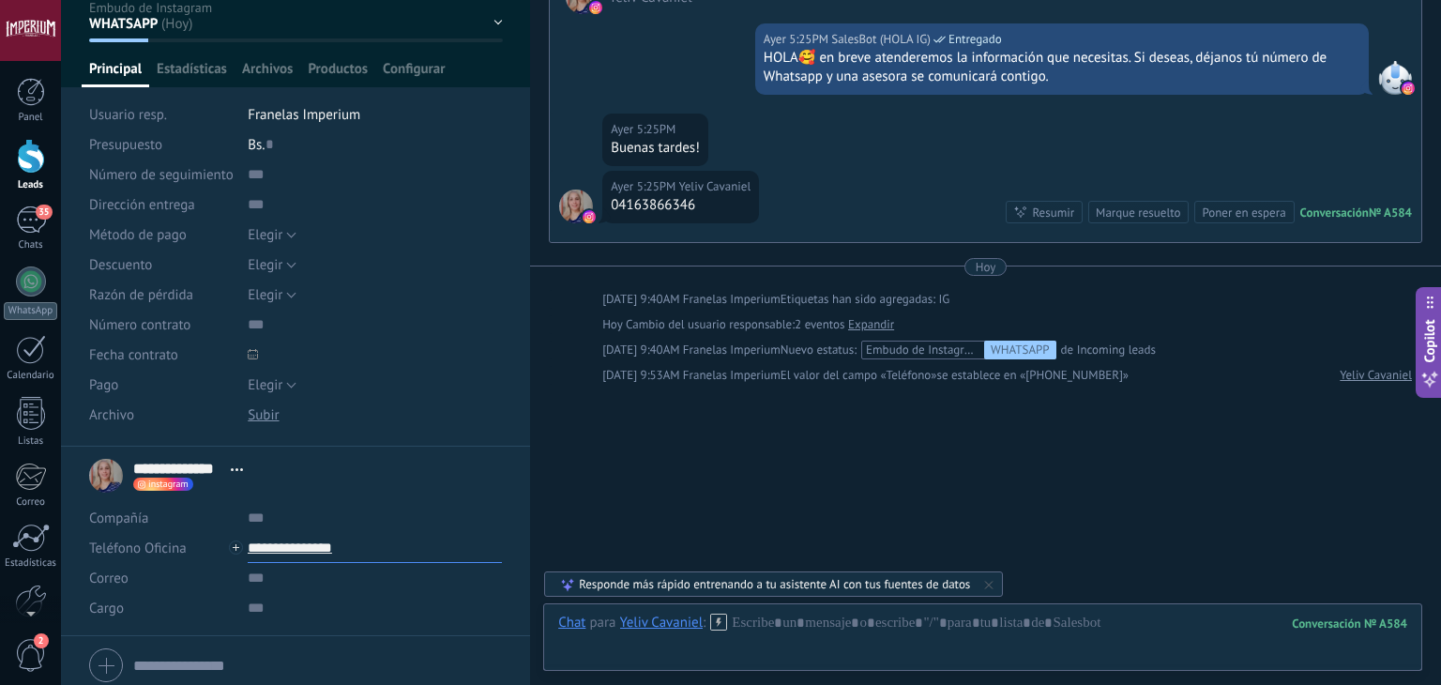
scroll to position [319, 0]
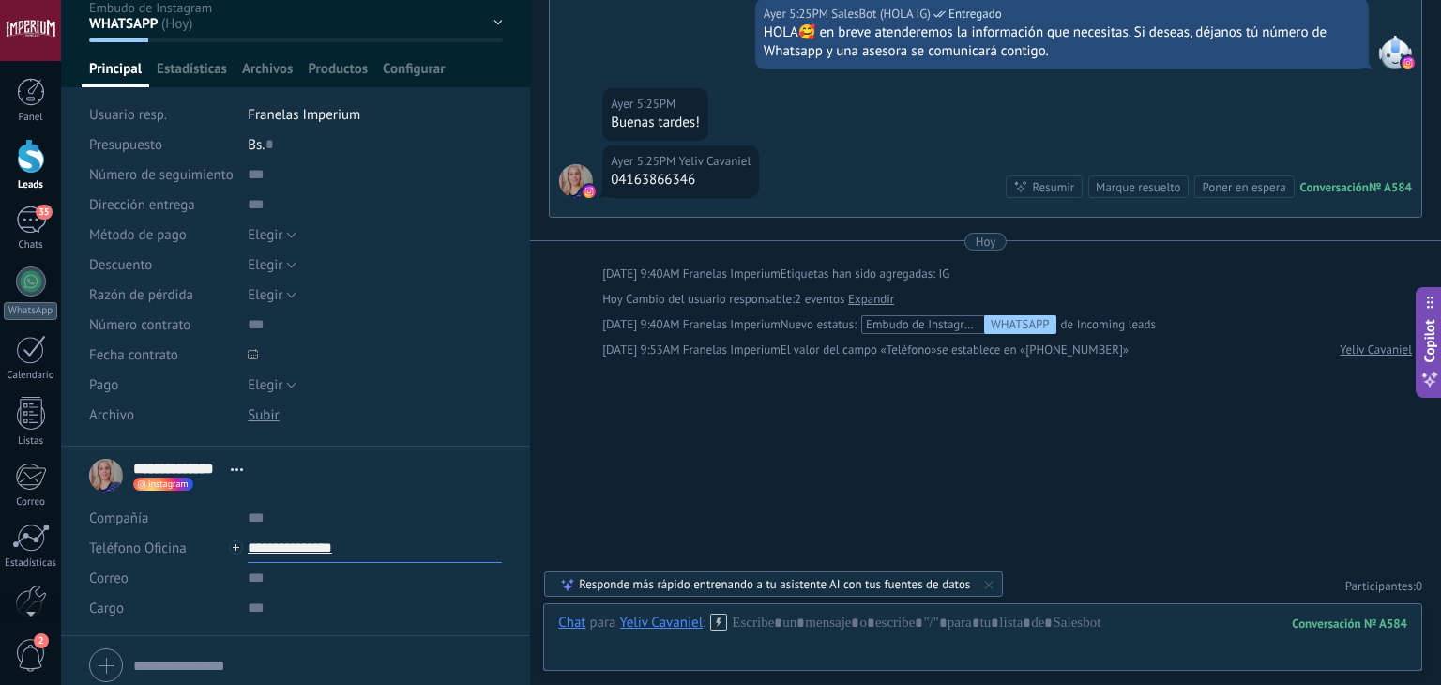
click at [303, 548] on input "**********" at bounding box center [375, 548] width 254 height 30
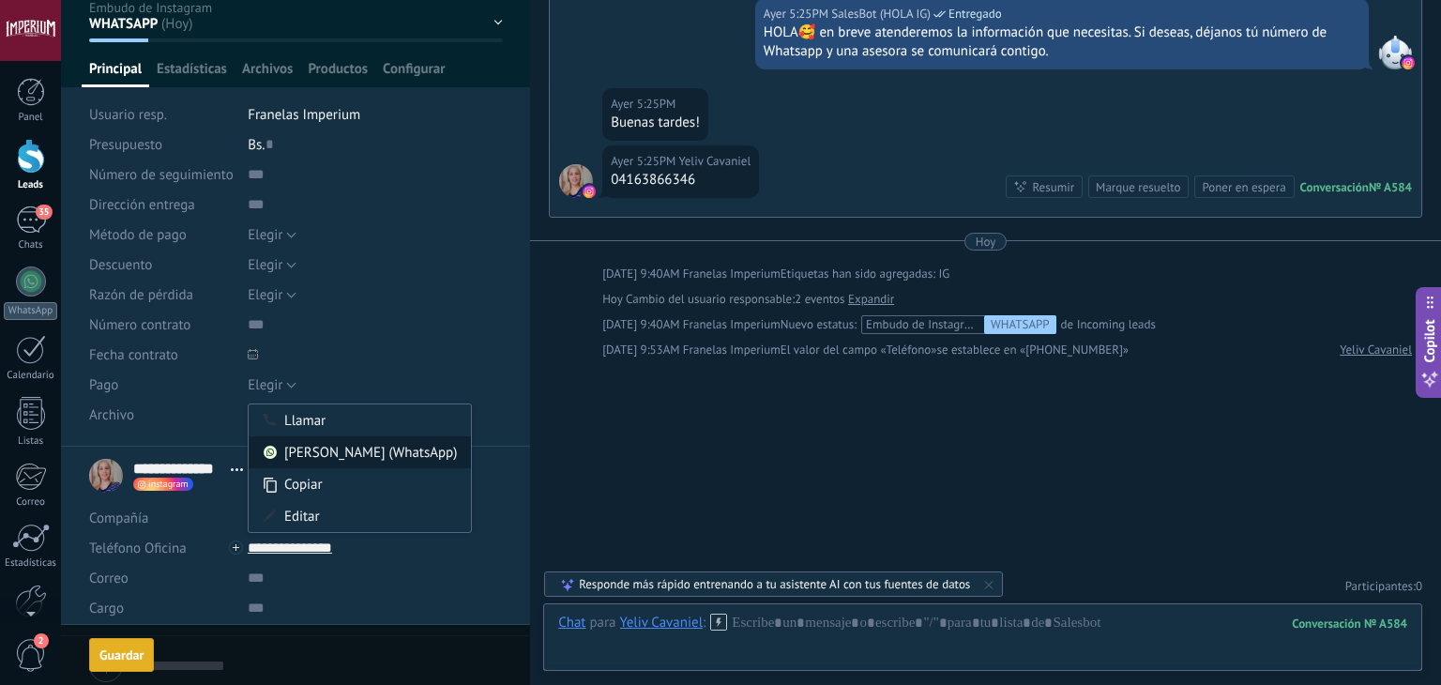
type input "**********"
click at [319, 451] on div "[PERSON_NAME] (WhatsApp)" at bounding box center [360, 452] width 222 height 32
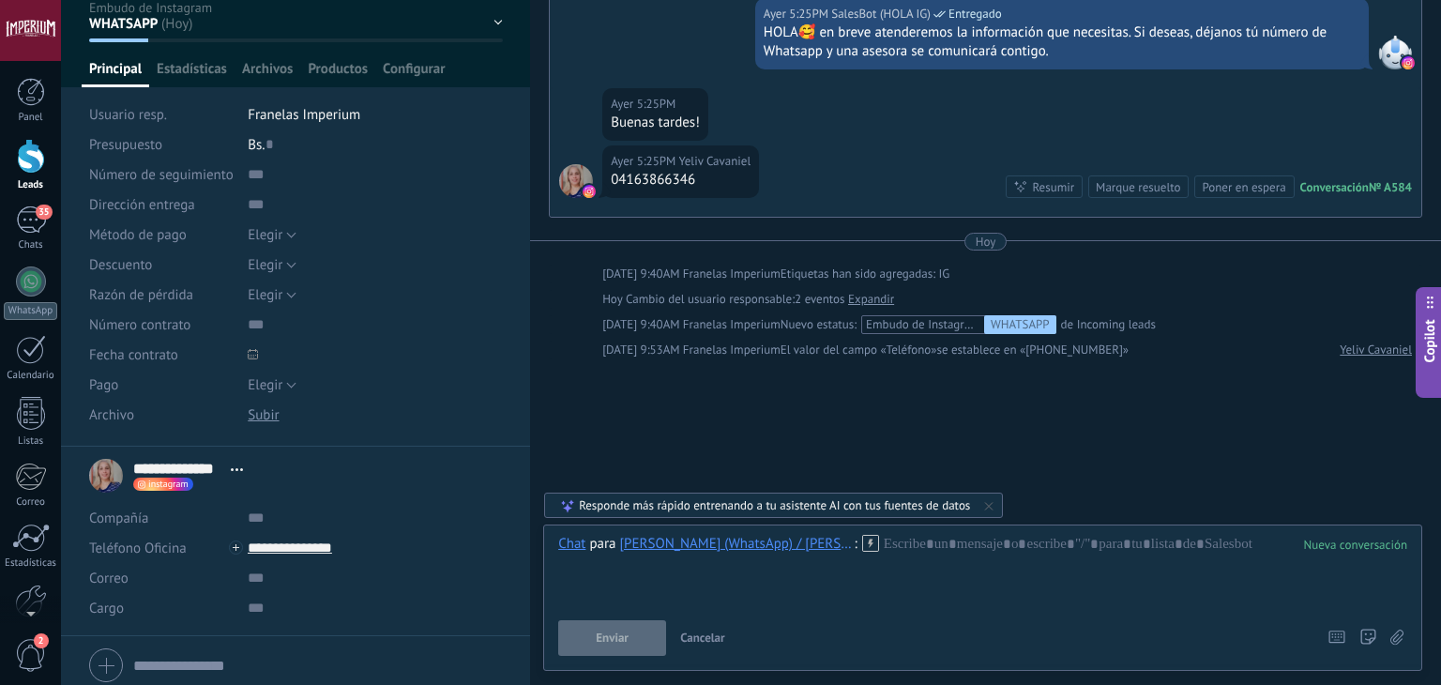
click at [863, 545] on icon at bounding box center [870, 543] width 17 height 17
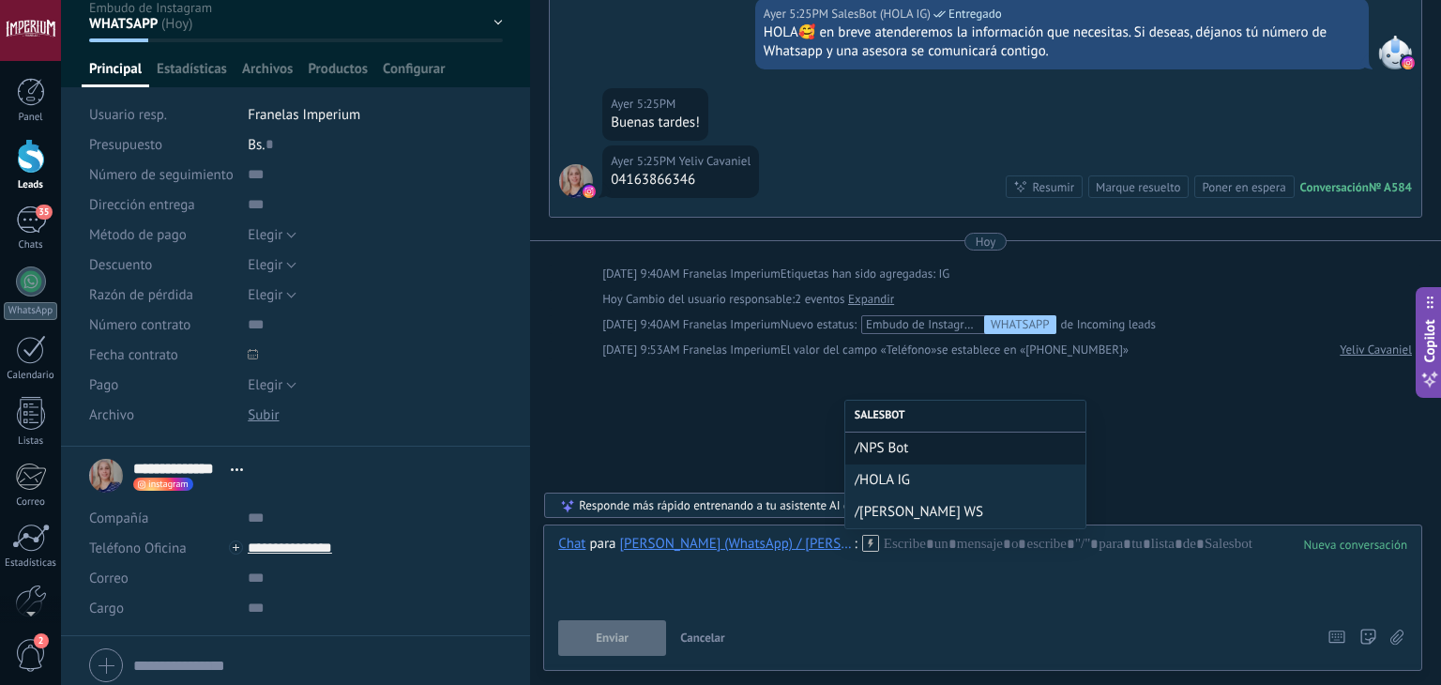
drag, startPoint x: 877, startPoint y: 515, endPoint x: 800, endPoint y: 537, distance: 80.8
click at [876, 515] on span "/[PERSON_NAME] WS" at bounding box center [965, 512] width 221 height 18
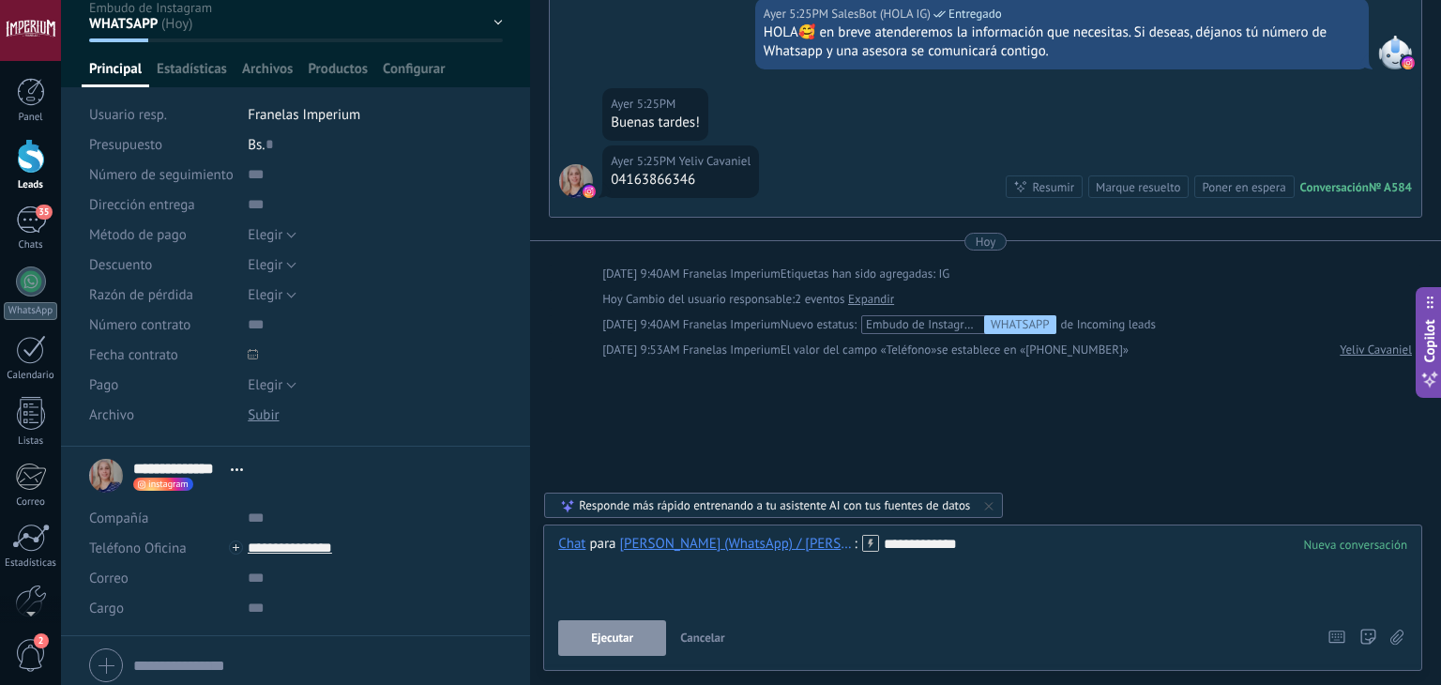
click at [624, 637] on span "Ejecutar" at bounding box center [612, 638] width 42 height 13
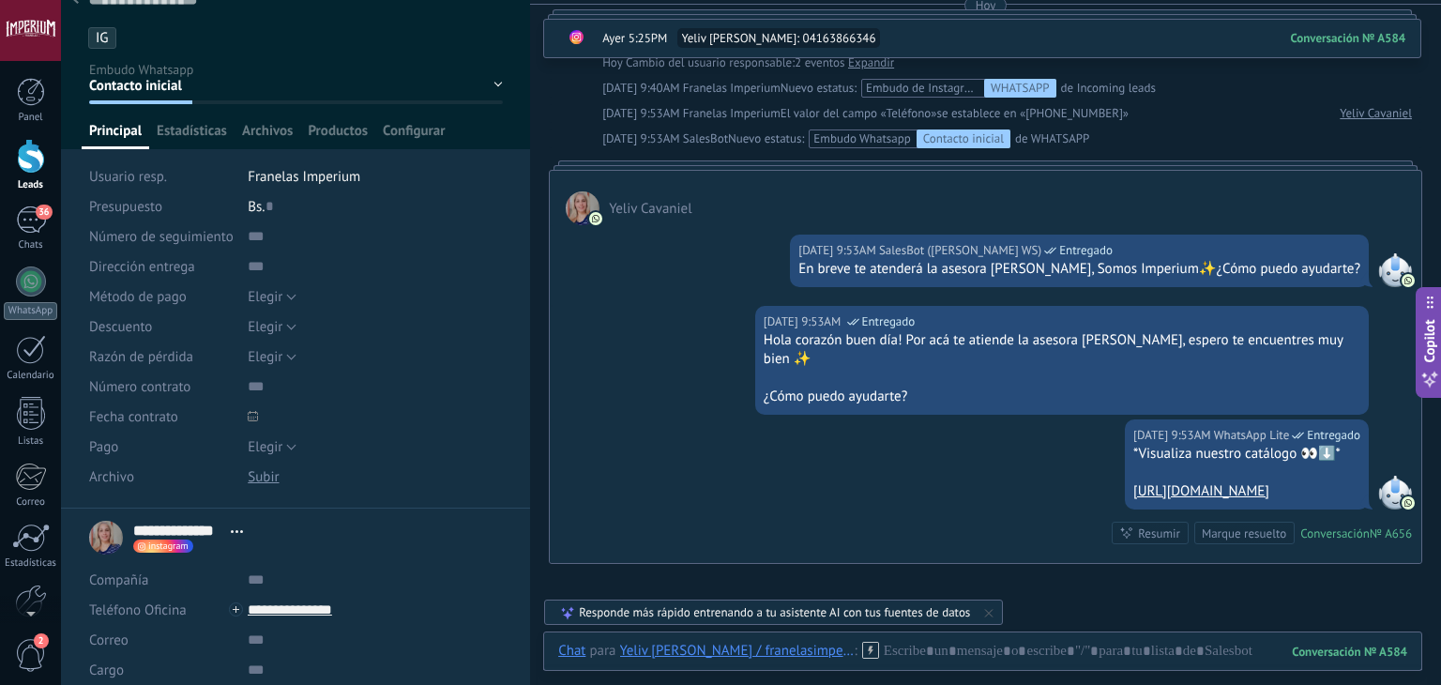
scroll to position [0, 0]
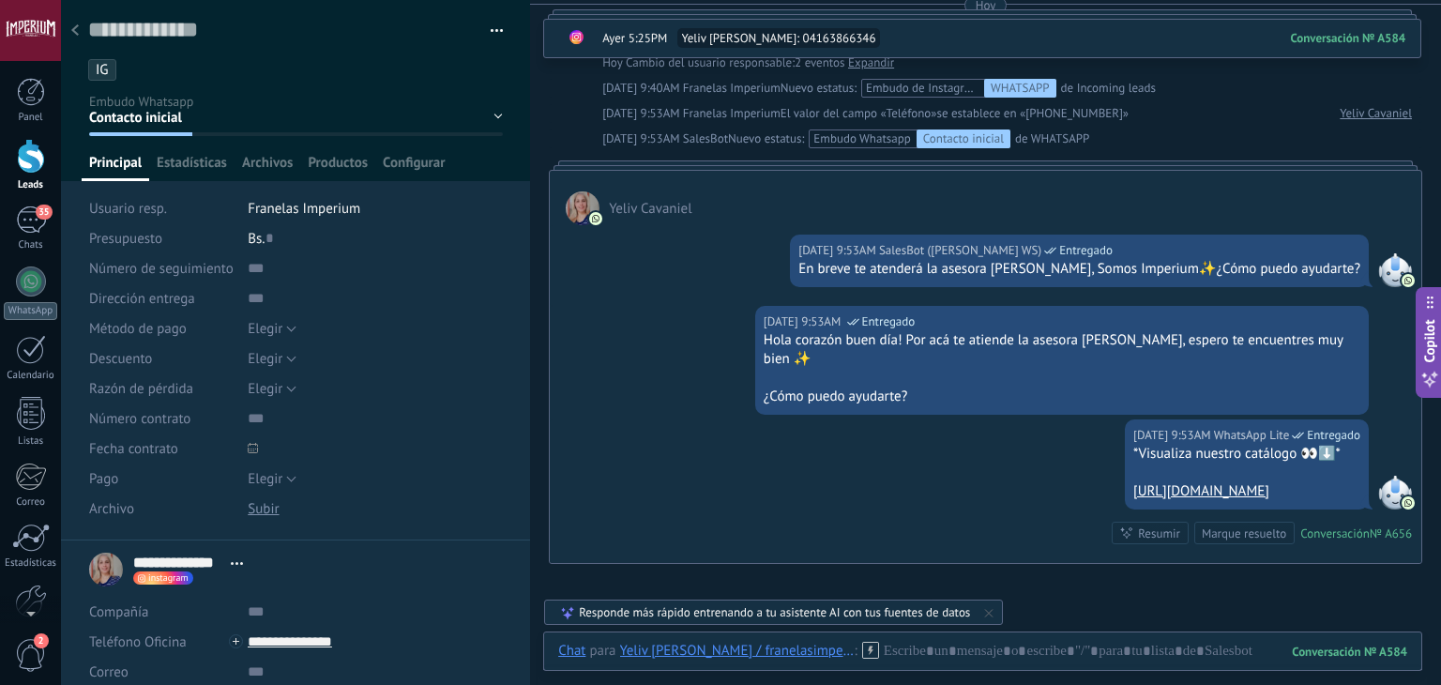
click at [71, 42] on div at bounding box center [75, 31] width 26 height 37
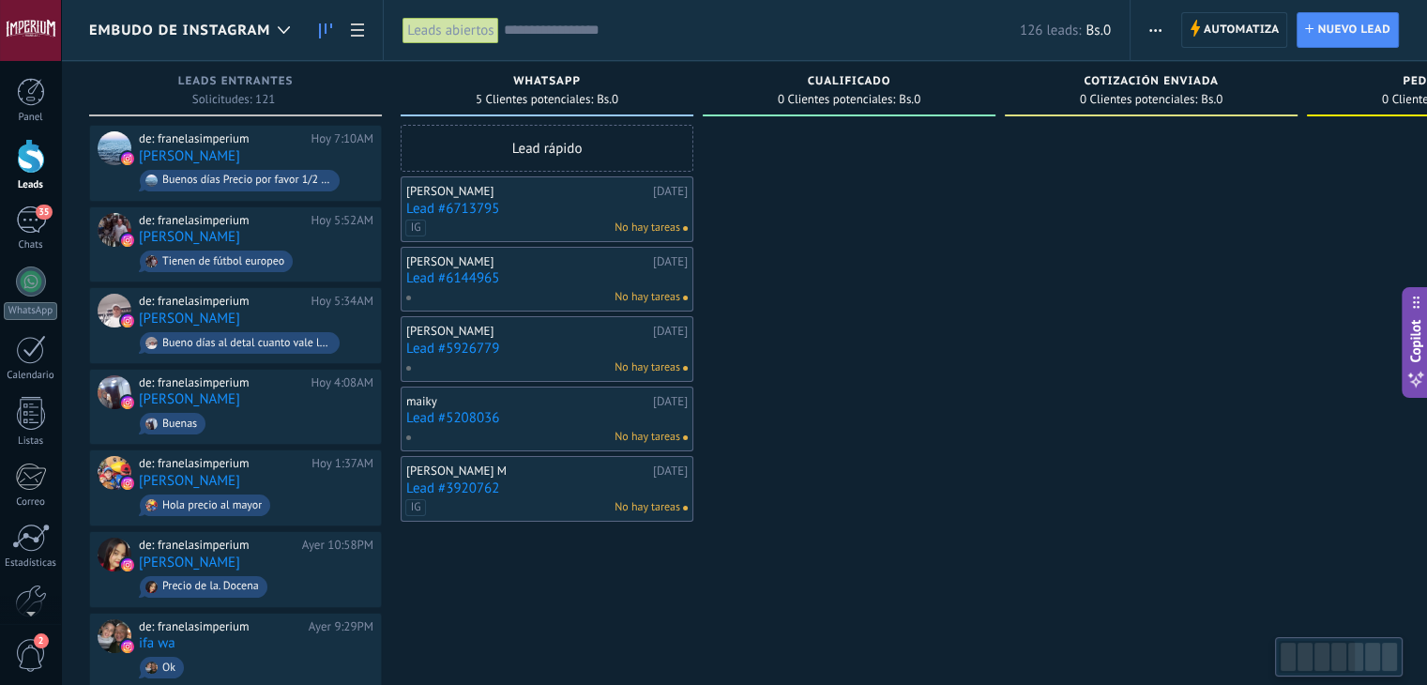
click at [443, 206] on link "Lead #6713795" at bounding box center [547, 209] width 282 height 16
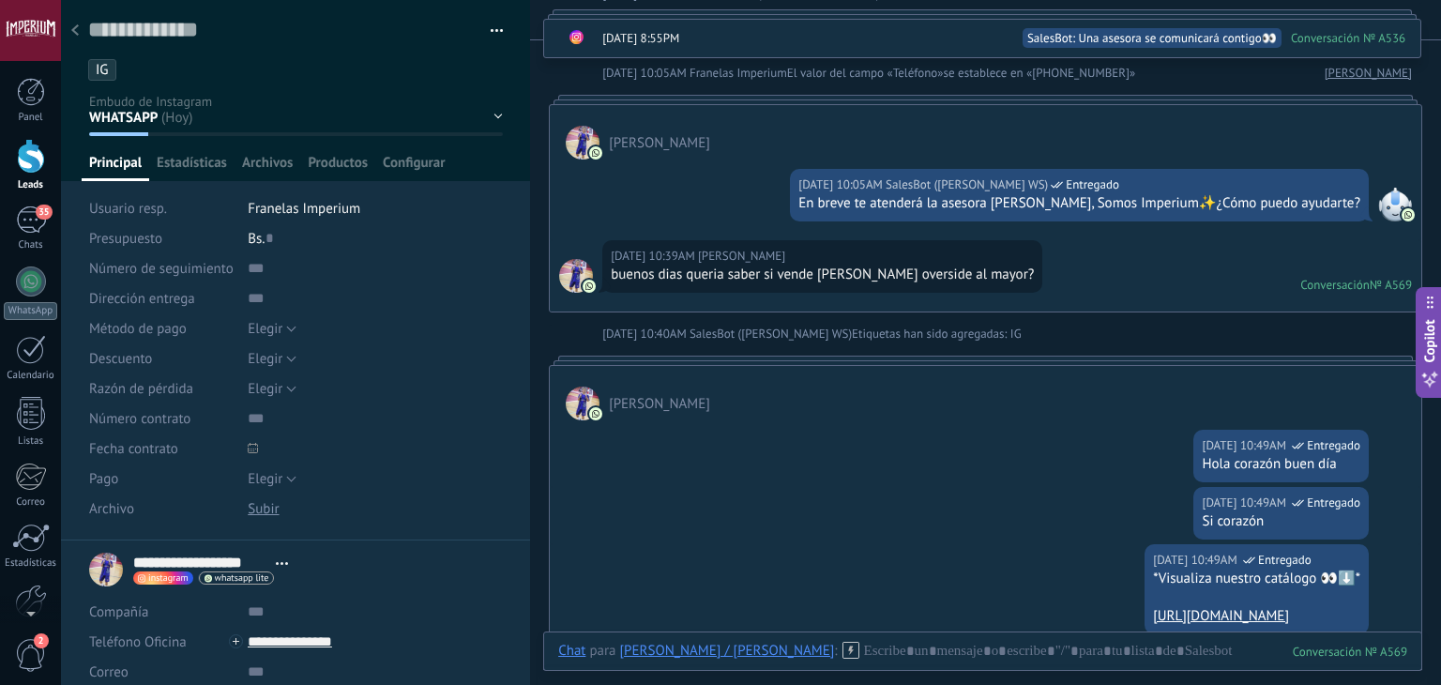
scroll to position [503, 0]
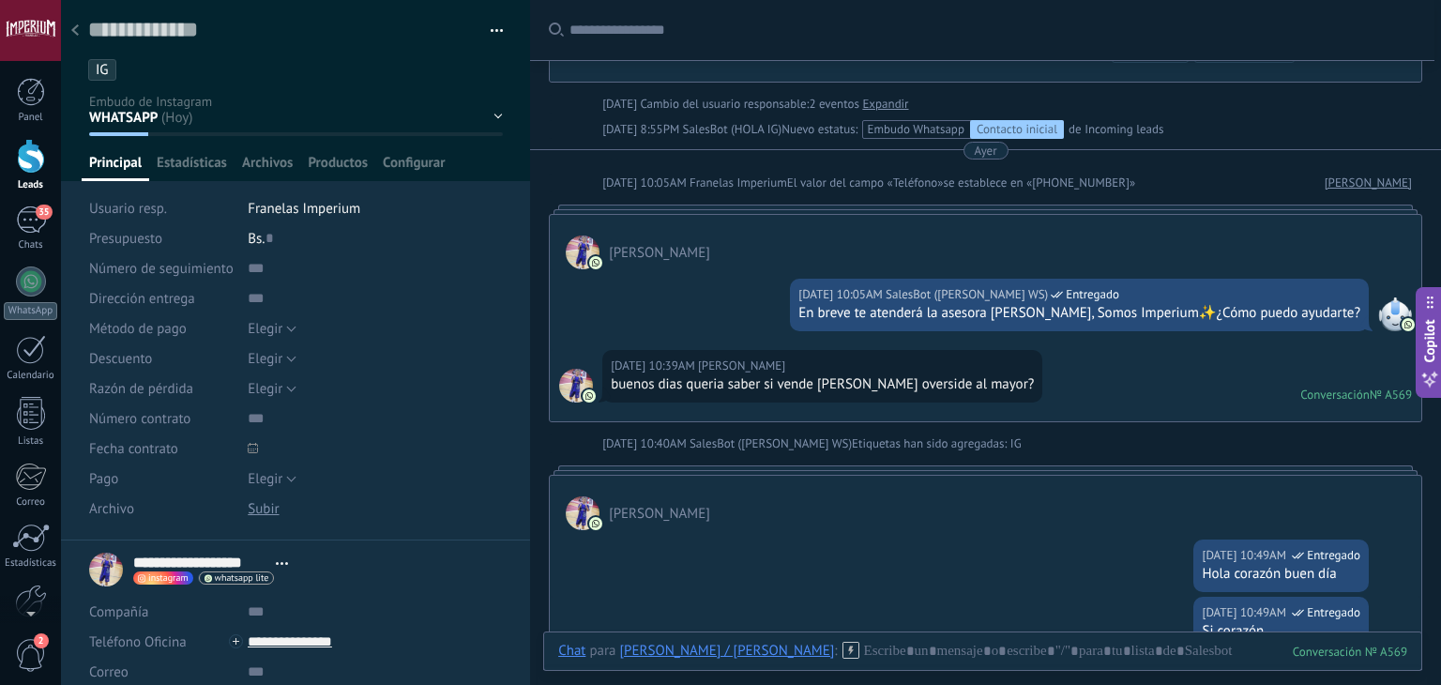
click at [0, 0] on div "WHATSAPP Cualificado Cotización enviada Pedido creado Pedido completado Pedido …" at bounding box center [0, 0] width 0 height 0
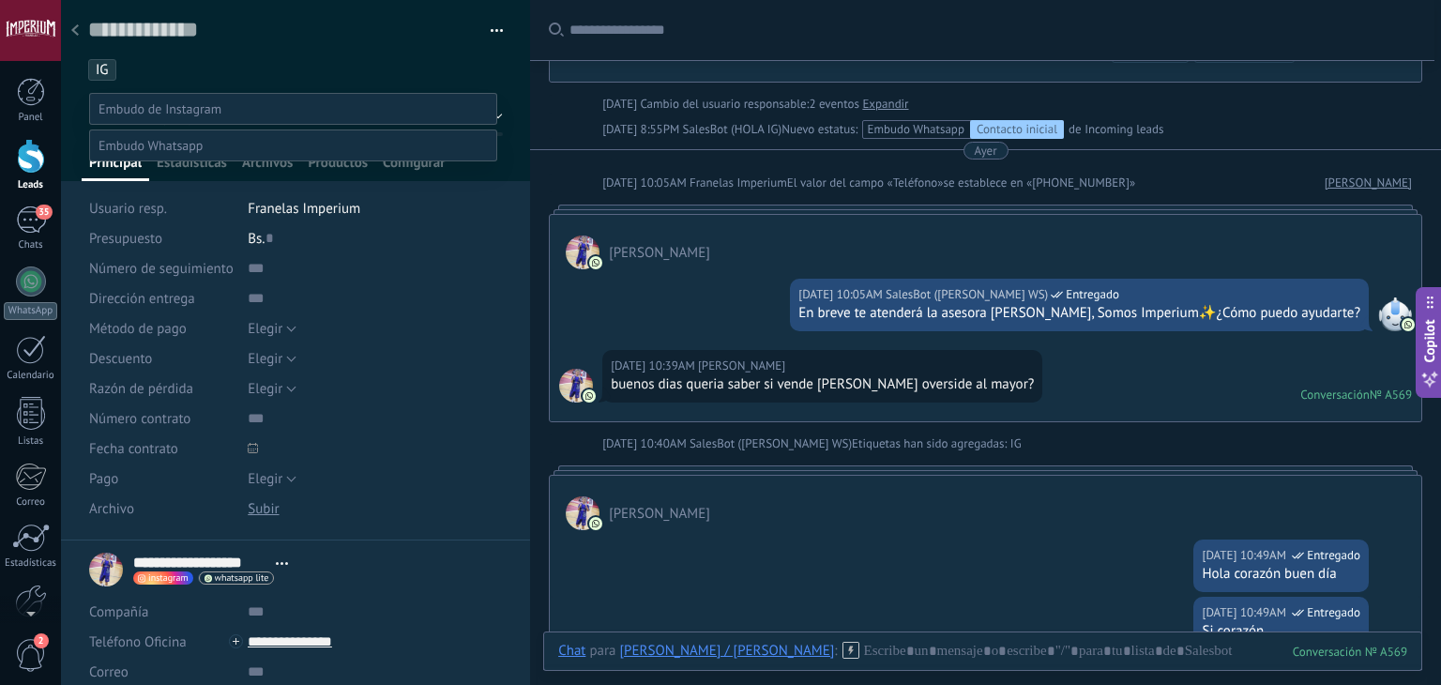
click at [188, 154] on span at bounding box center [151, 145] width 104 height 17
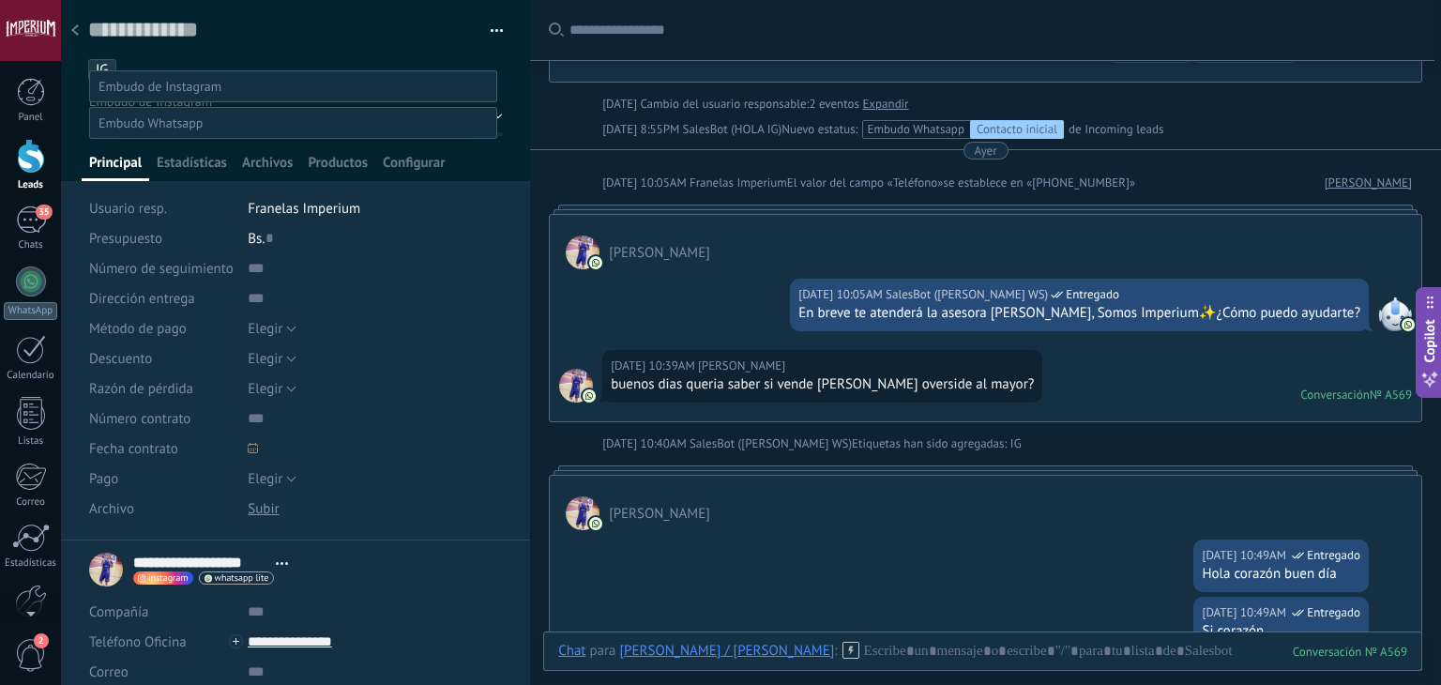
click at [0, 0] on label "Contacto inicial" at bounding box center [0, 0] width 0 height 0
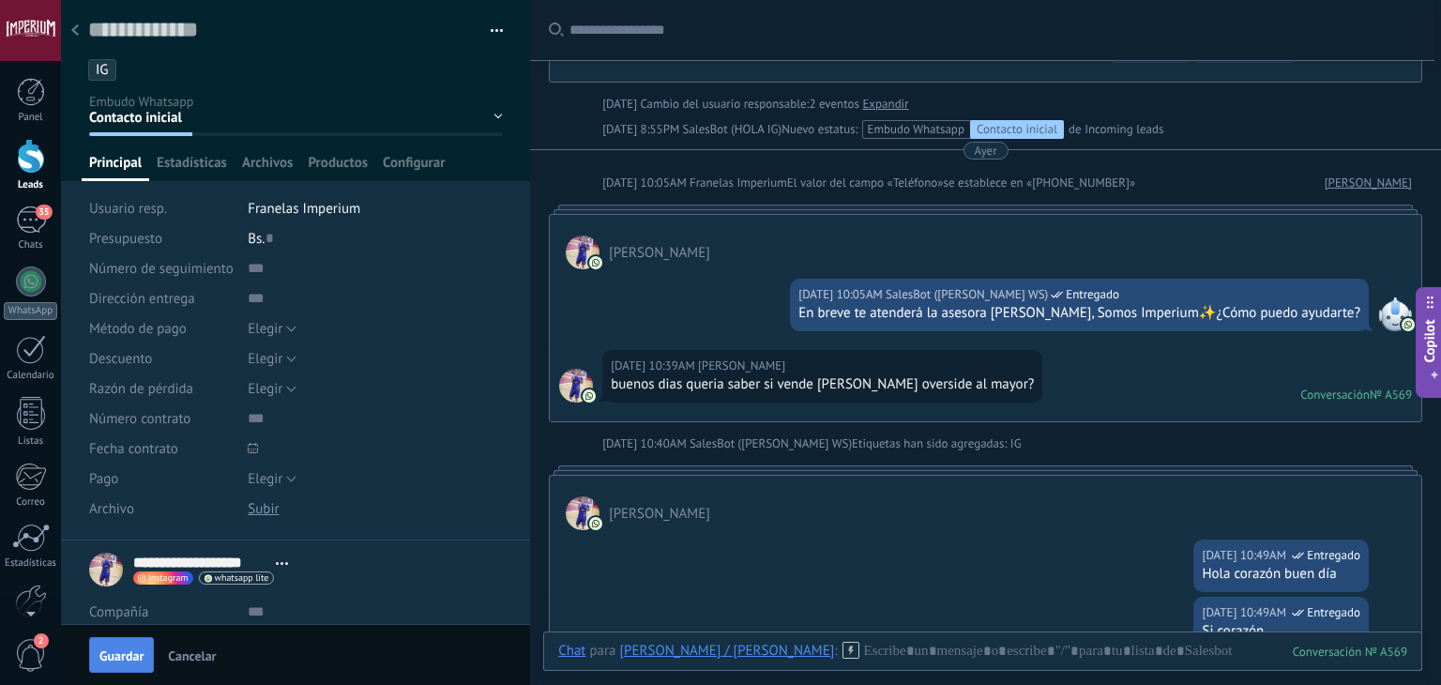
click at [118, 653] on span "Guardar" at bounding box center [121, 655] width 44 height 13
click at [83, 38] on div at bounding box center [75, 31] width 26 height 37
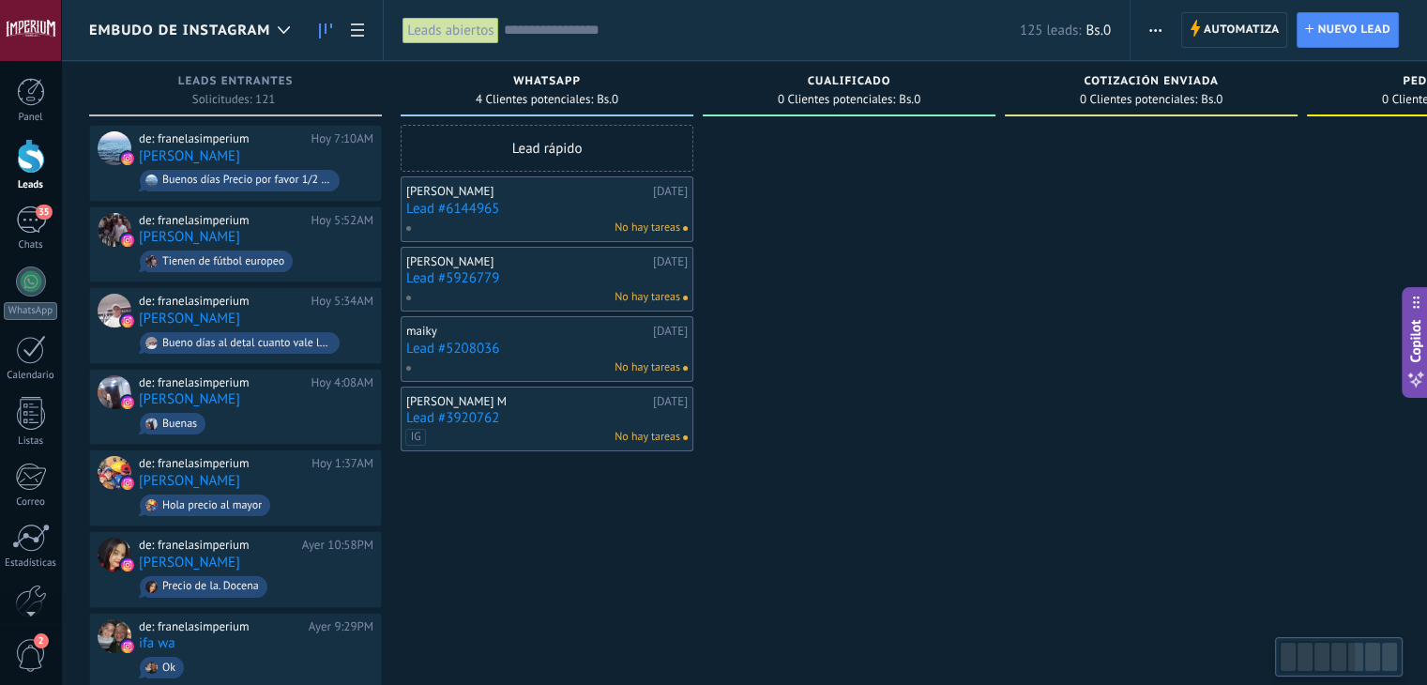
click at [443, 207] on link "Lead #6144965" at bounding box center [547, 209] width 282 height 16
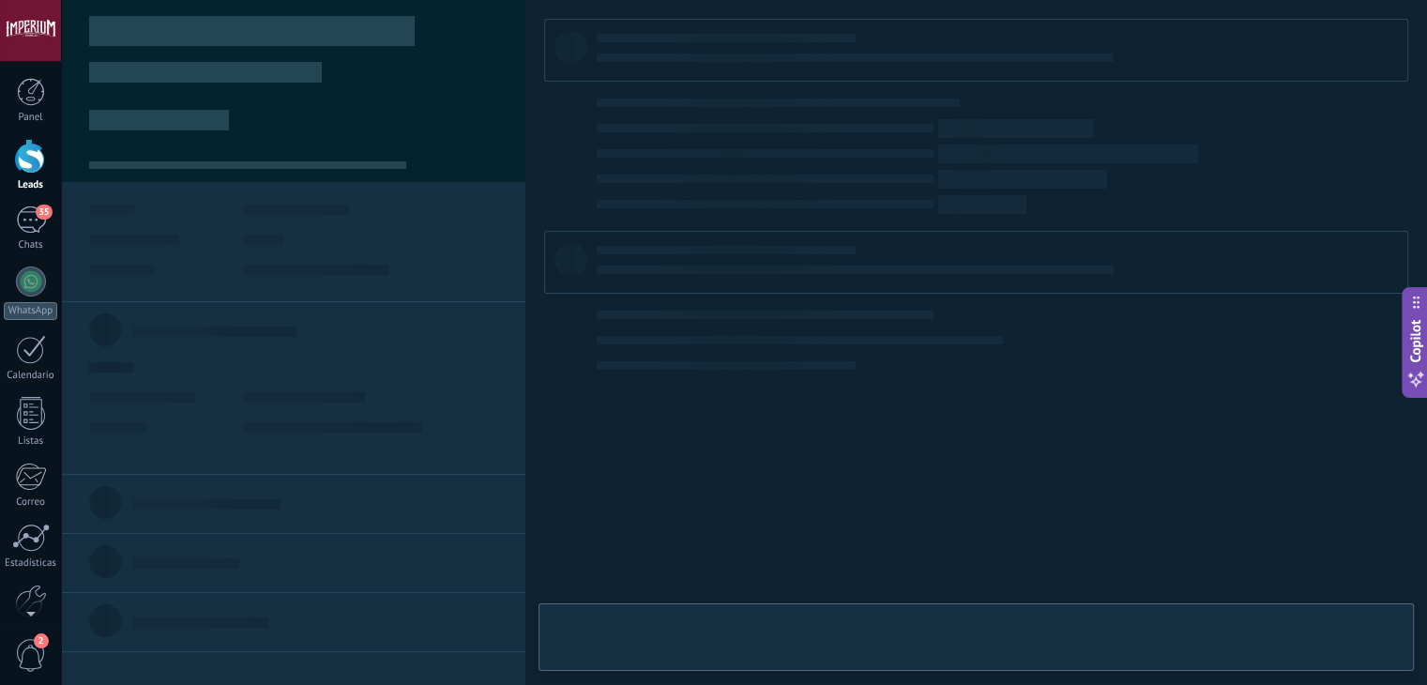
type textarea "**********"
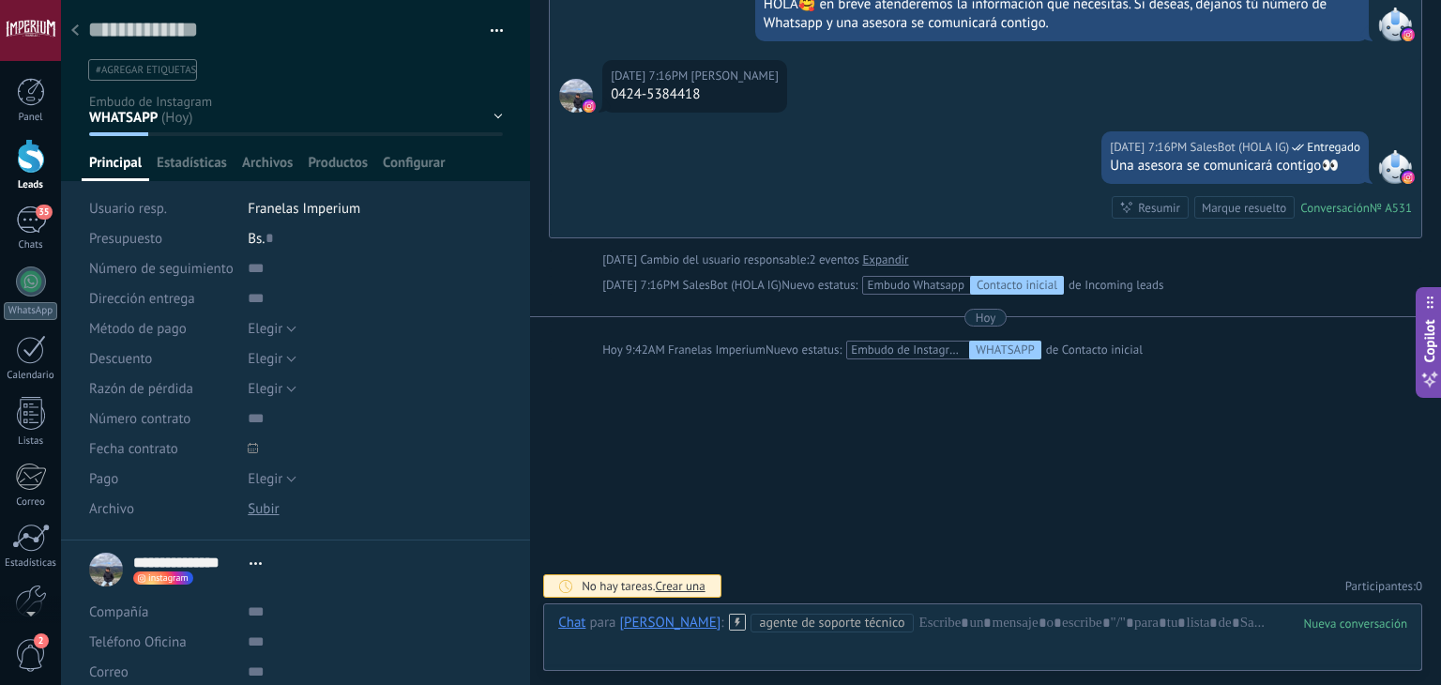
scroll to position [336, 0]
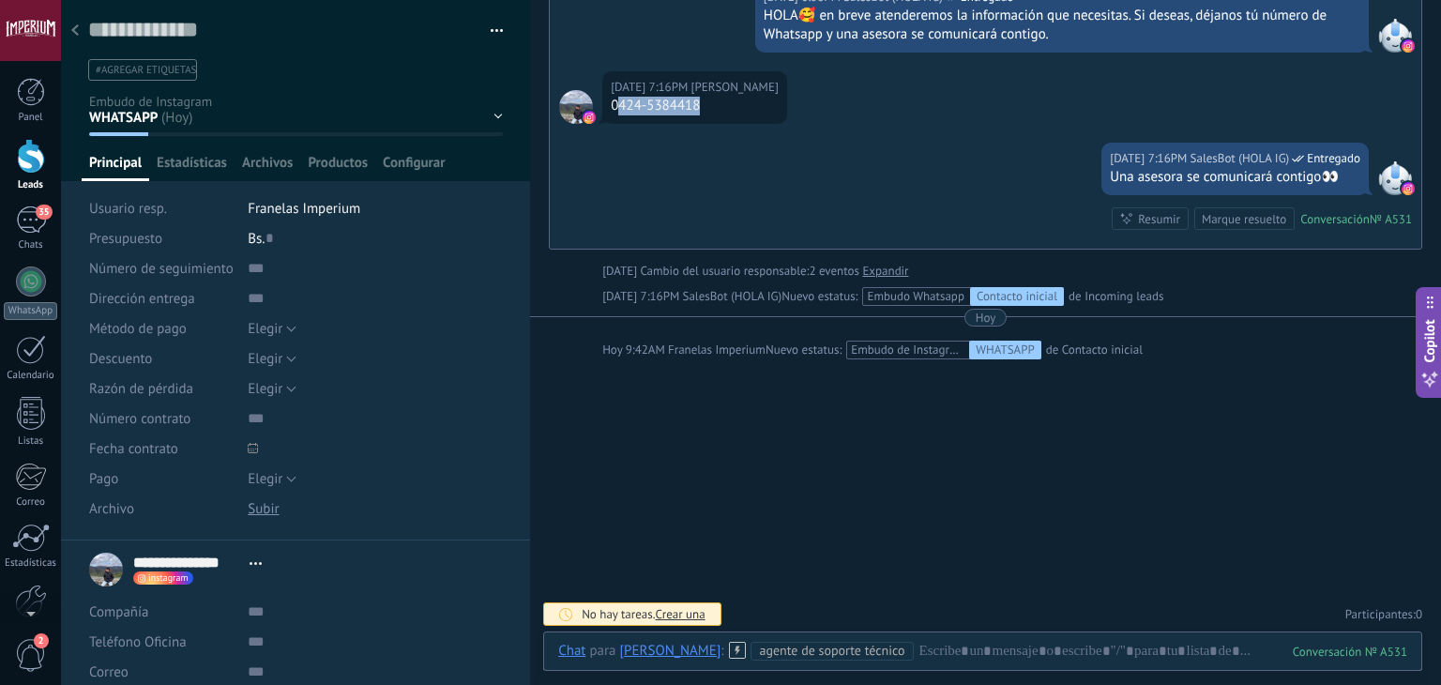
drag, startPoint x: 616, startPoint y: 96, endPoint x: 717, endPoint y: 111, distance: 102.5
click at [717, 111] on div "0424-5384418" at bounding box center [695, 106] width 168 height 19
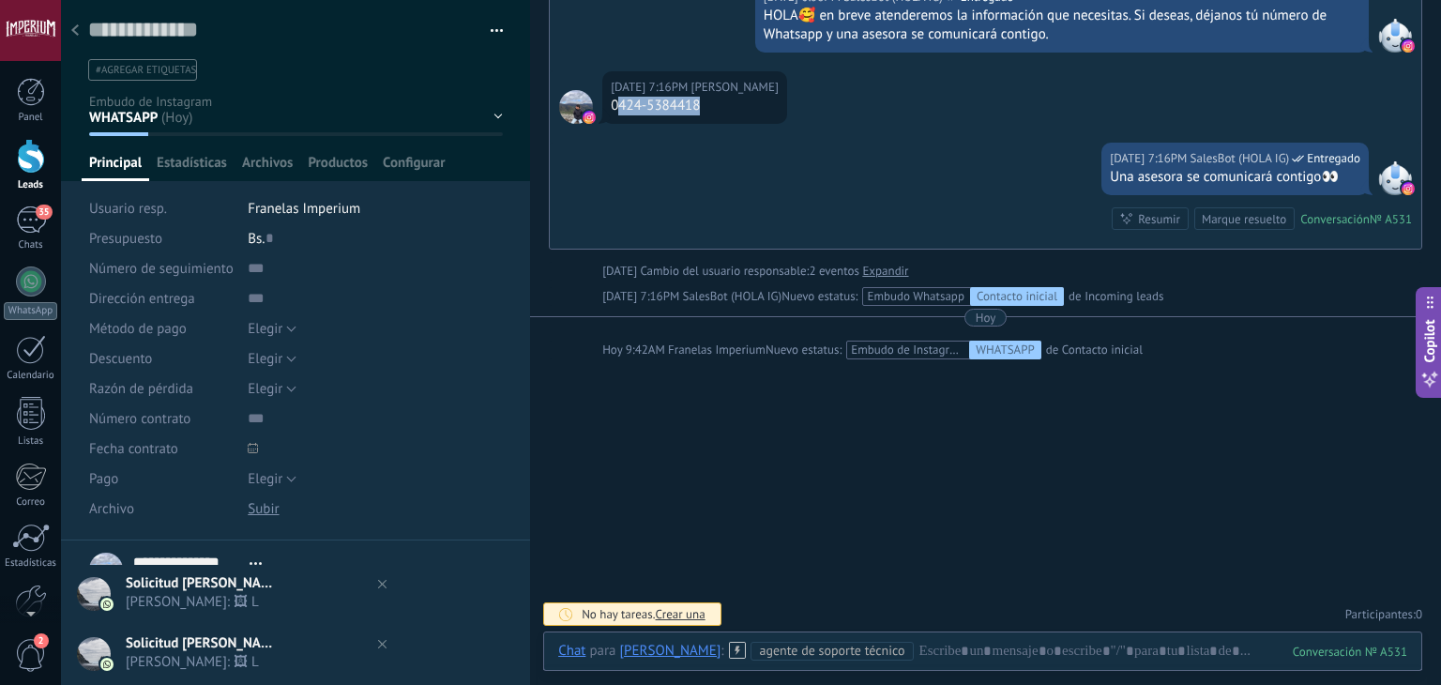
copy div "424-5384418"
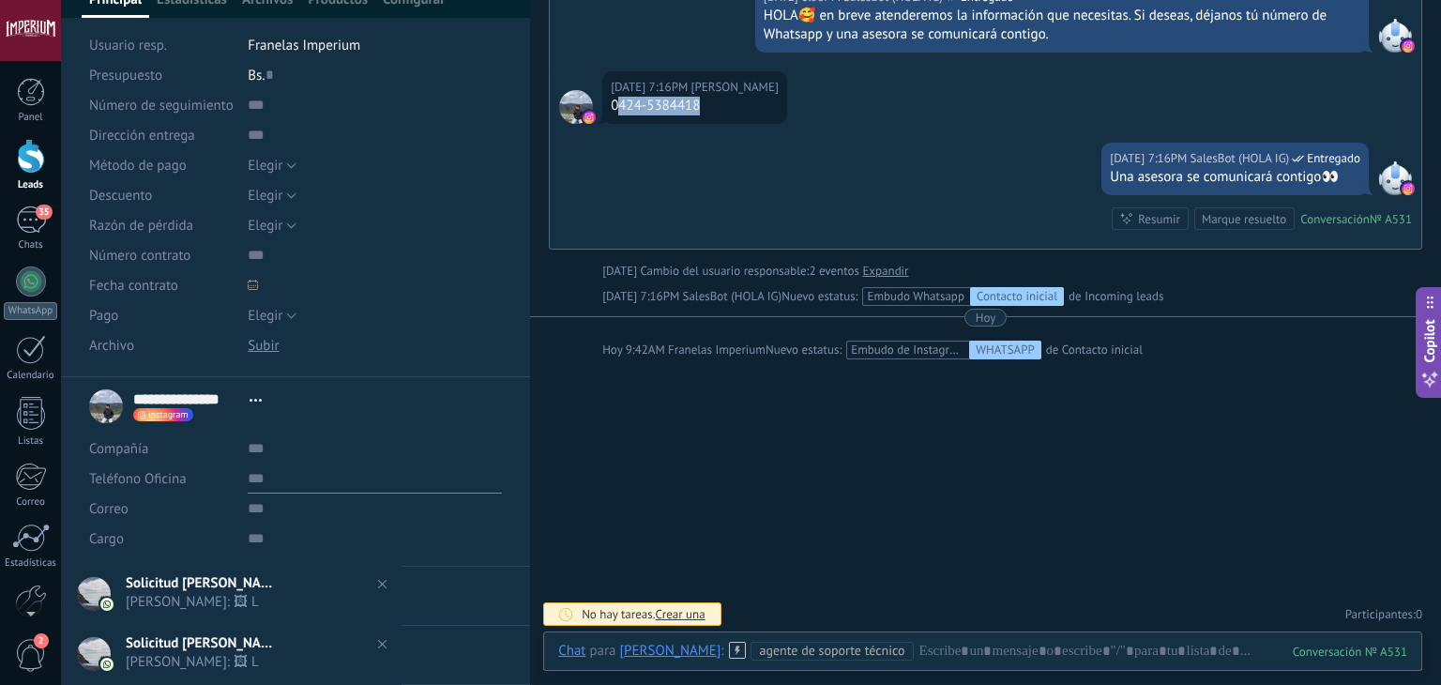
click at [264, 470] on input "text" at bounding box center [375, 479] width 254 height 30
paste input "**********"
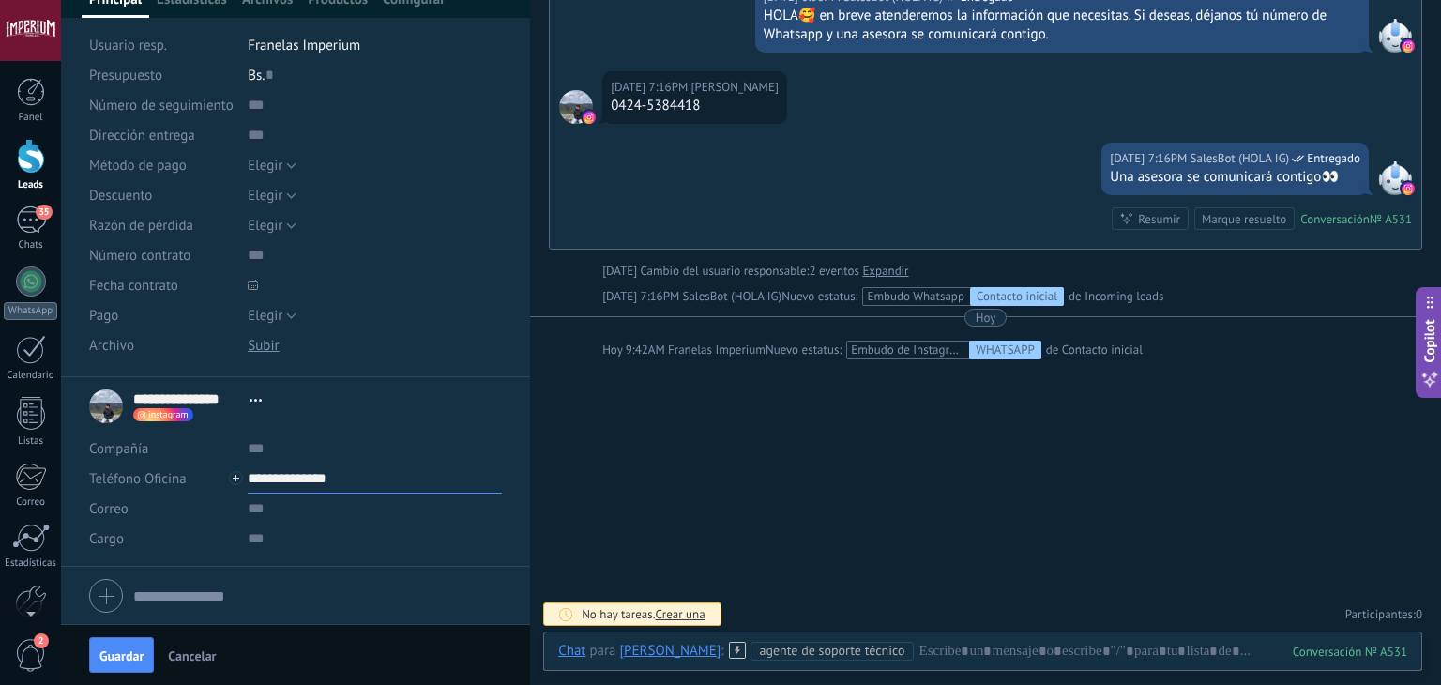
type input "**********"
click at [287, 506] on input "text" at bounding box center [375, 509] width 254 height 30
click at [307, 479] on input "**********" at bounding box center [375, 479] width 254 height 30
click at [370, 530] on div "[PERSON_NAME] (WhatsApp)" at bounding box center [360, 542] width 222 height 32
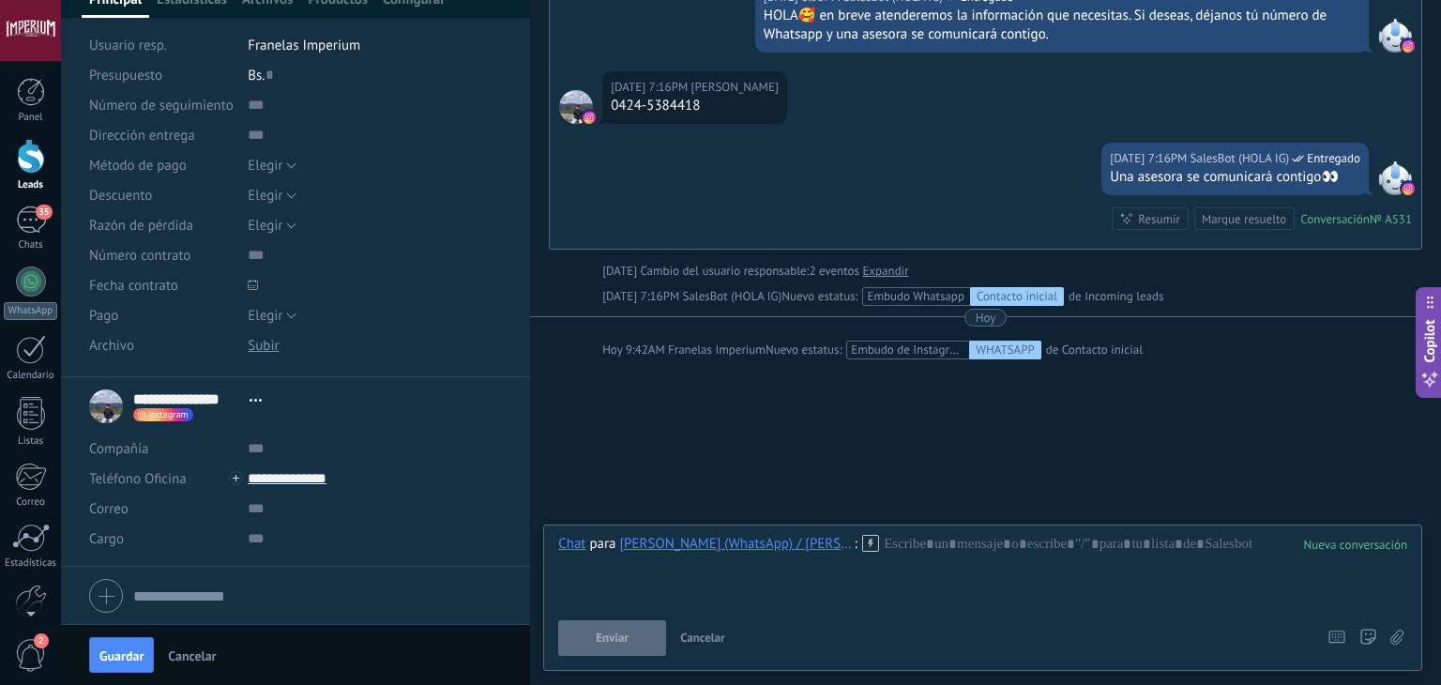
click at [866, 539] on icon at bounding box center [870, 543] width 17 height 17
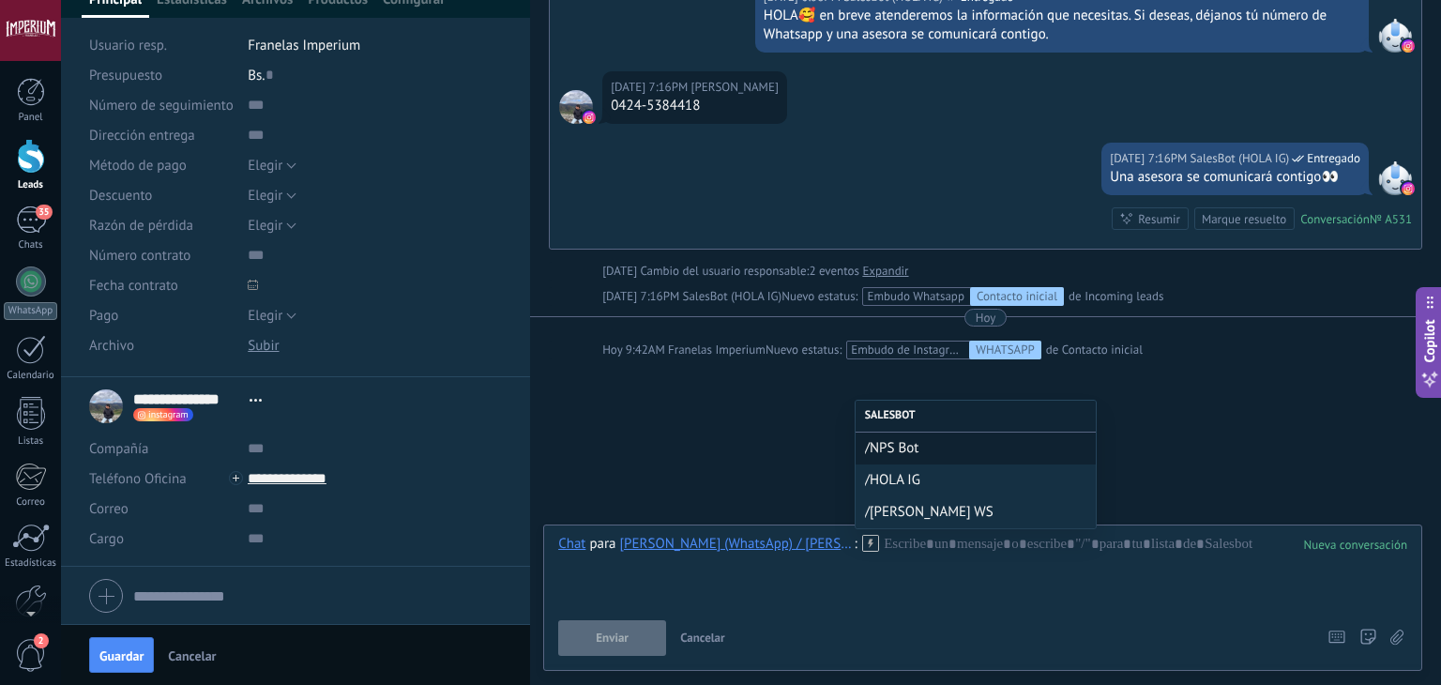
click at [897, 500] on div "/[PERSON_NAME] WS" at bounding box center [976, 512] width 240 height 32
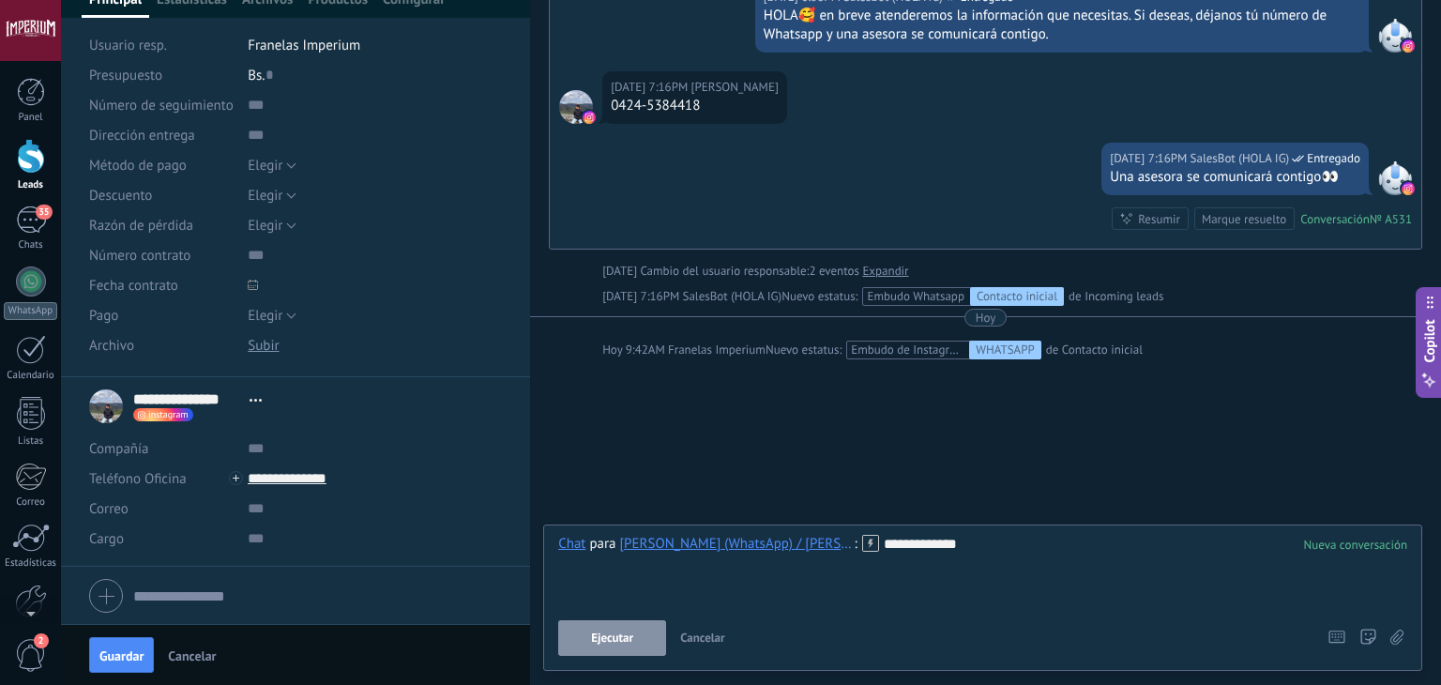
click at [619, 645] on span "Ejecutar" at bounding box center [612, 638] width 42 height 13
click at [129, 655] on span "Guardar" at bounding box center [121, 655] width 44 height 13
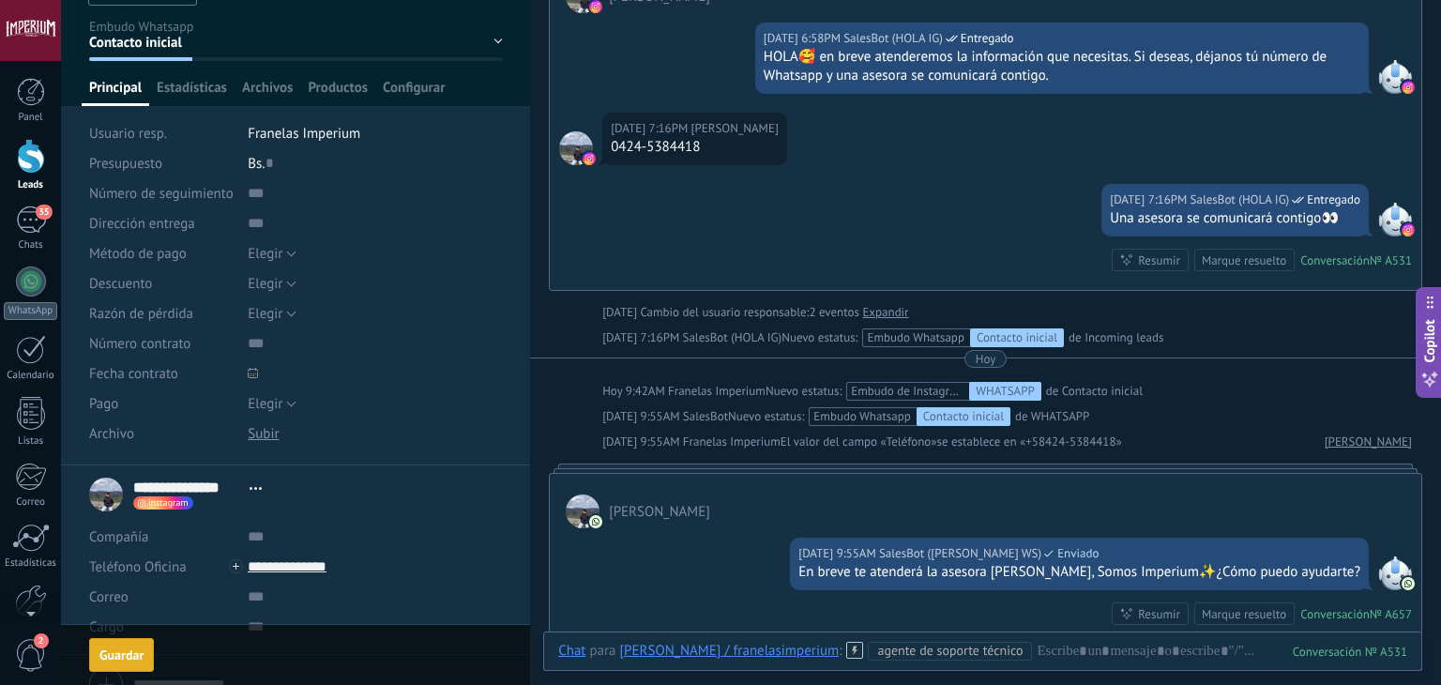
scroll to position [0, 0]
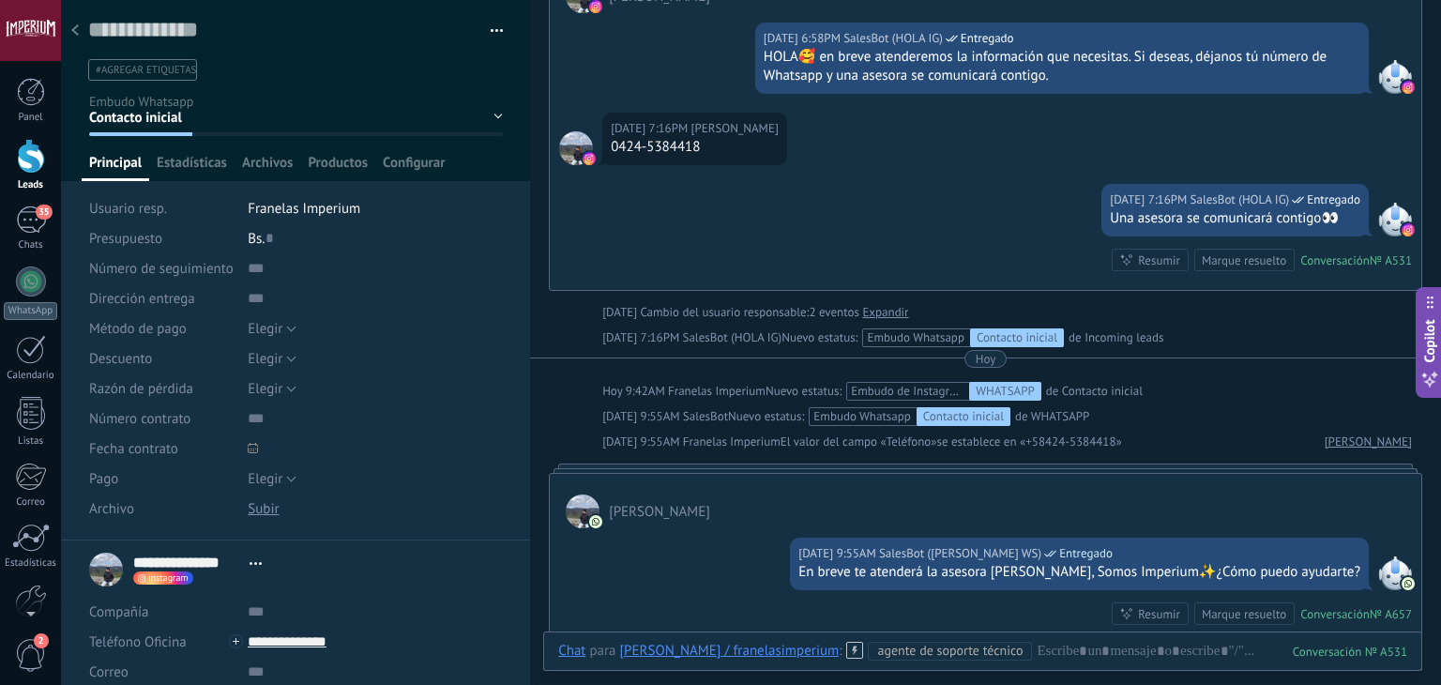
click at [75, 42] on div at bounding box center [75, 31] width 26 height 37
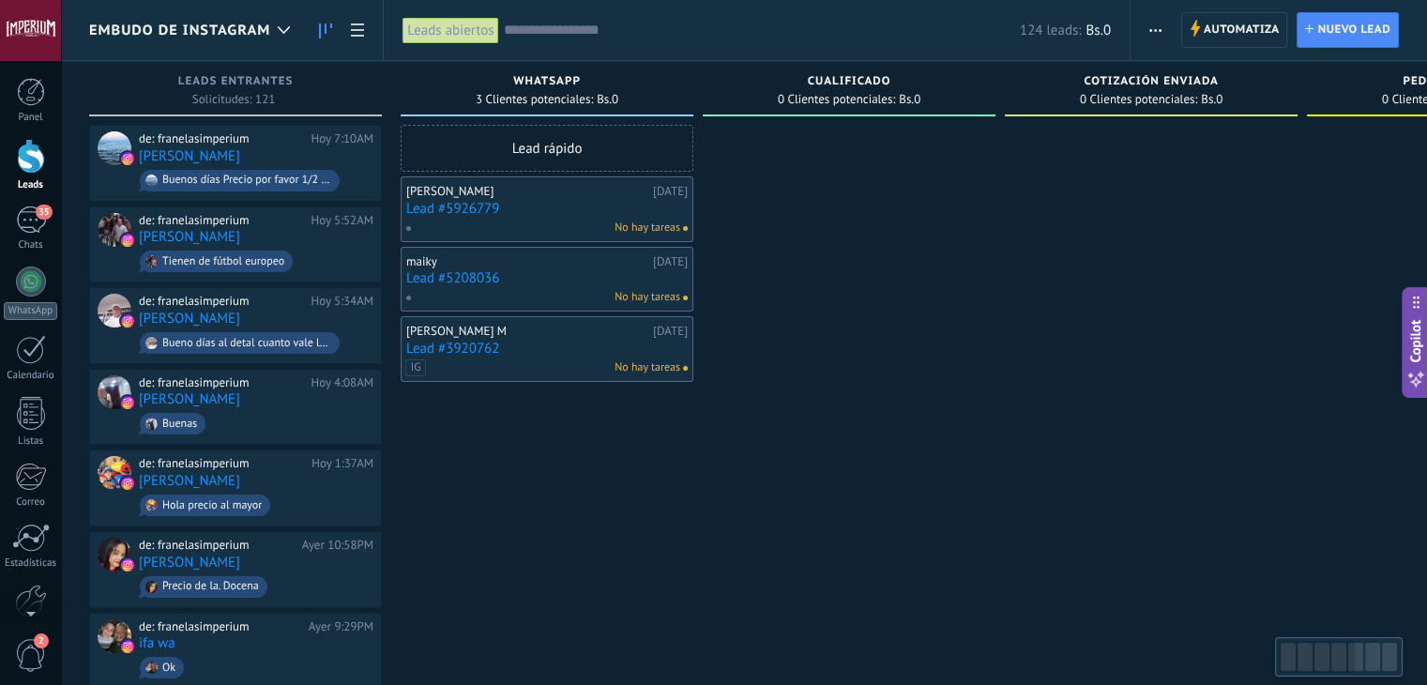
click at [440, 211] on link "Lead #5926779" at bounding box center [547, 209] width 282 height 16
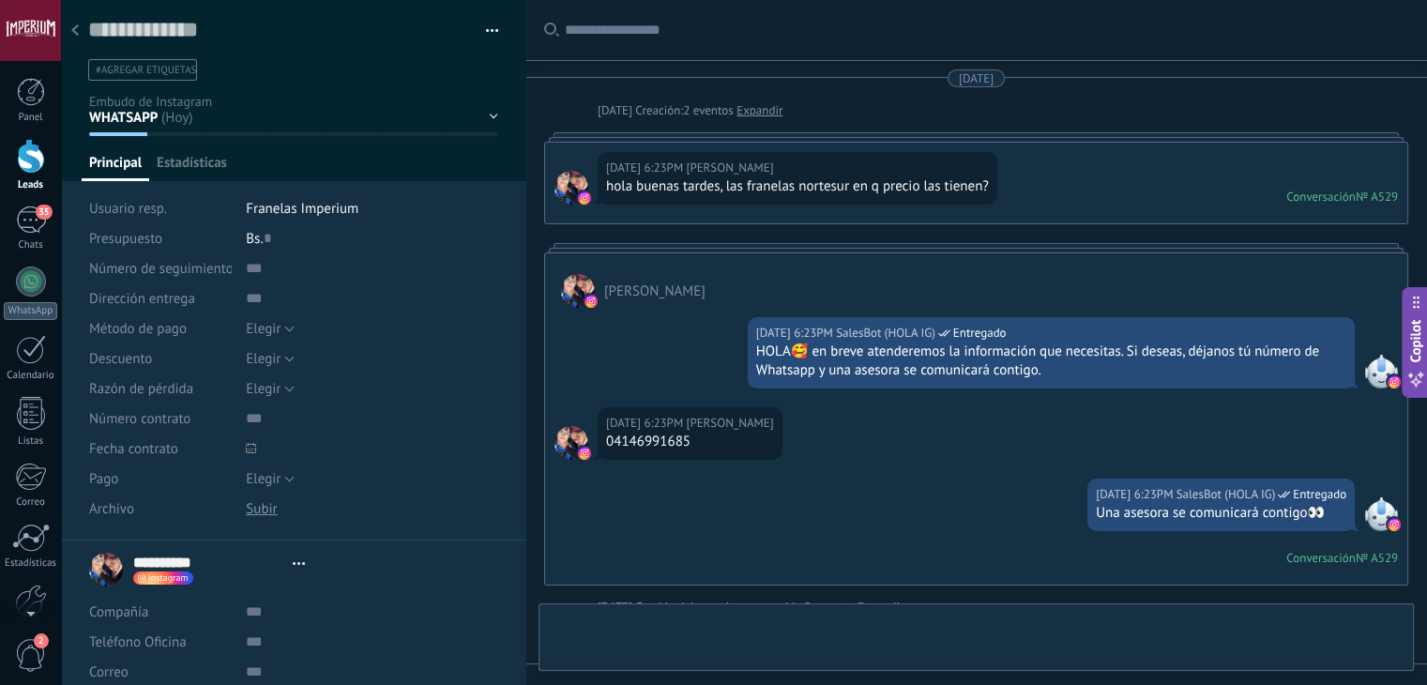
type textarea "**********"
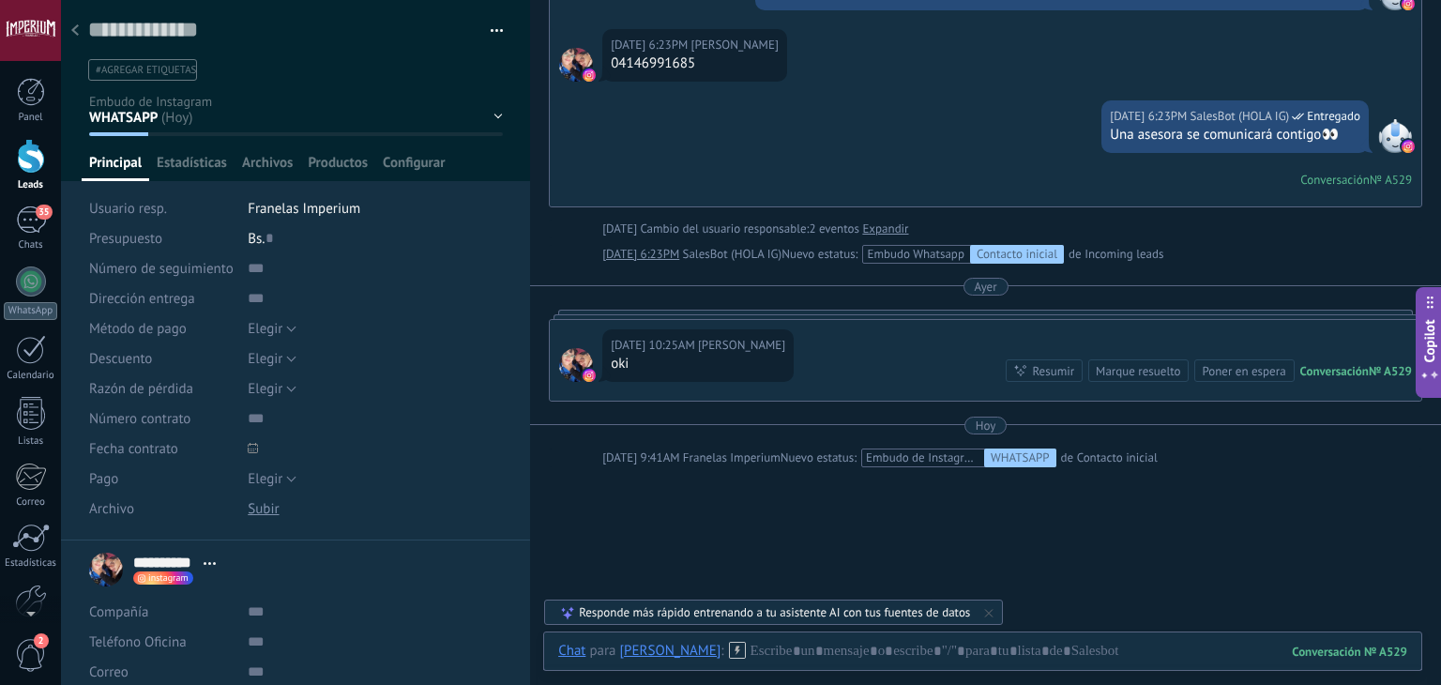
scroll to position [204, 0]
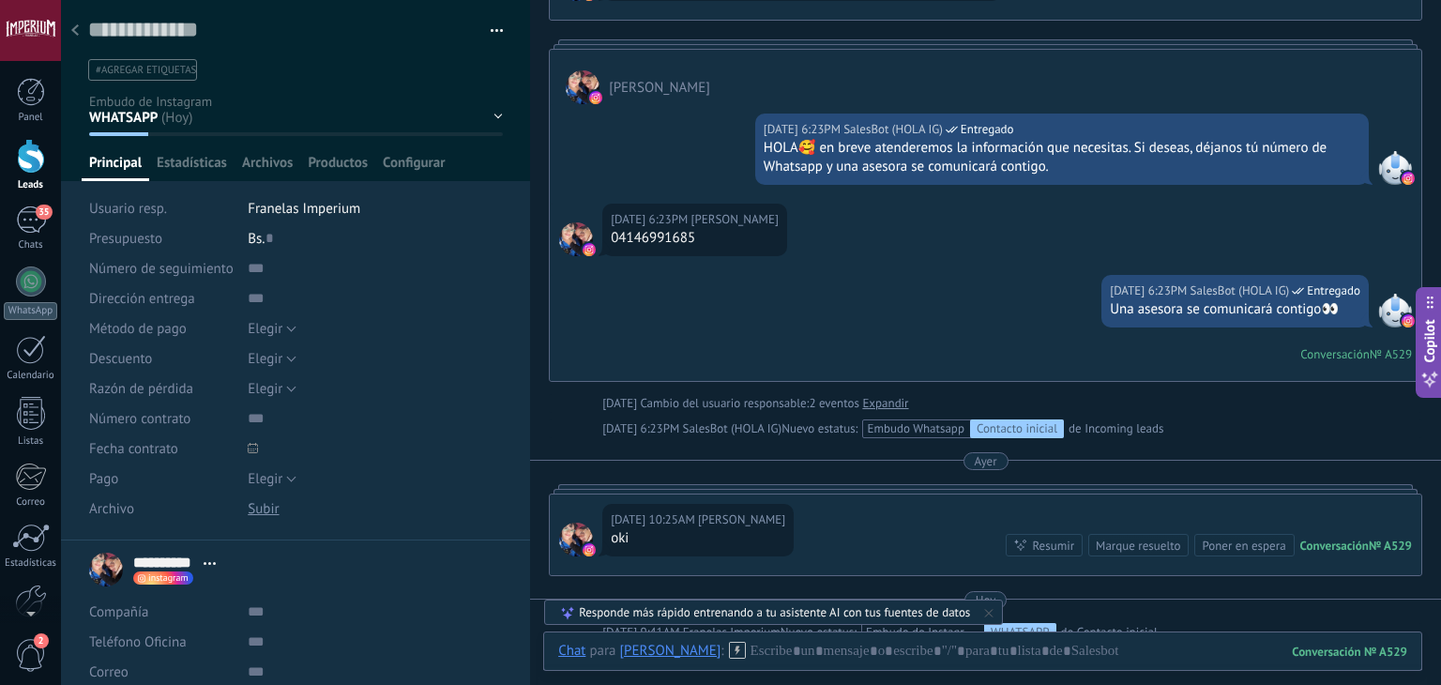
click at [621, 239] on div "04146991685" at bounding box center [695, 238] width 168 height 19
drag, startPoint x: 620, startPoint y: 236, endPoint x: 746, endPoint y: 242, distance: 125.9
click at [744, 243] on div "04146991685" at bounding box center [695, 238] width 168 height 19
copy div "4146991685"
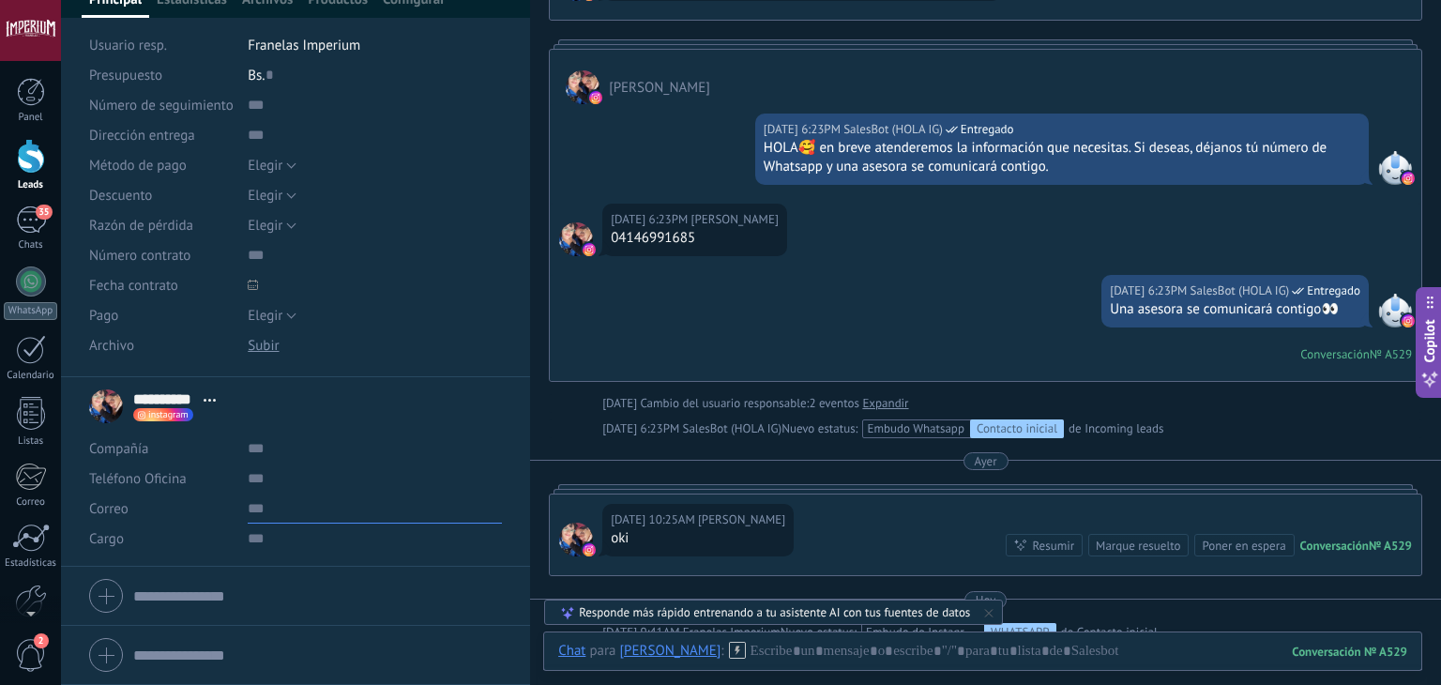
click at [273, 496] on input "text" at bounding box center [375, 509] width 254 height 30
click at [297, 481] on input "text" at bounding box center [375, 479] width 254 height 30
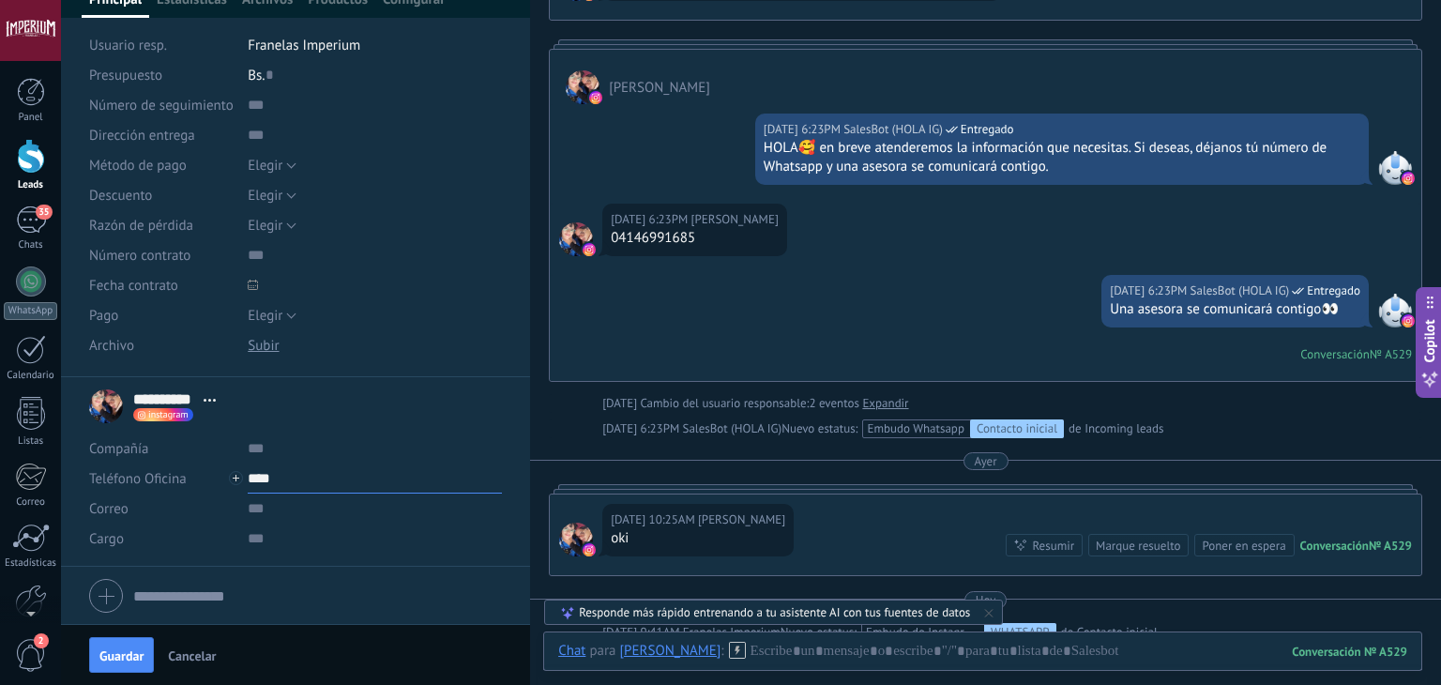
paste input "**********"
drag, startPoint x: 698, startPoint y: 238, endPoint x: 618, endPoint y: 237, distance: 79.8
click at [617, 236] on div "04146991685" at bounding box center [695, 238] width 168 height 19
copy div "4146991685"
click at [369, 482] on input "**********" at bounding box center [375, 479] width 254 height 30
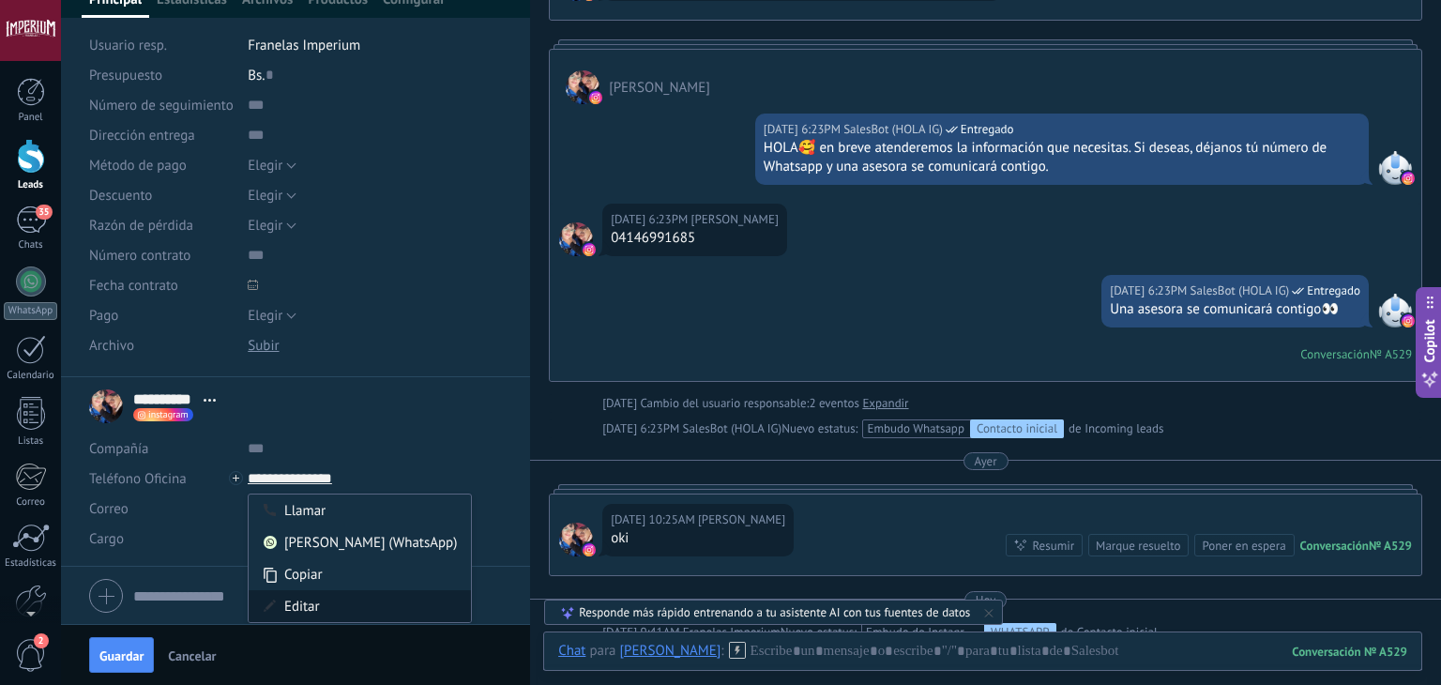
click at [323, 602] on div "Editar" at bounding box center [360, 606] width 222 height 32
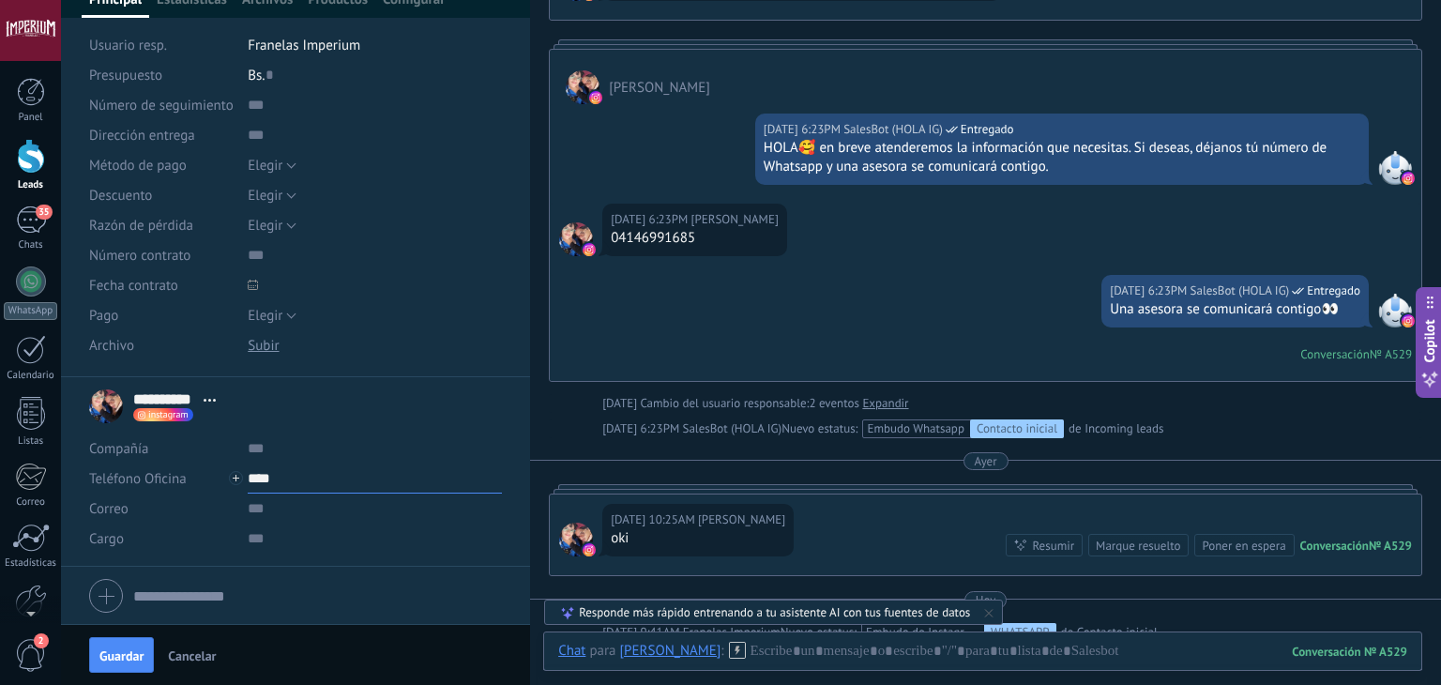
paste input "**********"
click at [116, 660] on span "Guardar" at bounding box center [121, 655] width 44 height 13
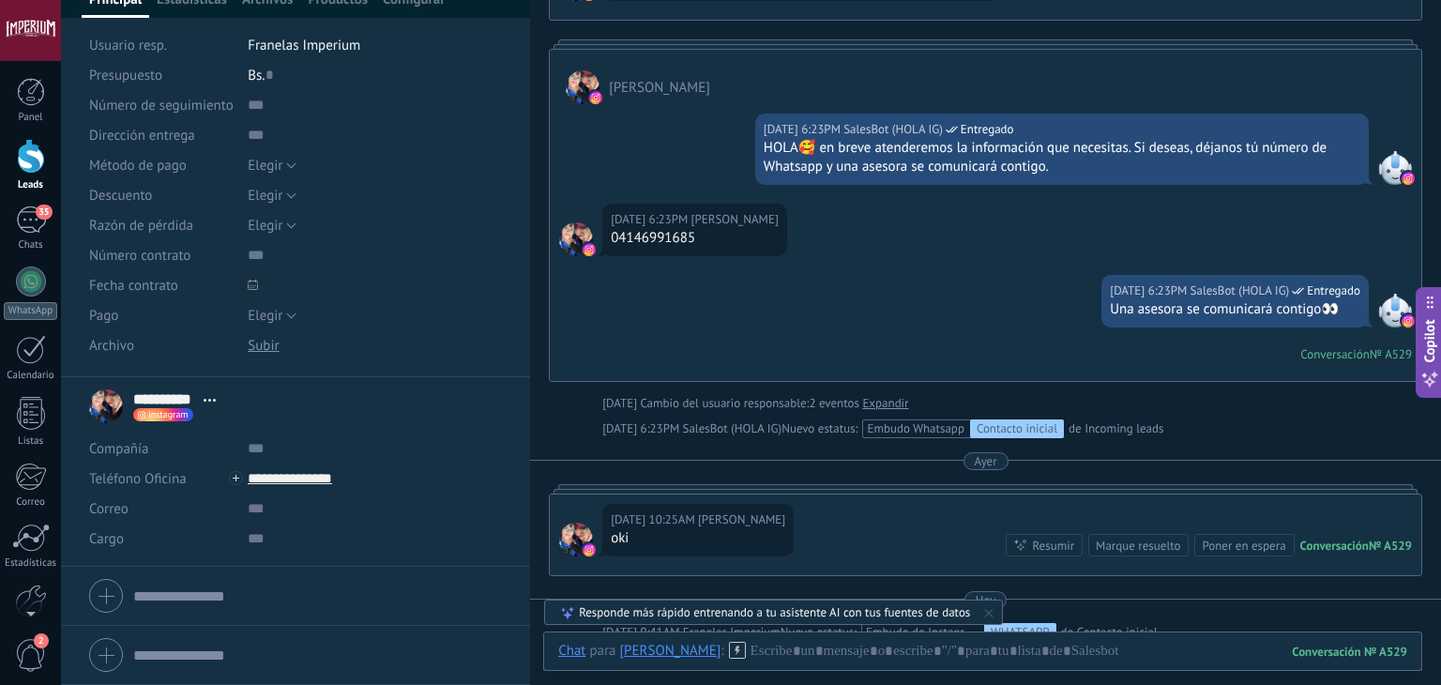
scroll to position [229, 0]
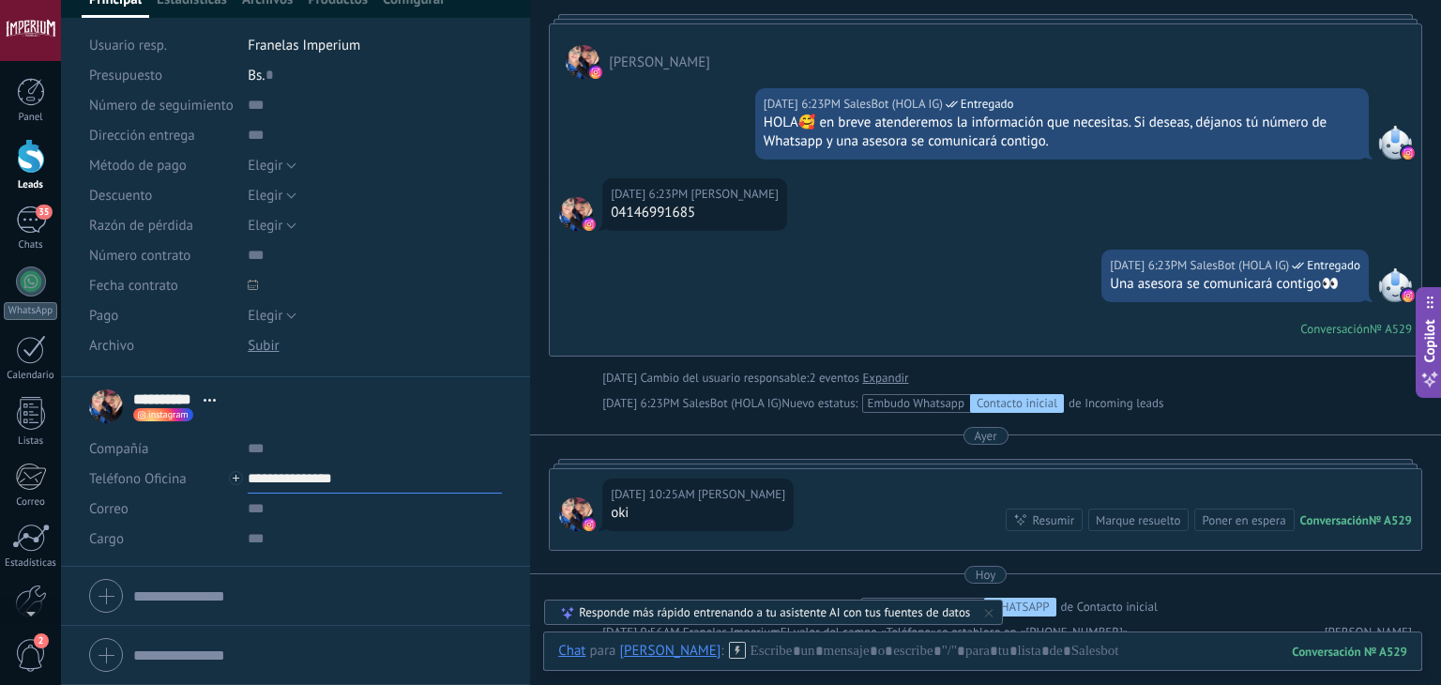
click at [291, 480] on input "**********" at bounding box center [375, 479] width 254 height 30
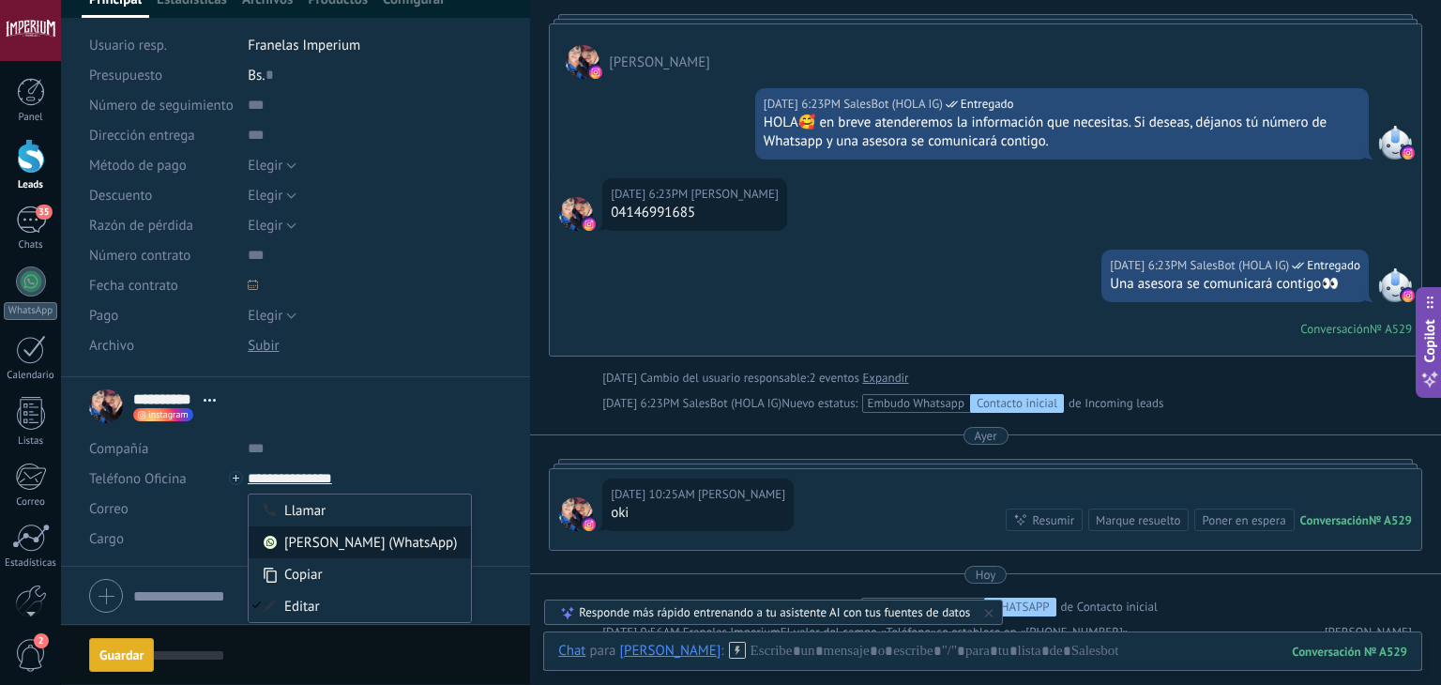
type input "**********"
drag, startPoint x: 327, startPoint y: 553, endPoint x: 355, endPoint y: 551, distance: 28.2
click at [328, 553] on div "[PERSON_NAME] (WhatsApp)" at bounding box center [360, 542] width 222 height 32
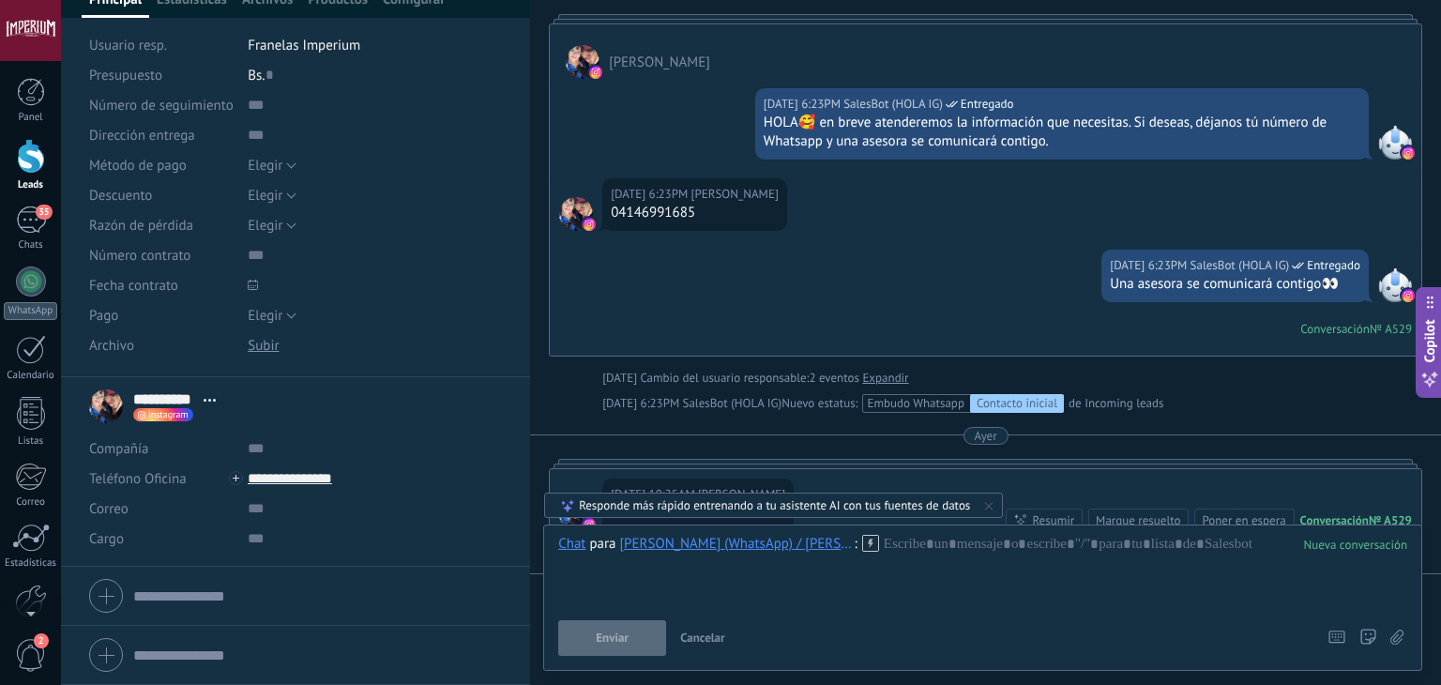
click at [862, 541] on icon at bounding box center [870, 543] width 17 height 17
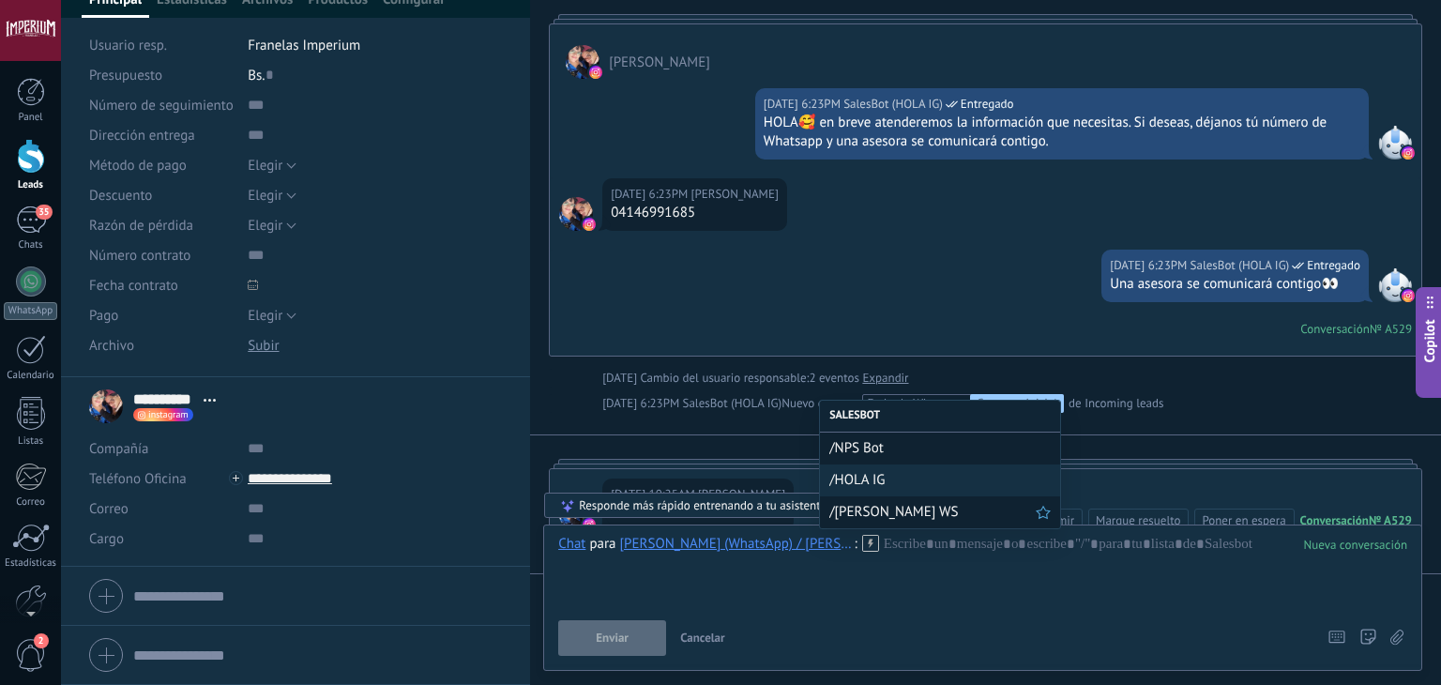
click at [867, 510] on span "/[PERSON_NAME] WS" at bounding box center [933, 512] width 206 height 18
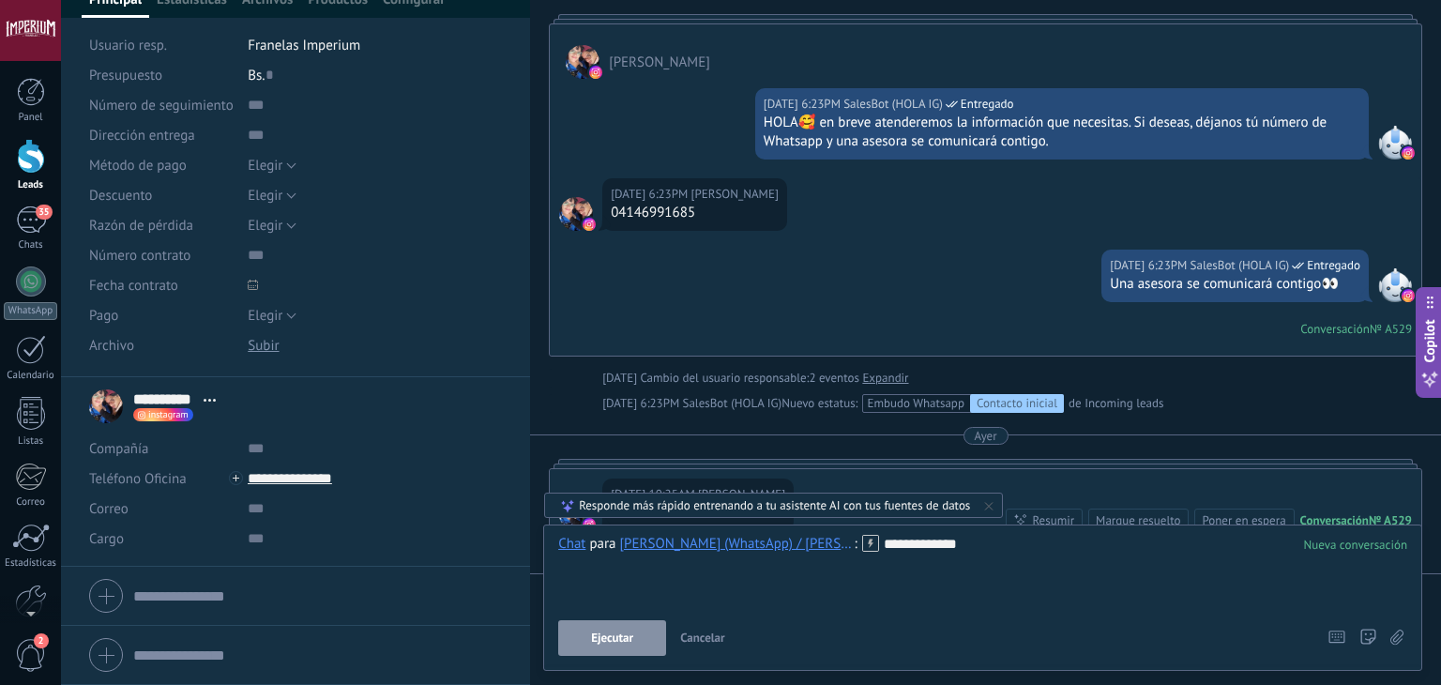
click at [612, 641] on span "Ejecutar" at bounding box center [612, 638] width 42 height 13
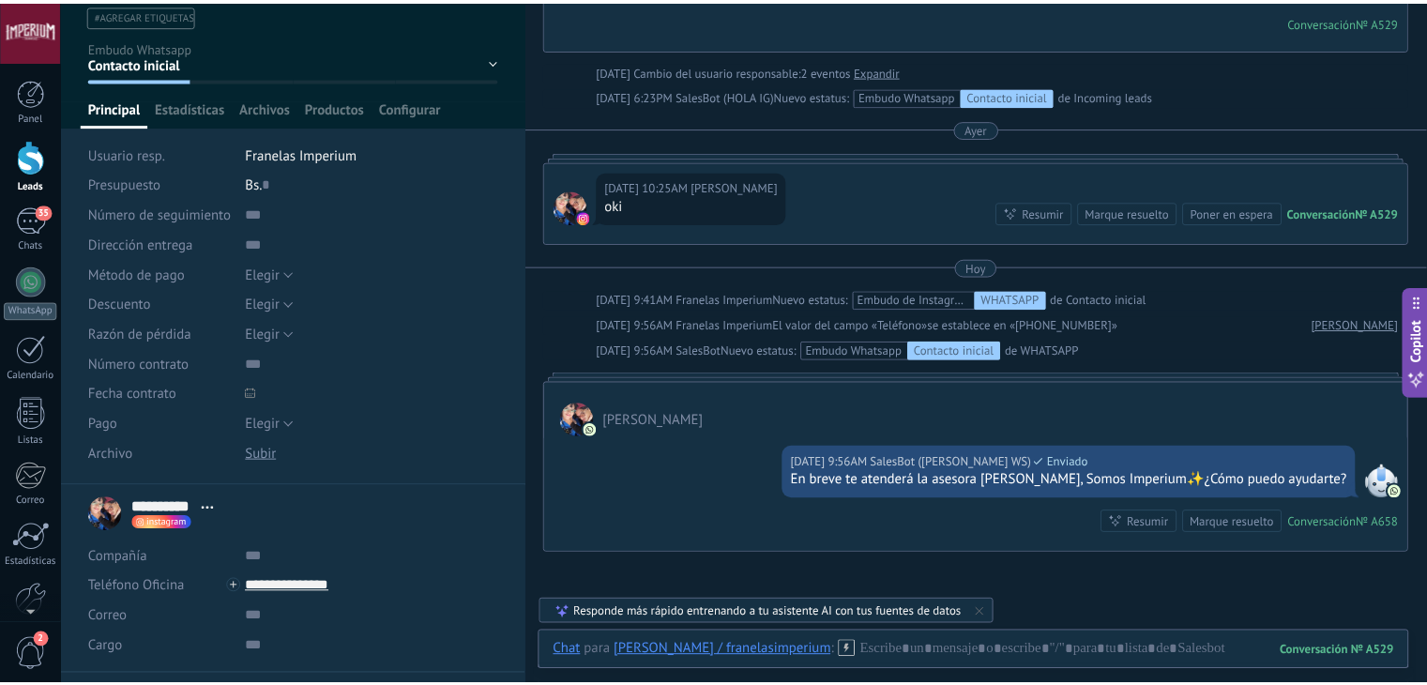
scroll to position [0, 0]
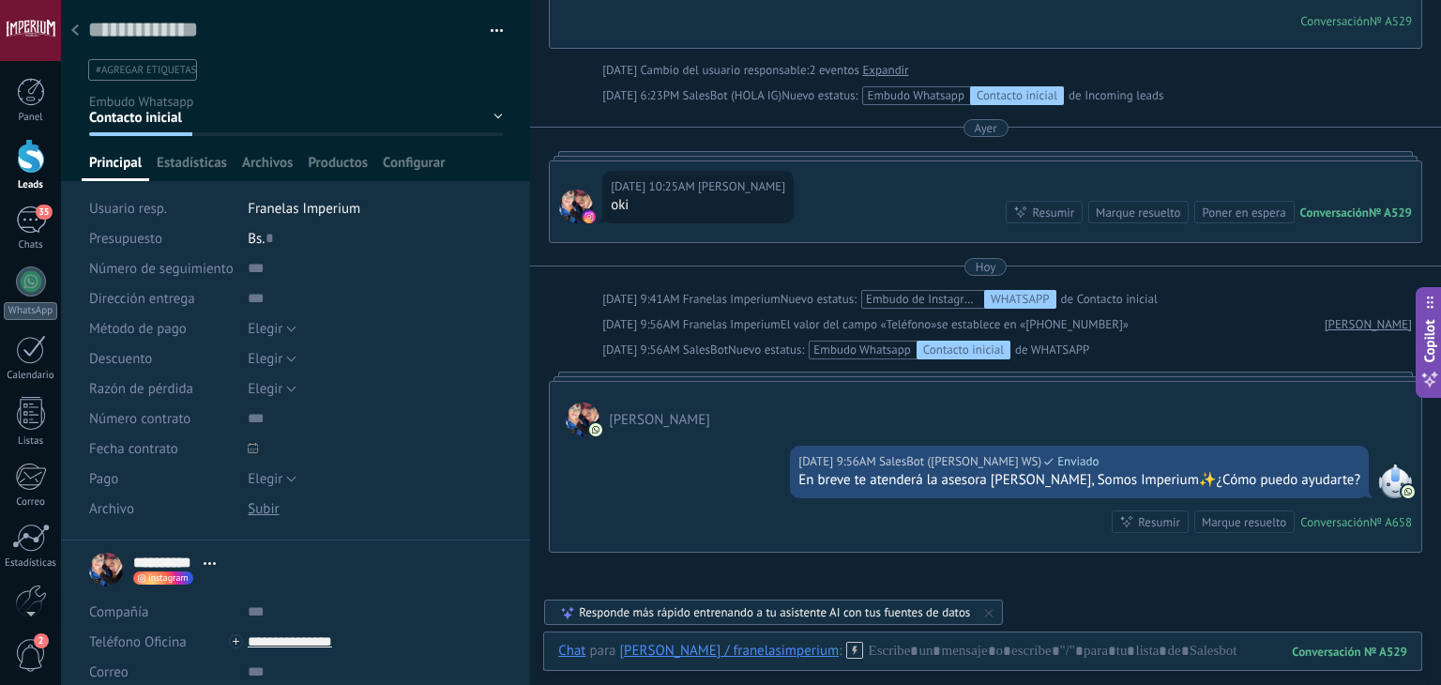
click at [79, 31] on div at bounding box center [75, 31] width 26 height 37
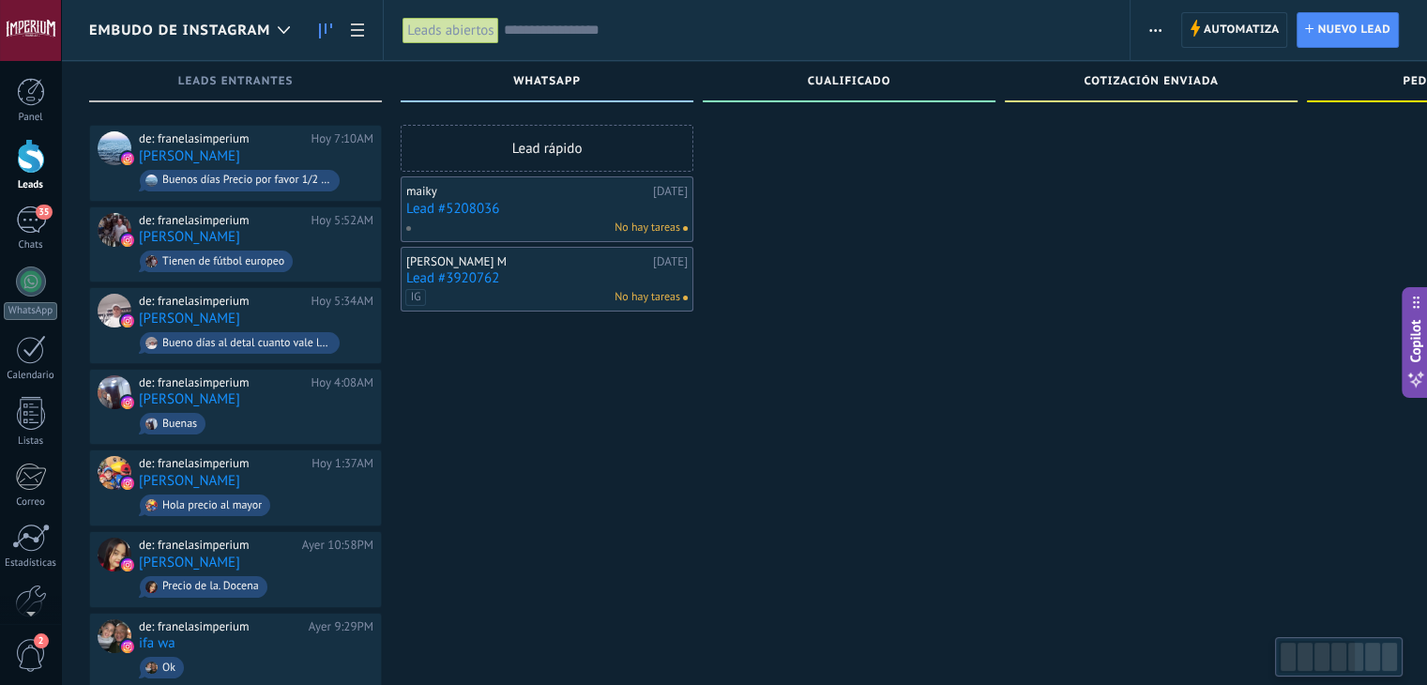
click at [454, 209] on link "Lead #5208036" at bounding box center [547, 209] width 282 height 16
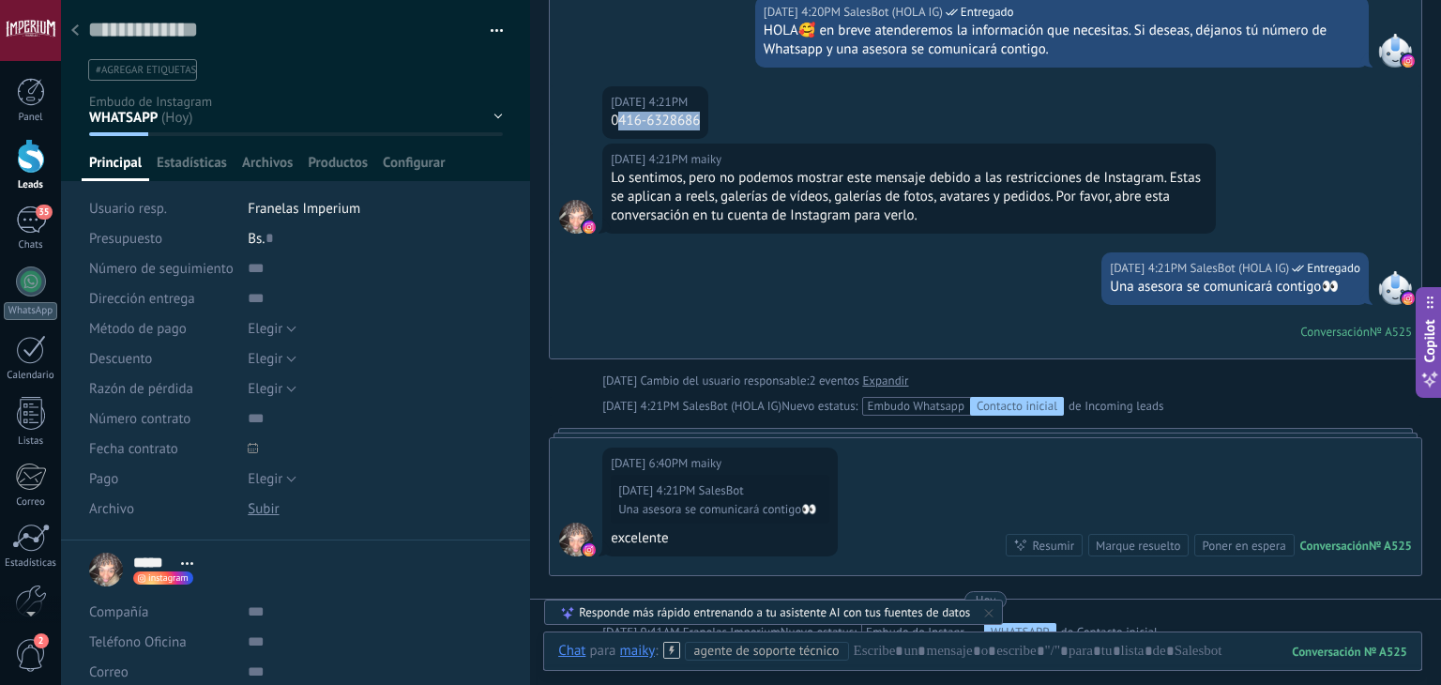
drag, startPoint x: 617, startPoint y: 117, endPoint x: 702, endPoint y: 120, distance: 85.4
click at [700, 120] on div "0416-6328686" at bounding box center [655, 121] width 89 height 19
copy div "416-6328686"
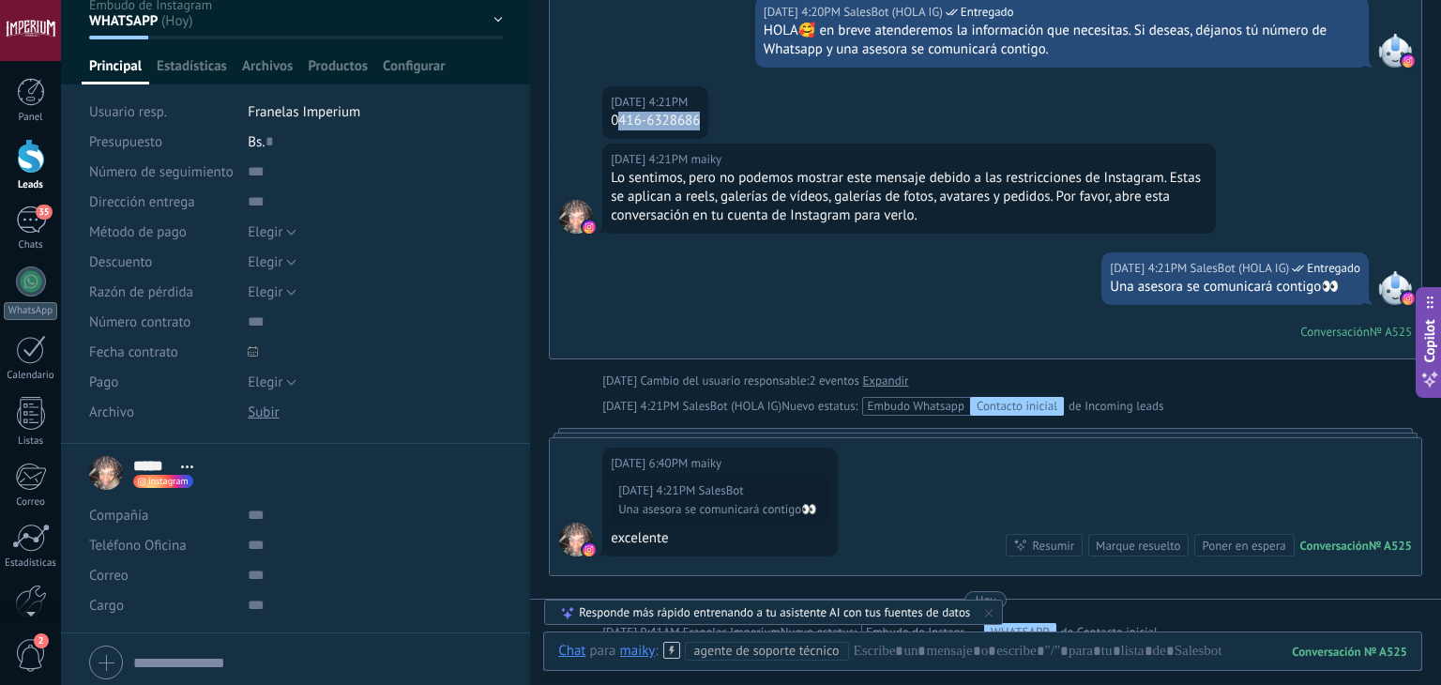
scroll to position [163, 0]
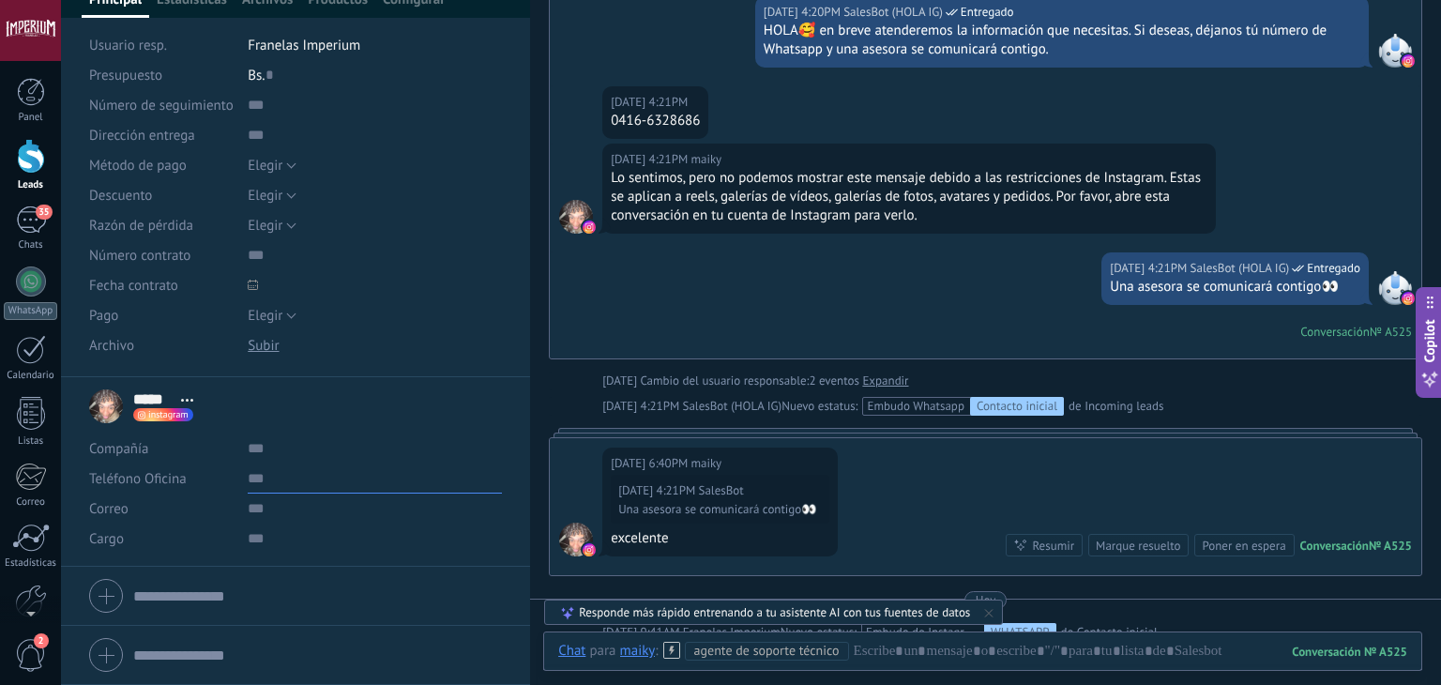
click at [297, 475] on input "text" at bounding box center [375, 479] width 254 height 30
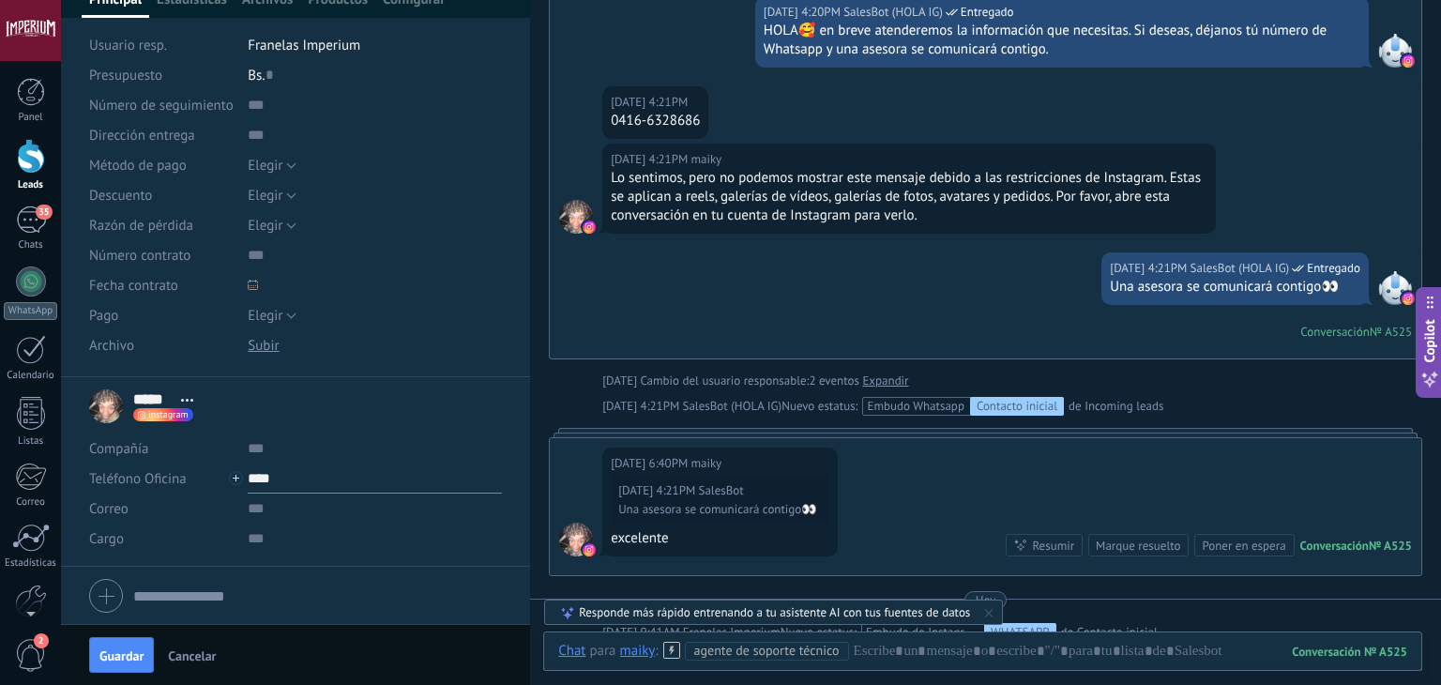
paste input "**********"
type input "**********"
click at [127, 665] on button "Guardar" at bounding box center [121, 655] width 65 height 36
click at [319, 487] on input "**********" at bounding box center [375, 479] width 254 height 30
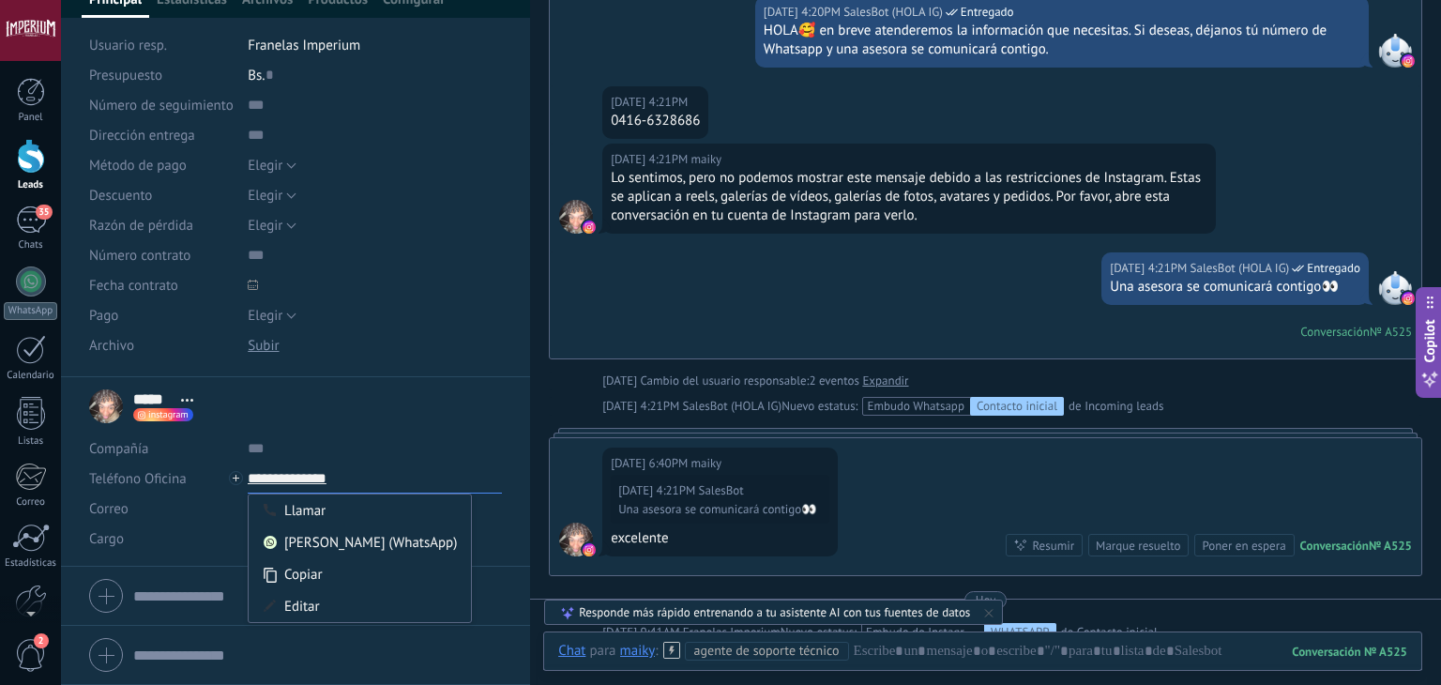
scroll to position [347, 0]
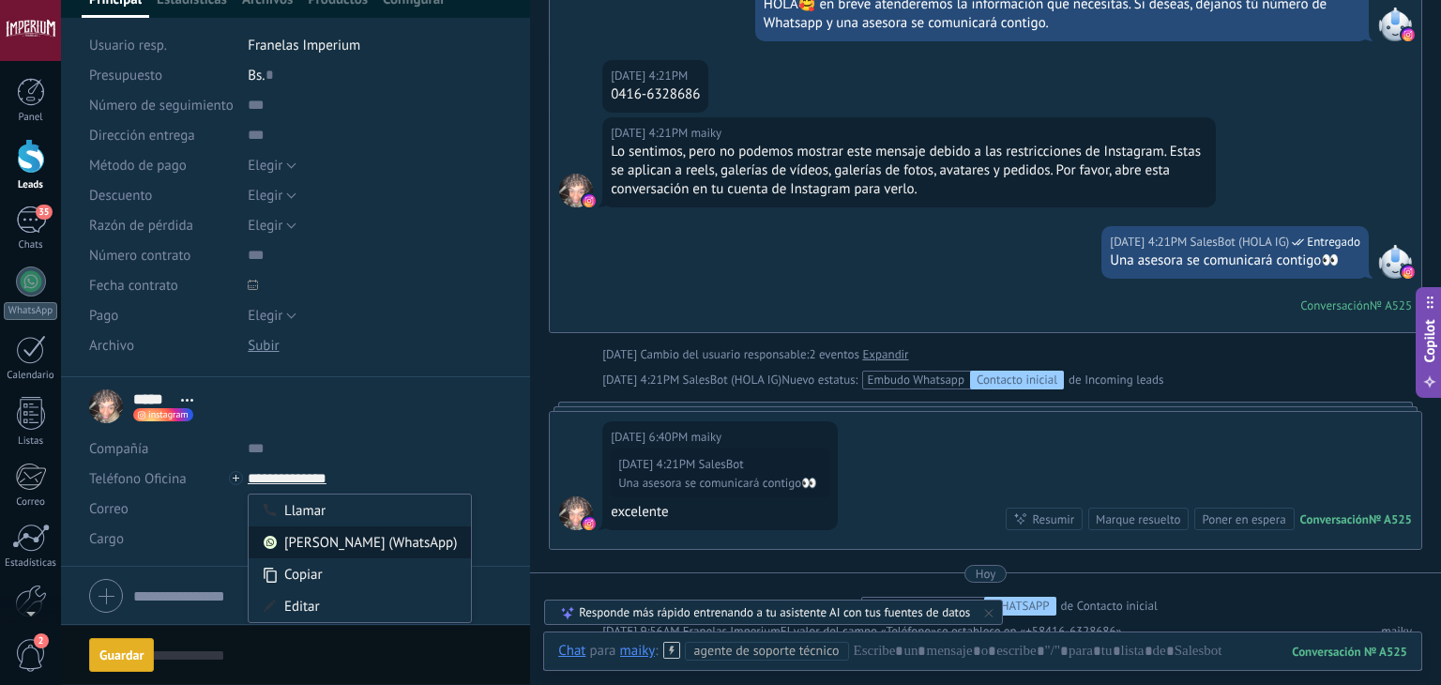
click at [371, 544] on div "[PERSON_NAME] (WhatsApp)" at bounding box center [360, 542] width 222 height 32
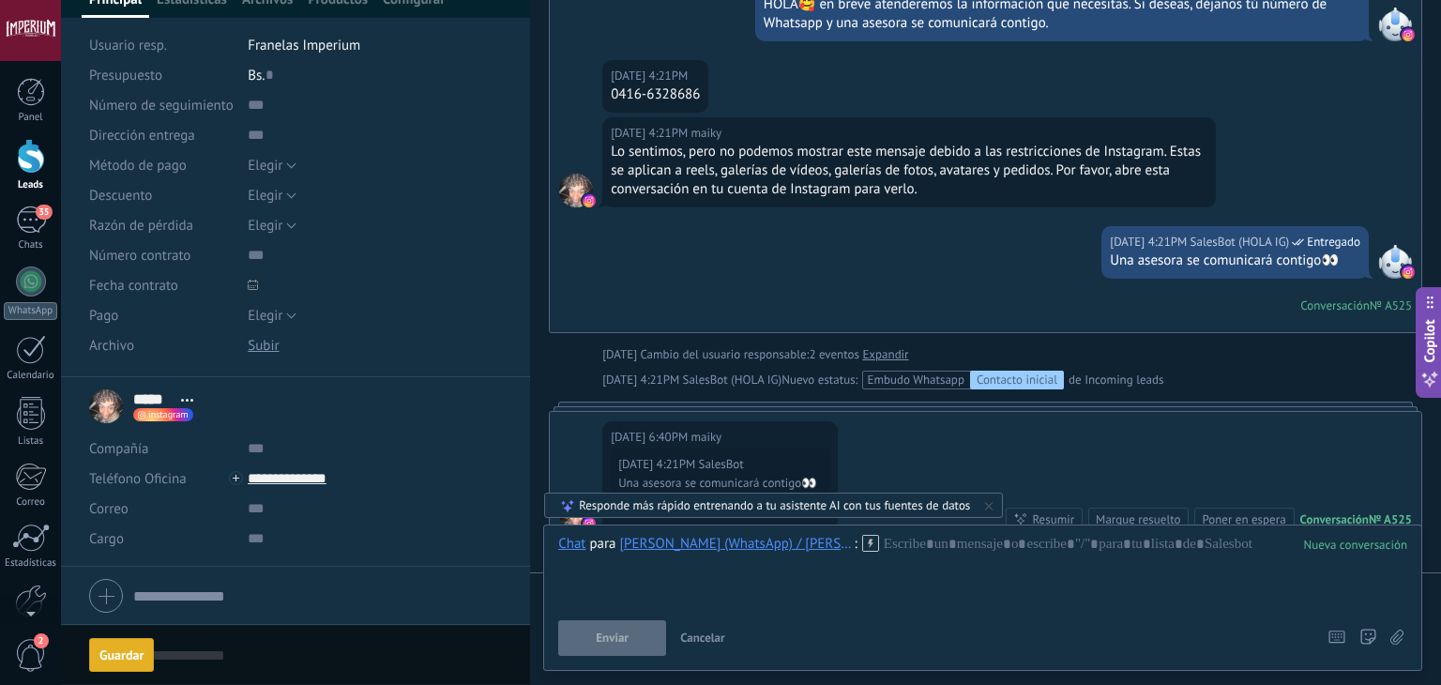
click at [862, 545] on icon at bounding box center [870, 543] width 17 height 17
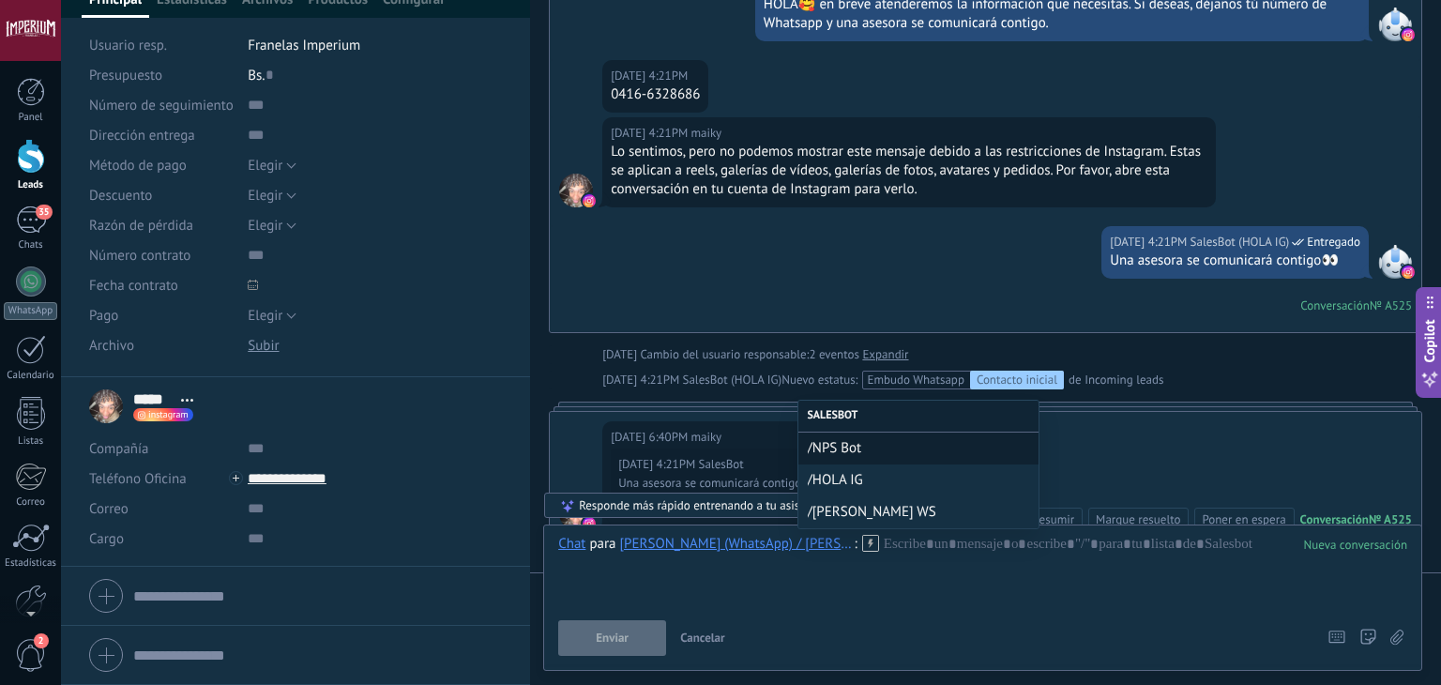
click at [812, 511] on span "/[PERSON_NAME] WS" at bounding box center [918, 512] width 221 height 18
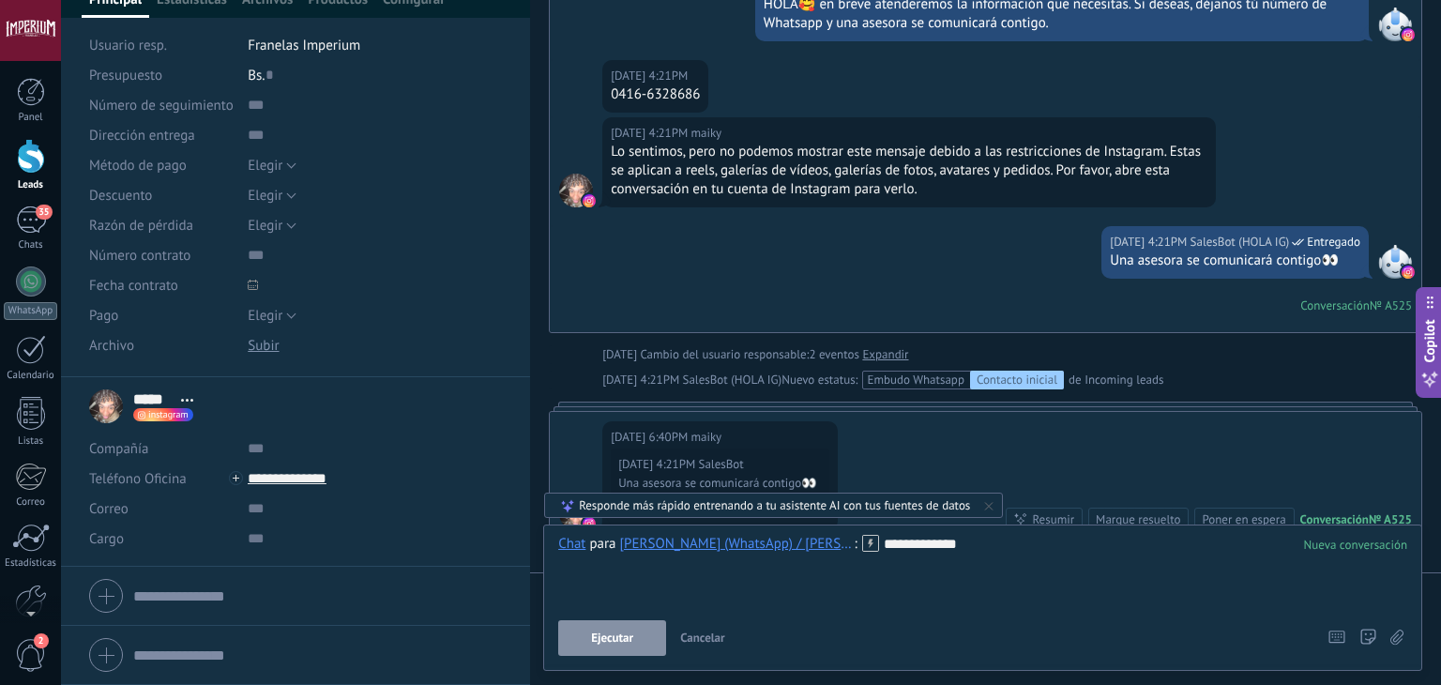
click at [631, 632] on span "Ejecutar" at bounding box center [612, 638] width 42 height 13
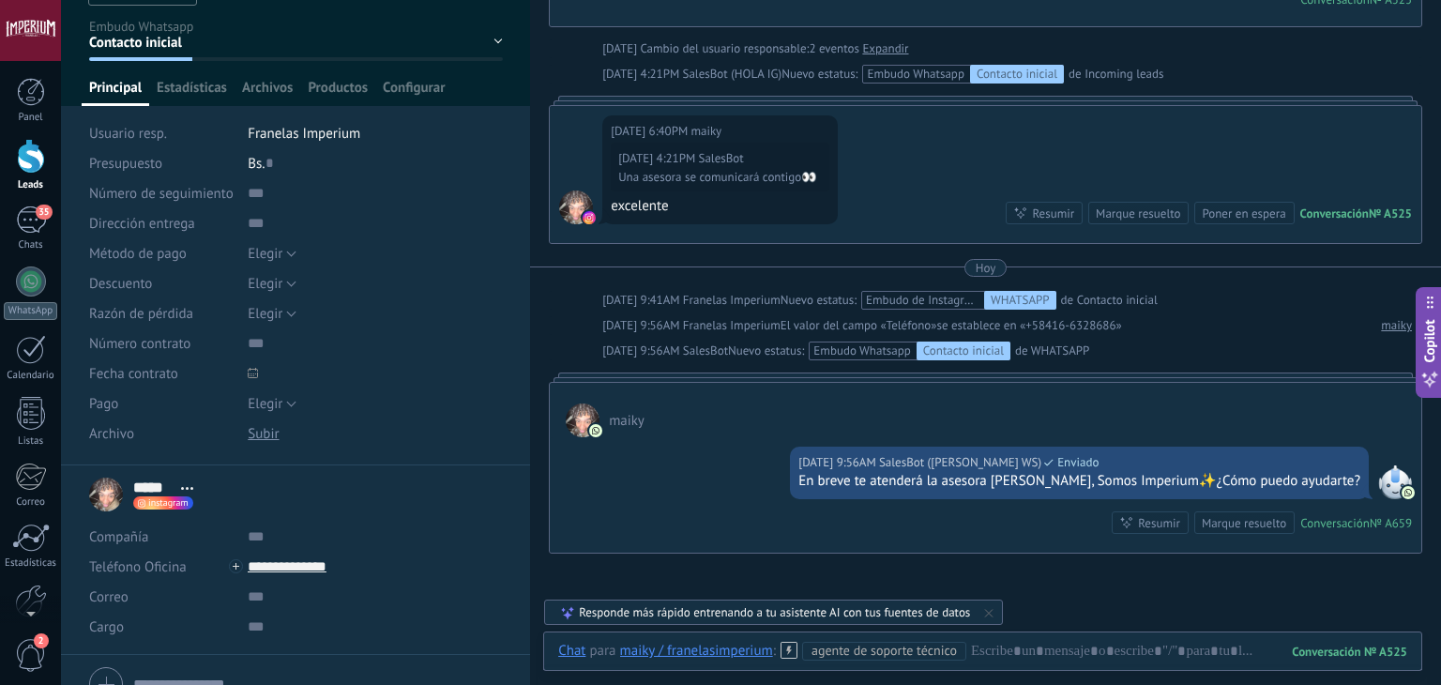
scroll to position [0, 0]
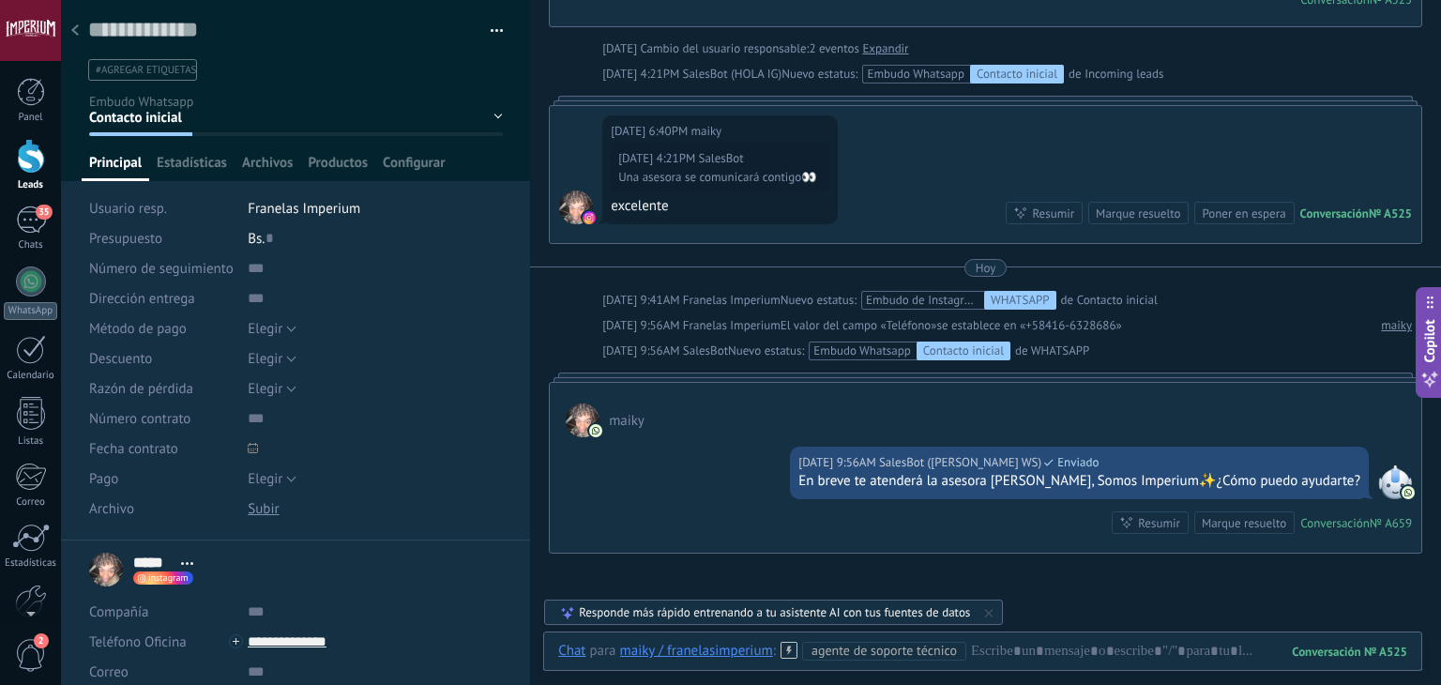
click at [87, 35] on div at bounding box center [75, 31] width 26 height 37
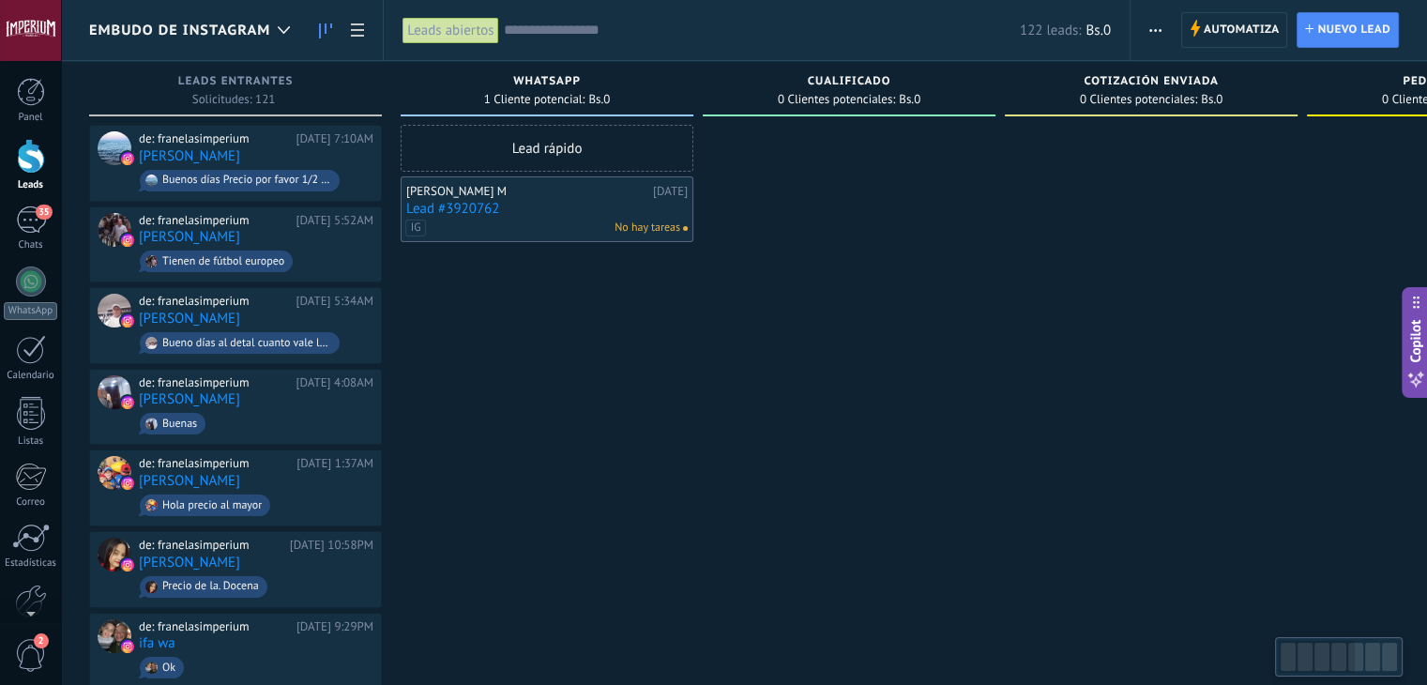
click at [467, 209] on link "Lead #3920762" at bounding box center [547, 209] width 282 height 16
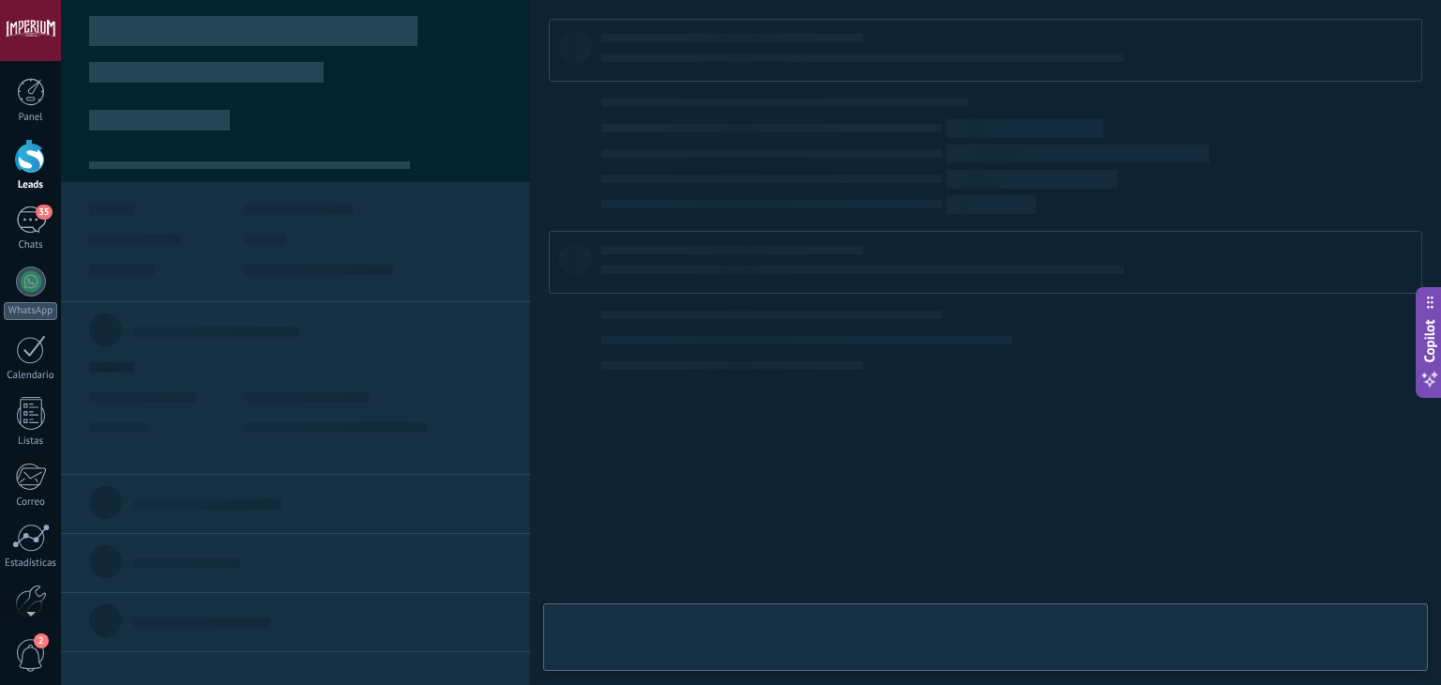
type textarea "**********"
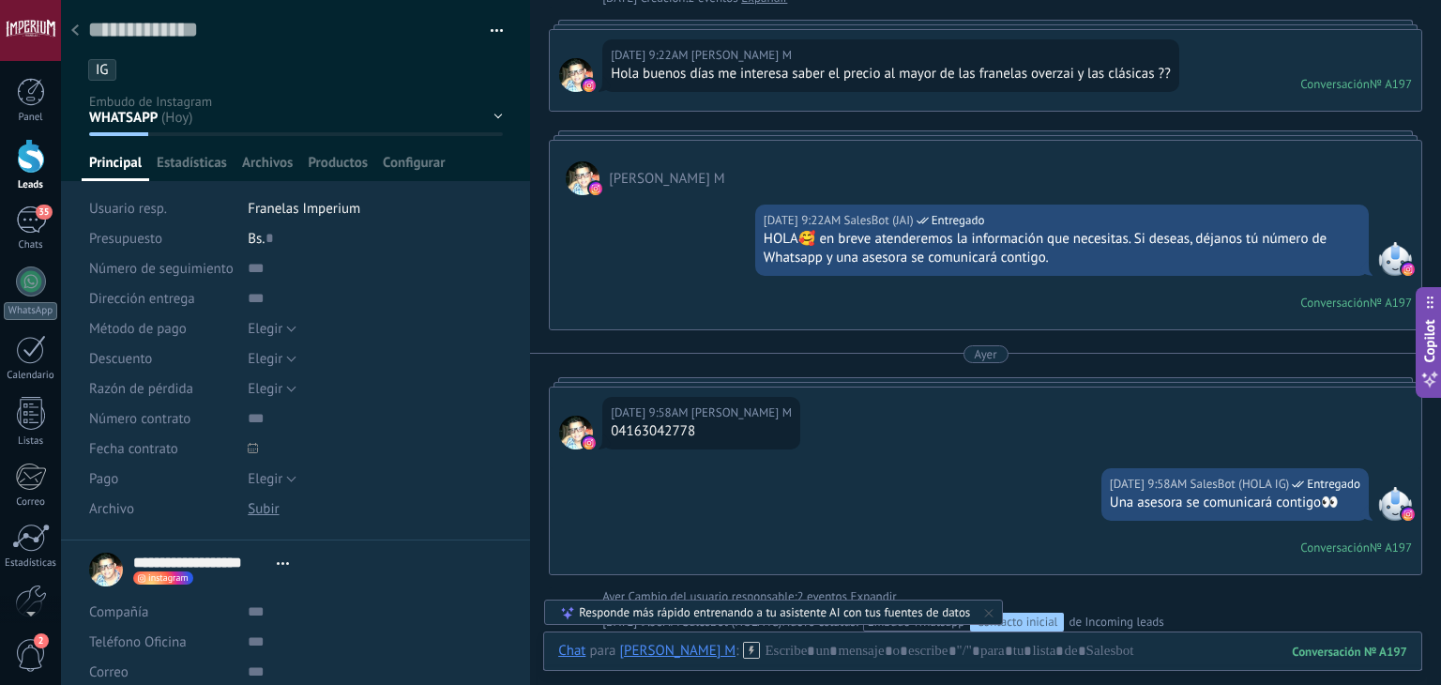
scroll to position [203, 0]
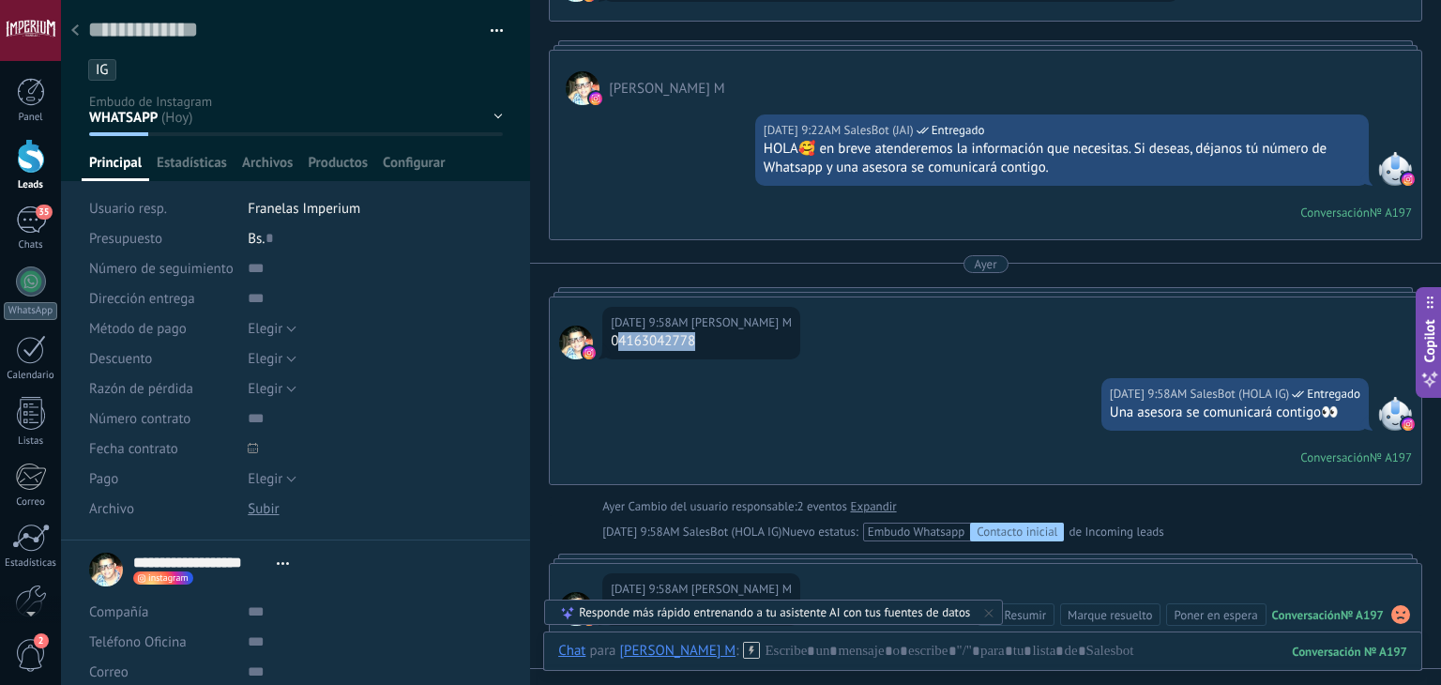
drag, startPoint x: 617, startPoint y: 346, endPoint x: 739, endPoint y: 346, distance: 122.9
click at [739, 346] on div "04163042778" at bounding box center [701, 341] width 181 height 19
copy div "4163042778"
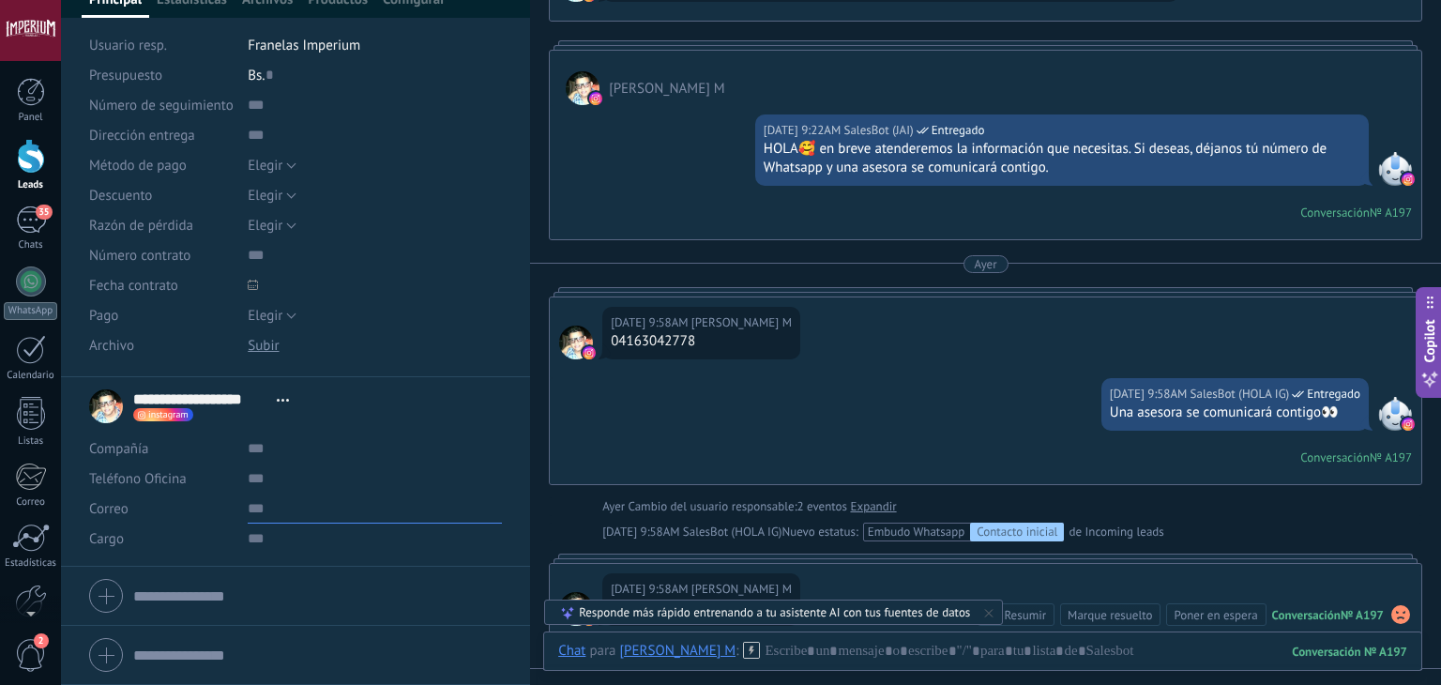
click at [279, 491] on div "Compañía Abrir detalle Editar" at bounding box center [295, 494] width 413 height 120
click at [282, 474] on input "text" at bounding box center [375, 479] width 254 height 30
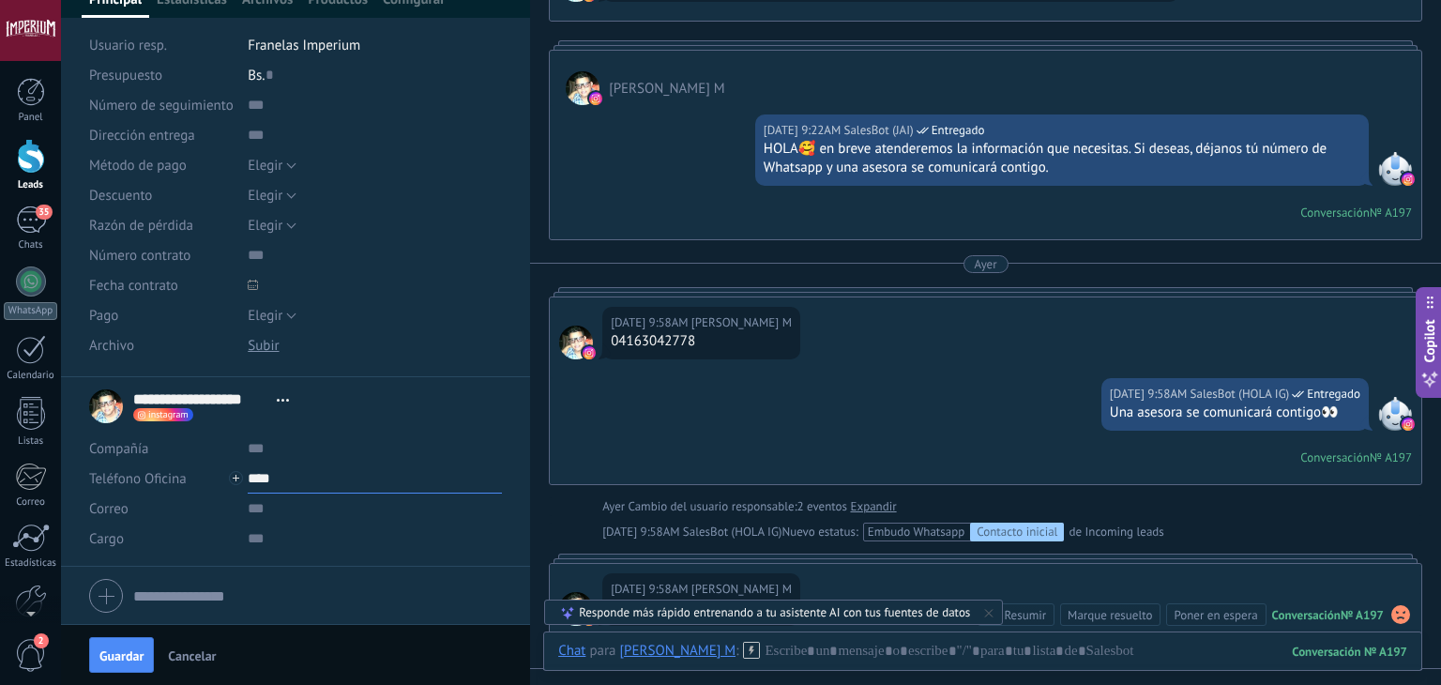
paste input "**********"
click at [135, 650] on span "Guardar" at bounding box center [121, 655] width 44 height 13
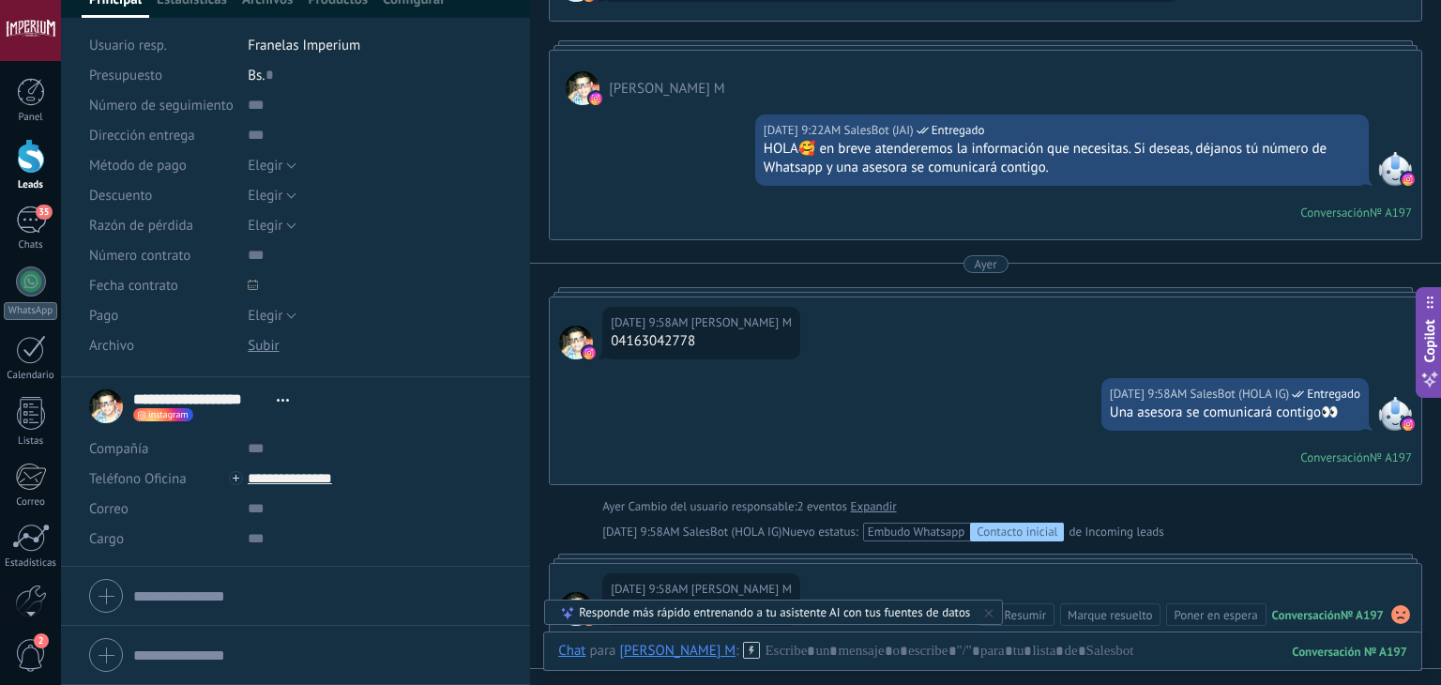
scroll to position [229, 0]
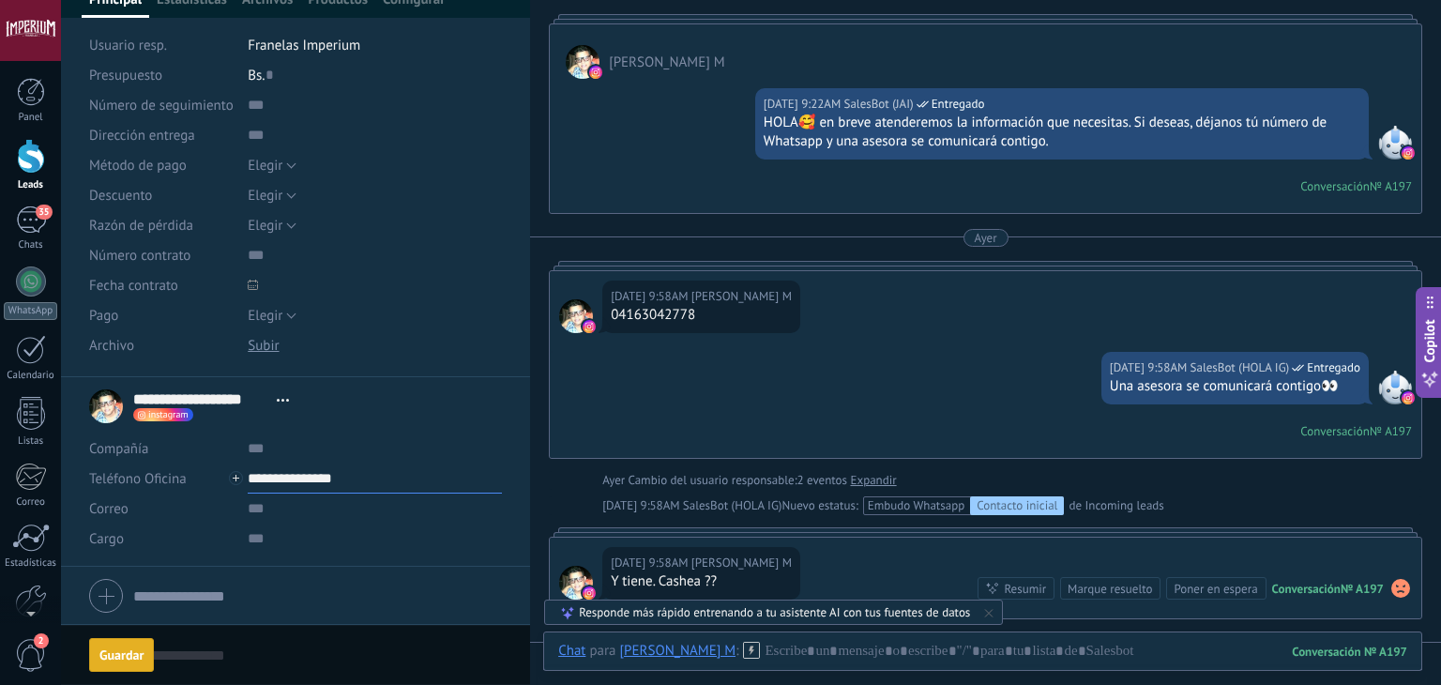
click at [287, 485] on input "**********" at bounding box center [375, 479] width 254 height 30
type input "**********"
click at [335, 548] on div "[PERSON_NAME] (WhatsApp)" at bounding box center [360, 542] width 222 height 32
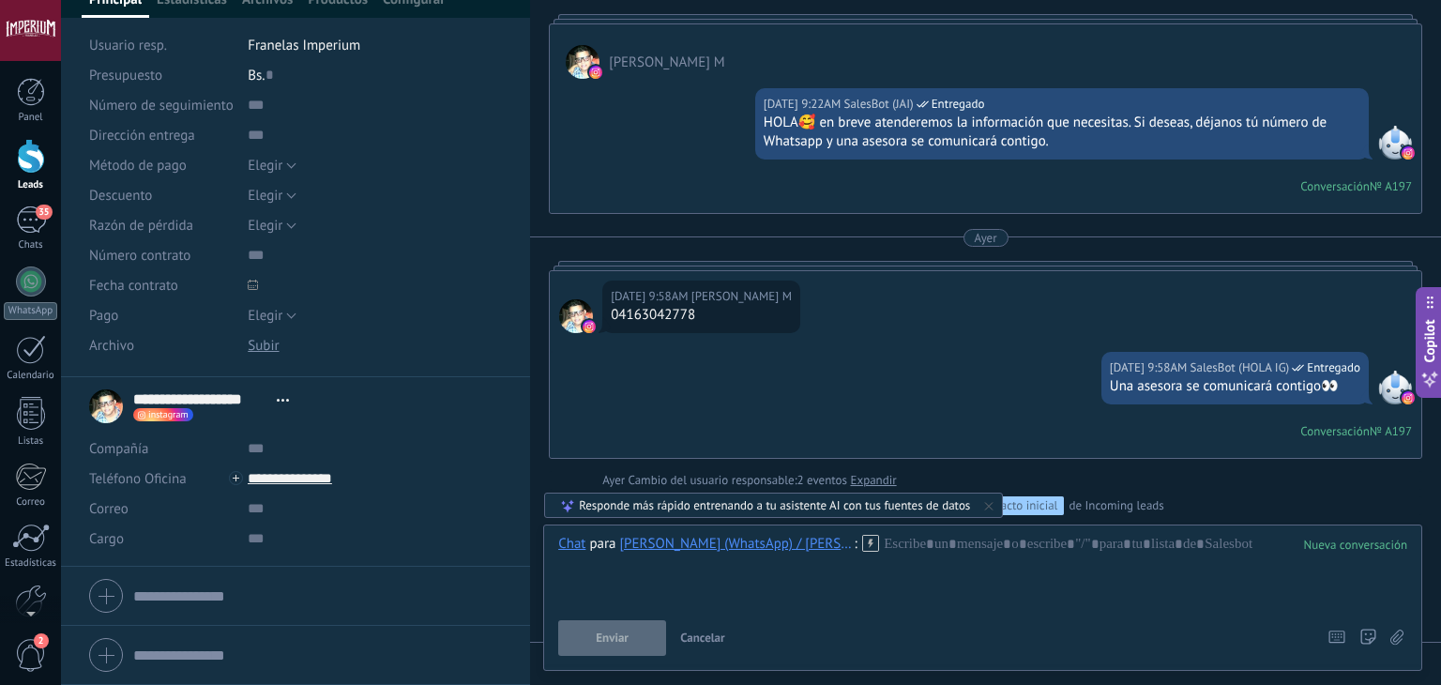
click at [862, 544] on icon at bounding box center [870, 543] width 17 height 17
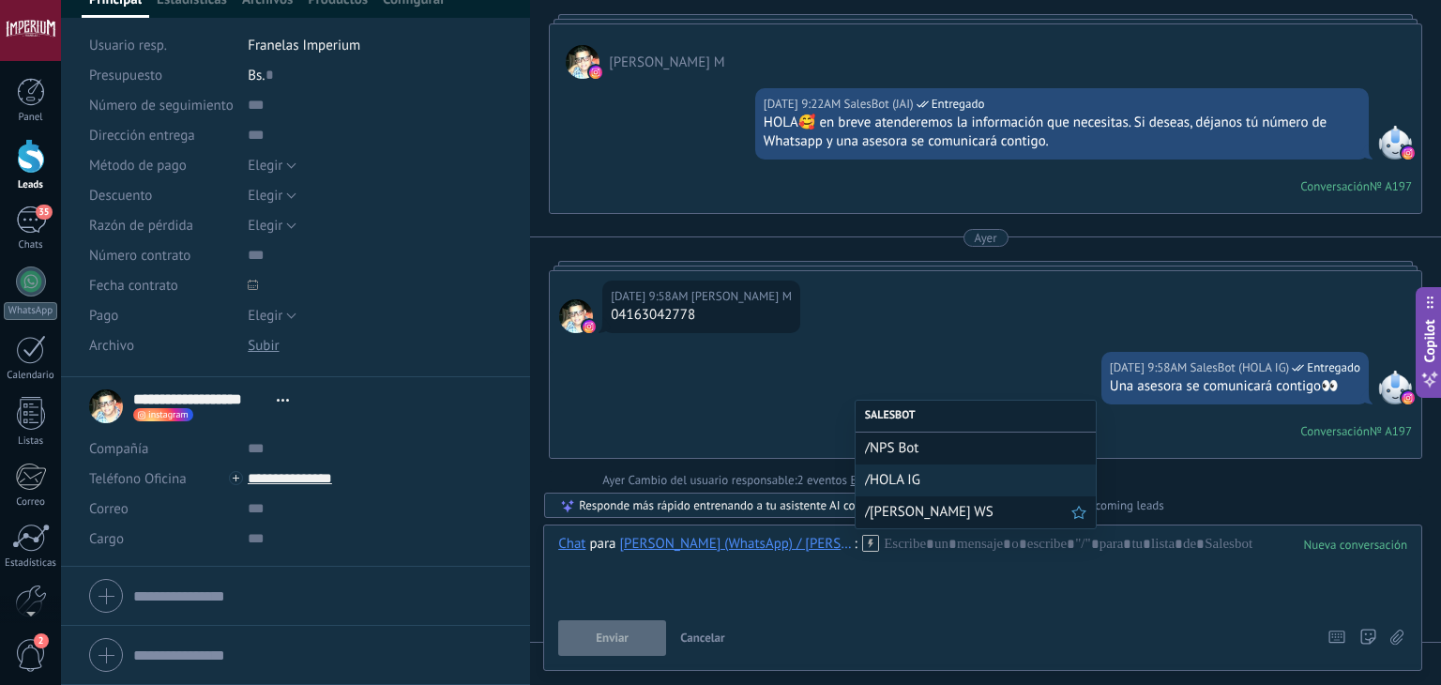
click at [889, 513] on span "/[PERSON_NAME] WS" at bounding box center [968, 512] width 206 height 18
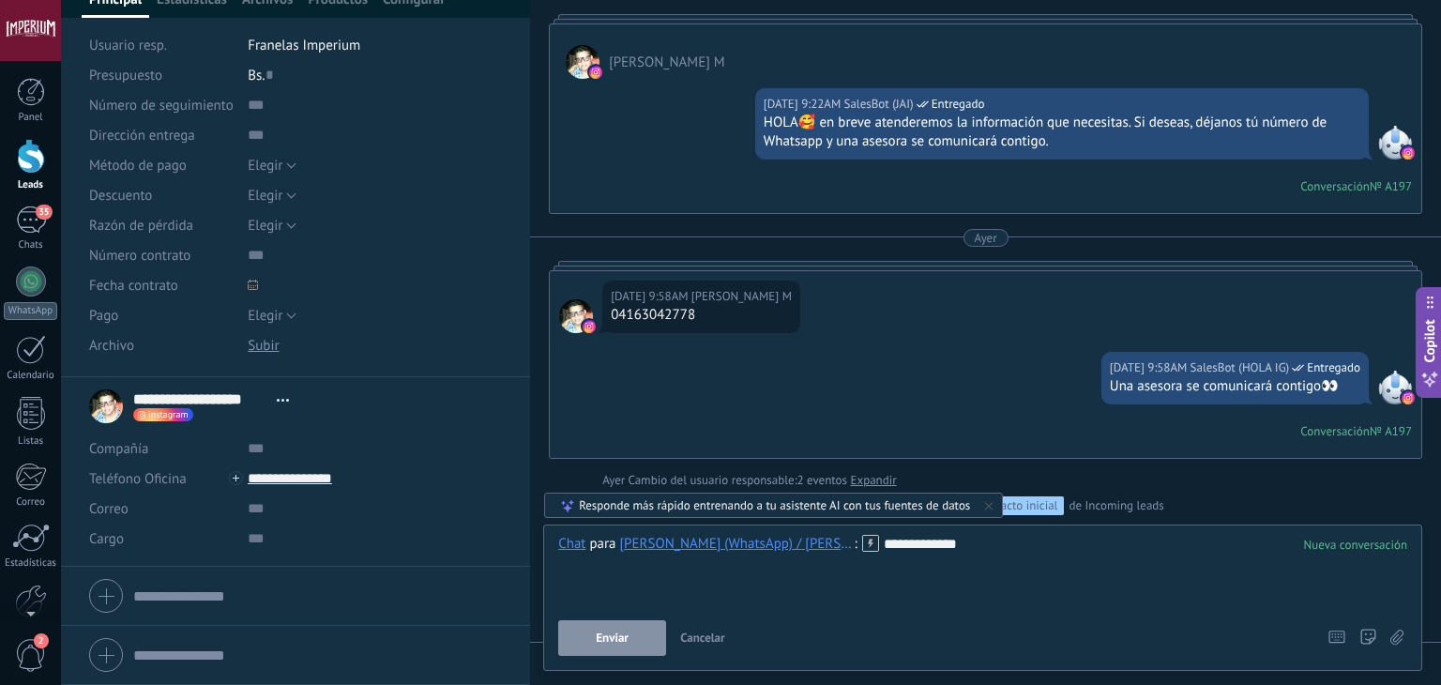
click at [642, 637] on button "Enviar" at bounding box center [612, 638] width 108 height 36
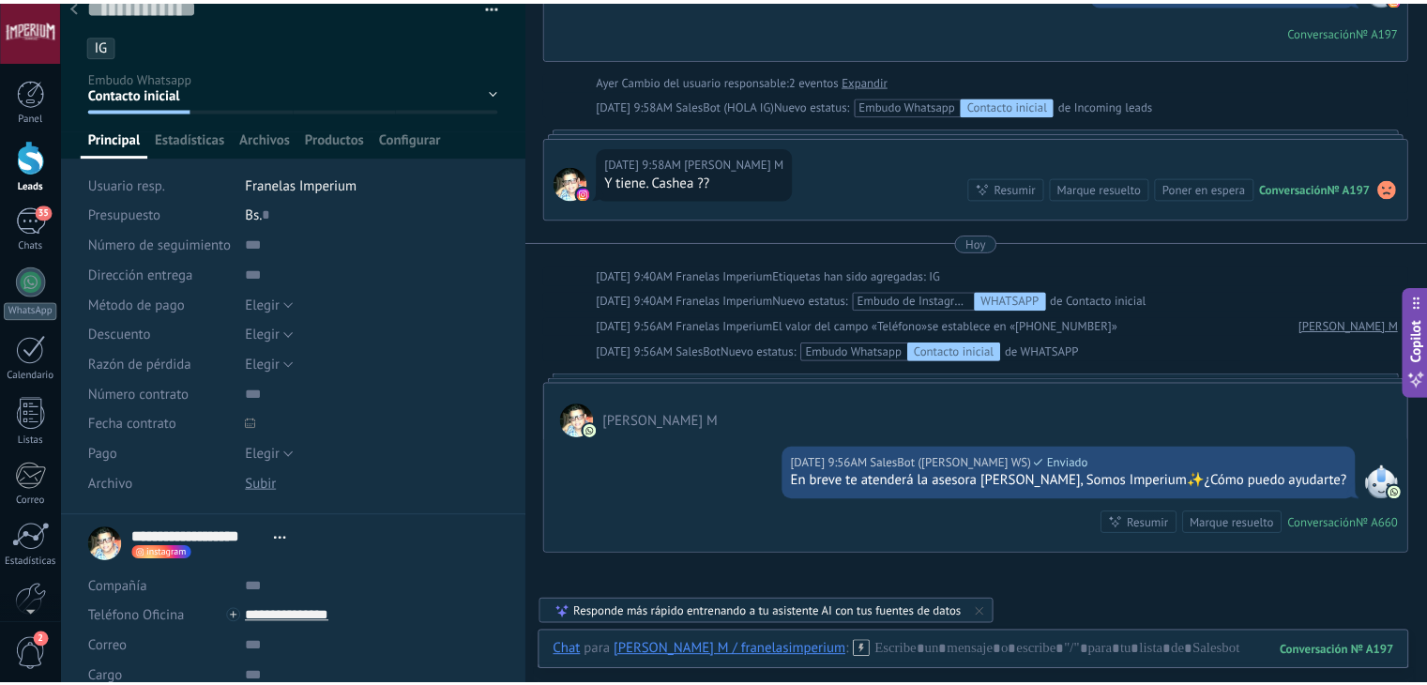
scroll to position [0, 0]
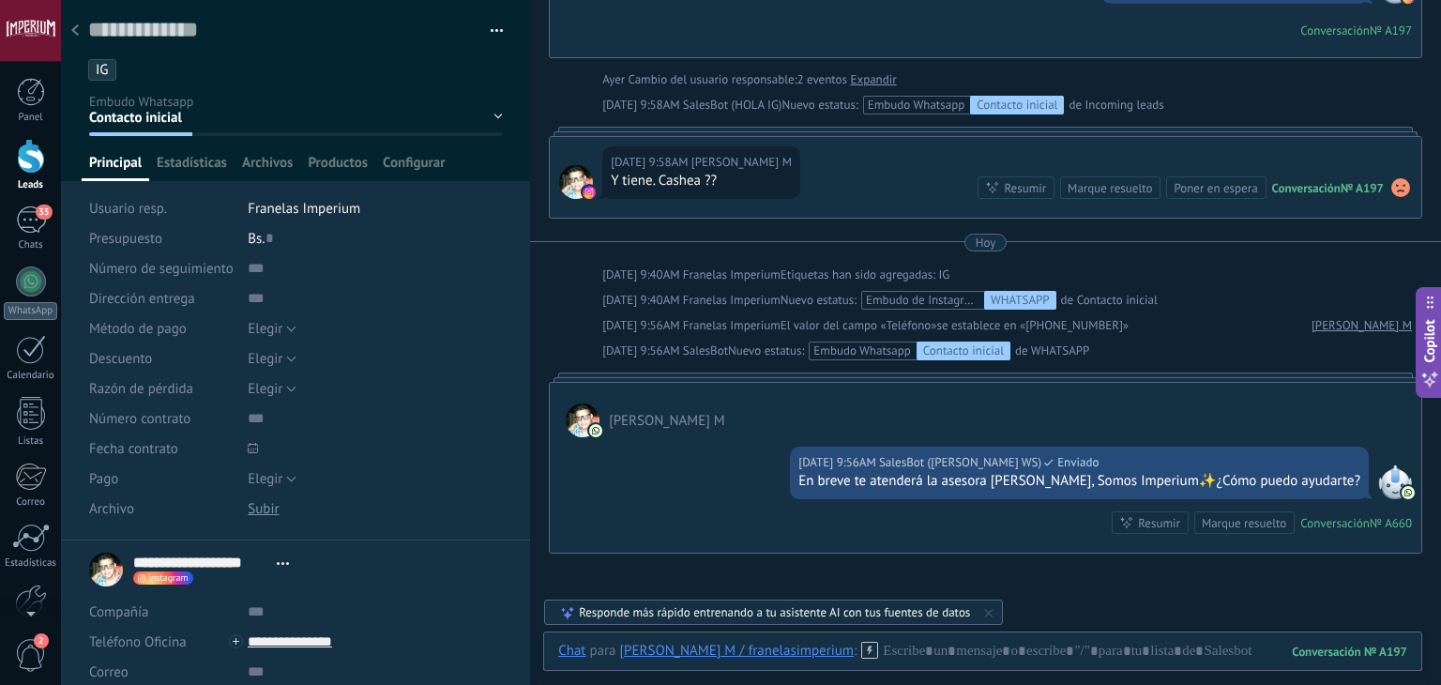
click at [79, 28] on div at bounding box center [75, 31] width 26 height 37
